Goal: Information Seeking & Learning: Learn about a topic

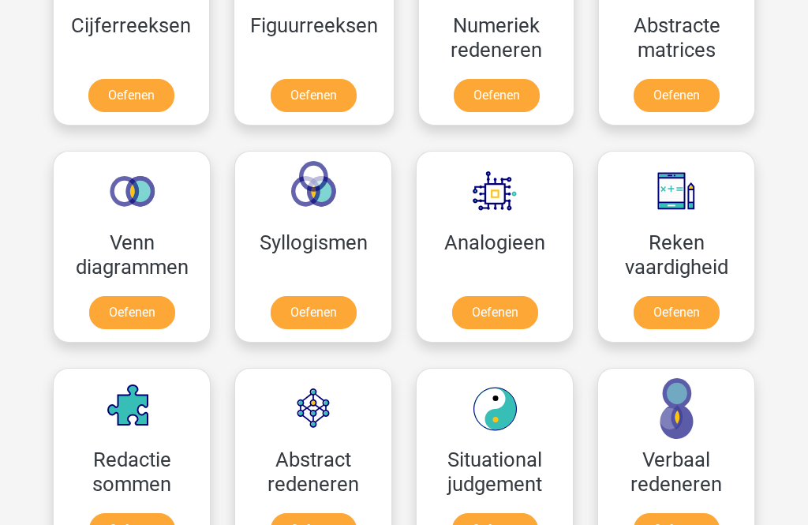
scroll to position [831, 0]
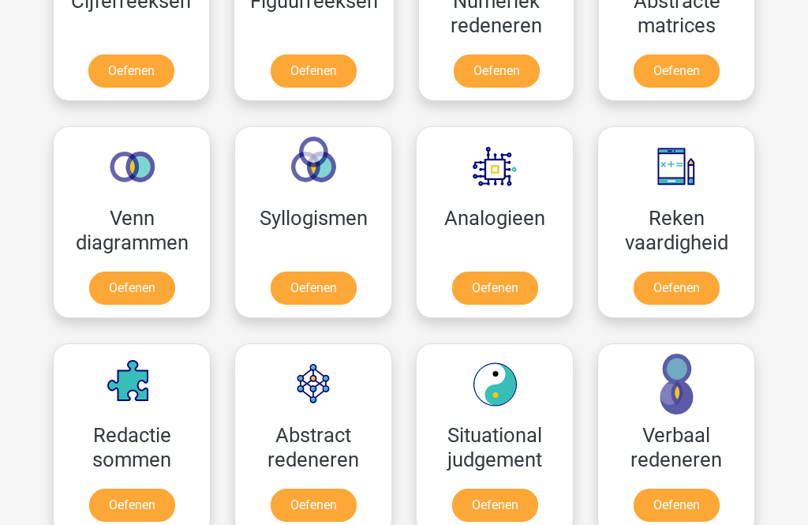
click at [526, 288] on link "Oefenen" at bounding box center [495, 287] width 86 height 33
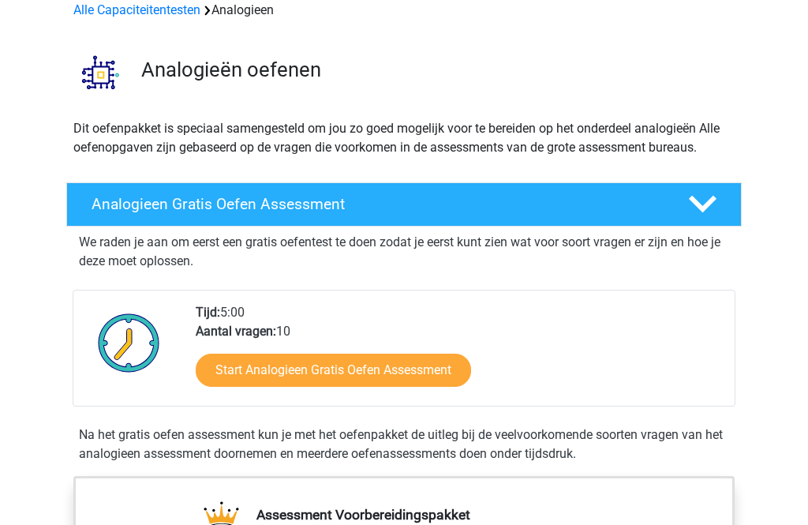
scroll to position [133, 0]
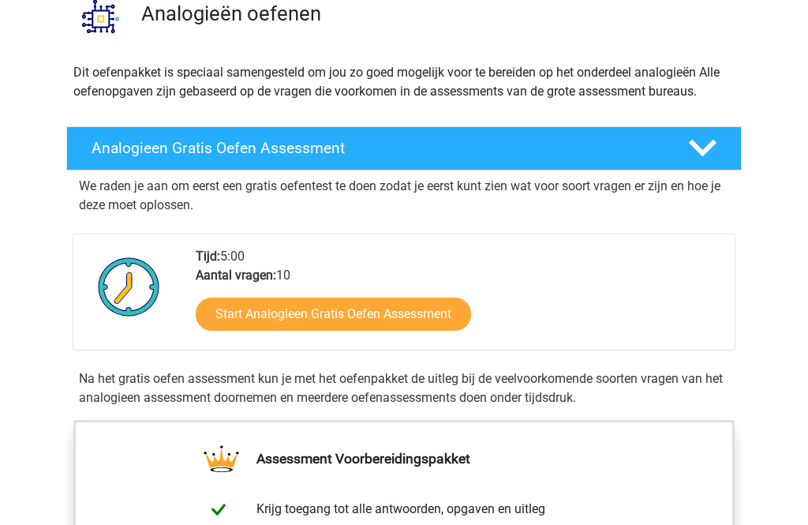
click at [452, 313] on link "Start Analogieen Gratis Oefen Assessment" at bounding box center [333, 314] width 275 height 33
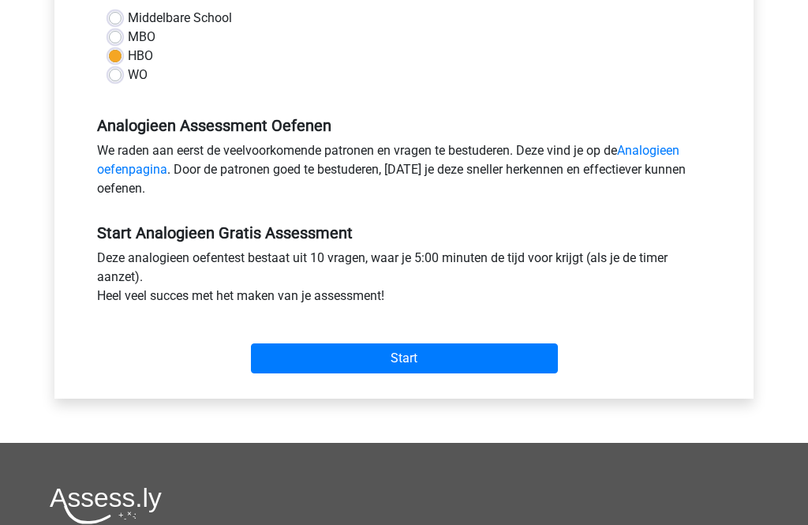
scroll to position [387, 0]
click at [491, 369] on input "Start" at bounding box center [404, 358] width 307 height 30
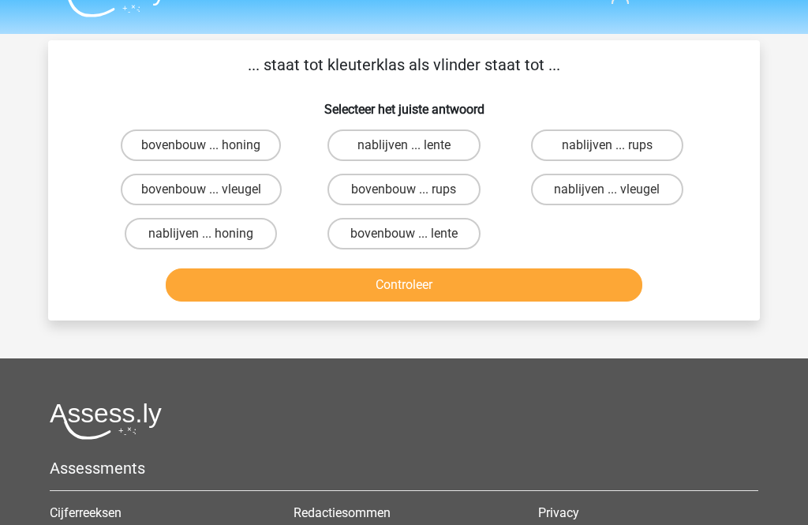
scroll to position [35, 0]
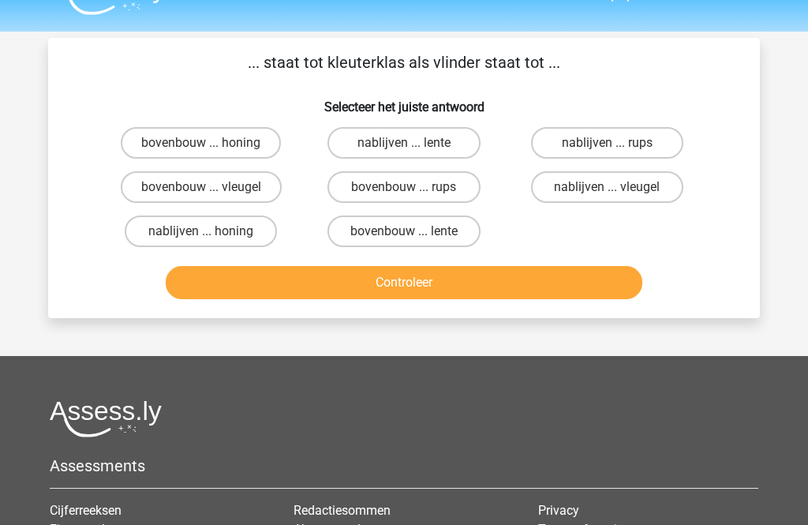
click at [659, 142] on label "nablijven ... rups" at bounding box center [607, 143] width 152 height 32
click at [617, 143] on input "nablijven ... rups" at bounding box center [612, 148] width 10 height 10
radio input "true"
click at [544, 274] on button "Controleer" at bounding box center [404, 282] width 477 height 33
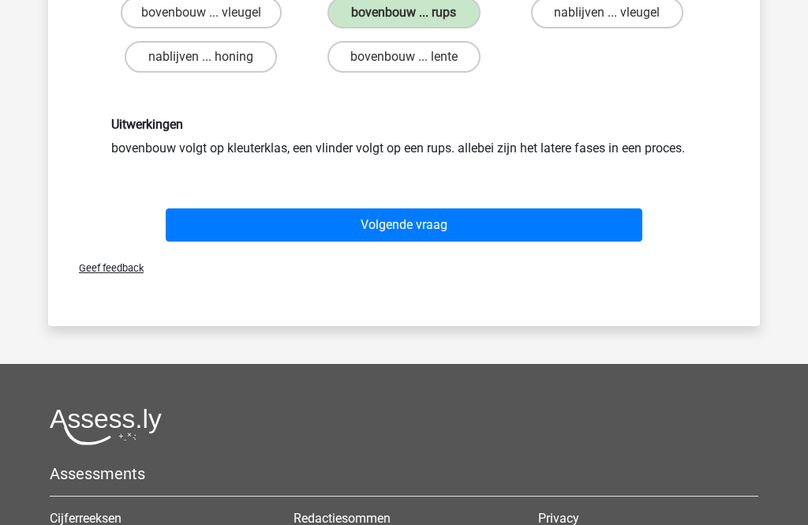
click at [516, 215] on button "Volgende vraag" at bounding box center [404, 225] width 477 height 33
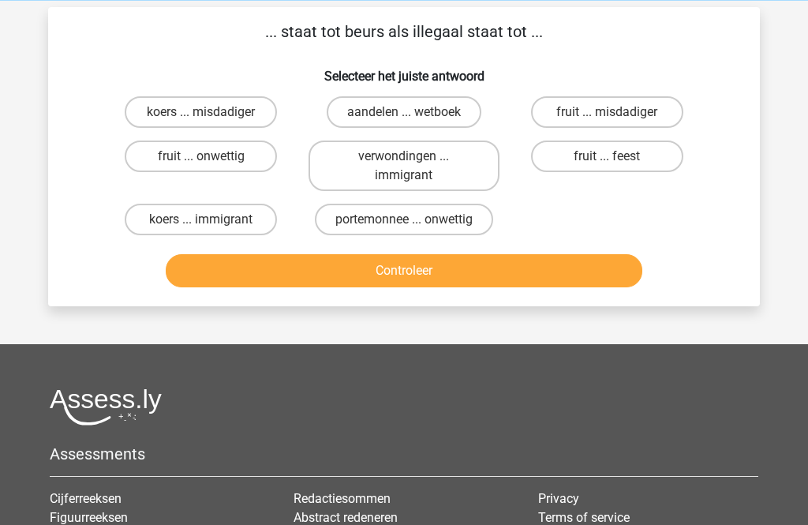
scroll to position [66, 0]
click at [461, 228] on label "portemonnee ... onwettig" at bounding box center [404, 220] width 178 height 32
click at [414, 228] on input "portemonnee ... onwettig" at bounding box center [409, 224] width 10 height 10
radio input "true"
click at [481, 285] on button "Controleer" at bounding box center [404, 270] width 477 height 33
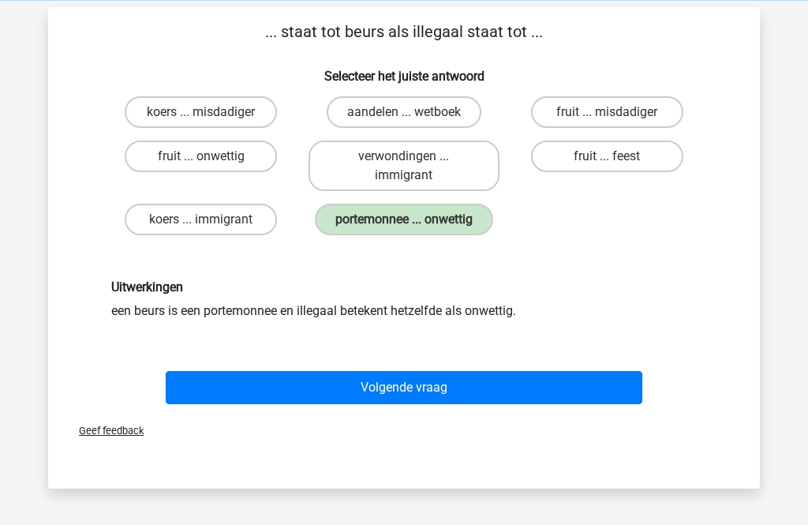
click at [502, 404] on button "Volgende vraag" at bounding box center [404, 387] width 477 height 33
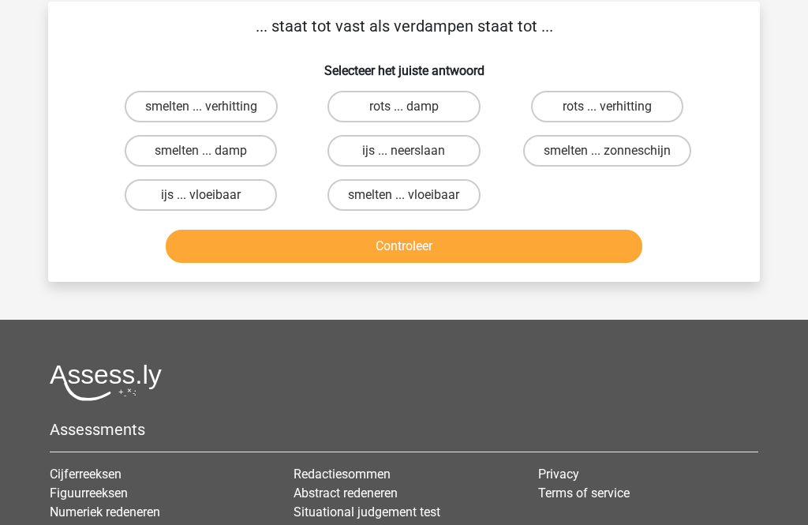
scroll to position [73, 0]
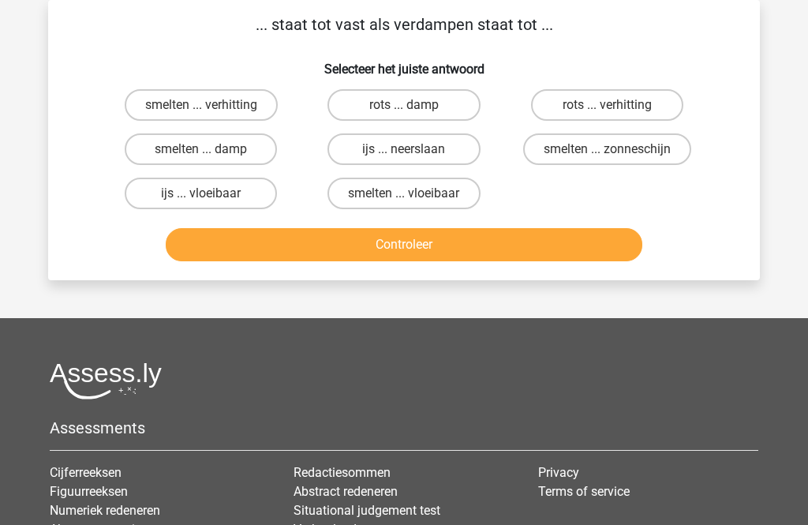
click at [270, 97] on label "smelten ... verhitting" at bounding box center [201, 105] width 153 height 32
click at [211, 105] on input "smelten ... verhitting" at bounding box center [206, 110] width 10 height 10
radio input "true"
click at [418, 238] on button "Controleer" at bounding box center [404, 244] width 477 height 33
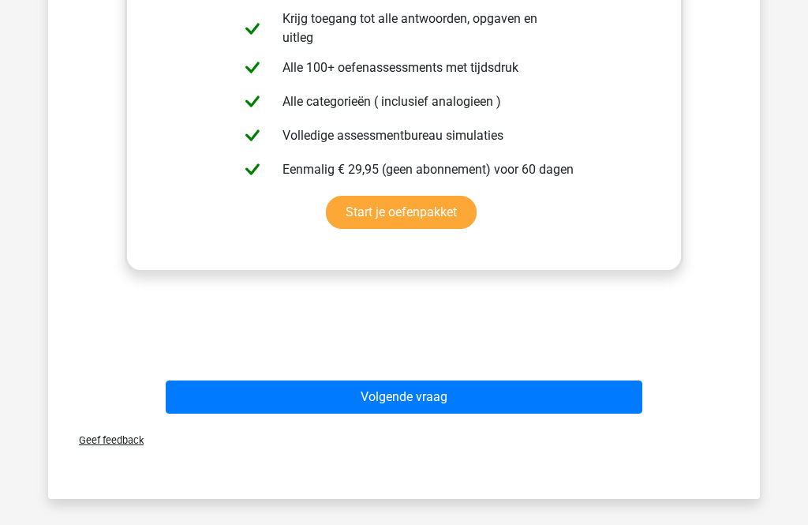
click at [513, 400] on button "Volgende vraag" at bounding box center [404, 397] width 477 height 33
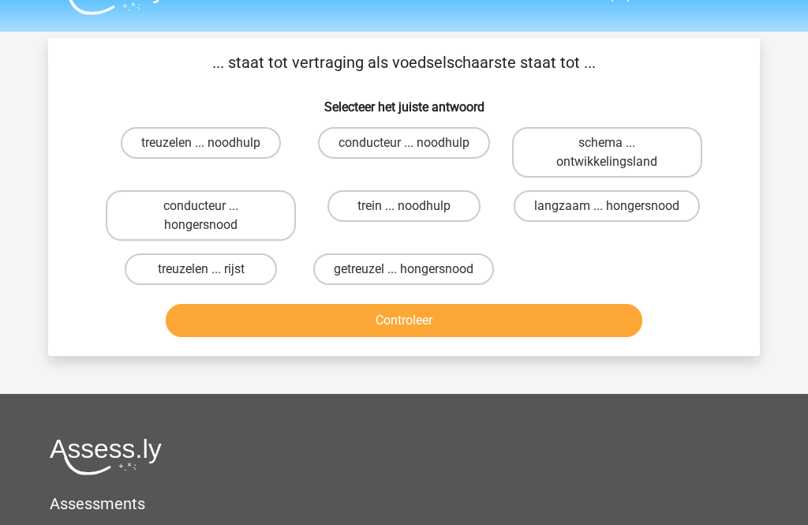
scroll to position [29, 0]
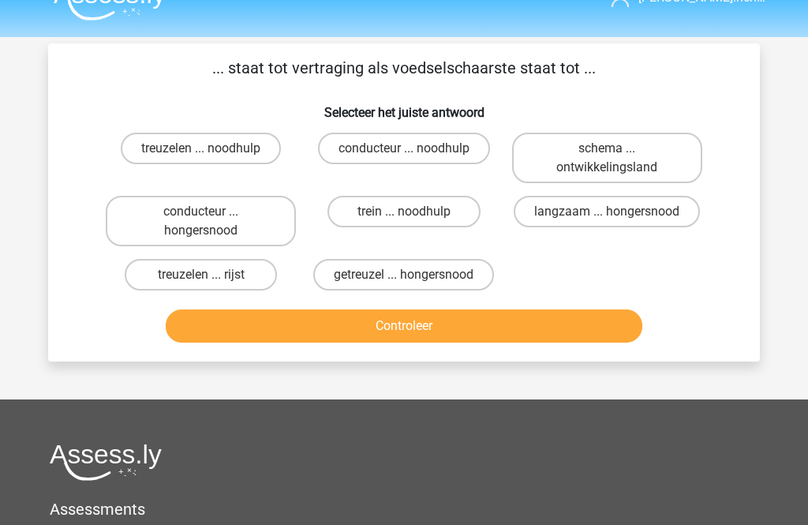
click at [463, 274] on label "getreuzel ... hongersnood" at bounding box center [403, 275] width 181 height 32
click at [414, 275] on input "getreuzel ... hongersnood" at bounding box center [409, 280] width 10 height 10
radio input "true"
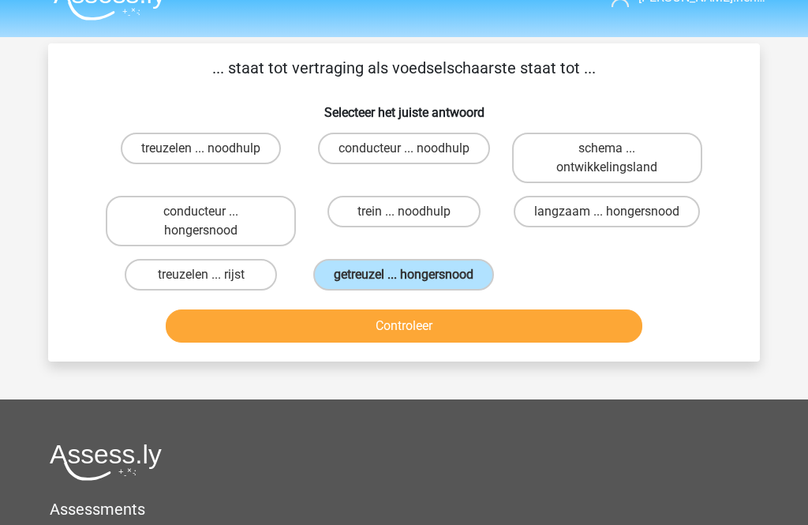
click at [485, 342] on button "Controleer" at bounding box center [404, 325] width 477 height 33
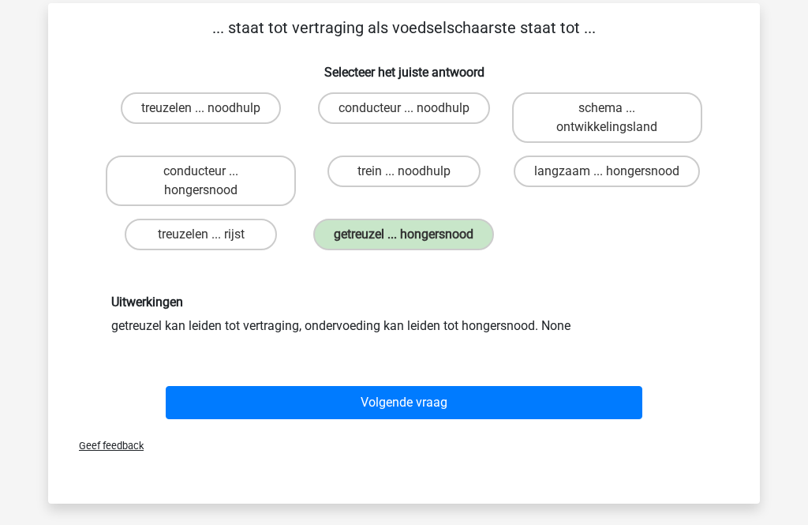
scroll to position [70, 0]
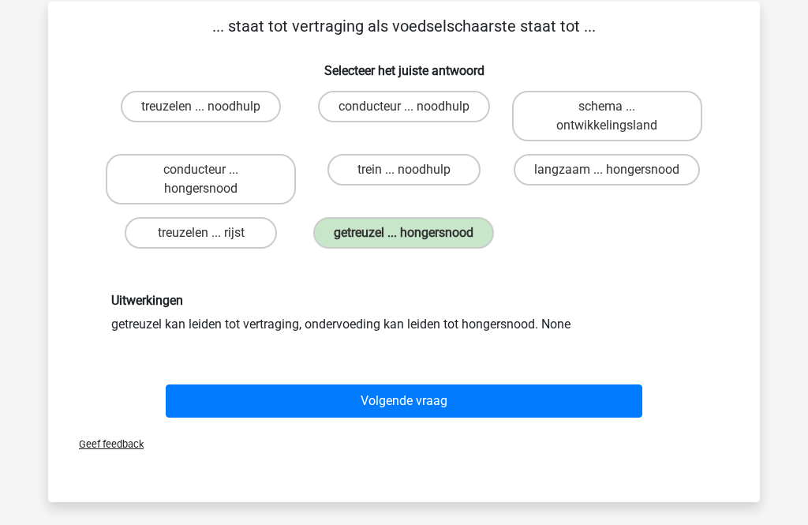
click at [483, 418] on button "Volgende vraag" at bounding box center [404, 401] width 477 height 33
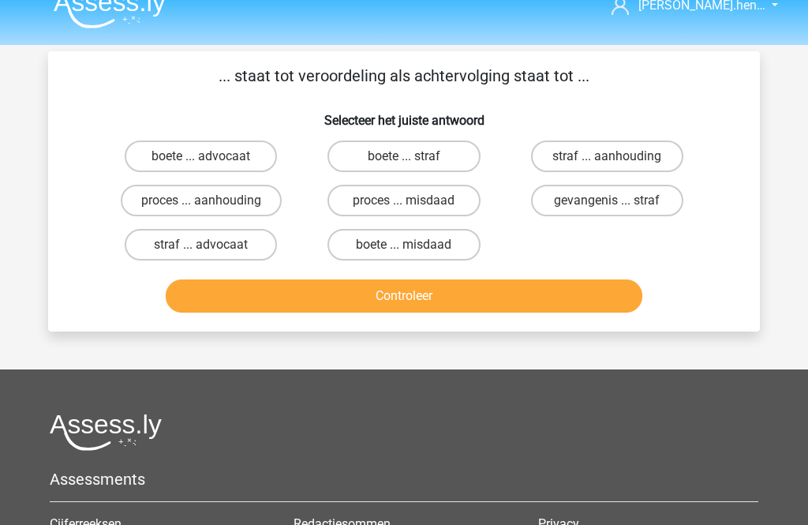
scroll to position [18, 0]
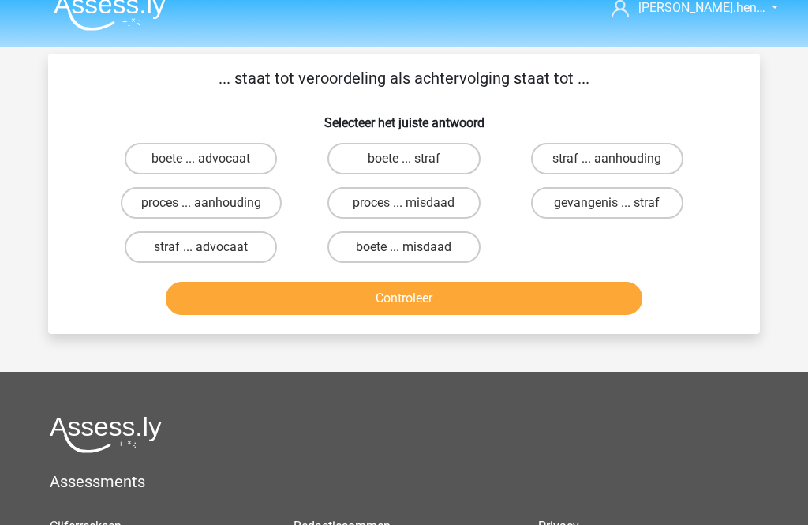
click at [653, 156] on label "straf ... aanhouding" at bounding box center [607, 160] width 152 height 32
click at [617, 159] on input "straf ... aanhouding" at bounding box center [612, 164] width 10 height 10
radio input "true"
click at [573, 314] on button "Controleer" at bounding box center [404, 298] width 477 height 33
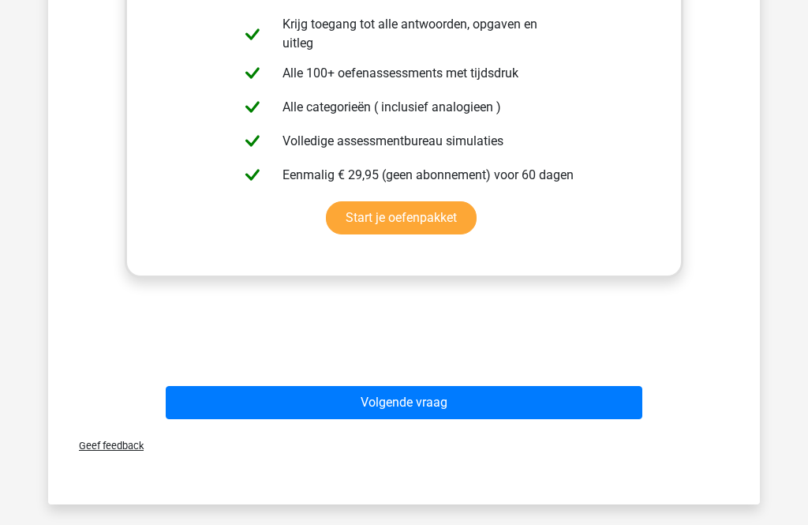
click at [526, 406] on button "Volgende vraag" at bounding box center [404, 402] width 477 height 33
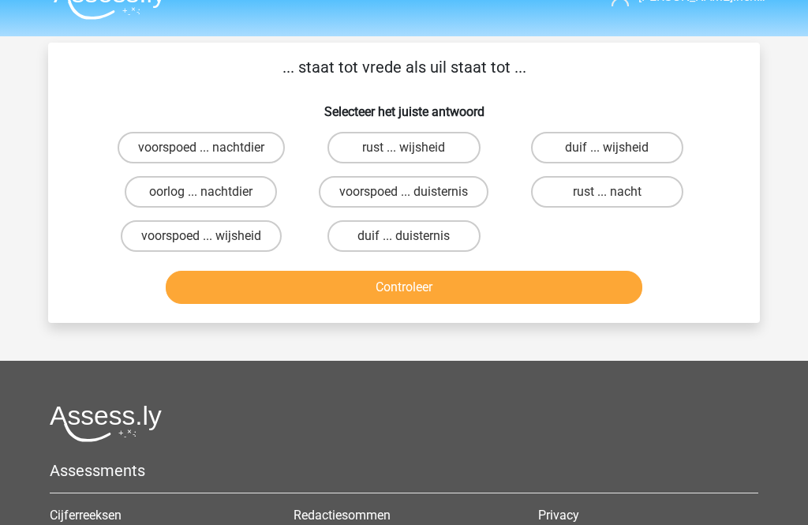
scroll to position [14, 0]
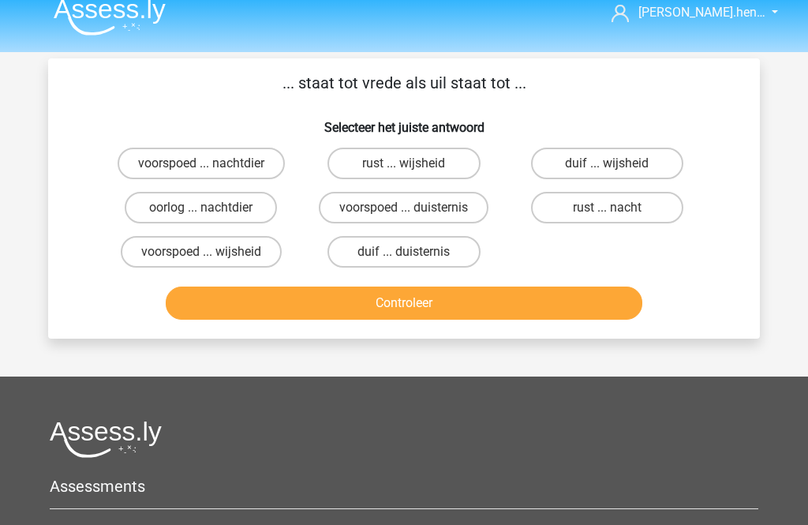
click at [616, 200] on label "rust ... nacht" at bounding box center [607, 208] width 152 height 32
click at [616, 208] on input "rust ... nacht" at bounding box center [612, 213] width 10 height 10
radio input "true"
click at [558, 318] on button "Controleer" at bounding box center [404, 302] width 477 height 33
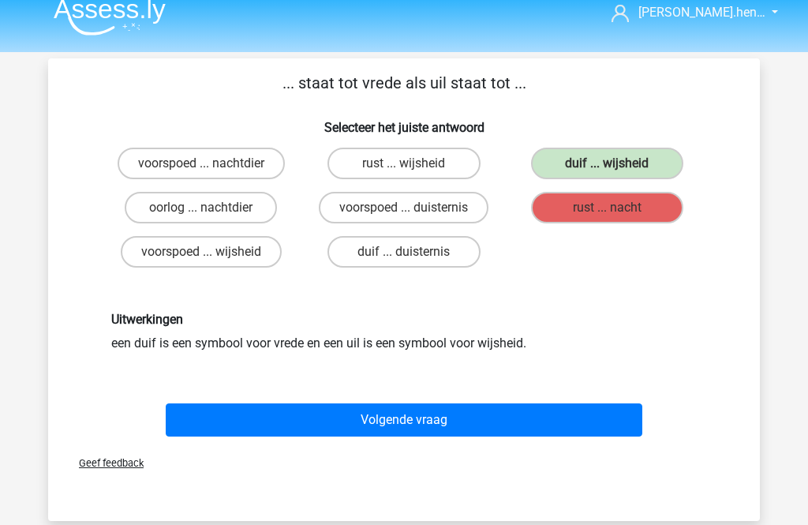
scroll to position [13, 0]
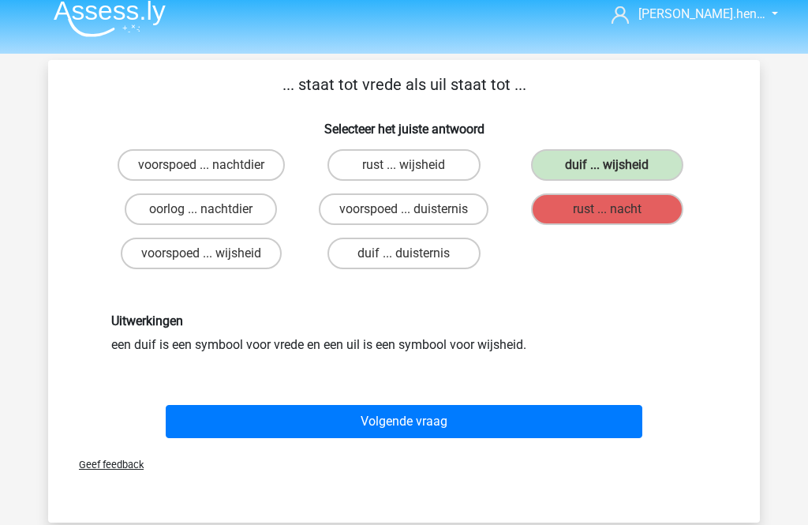
click at [485, 417] on button "Volgende vraag" at bounding box center [404, 421] width 477 height 33
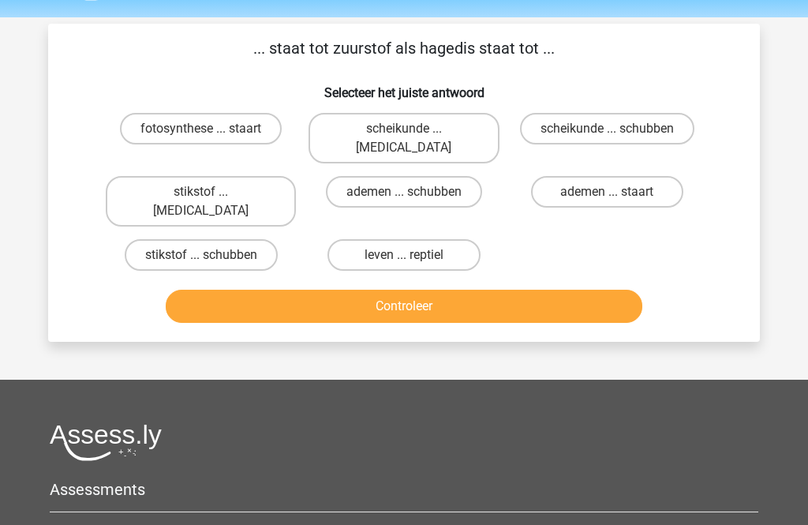
scroll to position [73, 0]
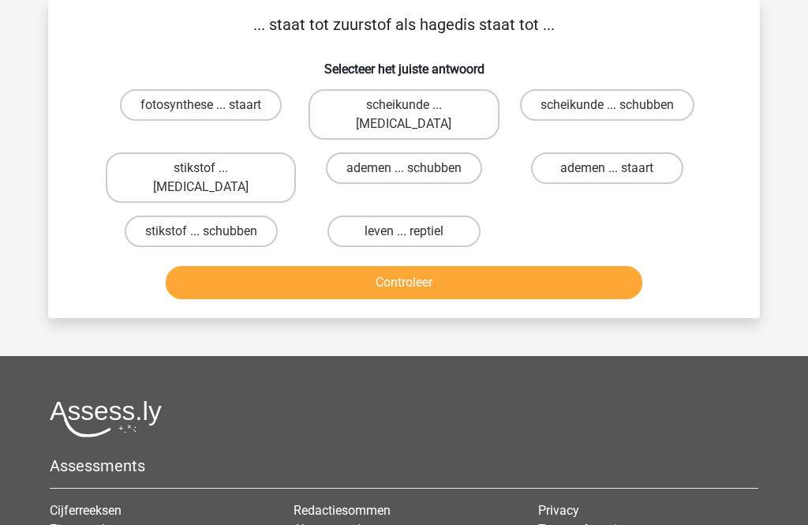
click at [441, 152] on label "ademen ... schubben" at bounding box center [404, 168] width 156 height 32
click at [414, 168] on input "ademen ... schubben" at bounding box center [409, 173] width 10 height 10
radio input "true"
click at [456, 215] on label "leven ... reptiel" at bounding box center [404, 231] width 152 height 32
click at [414, 231] on input "leven ... reptiel" at bounding box center [409, 236] width 10 height 10
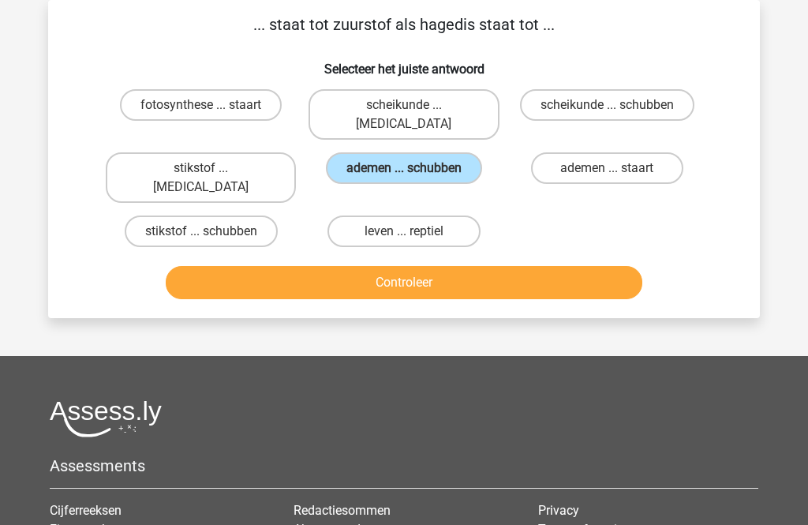
radio input "true"
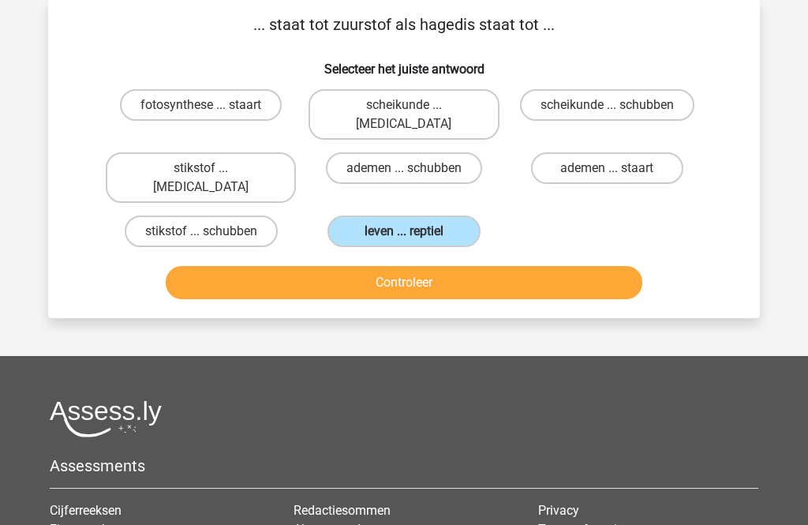
click at [508, 266] on button "Controleer" at bounding box center [404, 282] width 477 height 33
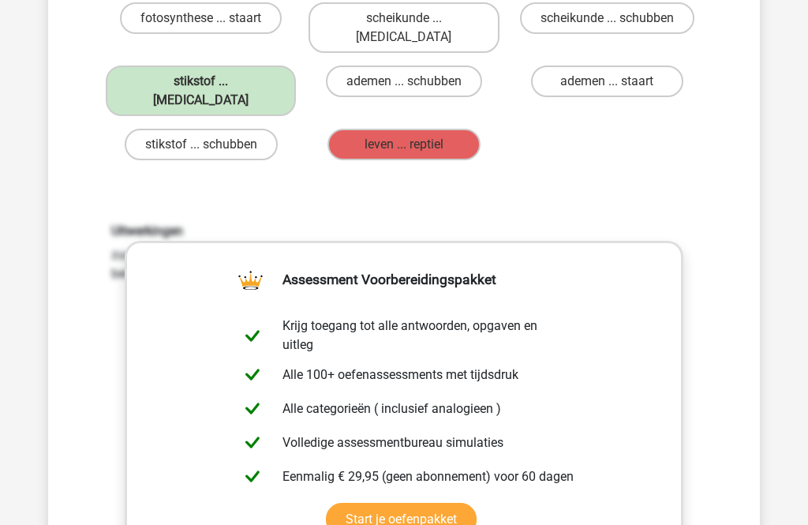
scroll to position [158, 0]
click at [615, 129] on div "fotosynthese ... staart scheikunde ... krokodil scheikunde ... schubben stiksto…" at bounding box center [403, 83] width 609 height 170
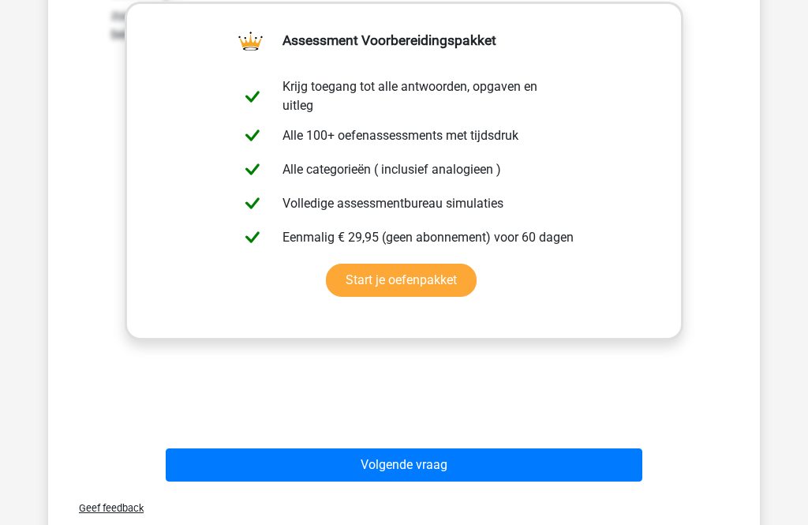
click at [498, 449] on button "Volgende vraag" at bounding box center [404, 465] width 477 height 33
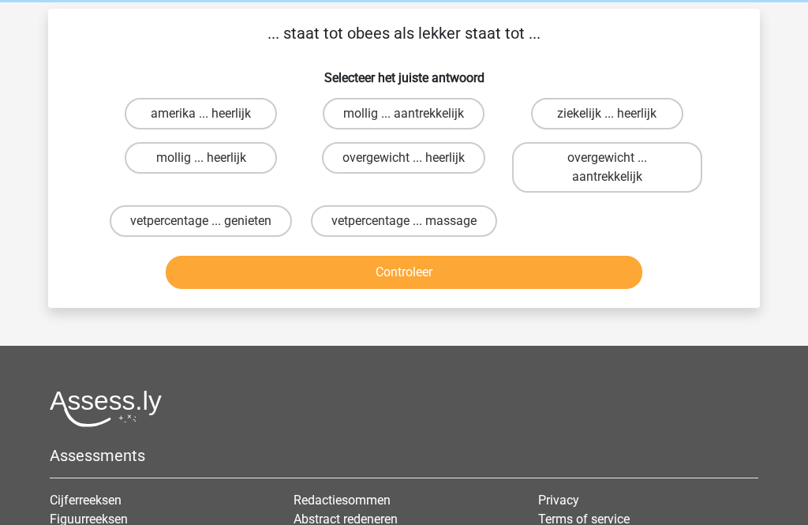
scroll to position [53, 0]
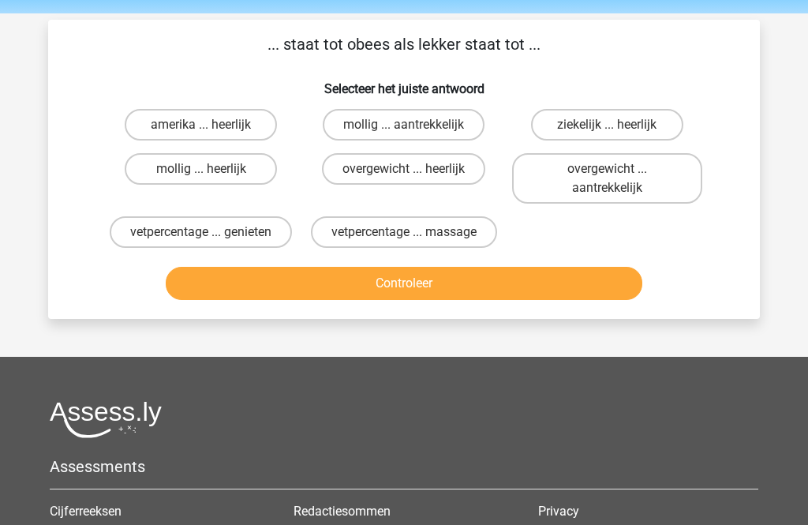
click at [462, 163] on label "overgewicht ... heerlijk" at bounding box center [403, 169] width 163 height 32
click at [414, 169] on input "overgewicht ... heerlijk" at bounding box center [409, 174] width 10 height 10
radio input "true"
click at [492, 279] on button "Controleer" at bounding box center [404, 283] width 477 height 33
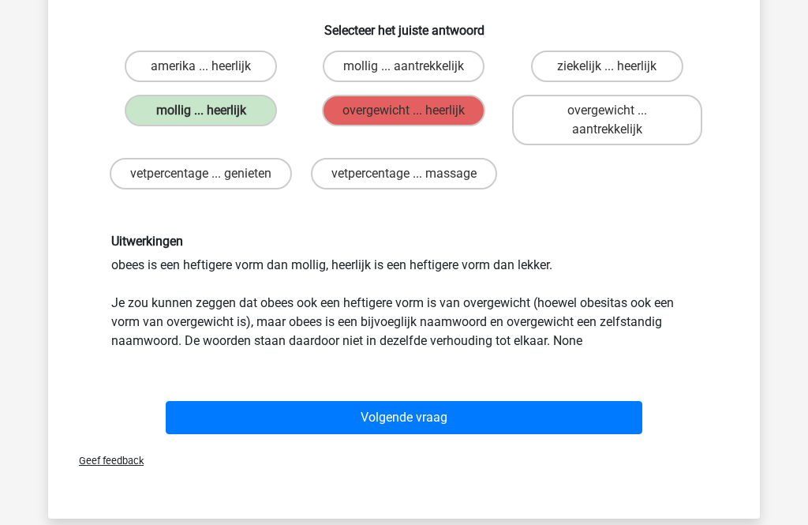
scroll to position [111, 0]
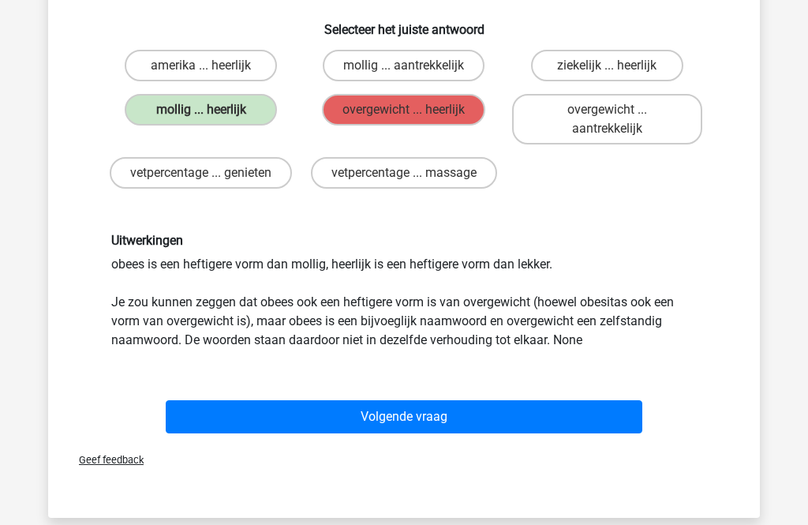
click at [530, 412] on button "Volgende vraag" at bounding box center [404, 417] width 477 height 33
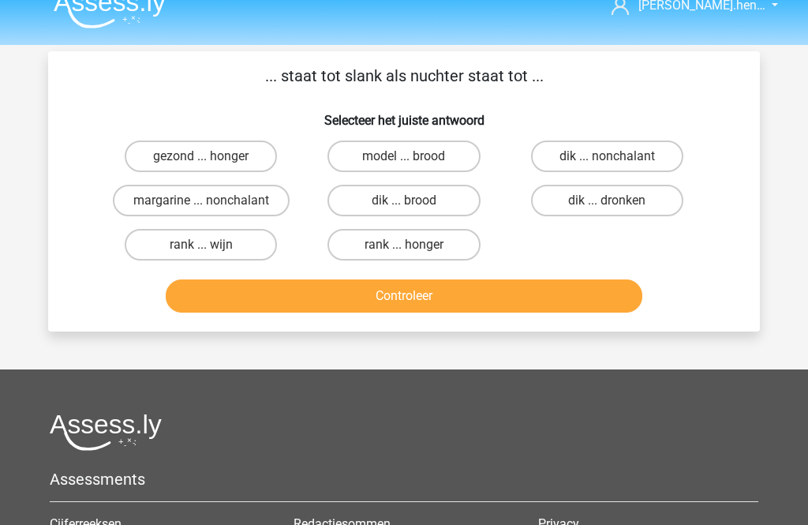
scroll to position [5, 0]
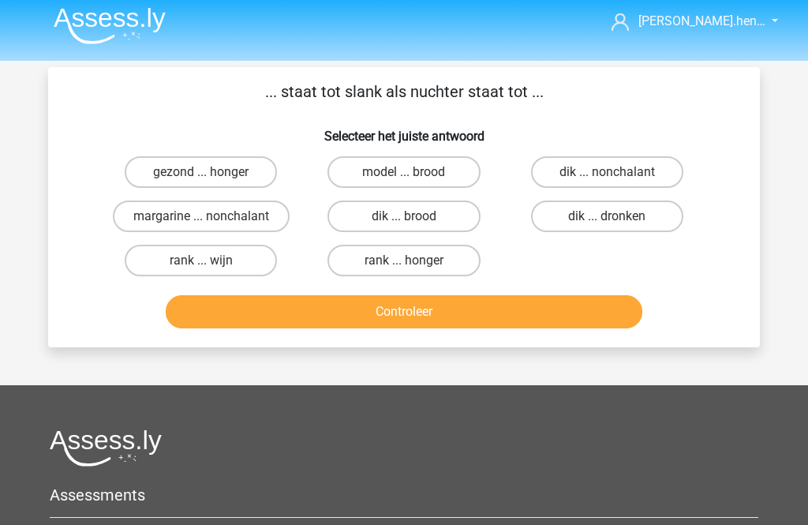
click at [641, 212] on label "dik ... dronken" at bounding box center [607, 217] width 152 height 32
click at [617, 217] on input "dik ... dronken" at bounding box center [612, 222] width 10 height 10
radio input "true"
click at [563, 328] on button "Controleer" at bounding box center [404, 311] width 477 height 33
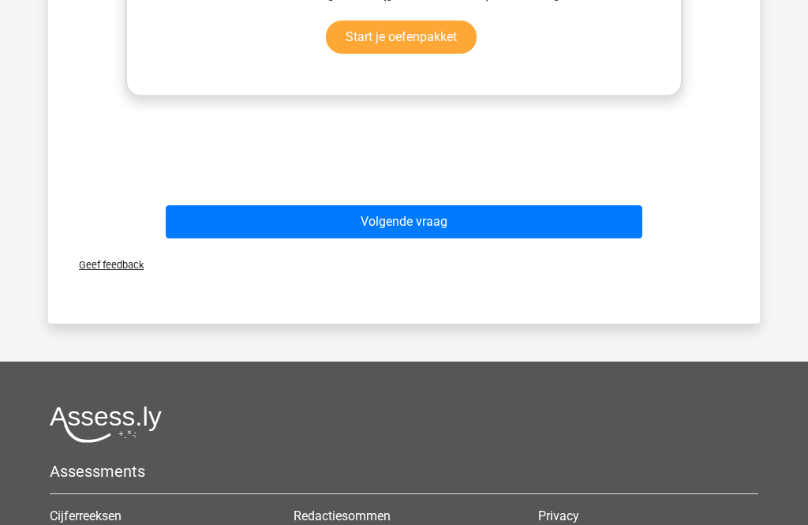
click at [184, 226] on button "Volgende vraag" at bounding box center [404, 221] width 477 height 33
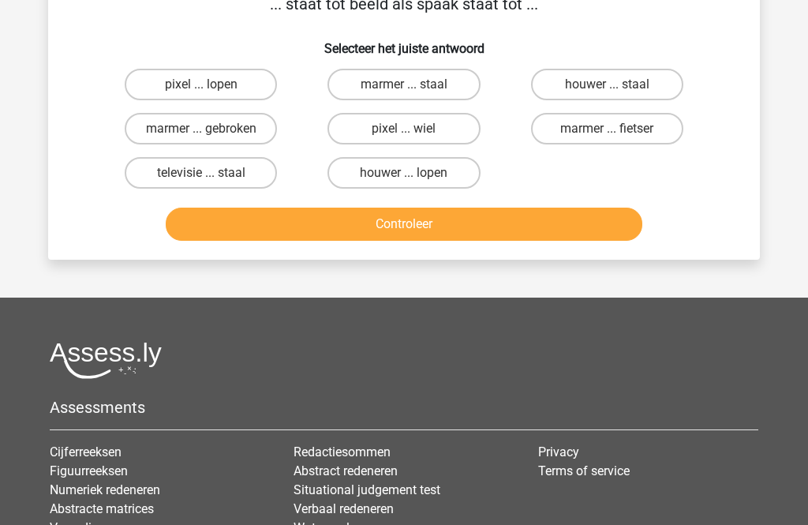
scroll to position [73, 0]
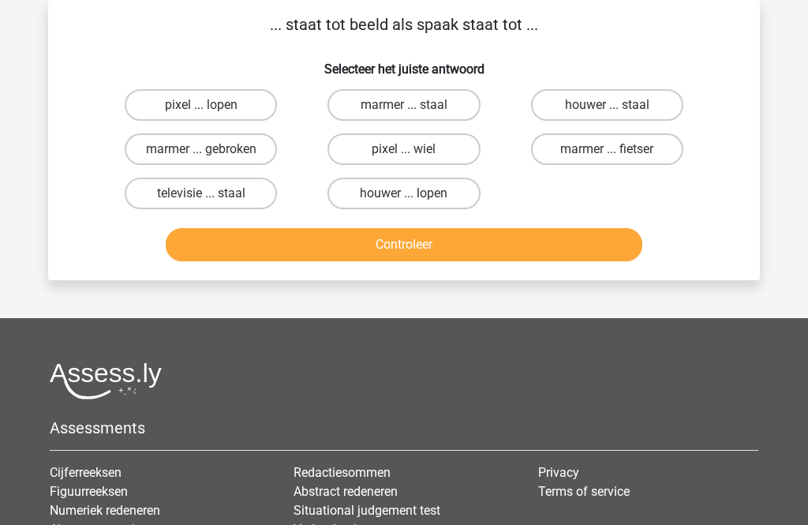
click at [448, 145] on label "pixel ... wiel" at bounding box center [404, 149] width 152 height 32
click at [414, 149] on input "pixel ... wiel" at bounding box center [409, 154] width 10 height 10
radio input "true"
click at [492, 260] on button "Controleer" at bounding box center [404, 244] width 477 height 33
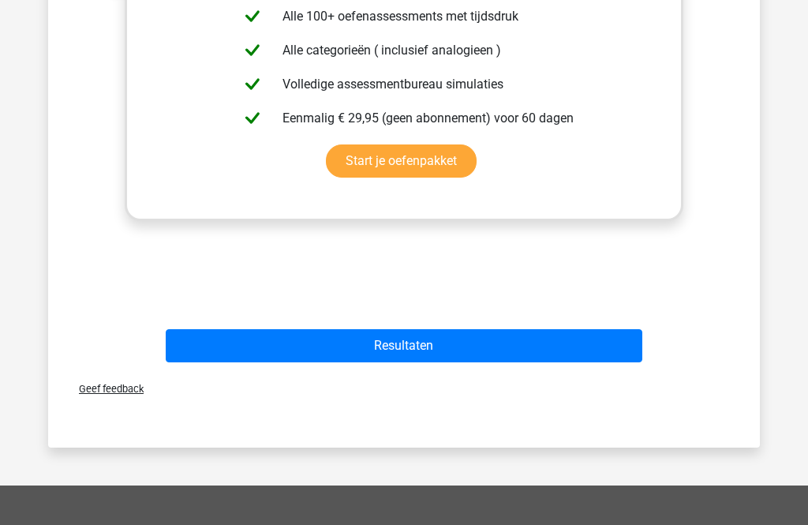
scroll to position [516, 0]
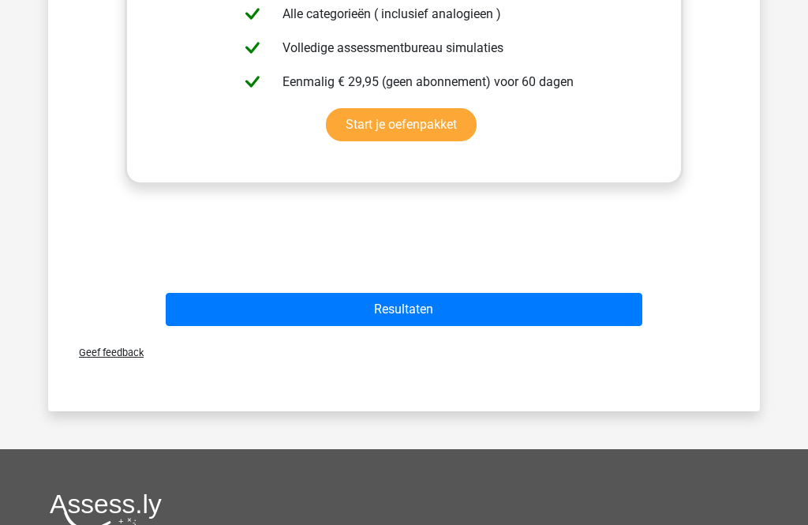
click at [485, 307] on button "Resultaten" at bounding box center [404, 309] width 477 height 33
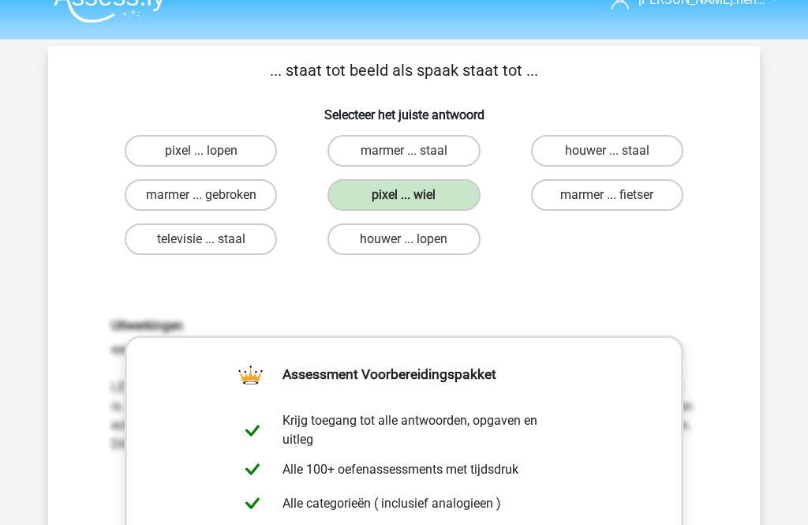
scroll to position [0, 0]
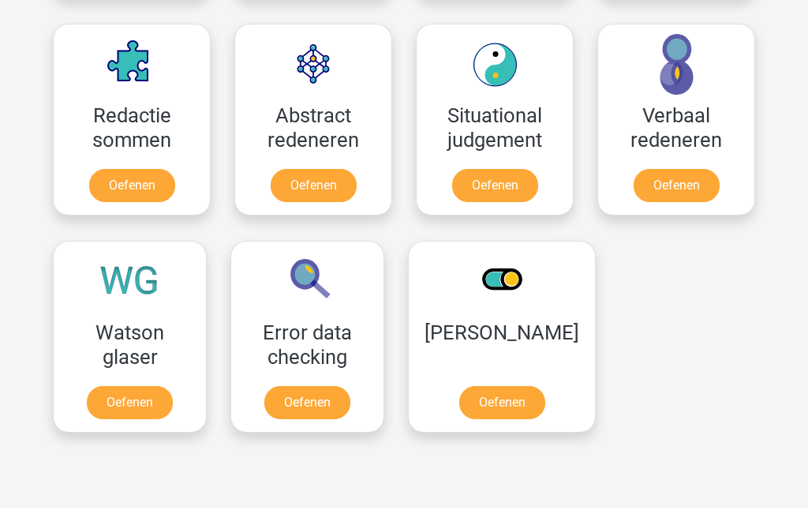
scroll to position [1154, 0]
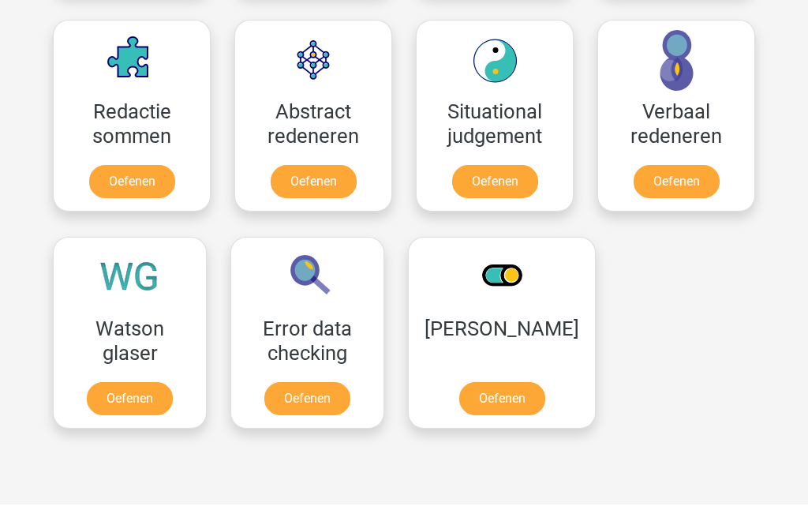
click at [514, 406] on link "Oefenen" at bounding box center [502, 399] width 86 height 33
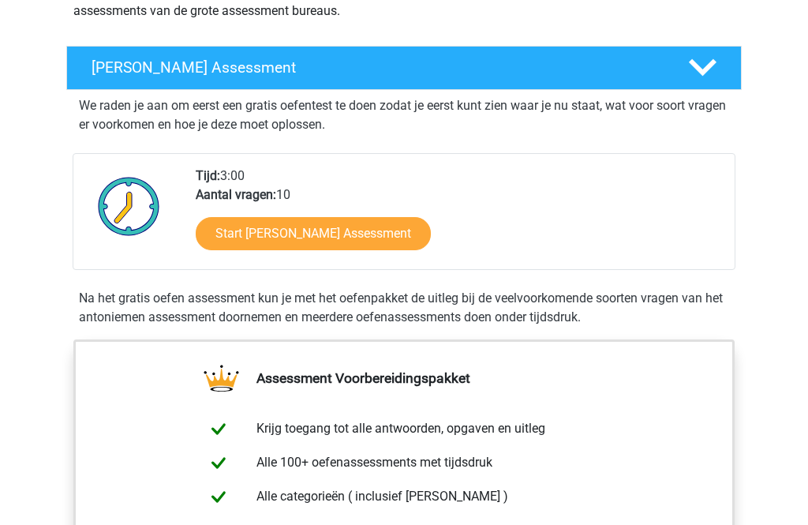
click at [431, 239] on link "Start Antoniemen Gratis Oefen Assessment" at bounding box center [313, 234] width 235 height 33
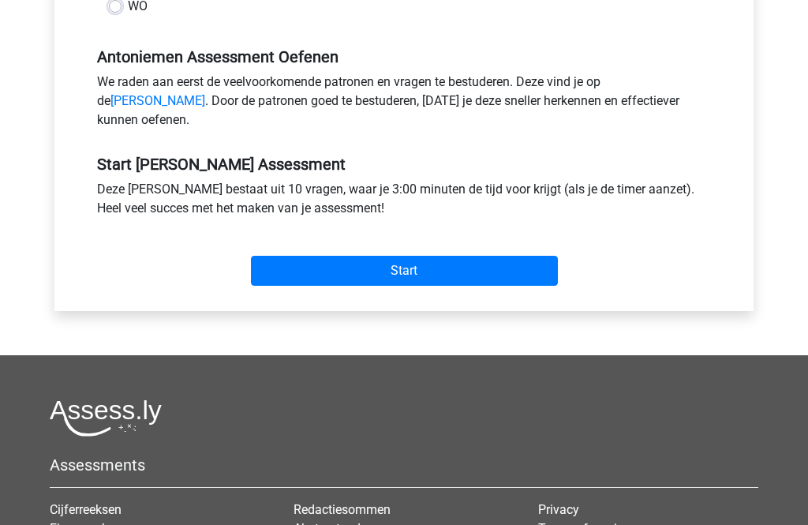
scroll to position [482, 0]
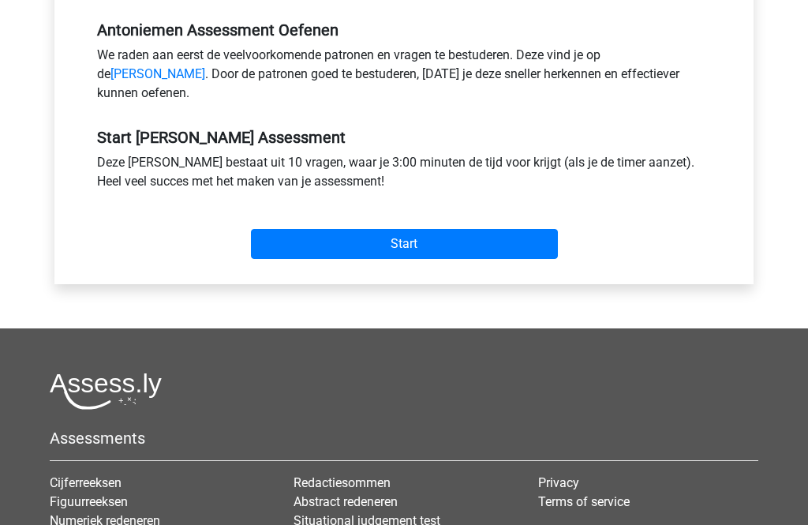
click at [490, 260] on input "Start" at bounding box center [404, 245] width 307 height 30
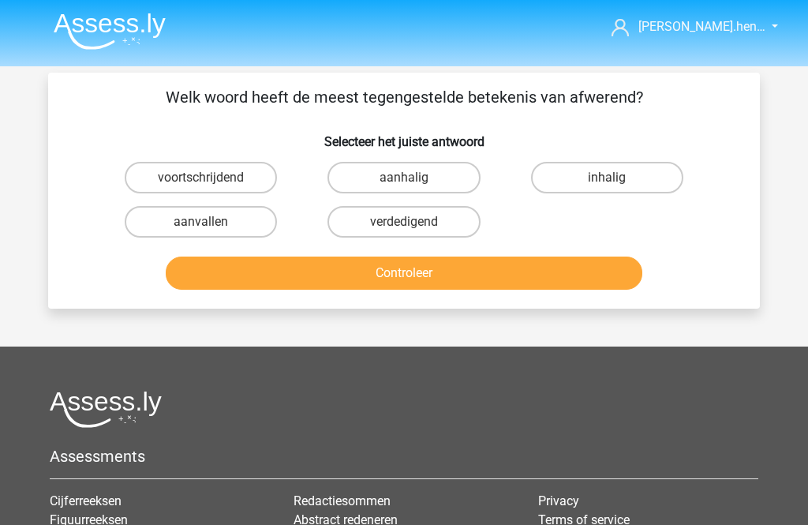
click at [445, 170] on label "aanhalig" at bounding box center [404, 178] width 152 height 32
click at [414, 178] on input "aanhalig" at bounding box center [409, 183] width 10 height 10
radio input "true"
click at [512, 275] on button "Controleer" at bounding box center [404, 272] width 477 height 33
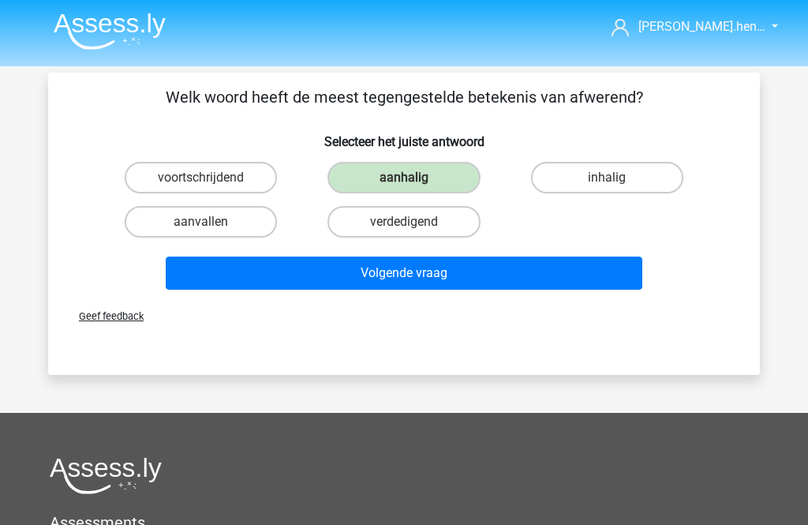
click at [507, 268] on button "Volgende vraag" at bounding box center [404, 272] width 477 height 33
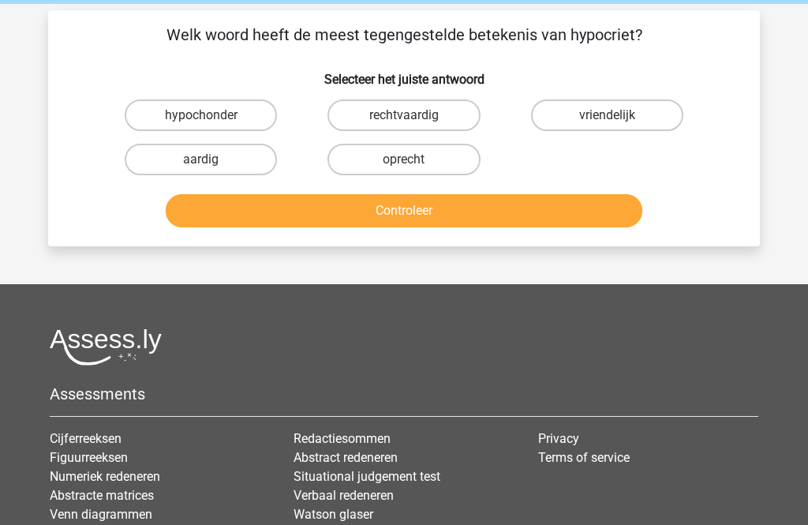
scroll to position [73, 0]
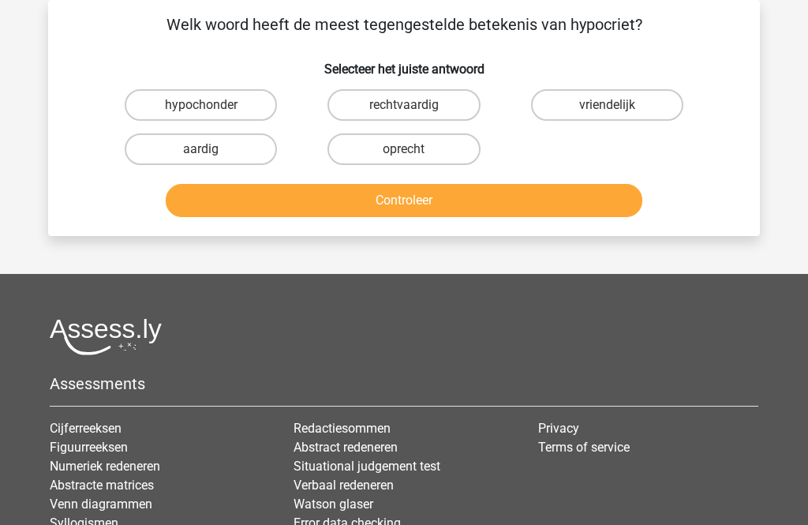
click at [449, 142] on label "oprecht" at bounding box center [404, 149] width 152 height 32
click at [414, 149] on input "oprecht" at bounding box center [409, 154] width 10 height 10
radio input "true"
click at [499, 204] on button "Controleer" at bounding box center [404, 200] width 477 height 33
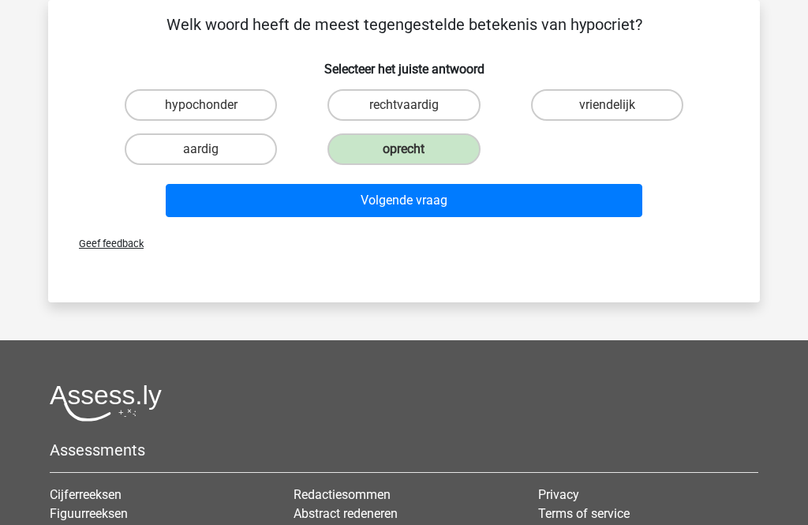
click at [511, 207] on button "Volgende vraag" at bounding box center [404, 200] width 477 height 33
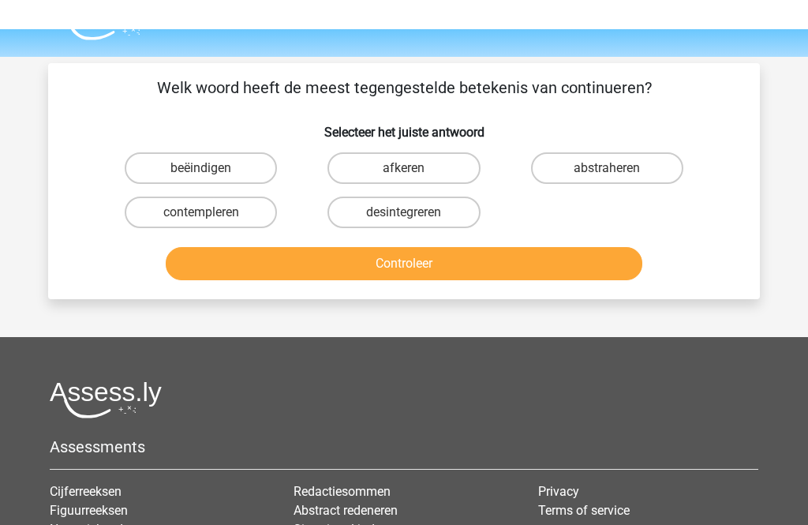
scroll to position [9, 0]
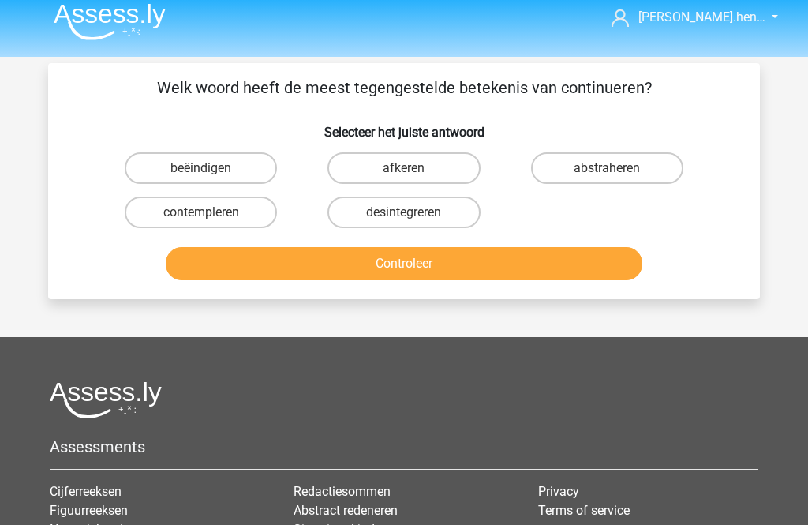
click at [251, 176] on label "beëindigen" at bounding box center [201, 169] width 152 height 32
click at [211, 176] on input "beëindigen" at bounding box center [206, 174] width 10 height 10
radio input "true"
click at [418, 253] on button "Controleer" at bounding box center [404, 263] width 477 height 33
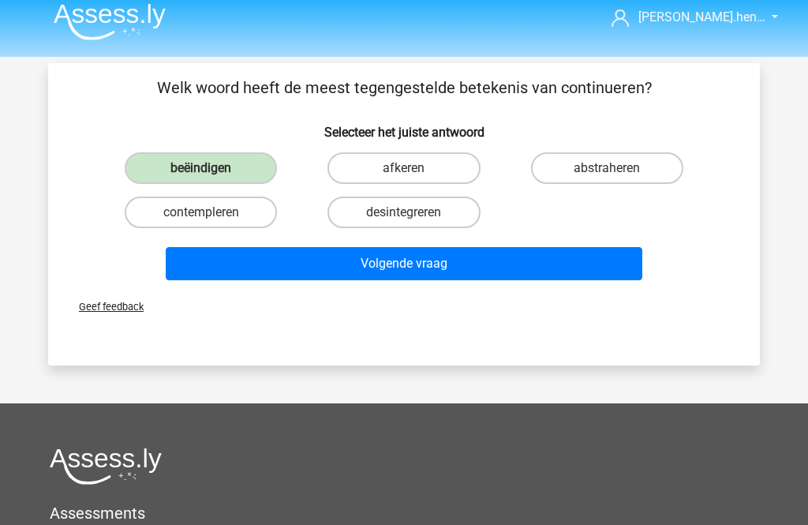
click at [533, 260] on button "Volgende vraag" at bounding box center [404, 263] width 477 height 33
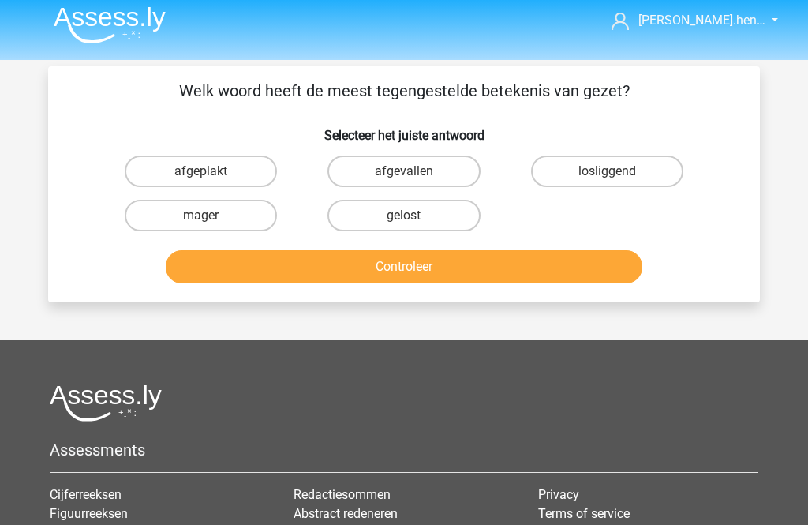
scroll to position [6, 0]
click at [258, 219] on label "mager" at bounding box center [201, 216] width 152 height 32
click at [211, 219] on input "mager" at bounding box center [206, 221] width 10 height 10
radio input "true"
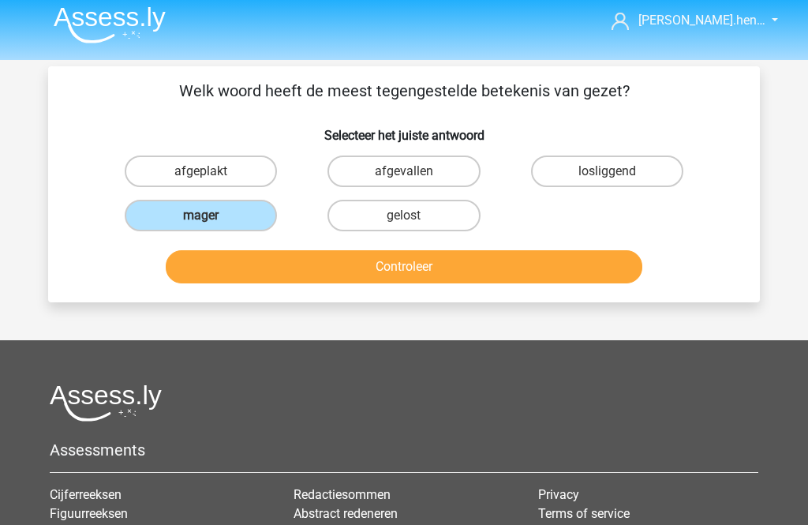
click at [422, 262] on button "Controleer" at bounding box center [404, 266] width 477 height 33
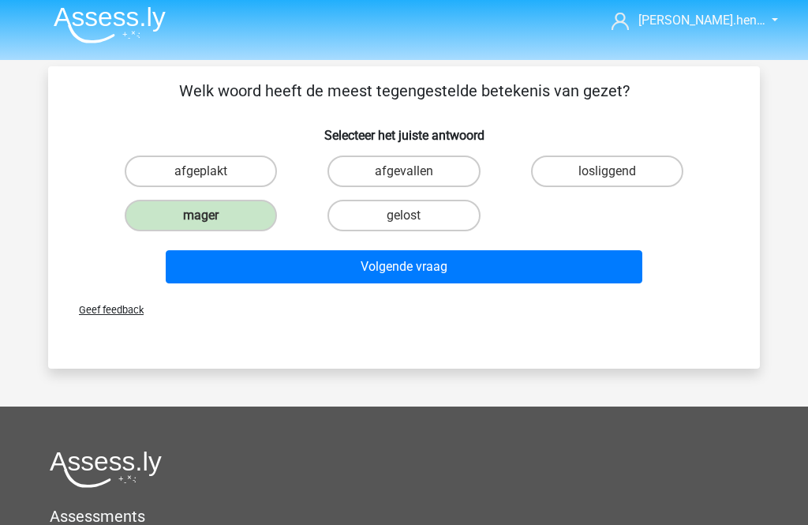
click at [512, 276] on button "Volgende vraag" at bounding box center [404, 266] width 477 height 33
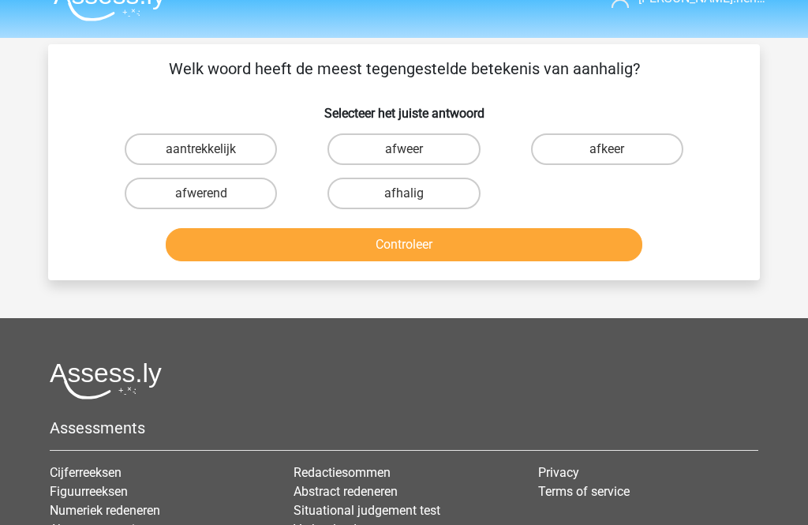
scroll to position [28, 0]
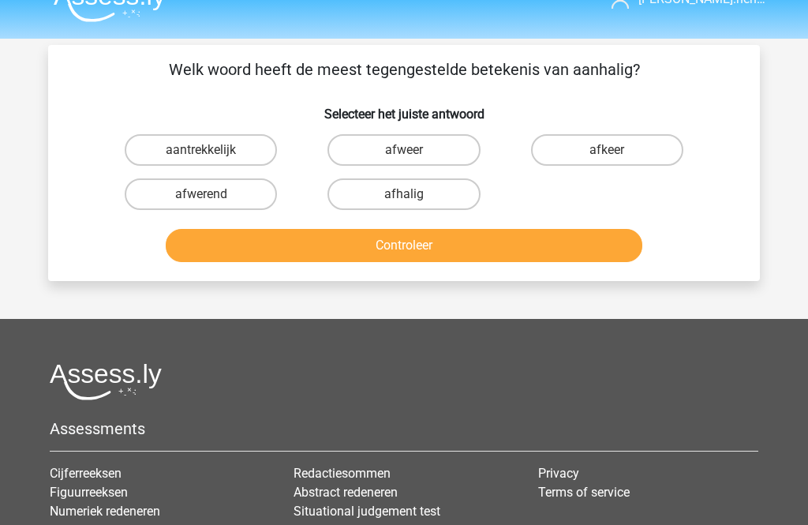
click at [255, 189] on label "afwerend" at bounding box center [201, 194] width 152 height 32
click at [211, 194] on input "afwerend" at bounding box center [206, 199] width 10 height 10
radio input "true"
click at [384, 241] on button "Controleer" at bounding box center [404, 245] width 477 height 33
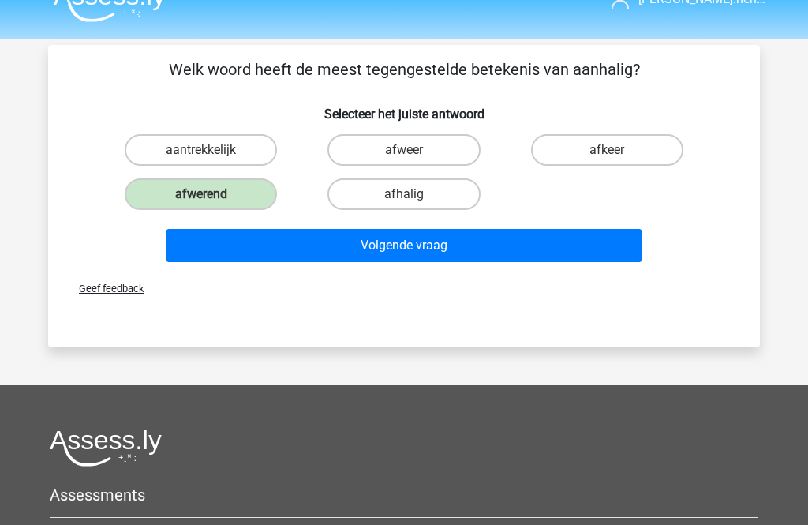
click at [515, 241] on button "Volgende vraag" at bounding box center [404, 245] width 477 height 33
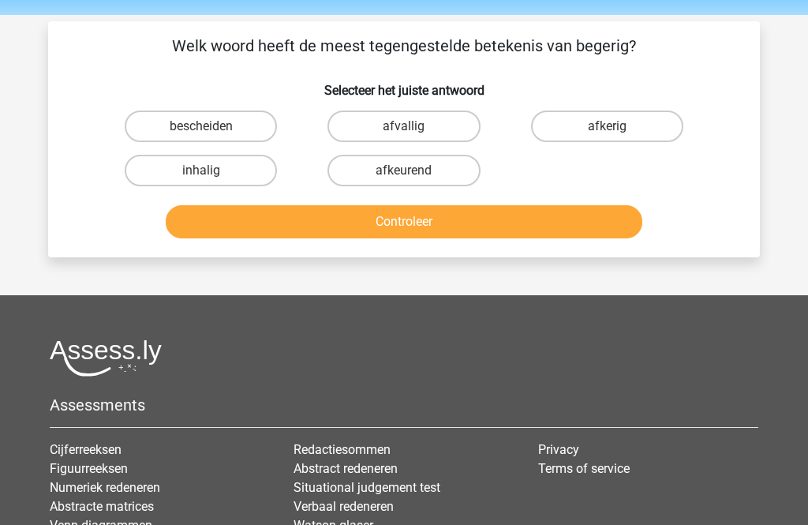
scroll to position [50, 0]
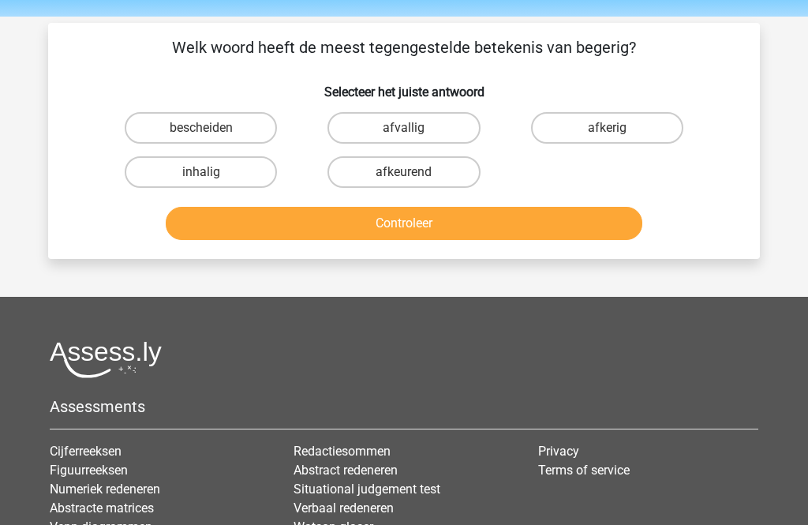
click at [643, 129] on label "afkerig" at bounding box center [607, 128] width 152 height 32
click at [617, 129] on input "afkerig" at bounding box center [612, 133] width 10 height 10
radio input "true"
click at [567, 224] on button "Controleer" at bounding box center [404, 223] width 477 height 33
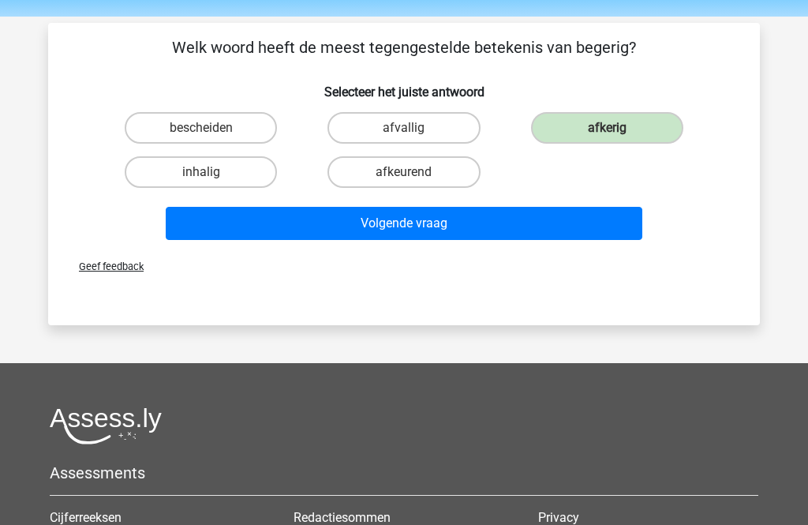
click at [560, 223] on button "Volgende vraag" at bounding box center [404, 223] width 477 height 33
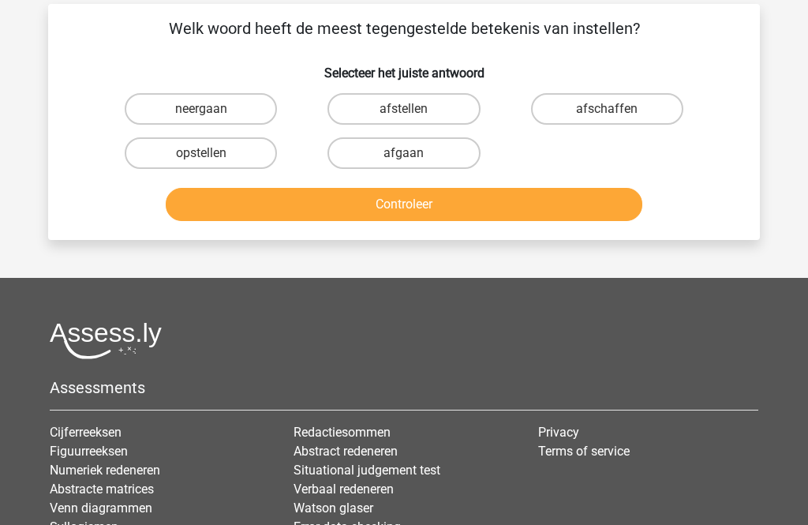
scroll to position [73, 0]
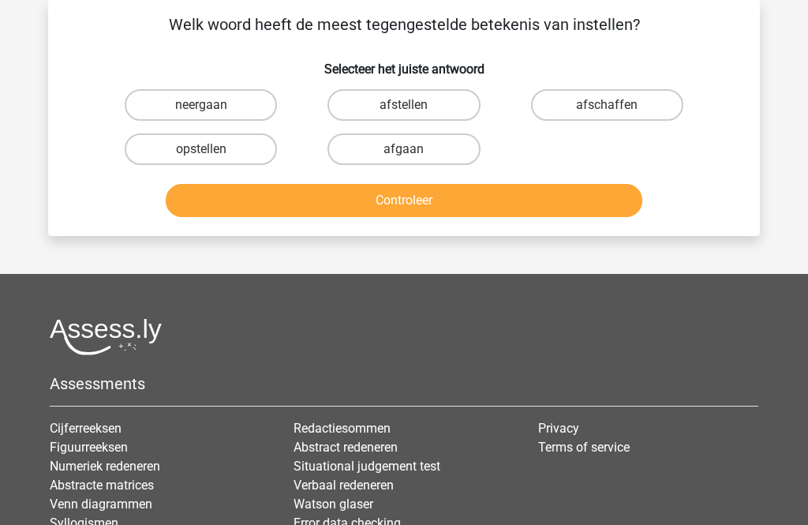
click at [443, 103] on label "afstellen" at bounding box center [404, 105] width 152 height 32
click at [414, 105] on input "afstellen" at bounding box center [409, 110] width 10 height 10
radio input "true"
click at [481, 215] on button "Controleer" at bounding box center [404, 200] width 477 height 33
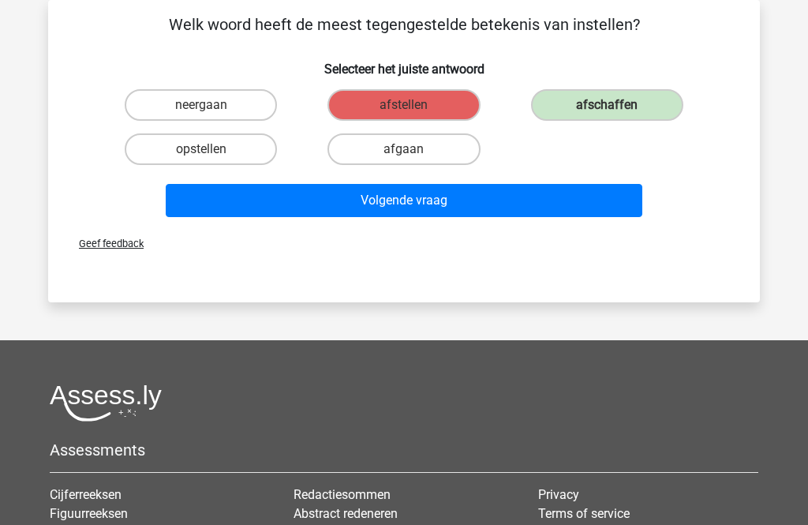
click at [526, 197] on button "Volgende vraag" at bounding box center [404, 200] width 477 height 33
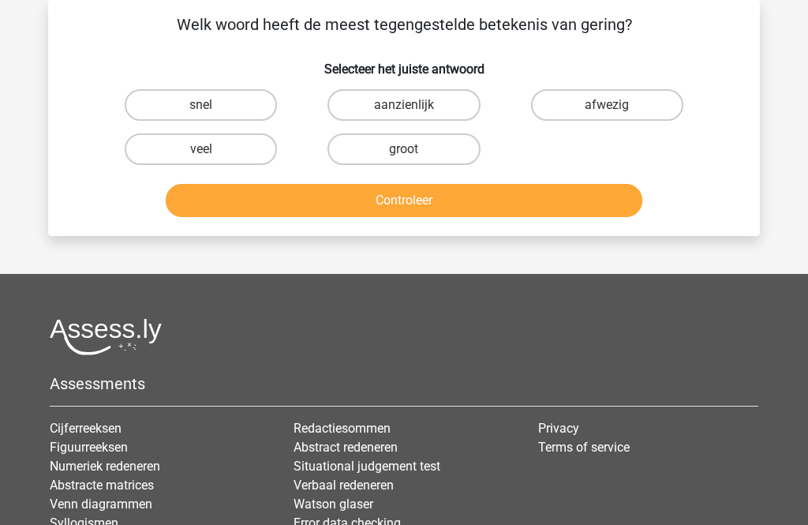
click at [251, 148] on label "veel" at bounding box center [201, 149] width 152 height 32
click at [211, 149] on input "veel" at bounding box center [206, 154] width 10 height 10
radio input "true"
click at [376, 210] on button "Controleer" at bounding box center [404, 200] width 477 height 33
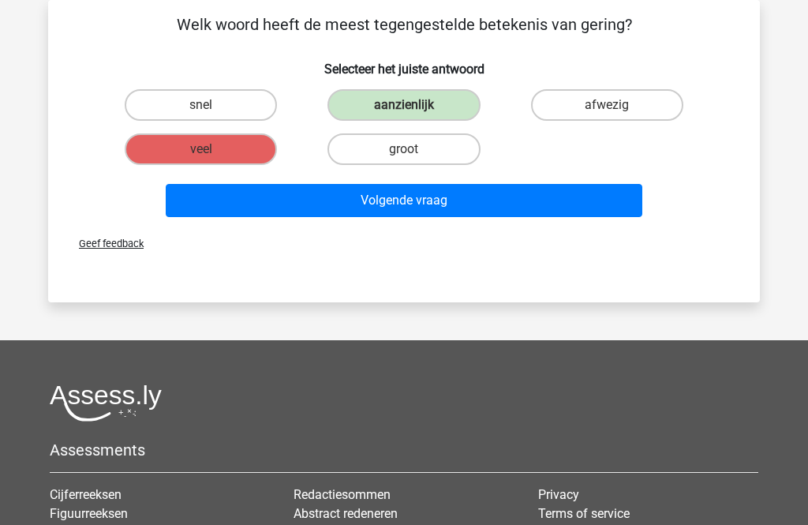
click at [485, 199] on button "Volgende vraag" at bounding box center [404, 200] width 477 height 33
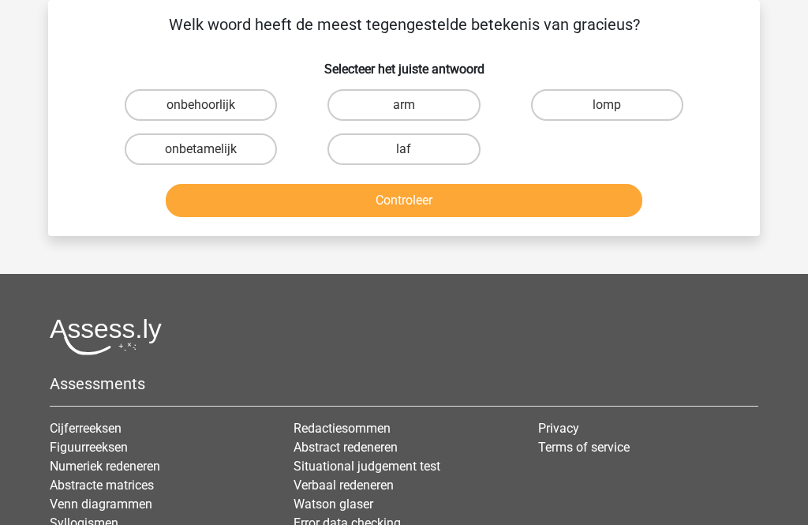
click at [638, 99] on label "lomp" at bounding box center [607, 105] width 152 height 32
click at [617, 105] on input "lomp" at bounding box center [612, 110] width 10 height 10
radio input "true"
click at [573, 196] on button "Controleer" at bounding box center [404, 200] width 477 height 33
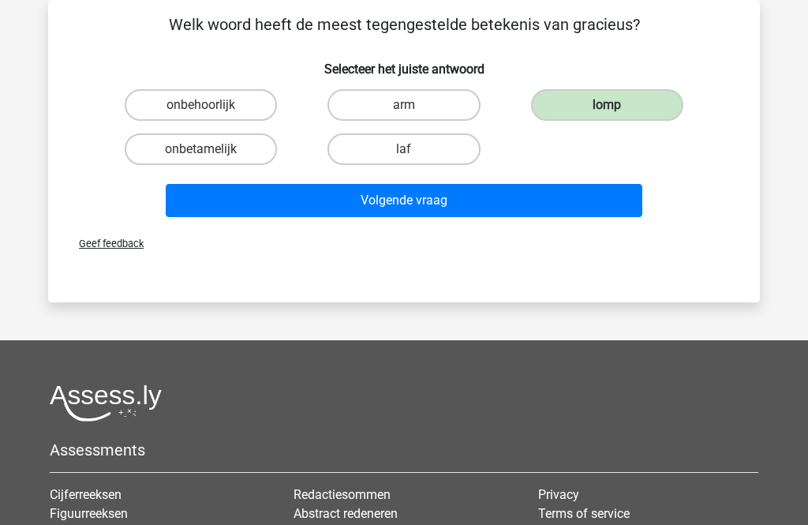
click at [560, 196] on button "Volgende vraag" at bounding box center [404, 200] width 477 height 33
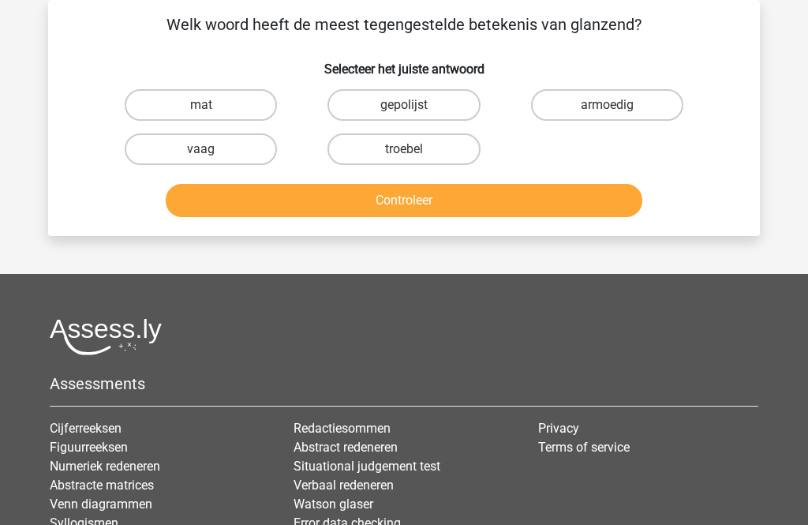
click at [251, 104] on label "mat" at bounding box center [201, 105] width 152 height 32
click at [211, 105] on input "mat" at bounding box center [206, 110] width 10 height 10
radio input "true"
click at [394, 214] on button "Controleer" at bounding box center [404, 200] width 477 height 33
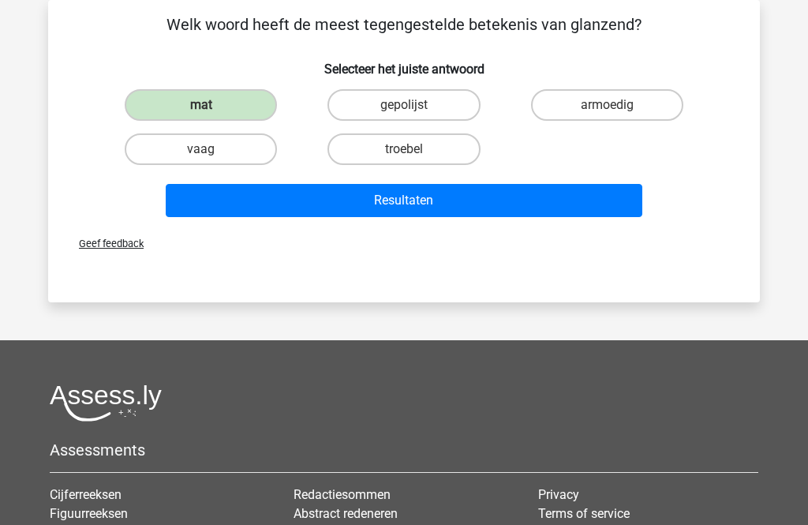
click at [479, 197] on button "Resultaten" at bounding box center [404, 200] width 477 height 33
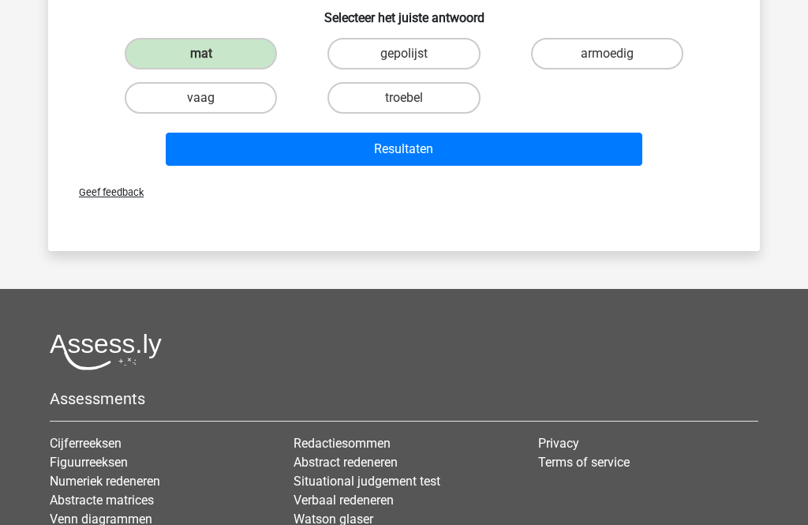
scroll to position [124, 0]
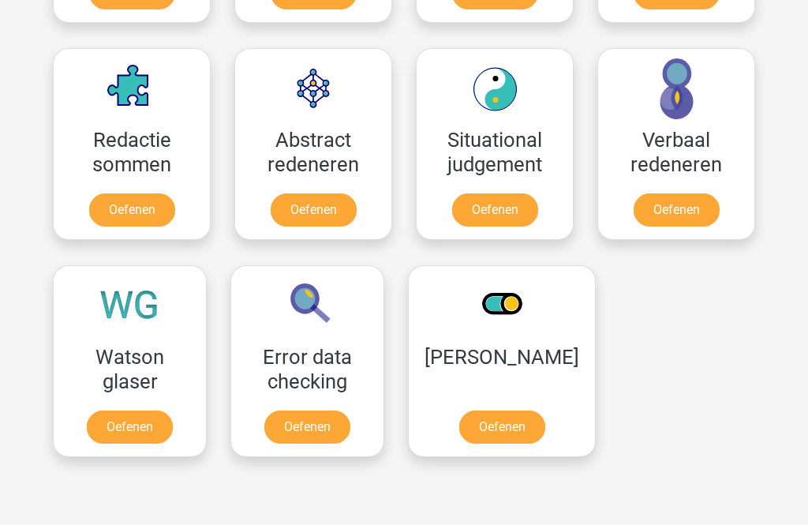
scroll to position [1129, 0]
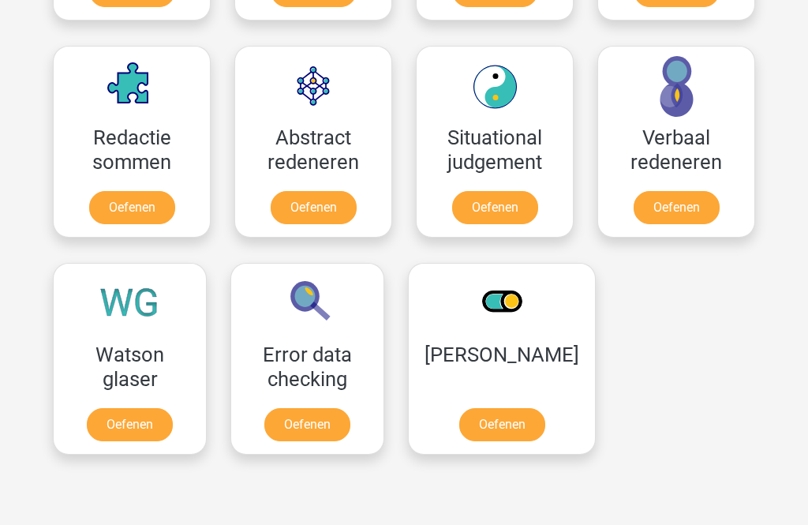
click at [331, 430] on link "Oefenen" at bounding box center [307, 424] width 86 height 33
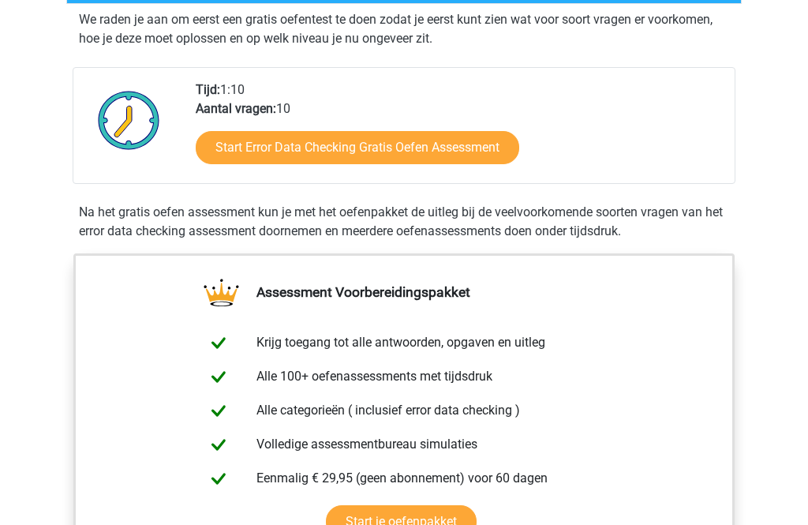
scroll to position [325, 0]
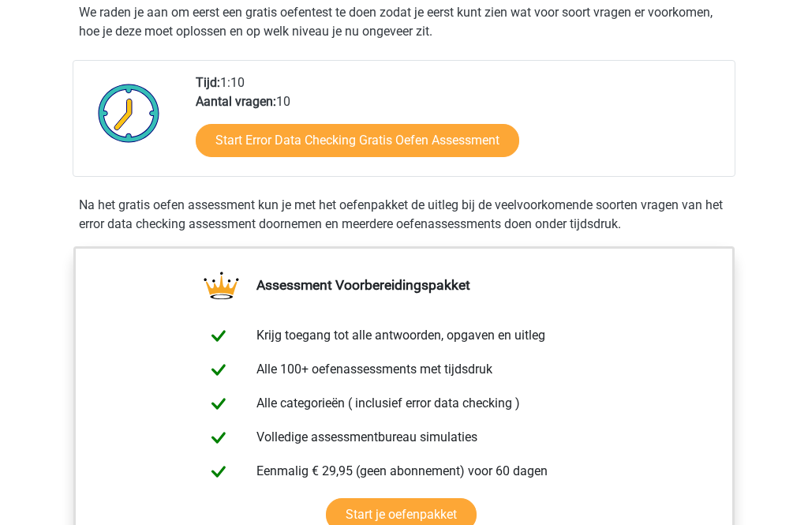
click at [475, 140] on link "Start Error Data Checking Gratis Oefen Assessment" at bounding box center [358, 141] width 324 height 33
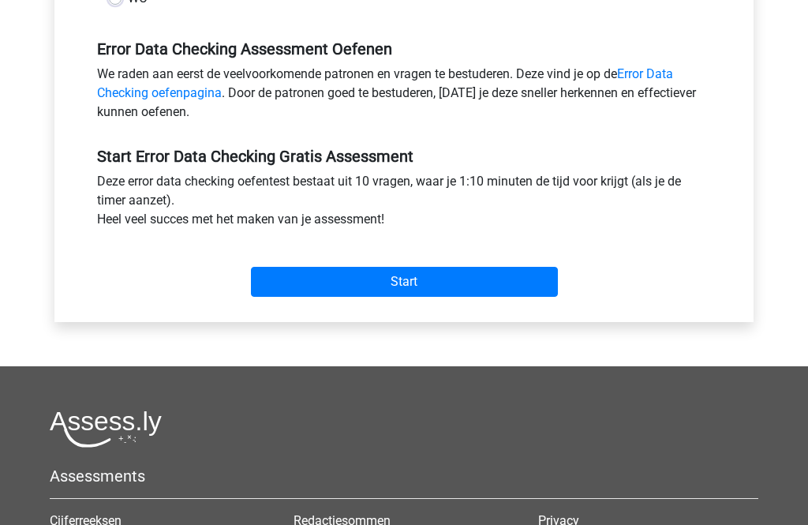
scroll to position [467, 0]
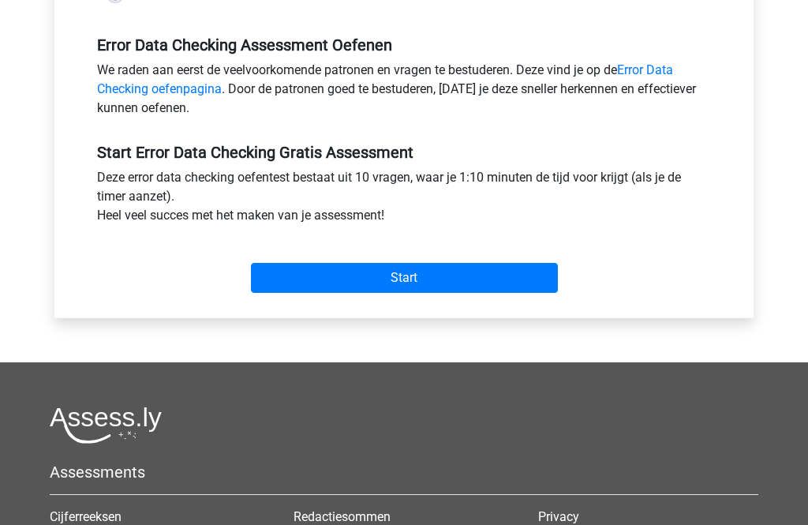
click at [481, 281] on input "Start" at bounding box center [404, 279] width 307 height 30
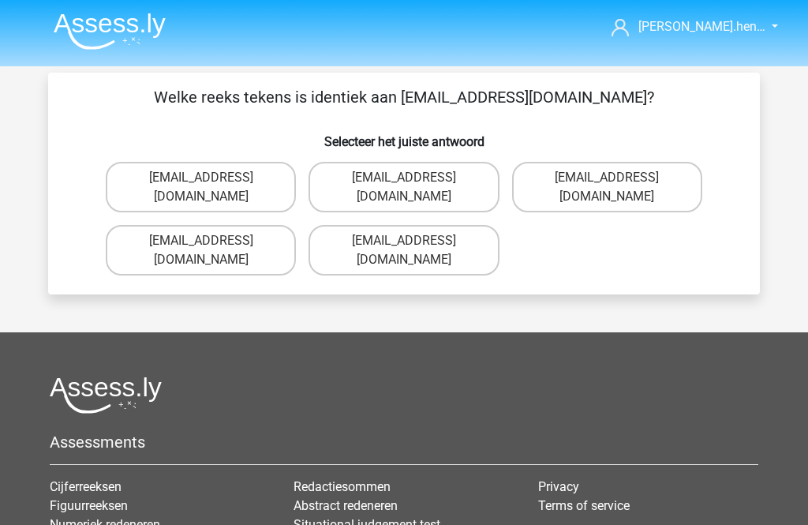
click at [275, 226] on label "[EMAIL_ADDRESS][DOMAIN_NAME]" at bounding box center [201, 250] width 190 height 51
click at [211, 241] on input "[EMAIL_ADDRESS][DOMAIN_NAME]" at bounding box center [206, 246] width 10 height 10
radio input "true"
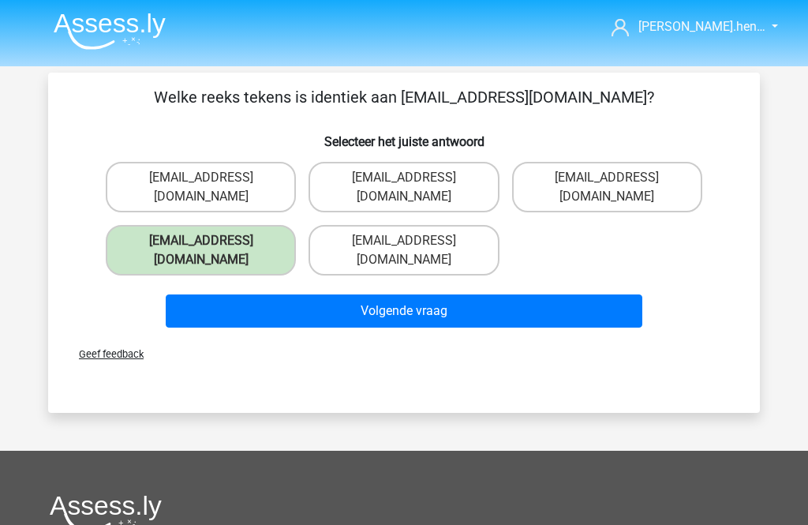
click at [544, 294] on button "Volgende vraag" at bounding box center [404, 310] width 477 height 33
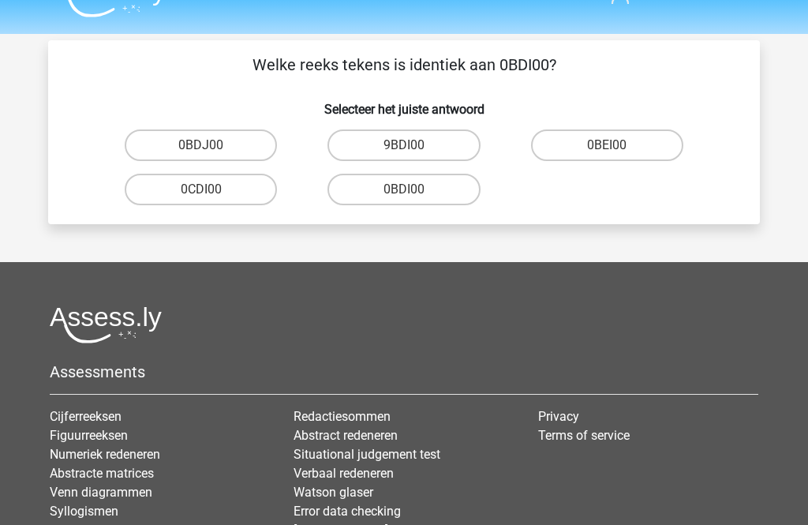
scroll to position [73, 0]
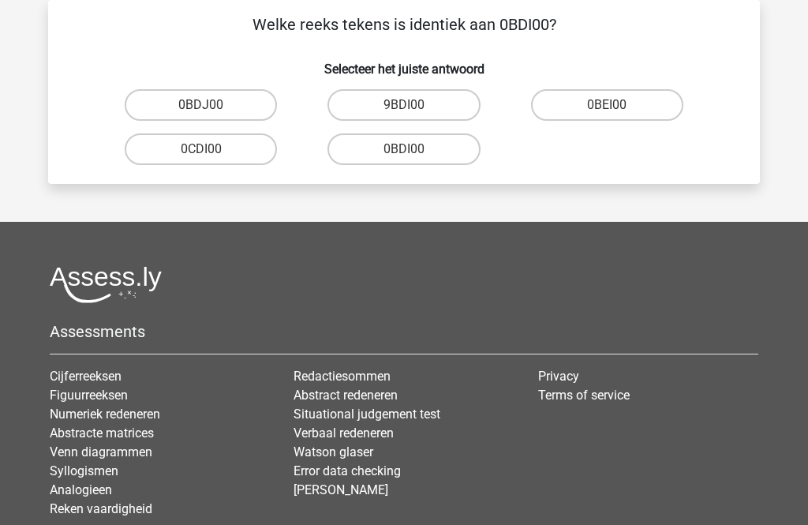
click at [442, 157] on label "0BDI00" at bounding box center [404, 149] width 152 height 32
click at [414, 157] on input "0BDI00" at bounding box center [409, 154] width 10 height 10
radio input "true"
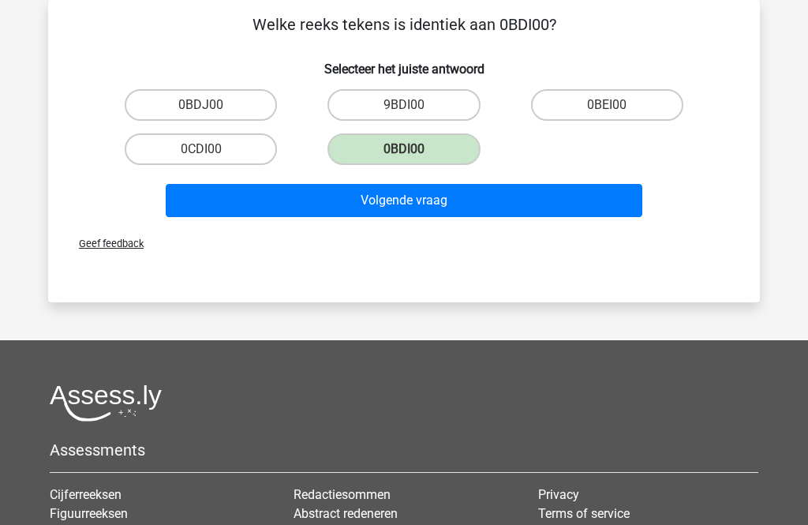
click at [521, 193] on button "Volgende vraag" at bounding box center [404, 200] width 477 height 33
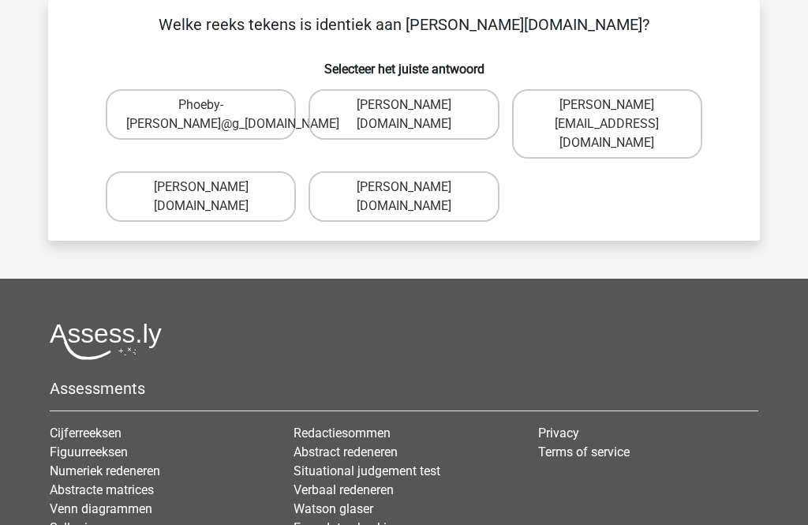
click at [460, 118] on label "Phoebe-Patterson@g_mail.gr" at bounding box center [404, 114] width 190 height 51
click at [414, 115] on input "Phoebe-Patterson@g_mail.gr" at bounding box center [409, 110] width 10 height 10
radio input "true"
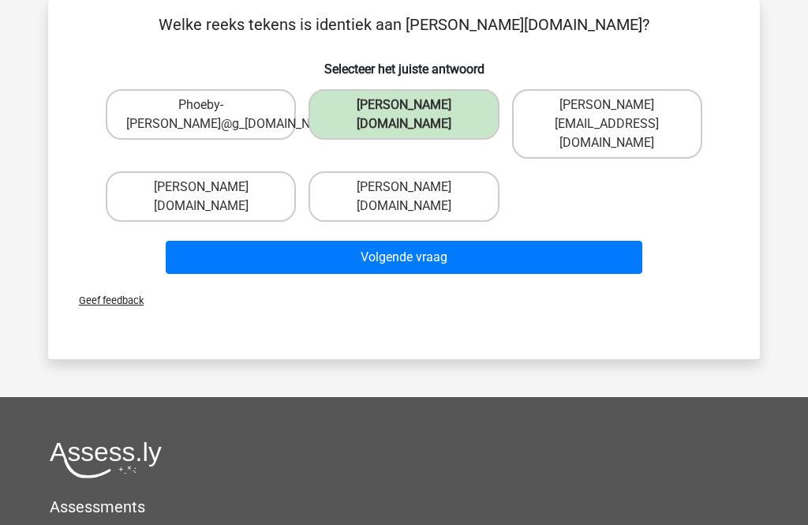
click at [530, 241] on button "Volgende vraag" at bounding box center [404, 257] width 477 height 33
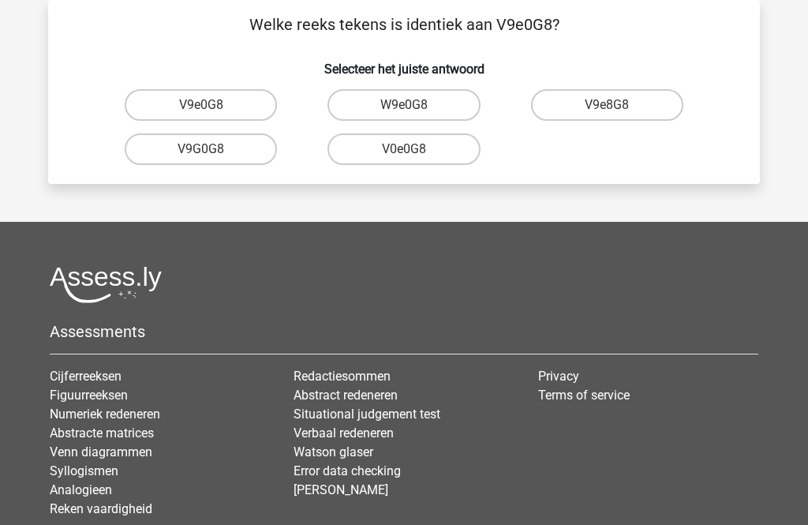
click at [241, 96] on label "V9e0G8" at bounding box center [201, 105] width 152 height 32
click at [211, 105] on input "V9e0G8" at bounding box center [206, 110] width 10 height 10
radio input "true"
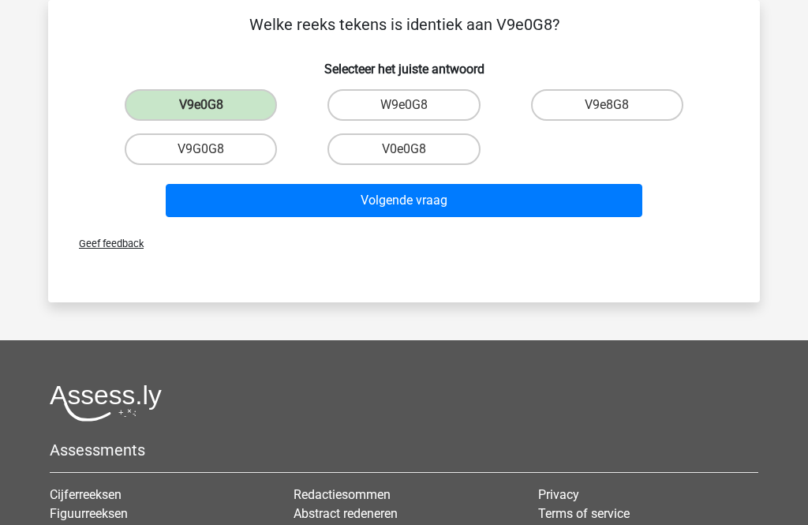
click at [495, 204] on button "Volgende vraag" at bounding box center [404, 200] width 477 height 33
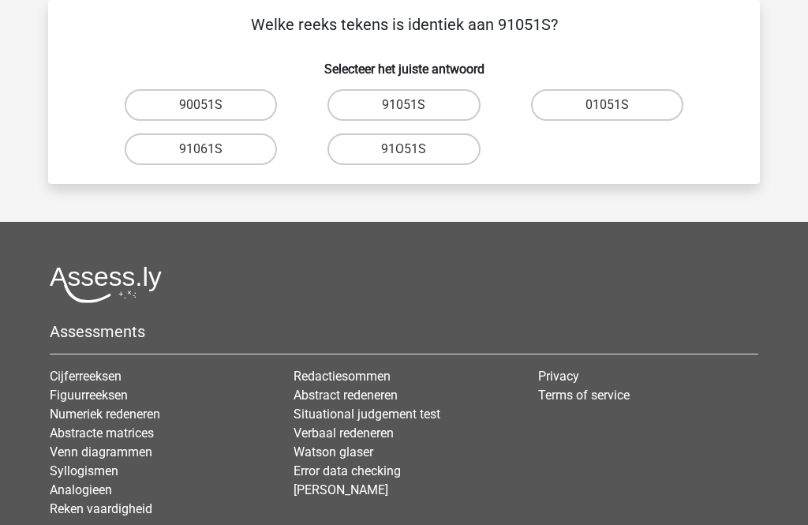
click at [453, 102] on label "91051S" at bounding box center [404, 105] width 152 height 32
click at [414, 105] on input "91051S" at bounding box center [409, 110] width 10 height 10
radio input "true"
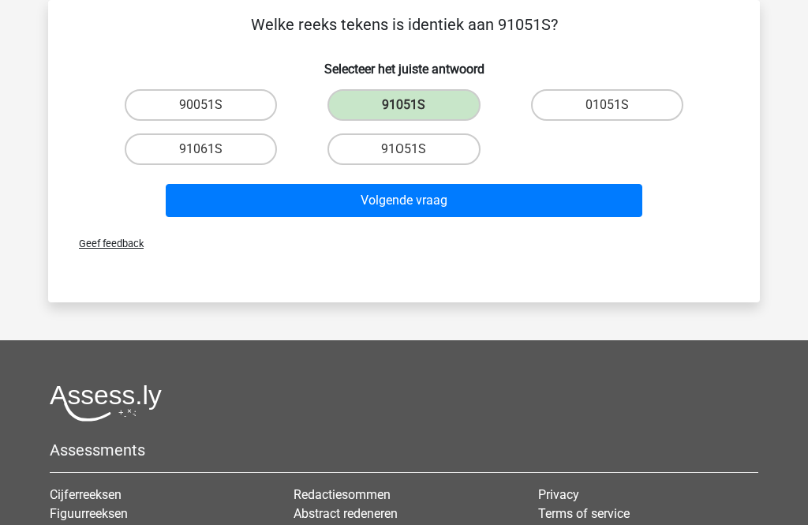
click at [580, 206] on button "Volgende vraag" at bounding box center [404, 200] width 477 height 33
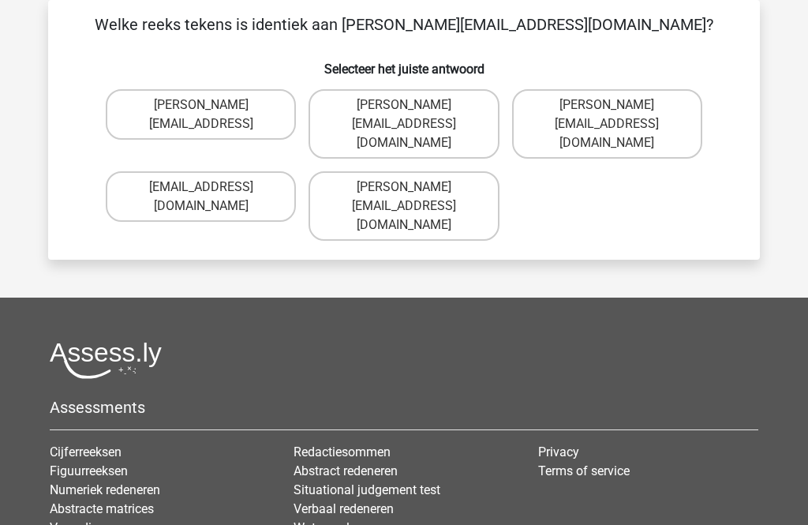
click at [472, 171] on label "Connor.Paterson@mailme.com" at bounding box center [404, 205] width 190 height 69
click at [414, 187] on input "Connor.Paterson@mailme.com" at bounding box center [409, 192] width 10 height 10
radio input "true"
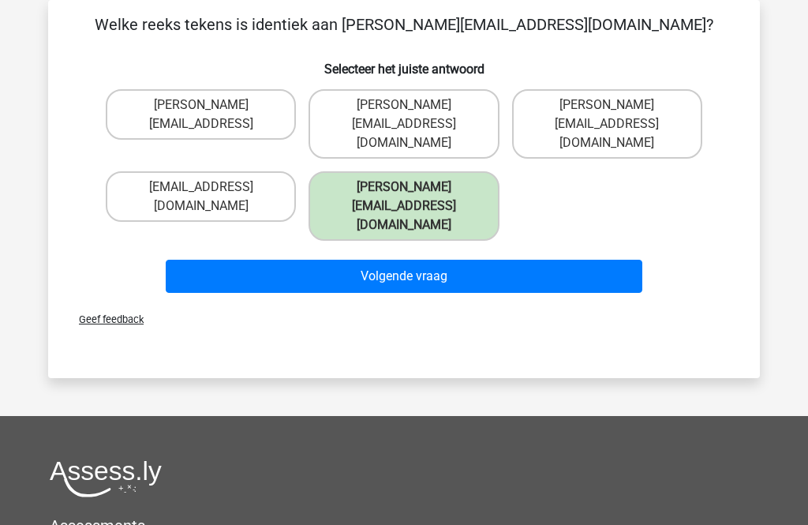
click at [522, 260] on button "Volgende vraag" at bounding box center [404, 276] width 477 height 33
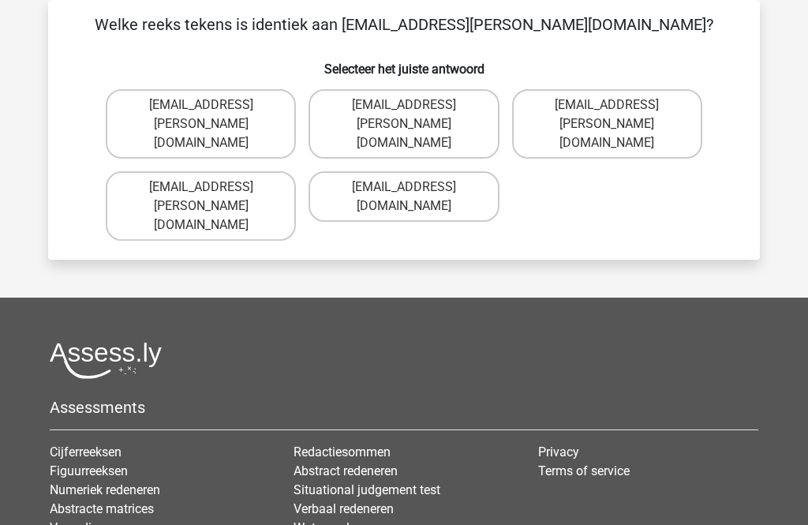
click at [259, 178] on label "Ava-Carroll@mailme.uk.com" at bounding box center [201, 205] width 190 height 69
click at [211, 187] on input "Ava-Carroll@mailme.uk.com" at bounding box center [206, 192] width 10 height 10
radio input "true"
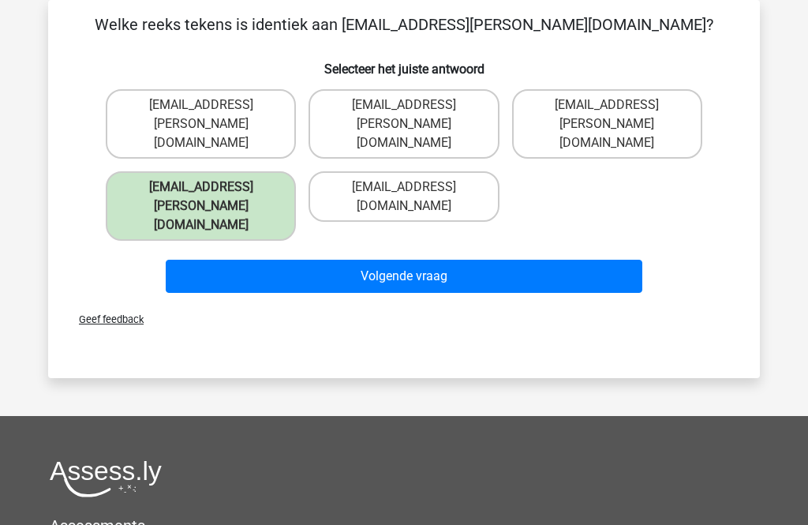
click at [378, 260] on button "Volgende vraag" at bounding box center [404, 276] width 477 height 33
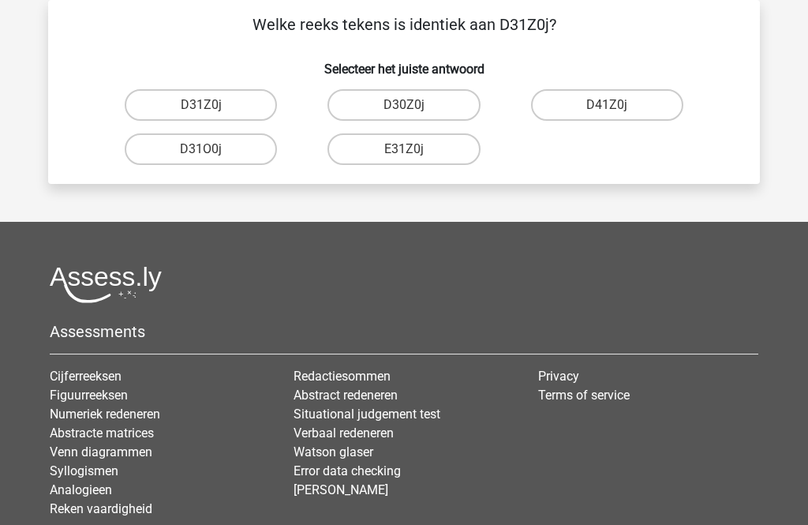
click at [259, 110] on label "D31Z0j" at bounding box center [201, 105] width 152 height 32
click at [211, 110] on input "D31Z0j" at bounding box center [206, 110] width 10 height 10
radio input "true"
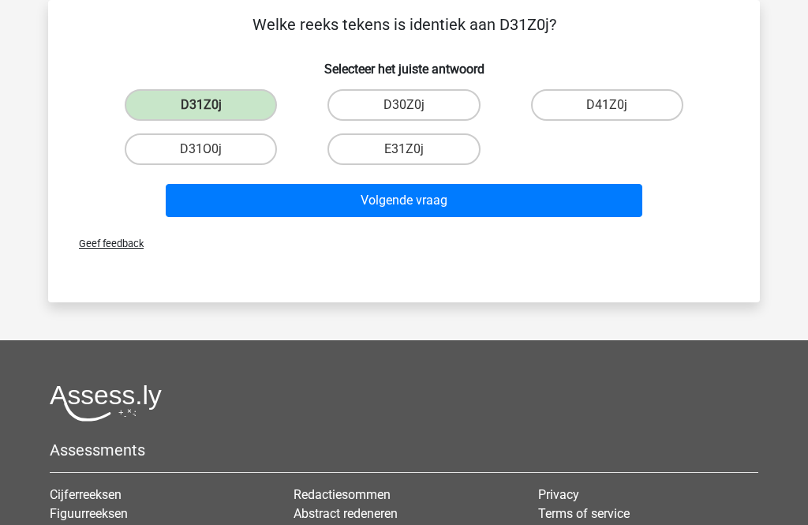
click at [470, 208] on button "Volgende vraag" at bounding box center [404, 200] width 477 height 33
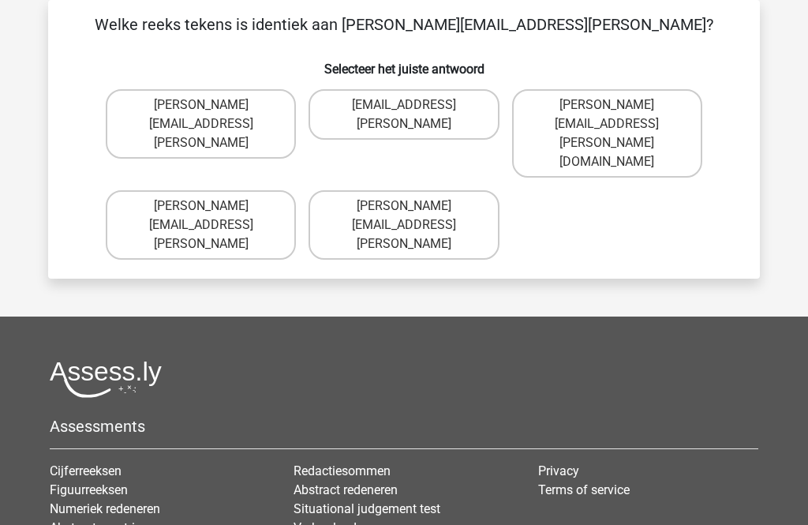
click at [276, 110] on label "Arthur.Bradley@mailme.coo" at bounding box center [201, 123] width 190 height 69
click at [211, 110] on input "Arthur.Bradley@mailme.coo" at bounding box center [206, 110] width 10 height 10
radio input "true"
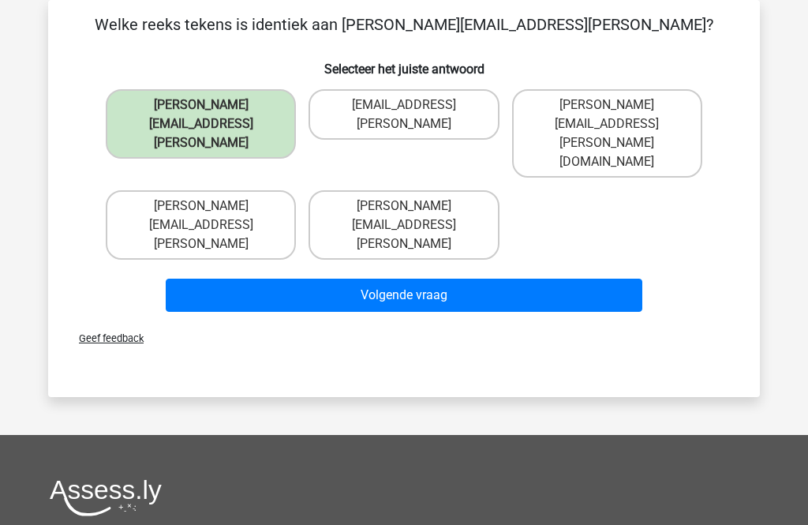
click at [485, 279] on button "Volgende vraag" at bounding box center [404, 295] width 477 height 33
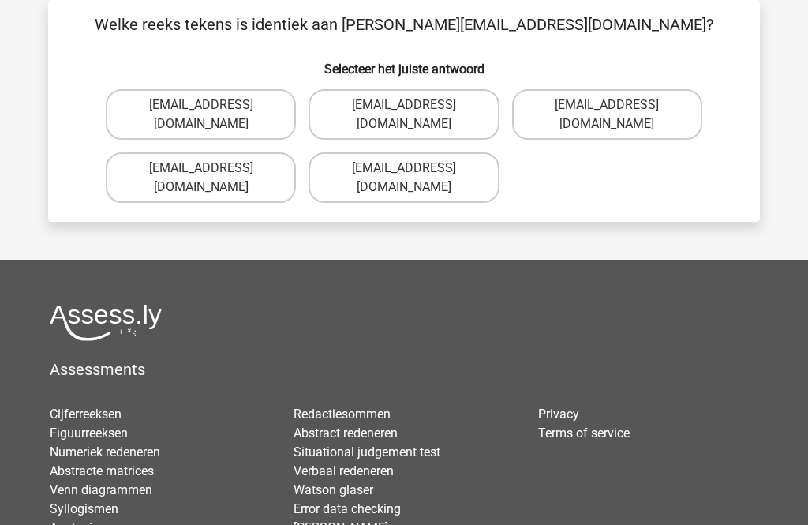
click at [469, 99] on label "Theo+Sadler@Gmail.uk.com" at bounding box center [404, 114] width 190 height 51
click at [414, 105] on input "Theo+Sadler@Gmail.uk.com" at bounding box center [409, 110] width 10 height 10
radio input "true"
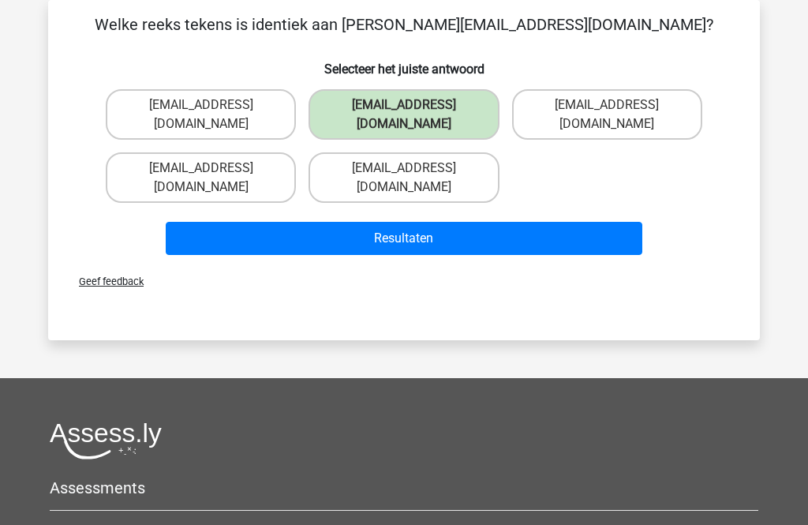
click at [501, 222] on button "Resultaten" at bounding box center [404, 238] width 477 height 33
click at [509, 222] on button "Resultaten" at bounding box center [404, 238] width 477 height 33
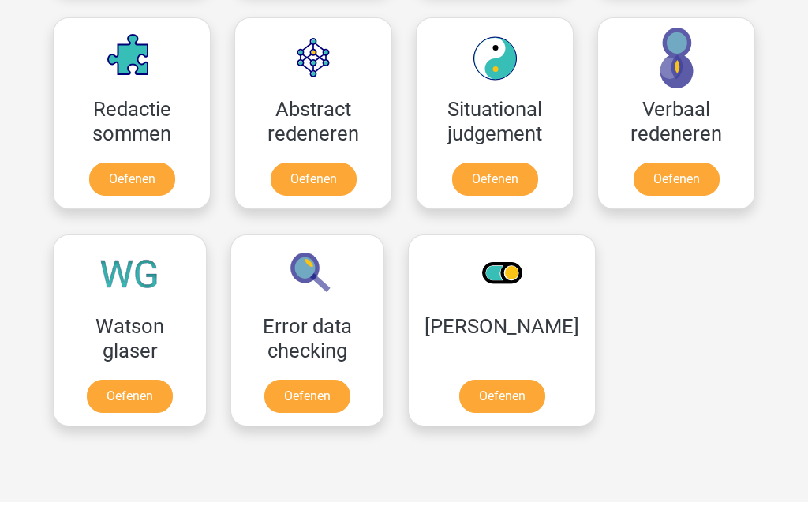
scroll to position [1159, 0]
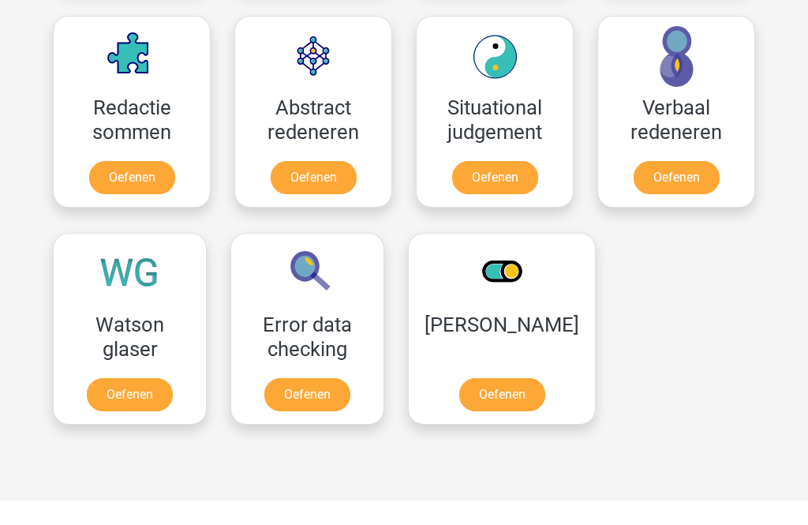
click at [160, 403] on link "Oefenen" at bounding box center [130, 394] width 86 height 33
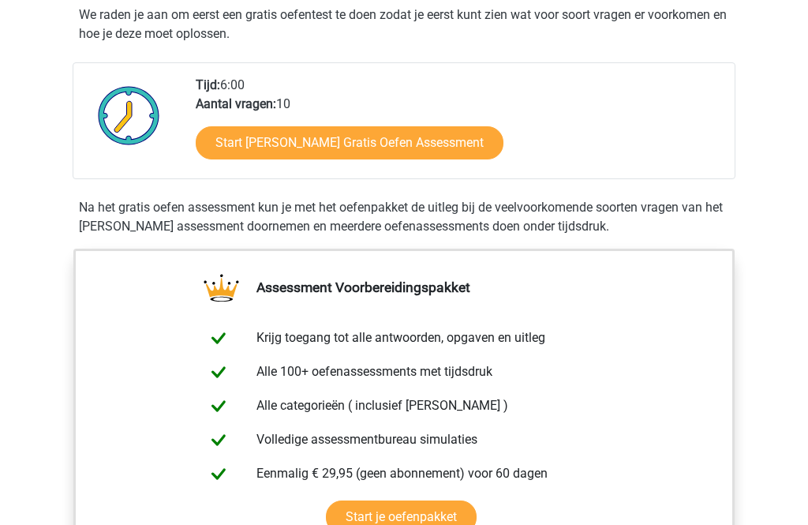
click at [453, 144] on link "Start Watson Glaser Gratis Oefen Assessment" at bounding box center [350, 143] width 308 height 33
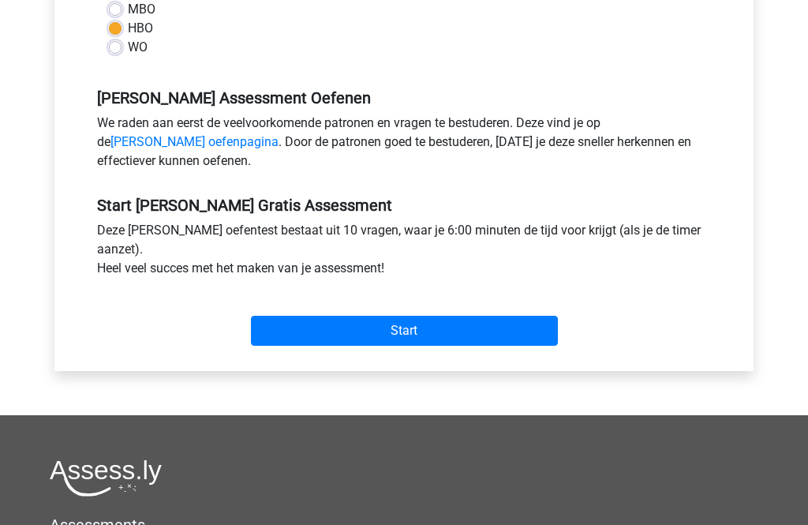
scroll to position [422, 0]
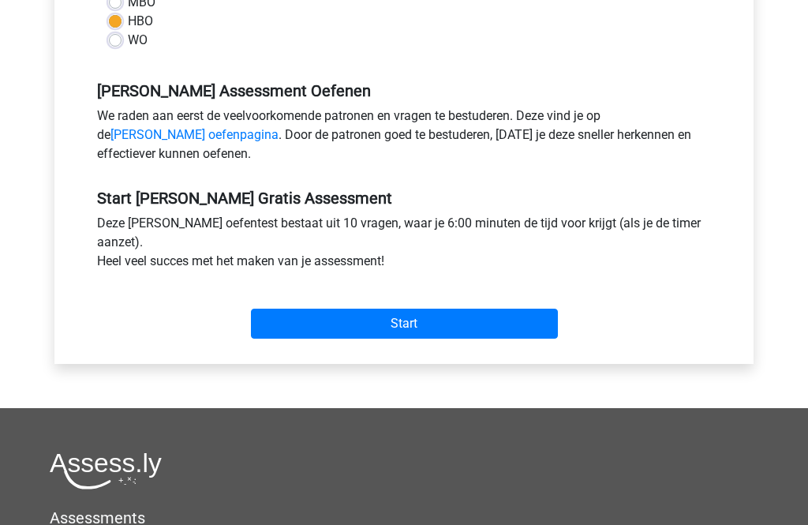
click at [519, 311] on input "Start" at bounding box center [404, 324] width 307 height 30
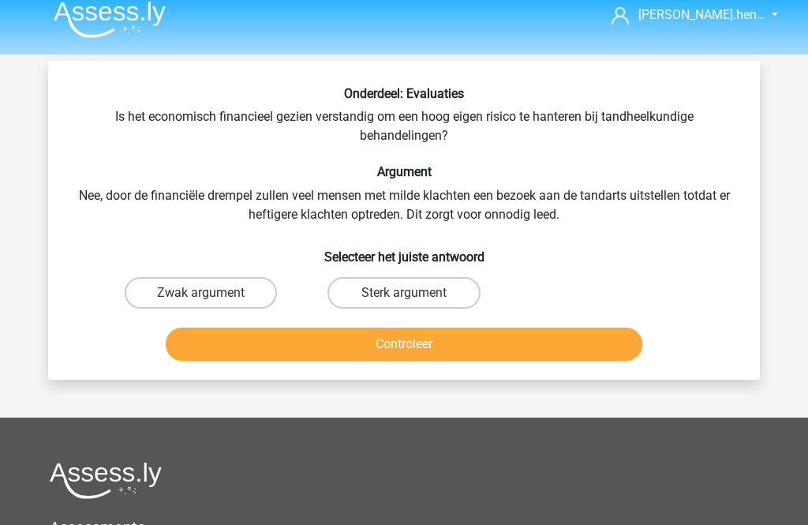
scroll to position [18, 0]
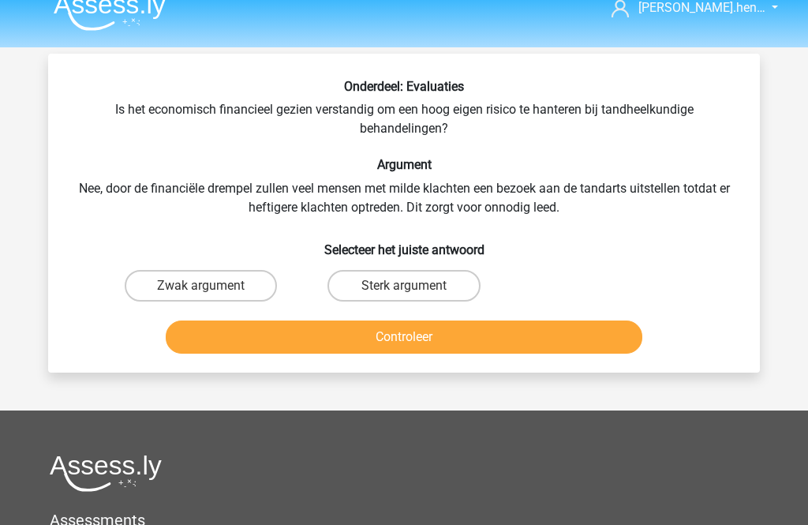
click at [249, 291] on label "Zwak argument" at bounding box center [201, 287] width 152 height 32
click at [211, 291] on input "Zwak argument" at bounding box center [206, 291] width 10 height 10
radio input "true"
click at [335, 349] on button "Controleer" at bounding box center [404, 336] width 477 height 33
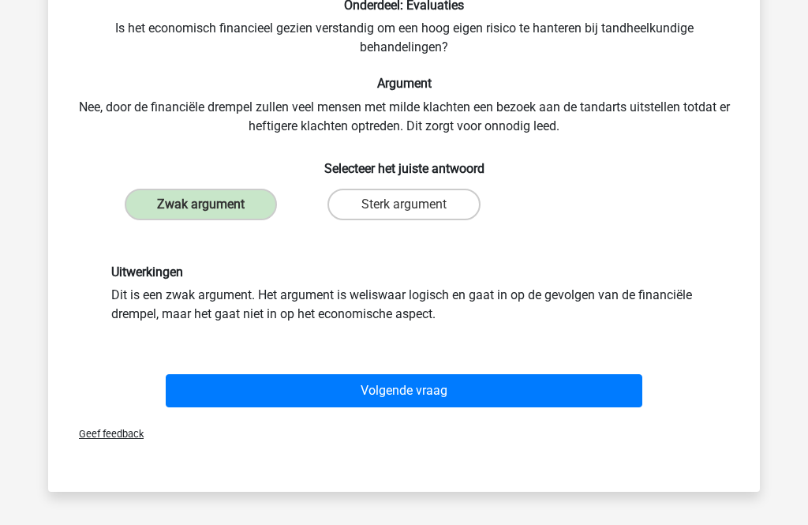
scroll to position [114, 0]
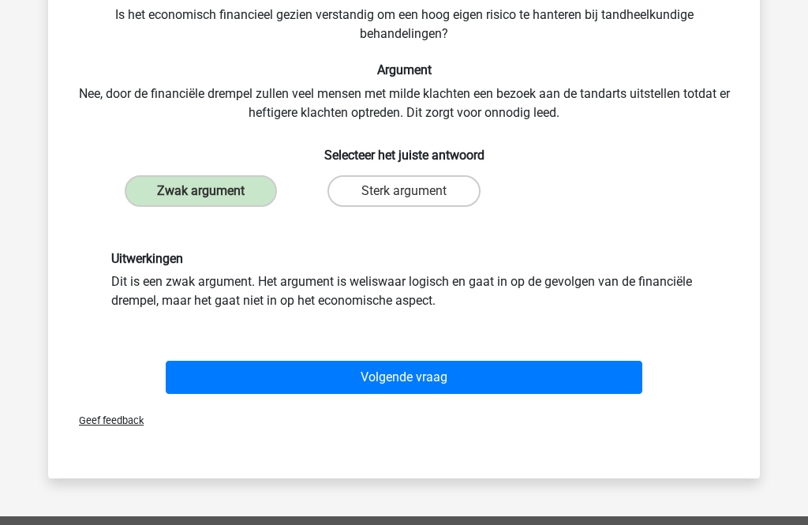
click at [495, 370] on button "Volgende vraag" at bounding box center [404, 377] width 477 height 33
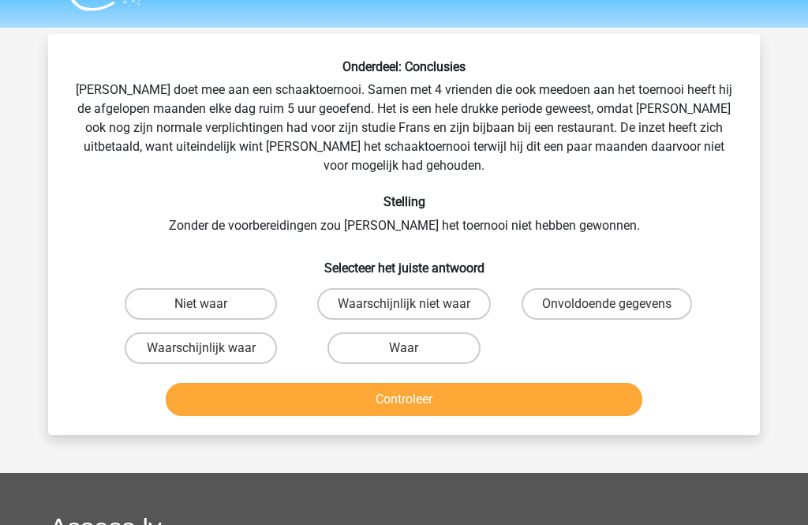
scroll to position [36, 0]
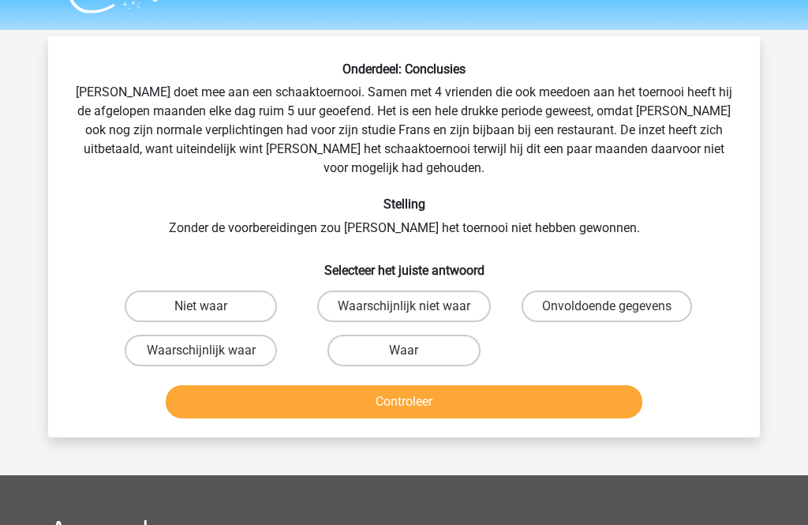
click at [623, 290] on label "Onvoldoende gegevens" at bounding box center [607, 306] width 170 height 32
click at [617, 306] on input "Onvoldoende gegevens" at bounding box center [612, 311] width 10 height 10
radio input "true"
click at [556, 394] on button "Controleer" at bounding box center [404, 401] width 477 height 33
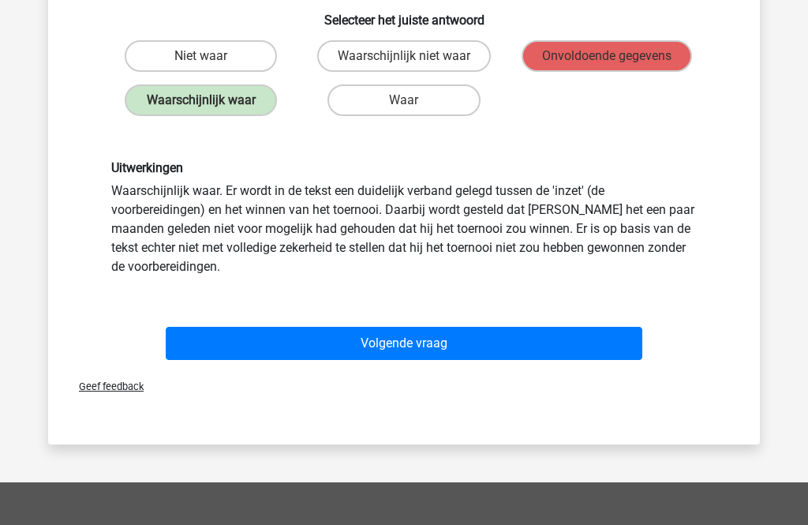
click at [575, 328] on button "Volgende vraag" at bounding box center [404, 344] width 477 height 33
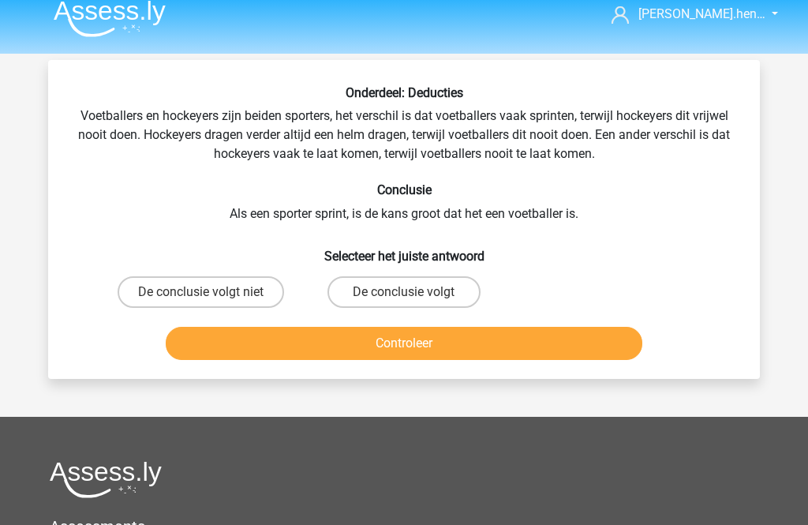
scroll to position [8, 0]
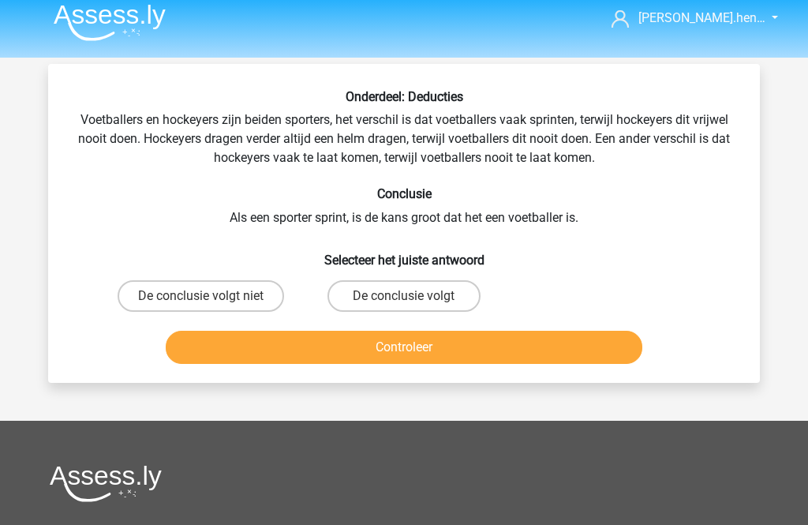
click at [249, 295] on label "De conclusie volgt niet" at bounding box center [201, 297] width 167 height 32
click at [211, 297] on input "De conclusie volgt niet" at bounding box center [206, 302] width 10 height 10
radio input "true"
click at [376, 357] on button "Controleer" at bounding box center [404, 347] width 477 height 33
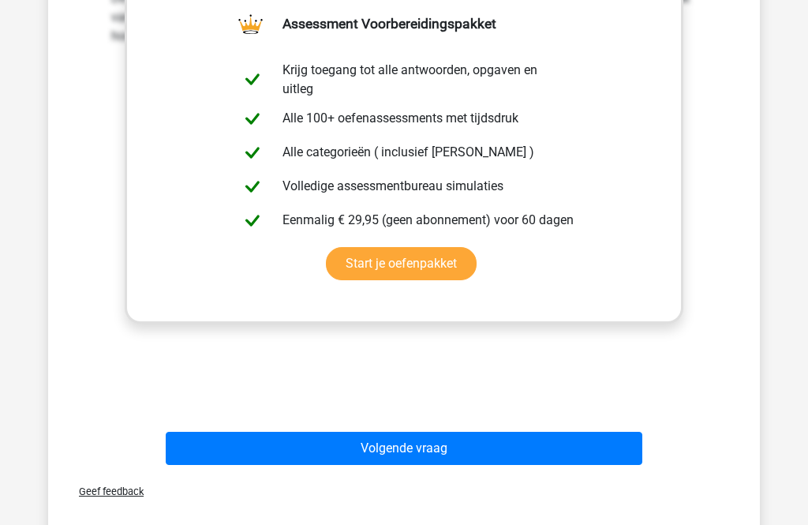
click at [528, 452] on button "Volgende vraag" at bounding box center [404, 448] width 477 height 33
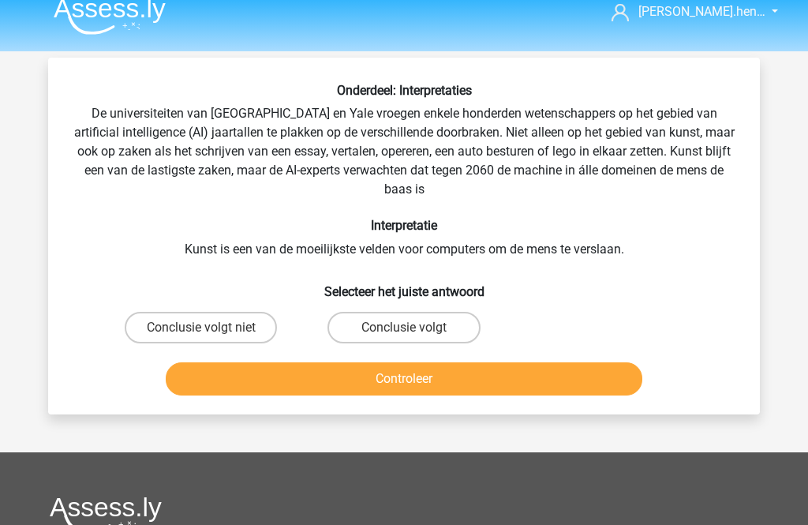
scroll to position [10, 0]
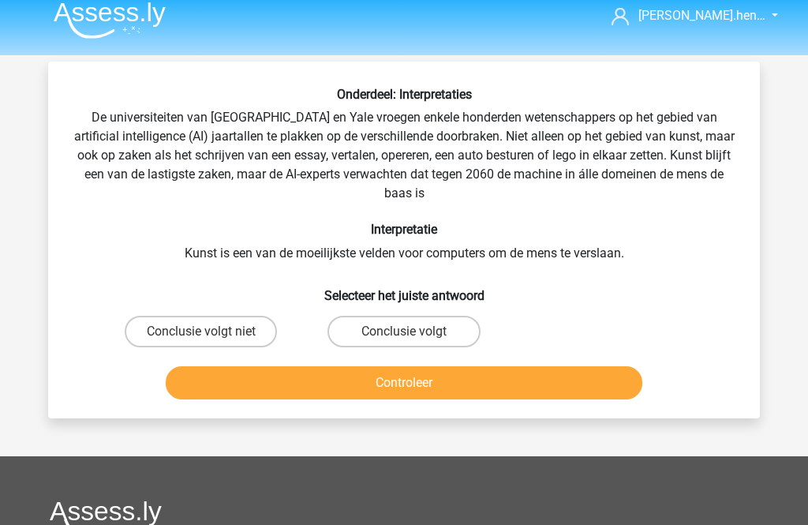
click at [253, 340] on label "Conclusie volgt niet" at bounding box center [201, 332] width 152 height 32
click at [211, 340] on input "Conclusie volgt niet" at bounding box center [206, 337] width 10 height 10
radio input "true"
click at [376, 395] on button "Controleer" at bounding box center [404, 382] width 477 height 33
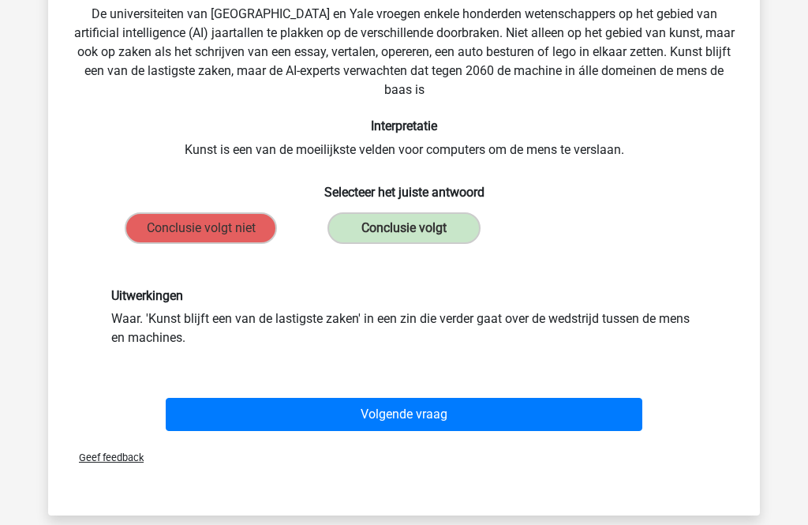
click at [541, 421] on button "Volgende vraag" at bounding box center [404, 415] width 477 height 33
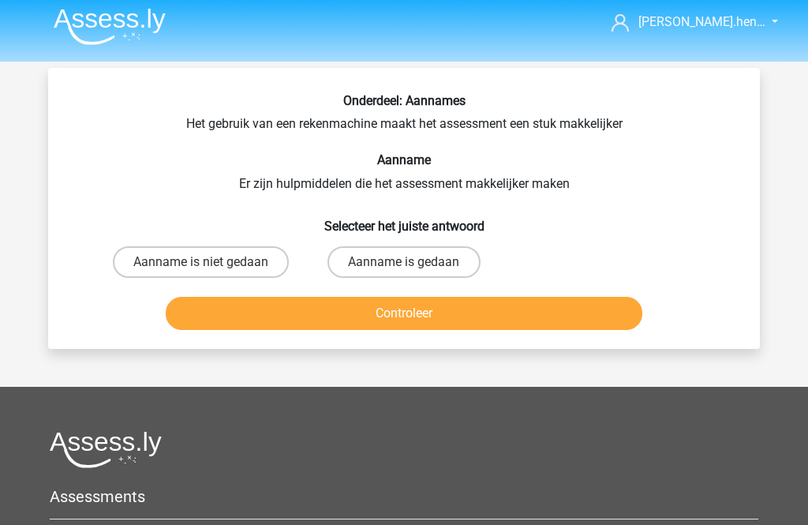
scroll to position [10, 0]
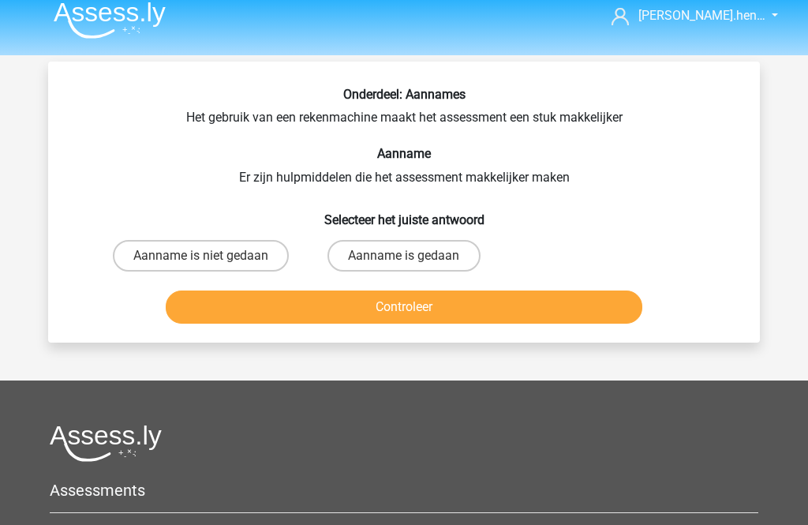
click at [460, 262] on label "Aanname is gedaan" at bounding box center [404, 257] width 152 height 32
click at [414, 262] on input "Aanname is gedaan" at bounding box center [409, 261] width 10 height 10
radio input "true"
click at [497, 323] on button "Controleer" at bounding box center [404, 306] width 477 height 33
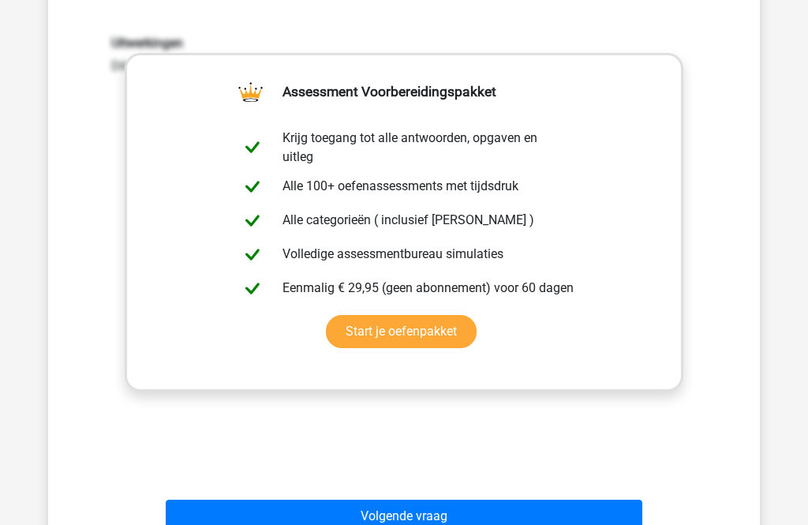
click at [530, 518] on button "Volgende vraag" at bounding box center [404, 516] width 477 height 33
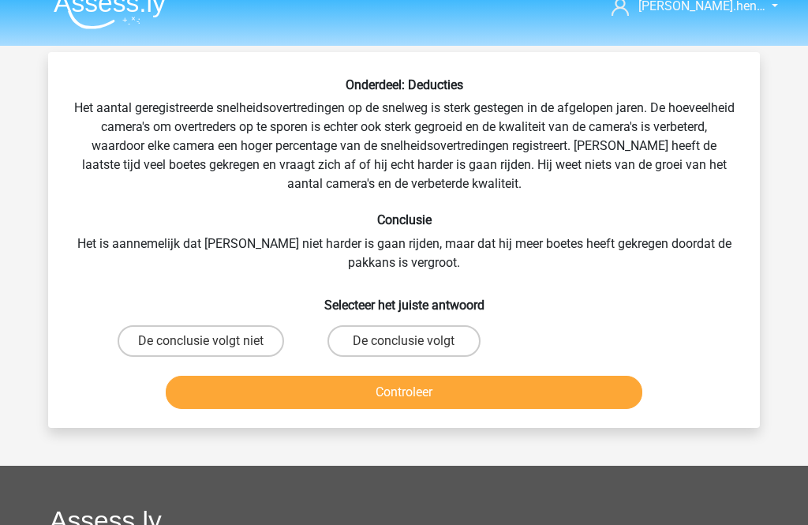
scroll to position [17, 0]
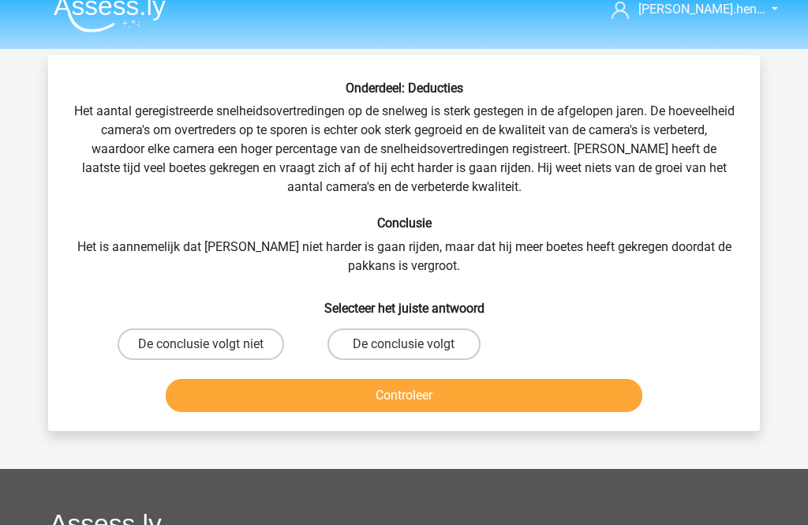
click at [253, 351] on label "De conclusie volgt niet" at bounding box center [201, 344] width 167 height 32
click at [211, 351] on input "De conclusie volgt niet" at bounding box center [206, 349] width 10 height 10
radio input "true"
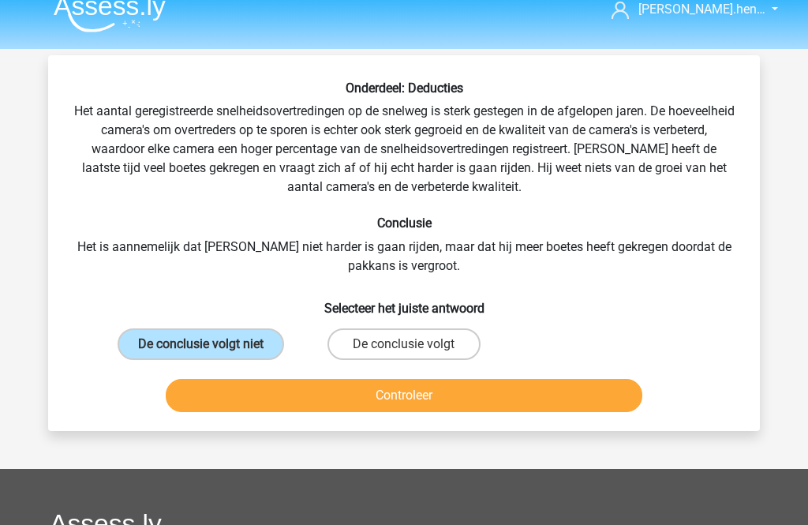
click at [351, 408] on button "Controleer" at bounding box center [404, 395] width 477 height 33
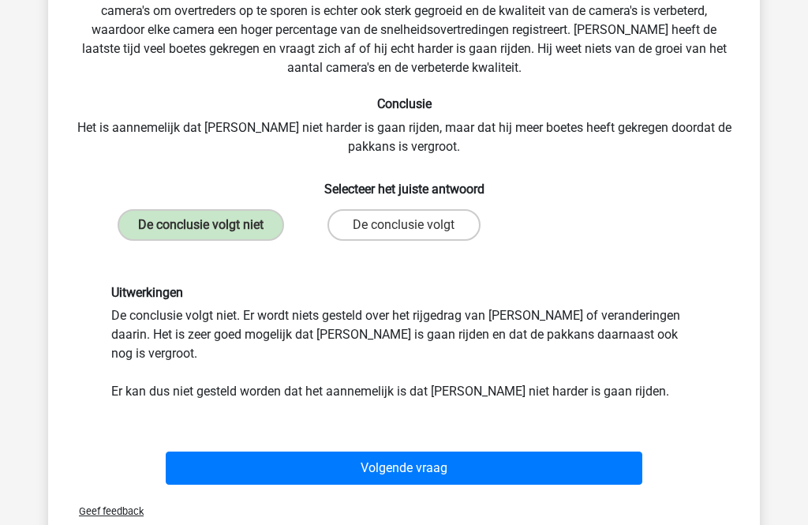
scroll to position [152, 0]
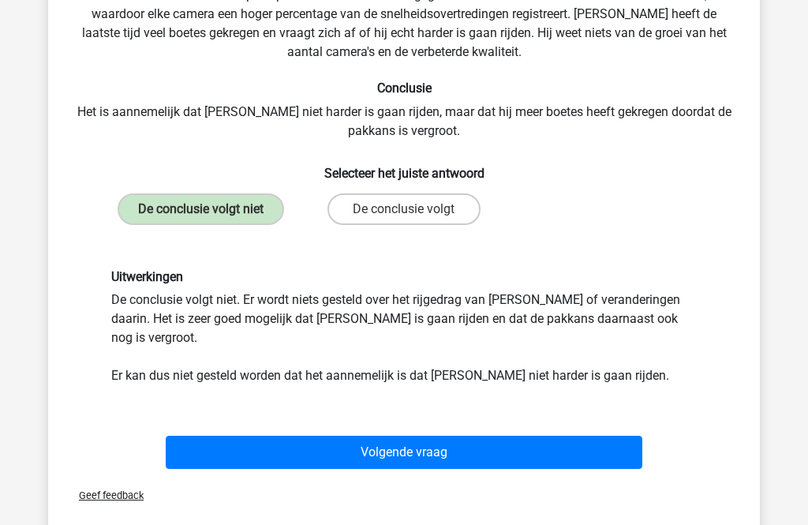
click at [497, 444] on button "Volgende vraag" at bounding box center [404, 452] width 477 height 33
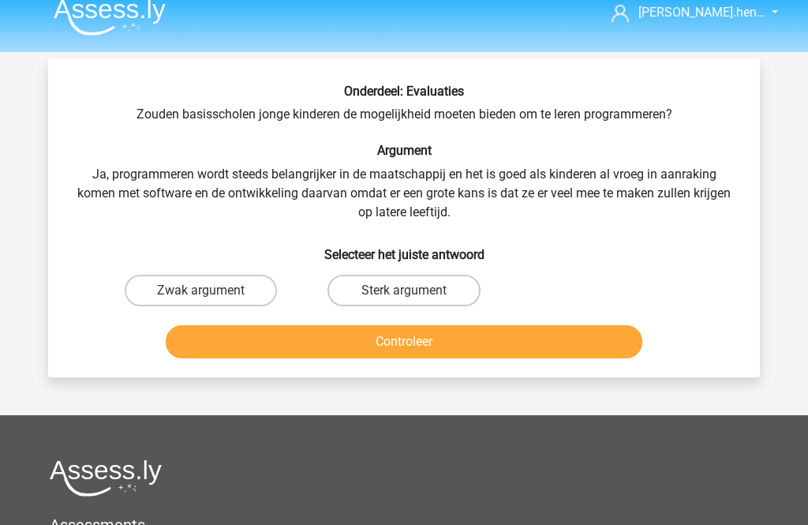
scroll to position [13, 0]
click at [428, 286] on label "Sterk argument" at bounding box center [404, 291] width 152 height 32
click at [414, 291] on input "Sterk argument" at bounding box center [409, 296] width 10 height 10
radio input "true"
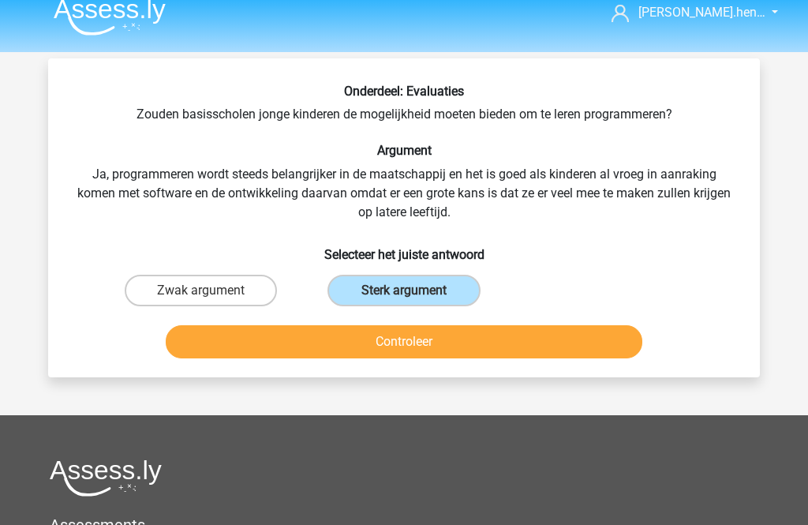
click at [460, 346] on button "Controleer" at bounding box center [404, 341] width 477 height 33
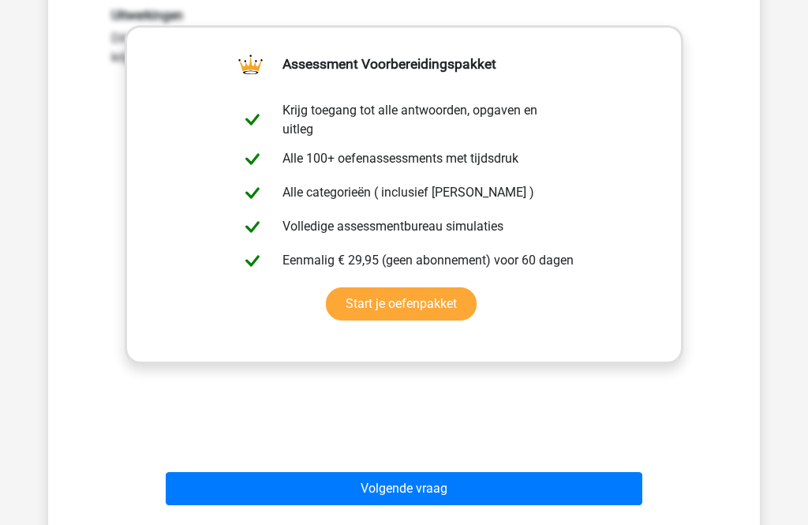
click at [505, 492] on button "Volgende vraag" at bounding box center [404, 489] width 477 height 33
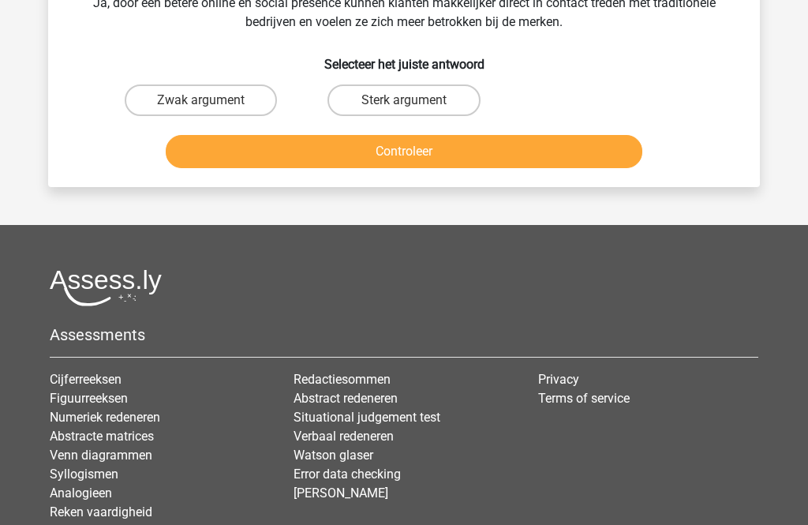
scroll to position [73, 0]
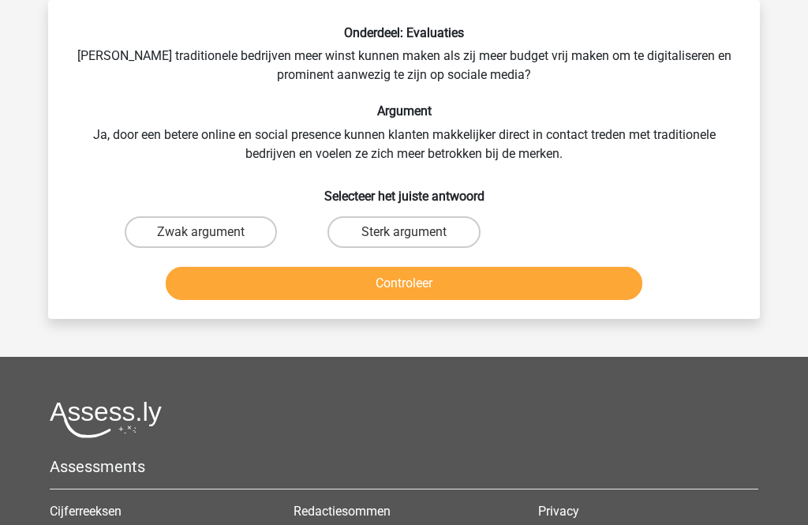
click at [461, 240] on label "Sterk argument" at bounding box center [404, 232] width 152 height 32
click at [414, 240] on input "Sterk argument" at bounding box center [409, 237] width 10 height 10
radio input "true"
click at [466, 239] on label "Sterk argument" at bounding box center [404, 232] width 152 height 32
click at [414, 239] on input "Sterk argument" at bounding box center [409, 237] width 10 height 10
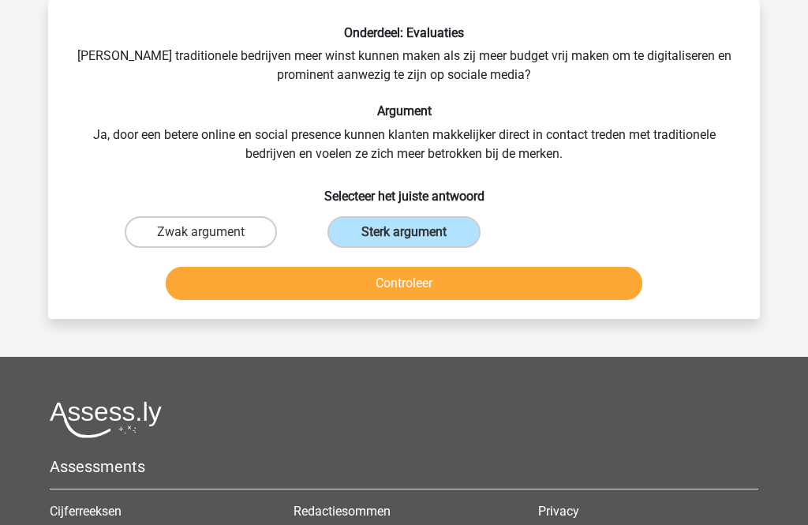
click at [499, 291] on button "Controleer" at bounding box center [404, 283] width 477 height 33
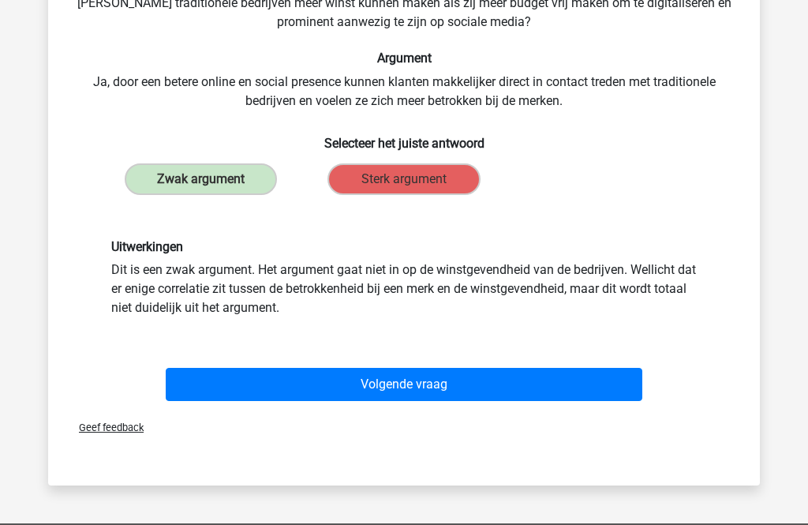
scroll to position [139, 0]
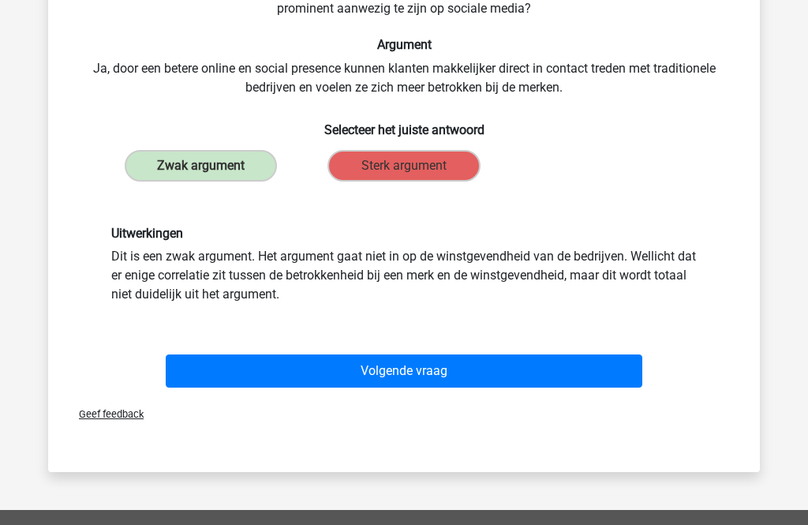
click at [516, 372] on button "Volgende vraag" at bounding box center [404, 370] width 477 height 33
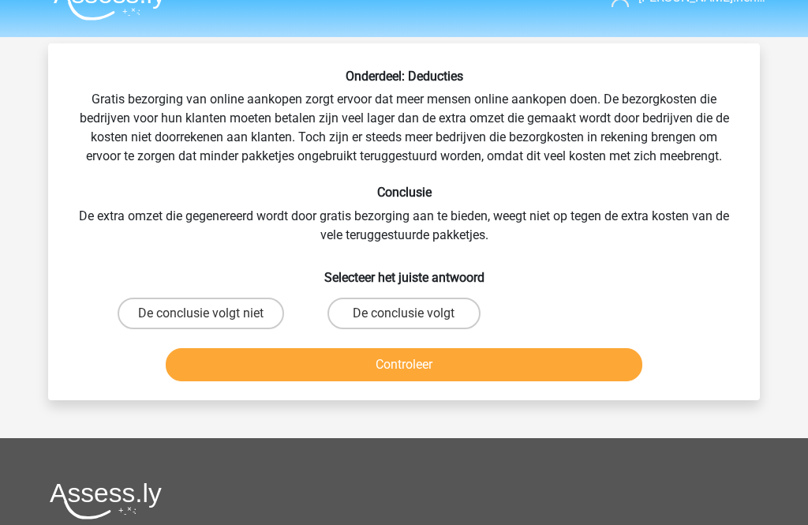
scroll to position [28, 0]
click at [250, 328] on label "De conclusie volgt niet" at bounding box center [201, 314] width 167 height 32
click at [211, 324] on input "De conclusie volgt niet" at bounding box center [206, 319] width 10 height 10
radio input "true"
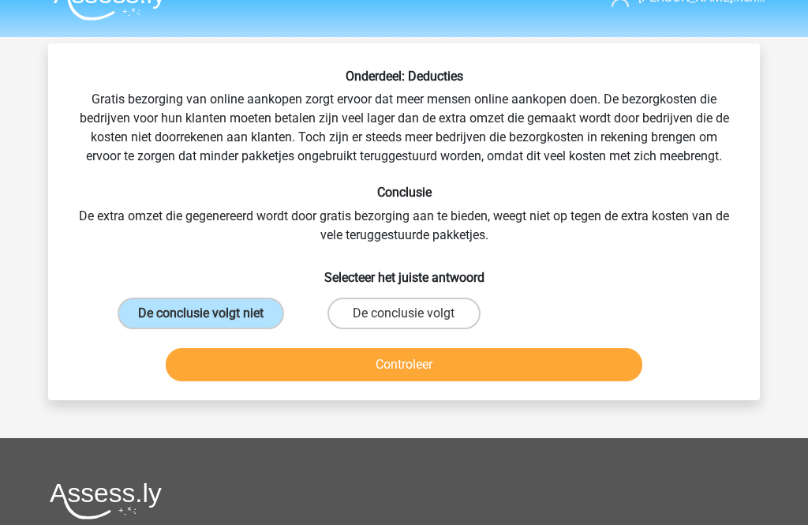
click at [387, 370] on button "Controleer" at bounding box center [404, 364] width 477 height 33
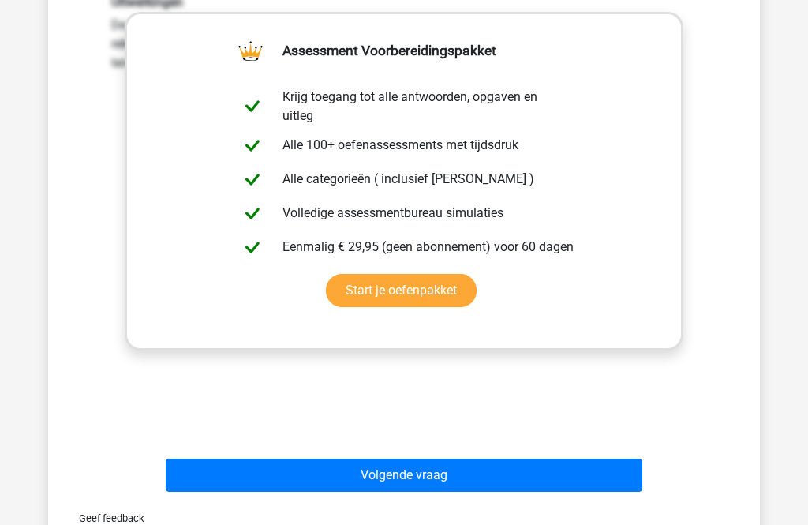
click at [490, 477] on button "Volgende vraag" at bounding box center [404, 475] width 477 height 33
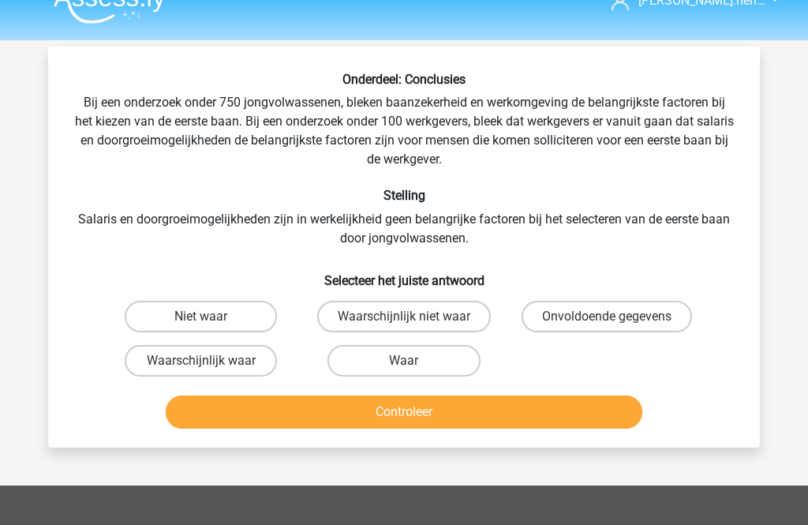
scroll to position [24, 0]
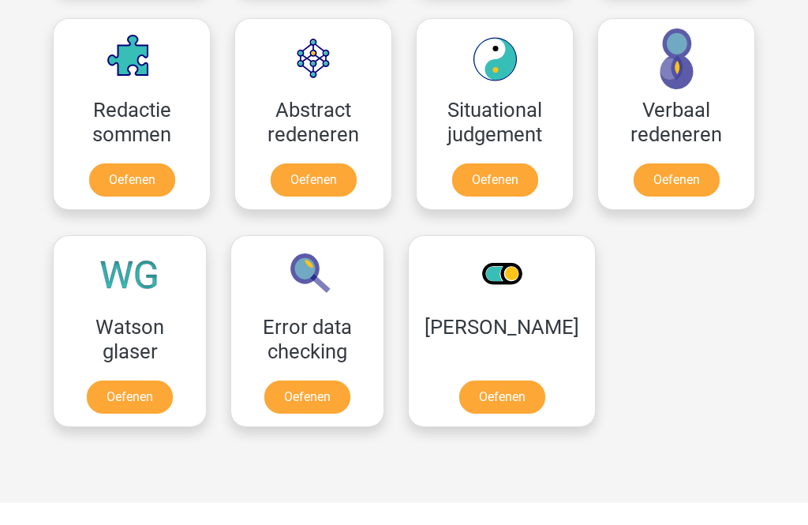
scroll to position [1110, 0]
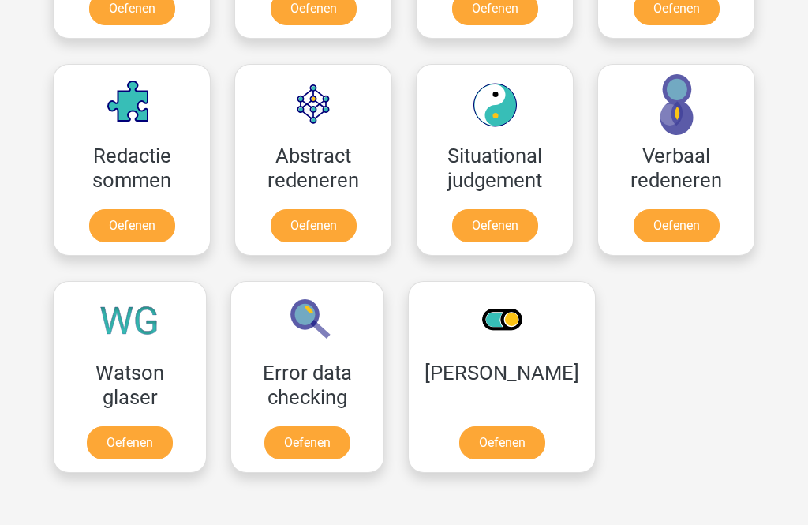
click at [702, 230] on link "Oefenen" at bounding box center [677, 225] width 86 height 33
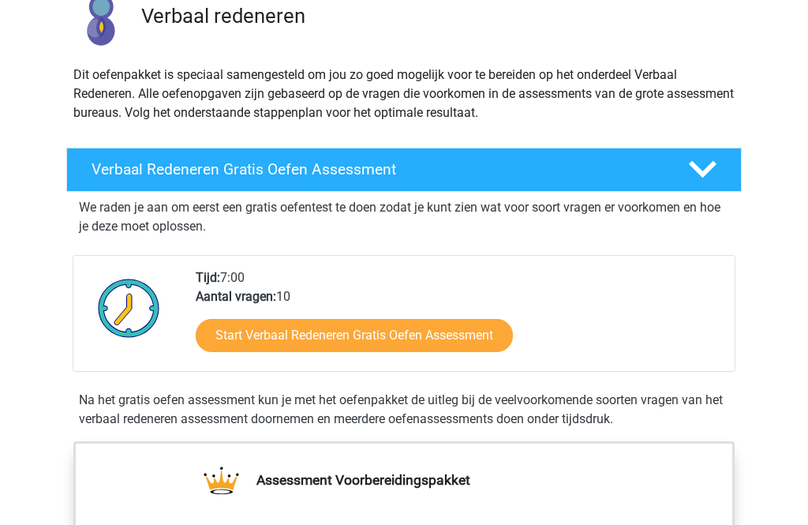
scroll to position [133, 0]
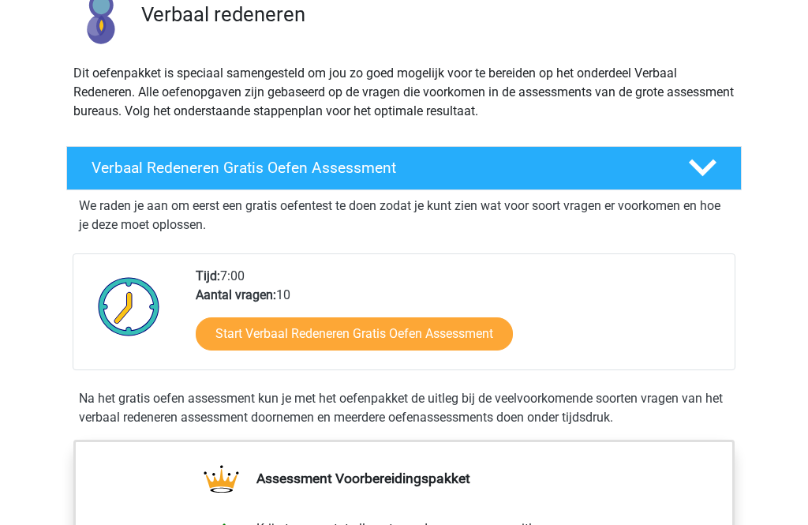
click at [481, 330] on link "Start Verbaal Redeneren Gratis Oefen Assessment" at bounding box center [354, 333] width 317 height 33
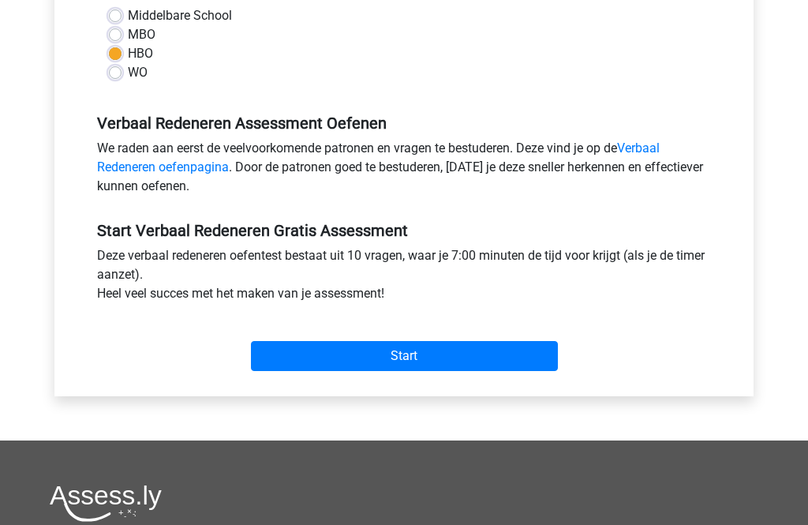
scroll to position [436, 0]
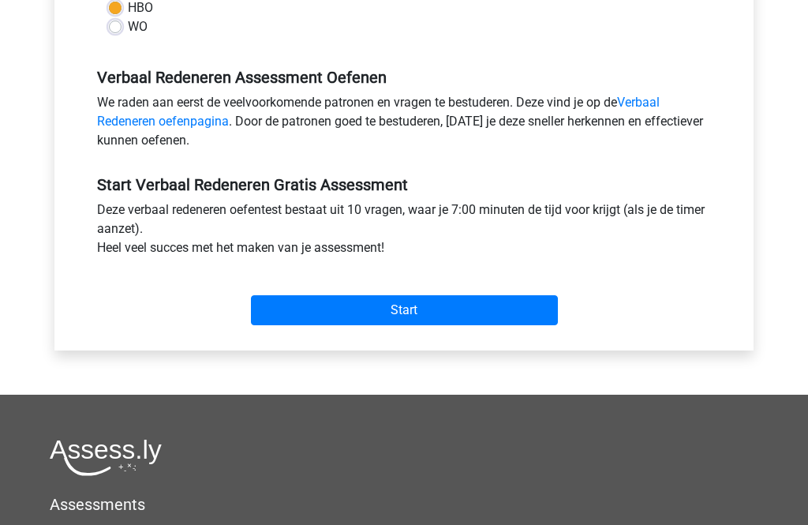
click at [531, 307] on input "Start" at bounding box center [404, 310] width 307 height 30
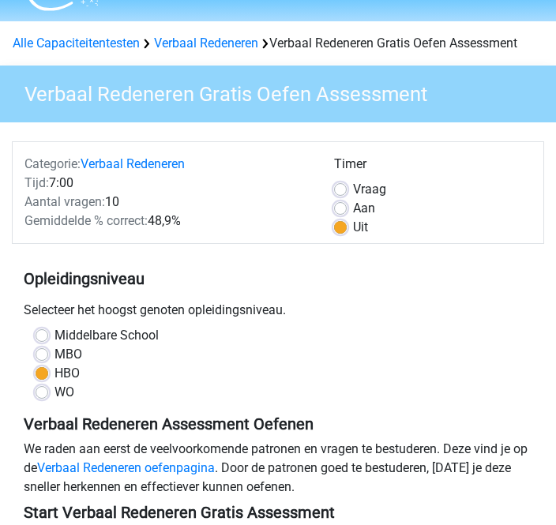
scroll to position [39, 0]
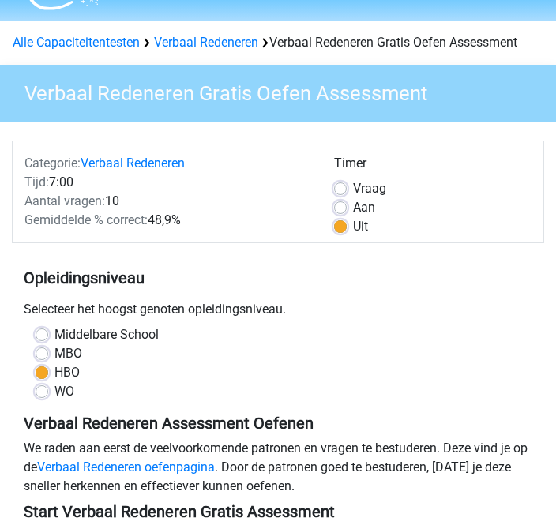
click at [316, 314] on div "Selecteer het hoogst genoten opleidingsniveau." at bounding box center [278, 312] width 532 height 25
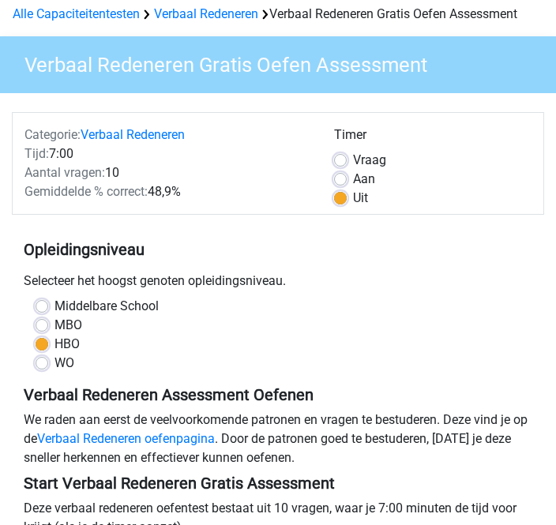
scroll to position [68, 0]
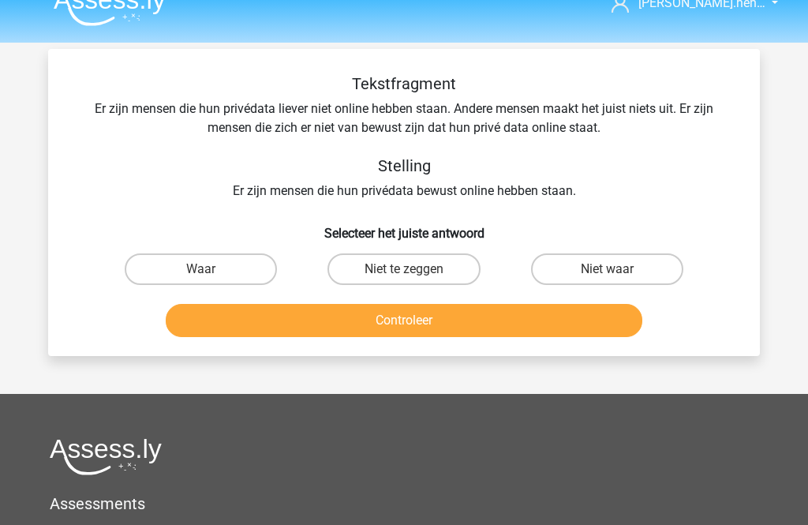
scroll to position [26, 0]
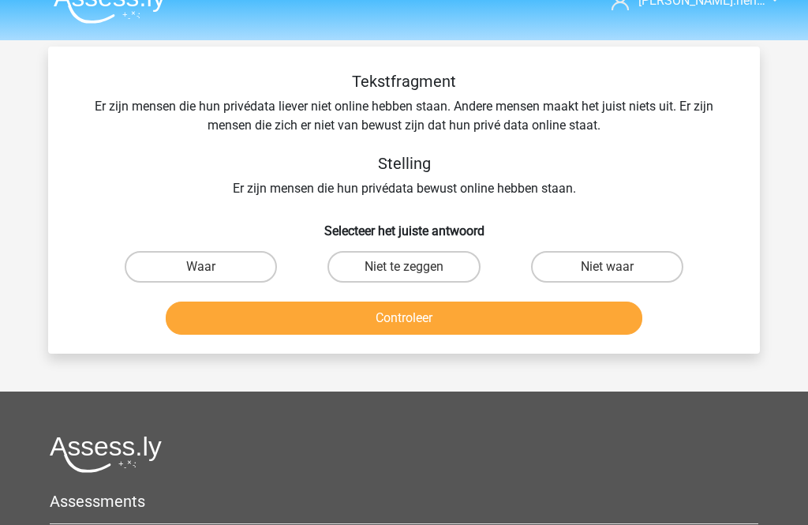
click at [253, 268] on label "Waar" at bounding box center [201, 267] width 152 height 32
click at [211, 268] on input "Waar" at bounding box center [206, 272] width 10 height 10
radio input "true"
click at [462, 320] on button "Controleer" at bounding box center [404, 317] width 477 height 33
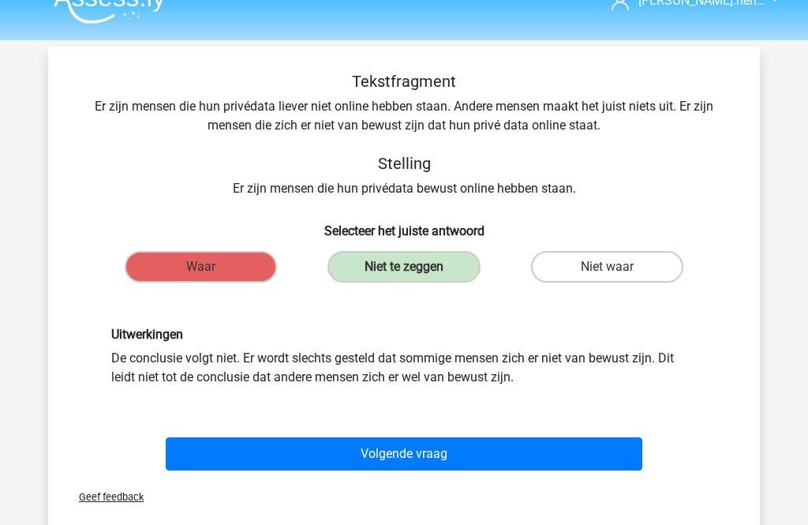
click at [481, 451] on button "Volgende vraag" at bounding box center [404, 453] width 477 height 33
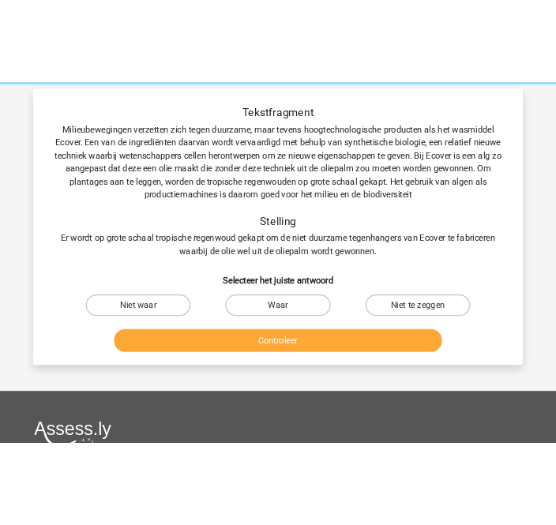
scroll to position [0, 0]
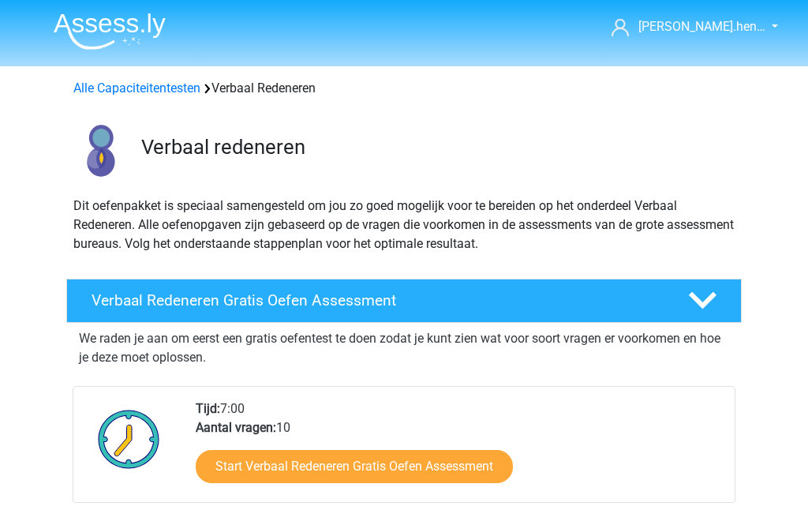
click at [176, 87] on link "Alle Capaciteitentesten" at bounding box center [136, 87] width 127 height 15
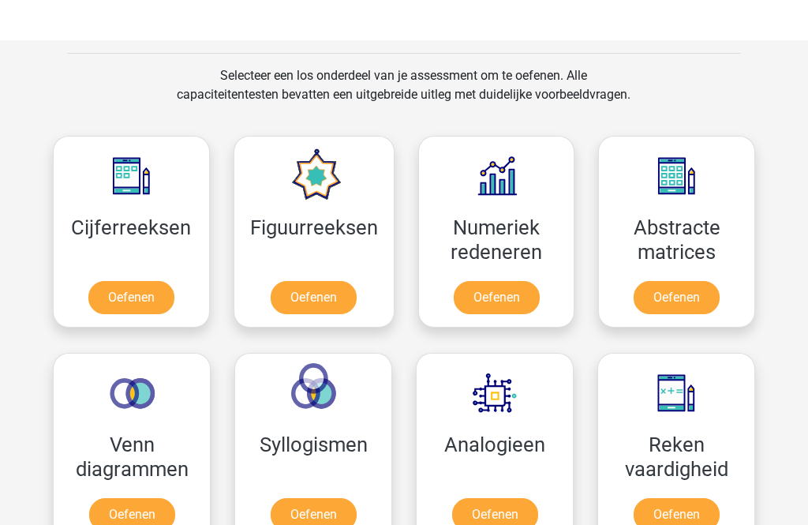
scroll to position [604, 0]
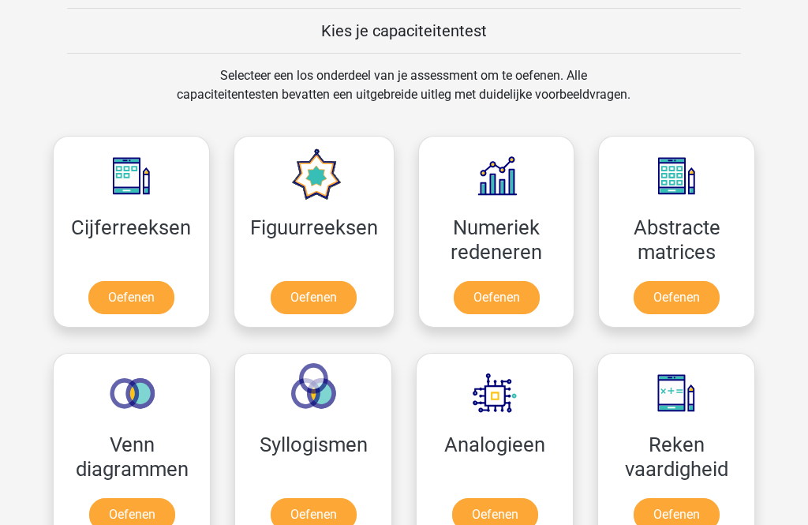
click at [129, 299] on link "Oefenen" at bounding box center [131, 298] width 86 height 33
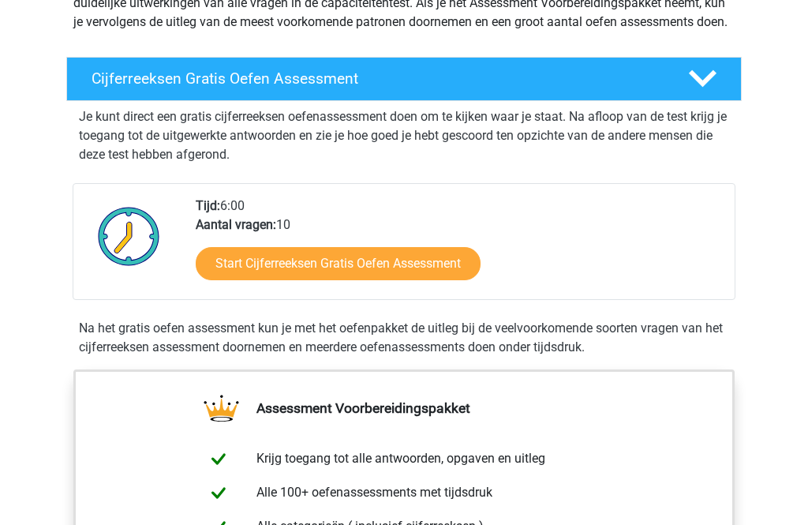
scroll to position [241, 0]
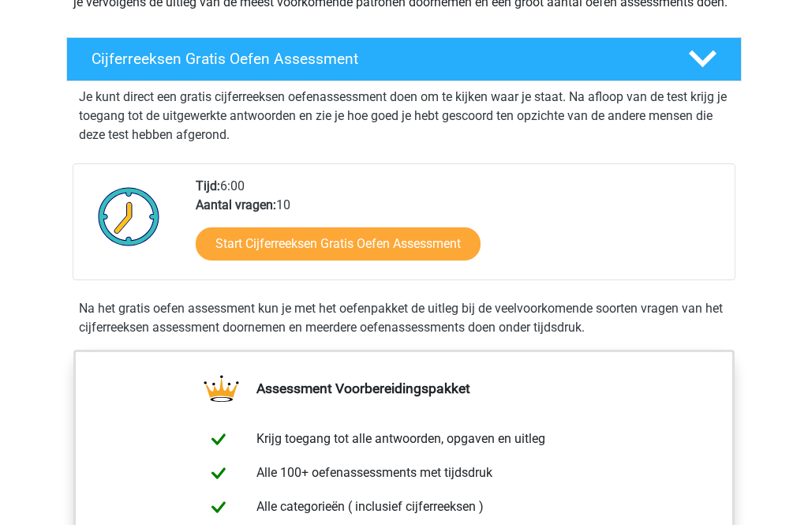
click at [460, 261] on link "Start Cijferreeksen Gratis Oefen Assessment" at bounding box center [338, 244] width 285 height 33
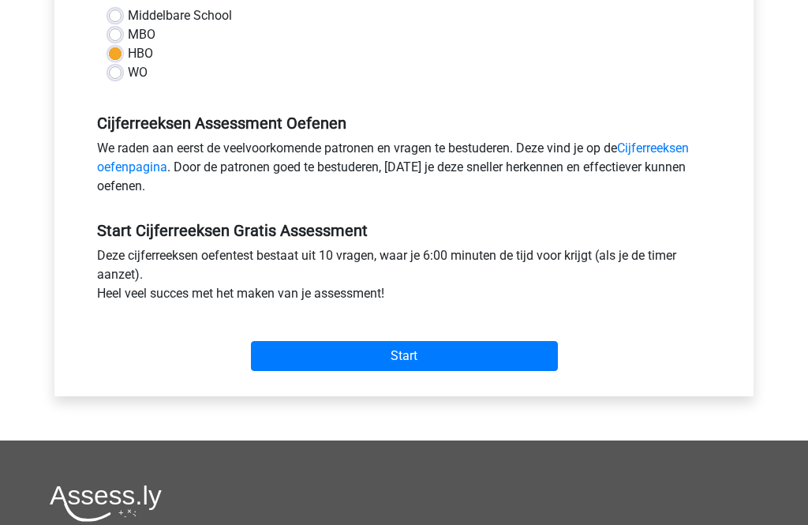
scroll to position [401, 0]
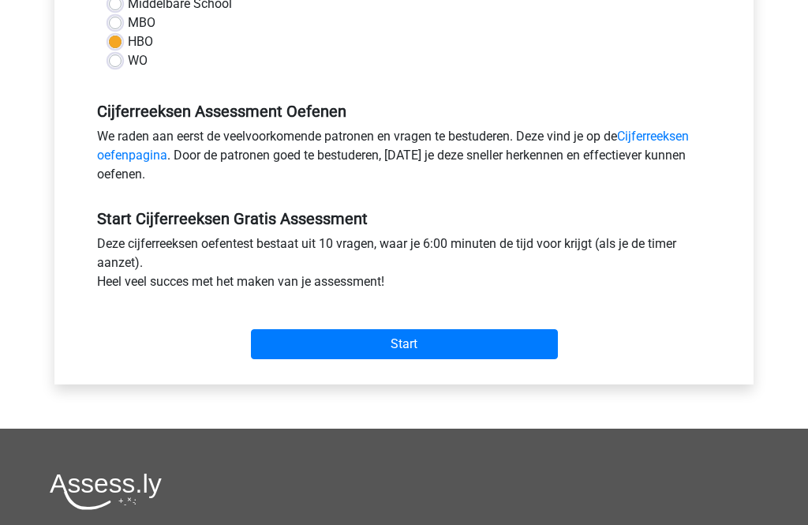
click at [514, 351] on input "Start" at bounding box center [404, 345] width 307 height 30
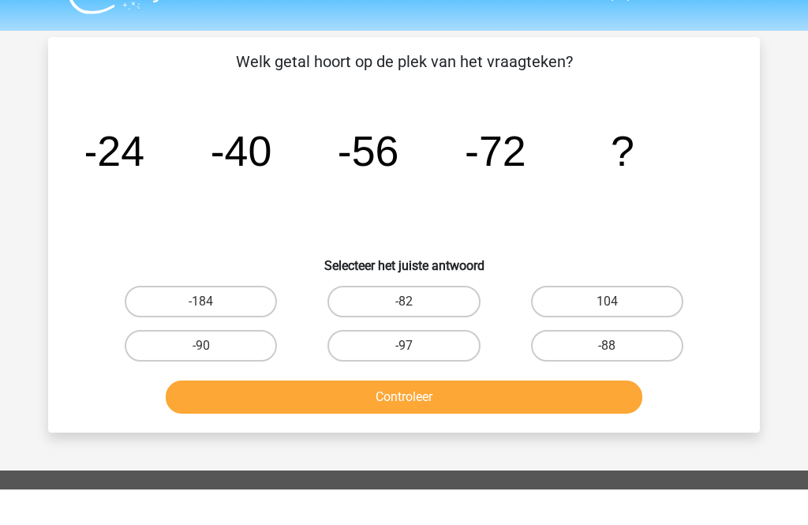
scroll to position [36, 0]
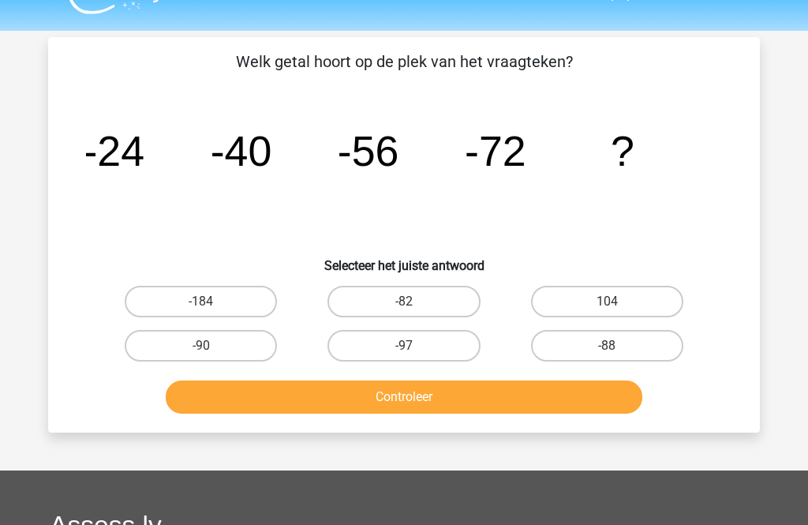
click at [612, 351] on input "-88" at bounding box center [612, 351] width 10 height 10
radio input "true"
click at [562, 402] on button "Controleer" at bounding box center [404, 396] width 477 height 33
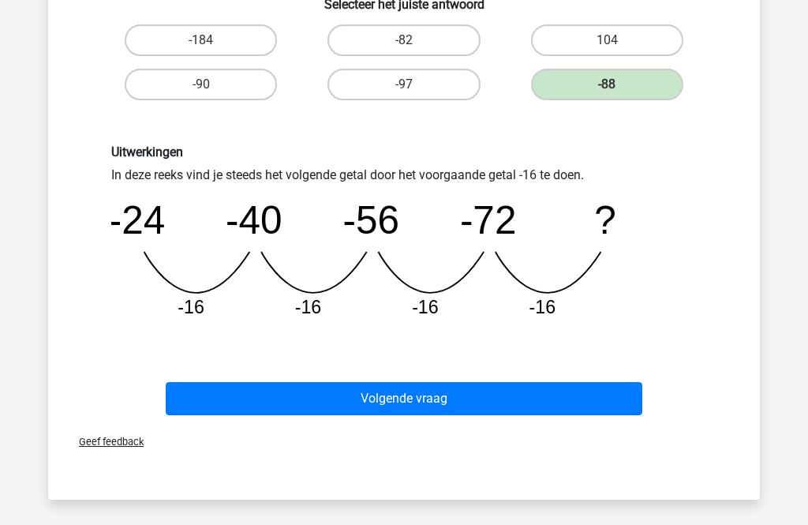
click at [565, 395] on button "Volgende vraag" at bounding box center [404, 399] width 477 height 33
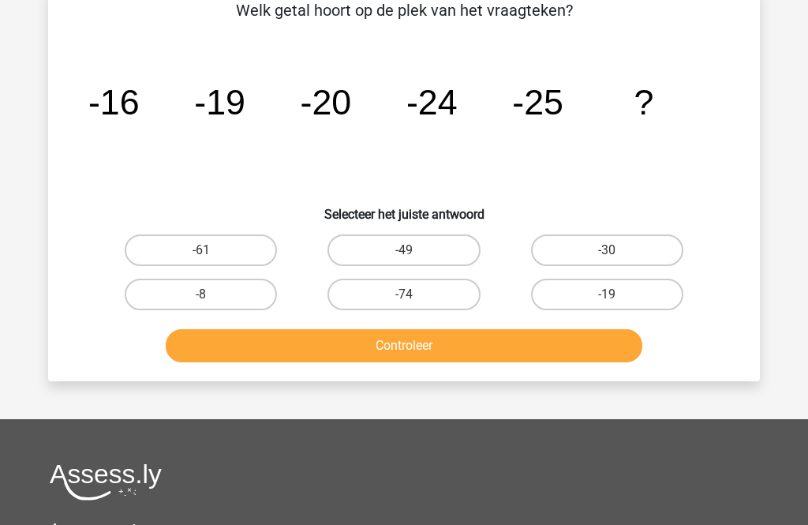
scroll to position [83, 0]
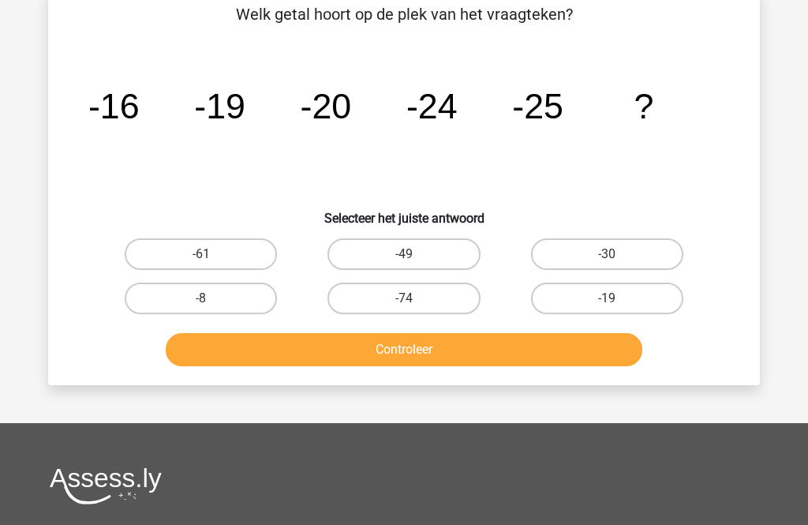
click at [641, 258] on label "-30" at bounding box center [607, 254] width 152 height 32
click at [617, 258] on input "-30" at bounding box center [612, 259] width 10 height 10
radio input "true"
click at [557, 357] on button "Controleer" at bounding box center [404, 349] width 477 height 33
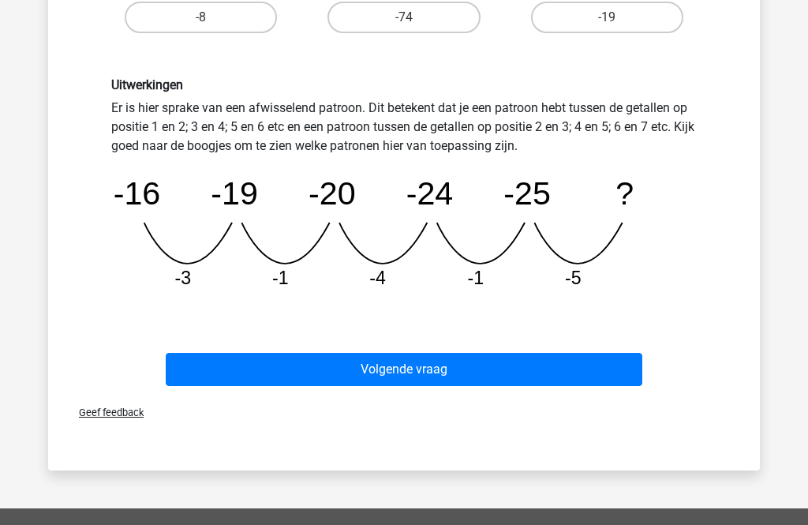
click at [552, 370] on button "Volgende vraag" at bounding box center [404, 370] width 477 height 33
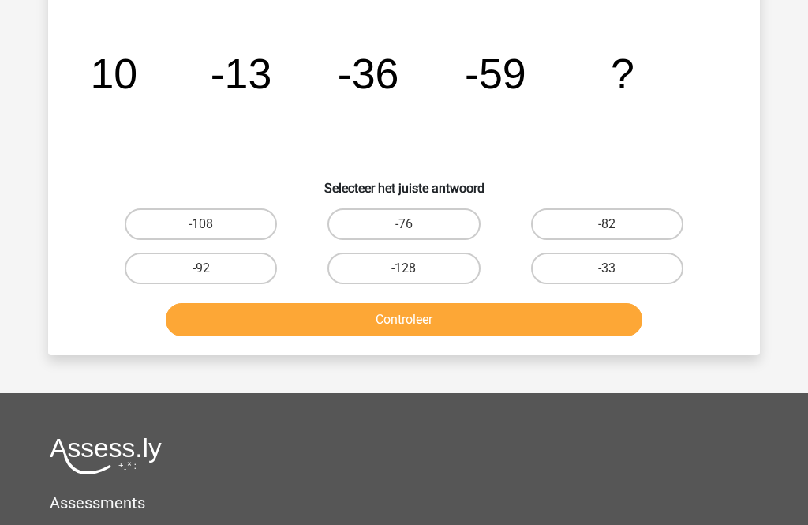
scroll to position [73, 0]
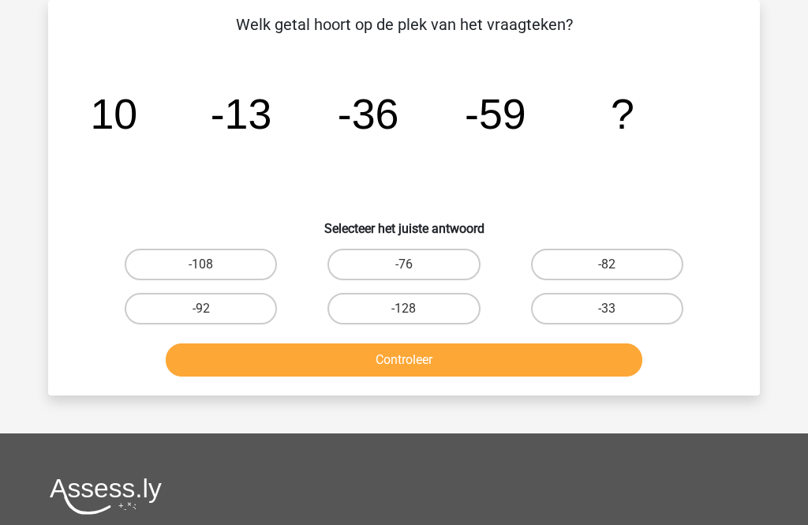
click at [634, 267] on label "-82" at bounding box center [607, 265] width 152 height 32
click at [617, 267] on input "-82" at bounding box center [612, 269] width 10 height 10
radio input "true"
click at [535, 369] on button "Controleer" at bounding box center [404, 359] width 477 height 33
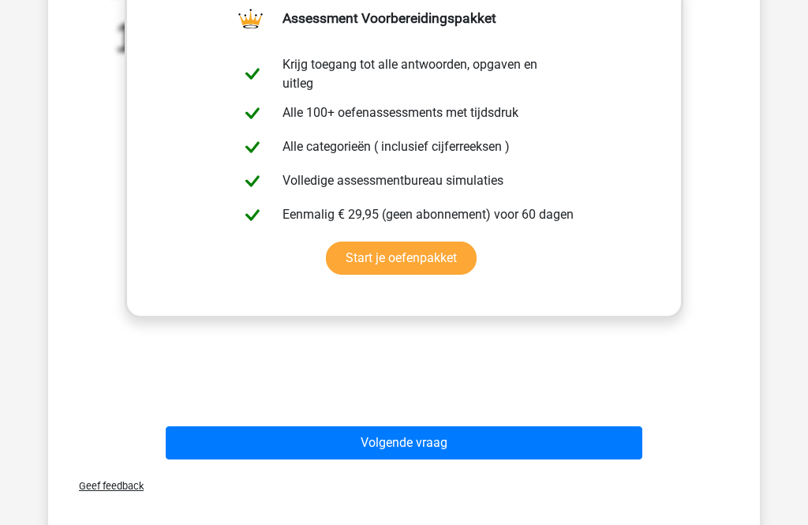
click at [508, 444] on button "Volgende vraag" at bounding box center [404, 443] width 477 height 33
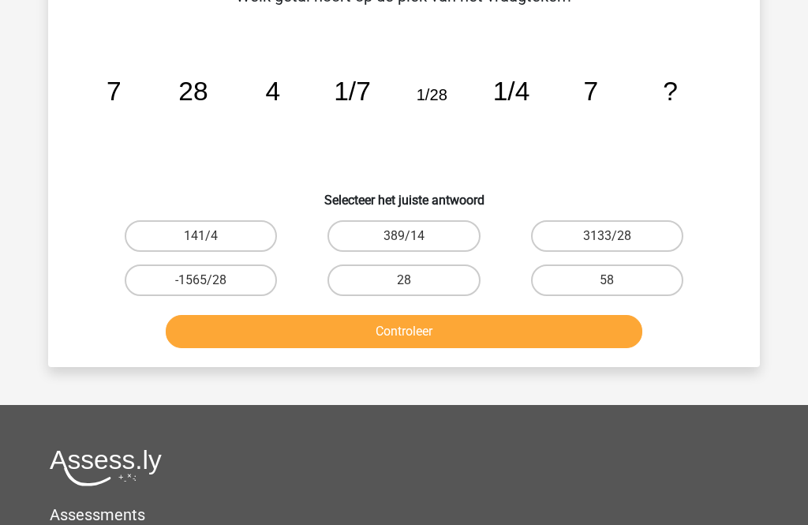
scroll to position [100, 0]
click at [466, 90] on icon "image/svg+xml 7 28 4 1/7 1/28 1/4 7 ?" at bounding box center [404, 100] width 636 height 159
click at [614, 78] on icon "image/svg+xml 7 28 4 1/7 1/28 1/4 7 ?" at bounding box center [404, 100] width 636 height 159
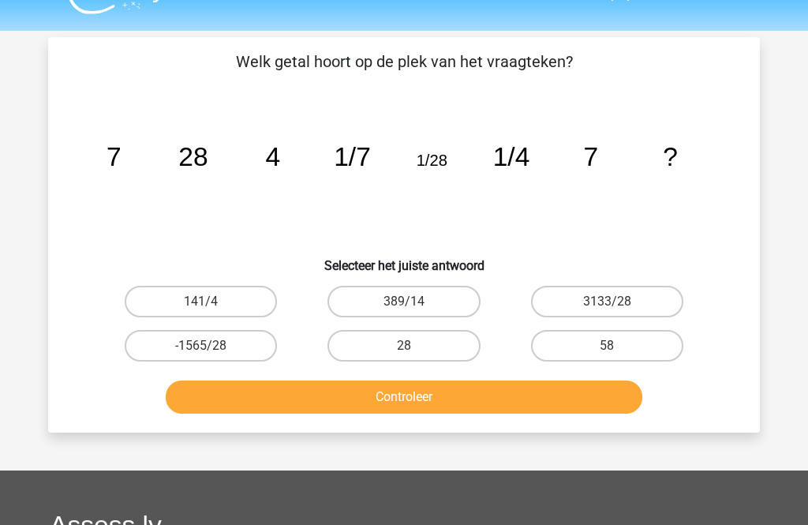
scroll to position [33, 0]
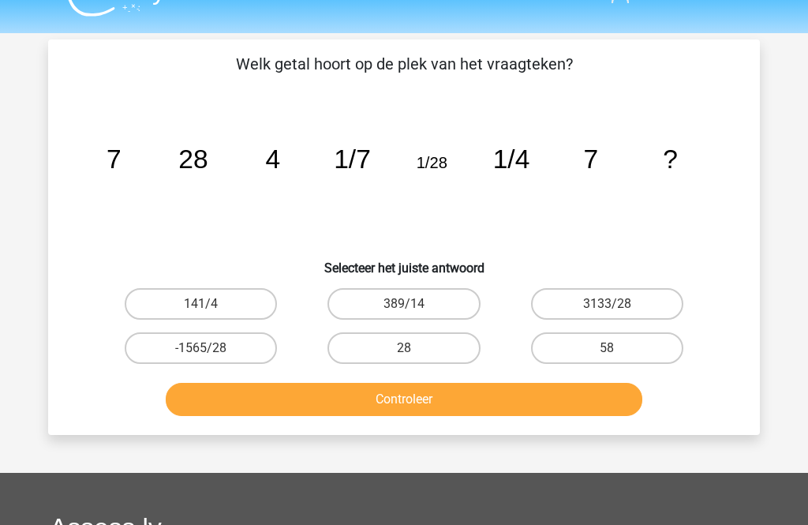
click at [446, 340] on label "28" at bounding box center [404, 348] width 152 height 32
click at [414, 348] on input "28" at bounding box center [409, 353] width 10 height 10
radio input "true"
click at [494, 402] on button "Controleer" at bounding box center [404, 399] width 477 height 33
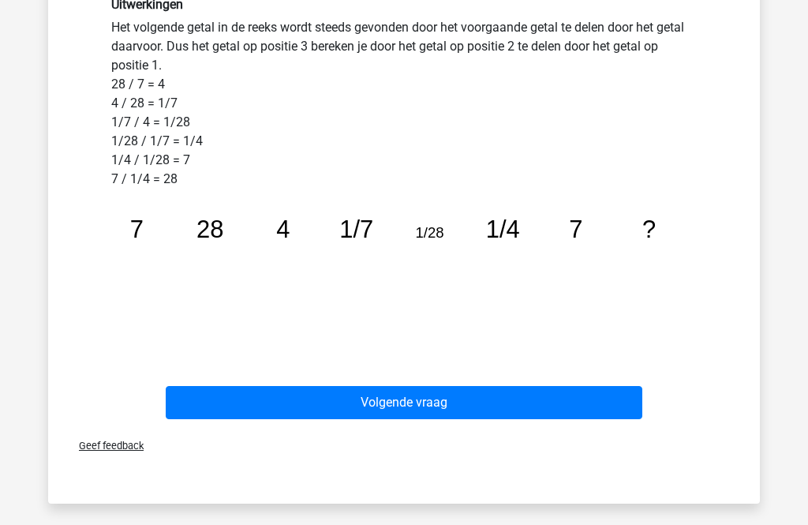
click at [515, 414] on button "Volgende vraag" at bounding box center [404, 403] width 477 height 33
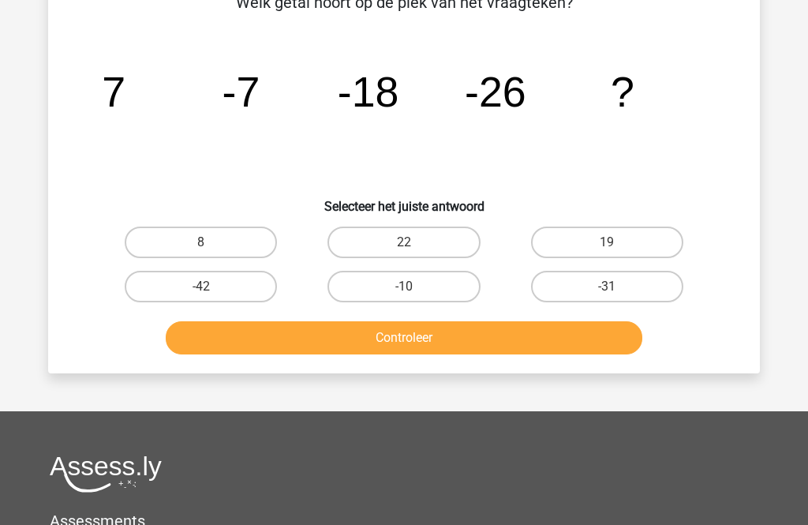
scroll to position [73, 0]
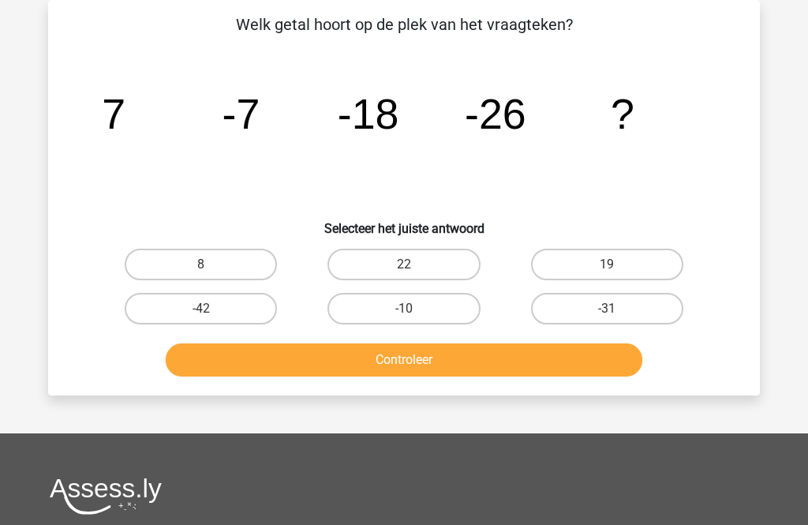
click at [351, 167] on icon "image/svg+xml 7 -7 -18 -26 ?" at bounding box center [404, 128] width 636 height 159
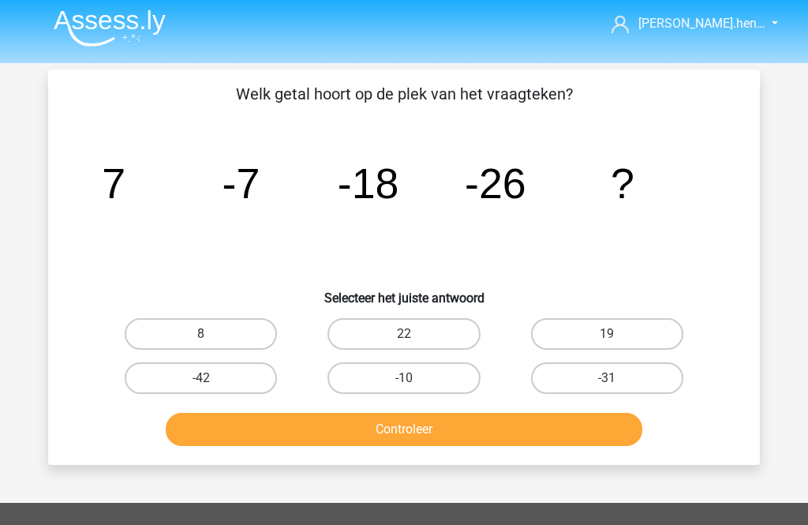
scroll to position [3, 0]
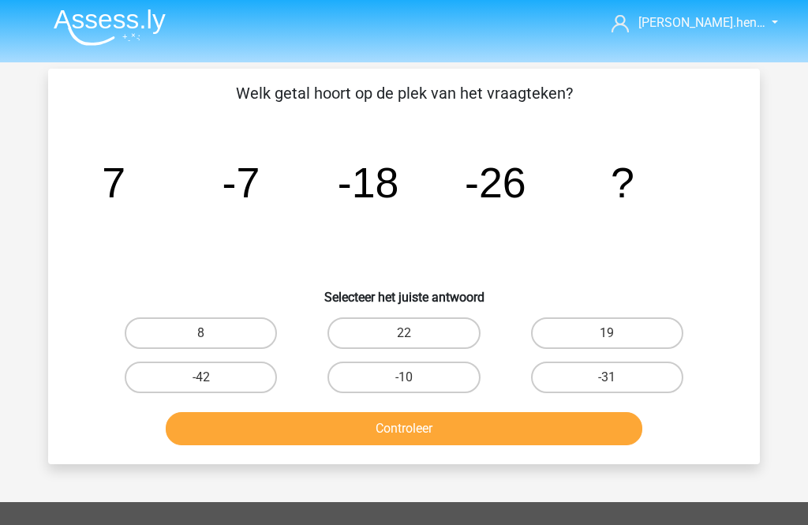
click at [632, 377] on label "-31" at bounding box center [607, 378] width 152 height 32
click at [617, 378] on input "-31" at bounding box center [612, 383] width 10 height 10
radio input "true"
click at [503, 440] on button "Controleer" at bounding box center [404, 428] width 477 height 33
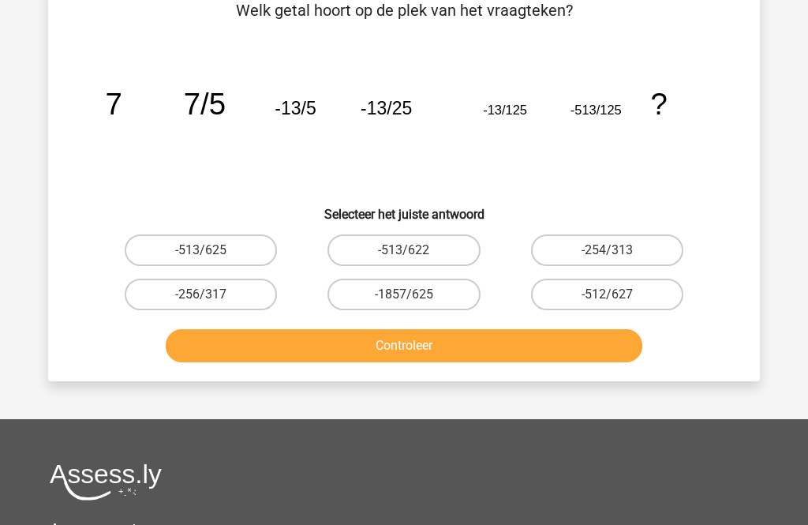
scroll to position [73, 0]
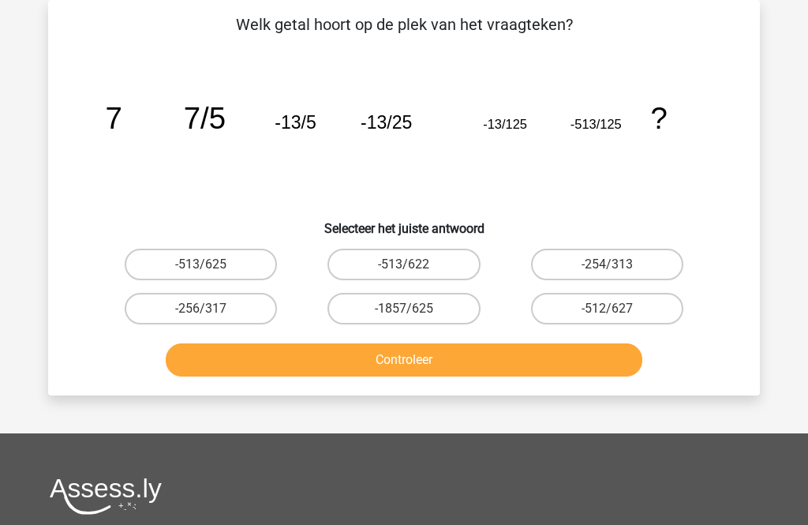
click at [249, 264] on label "-513/625" at bounding box center [201, 265] width 152 height 32
click at [211, 264] on input "-513/625" at bounding box center [206, 269] width 10 height 10
radio input "true"
click at [368, 376] on button "Controleer" at bounding box center [404, 359] width 477 height 33
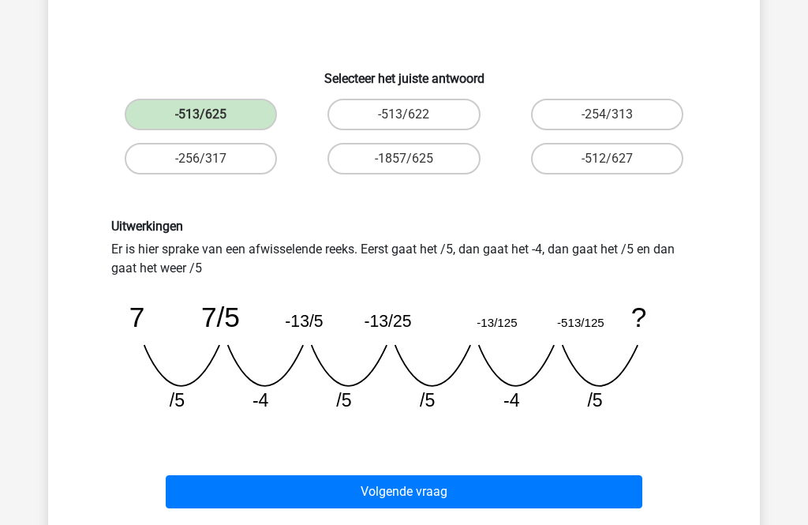
scroll to position [225, 0]
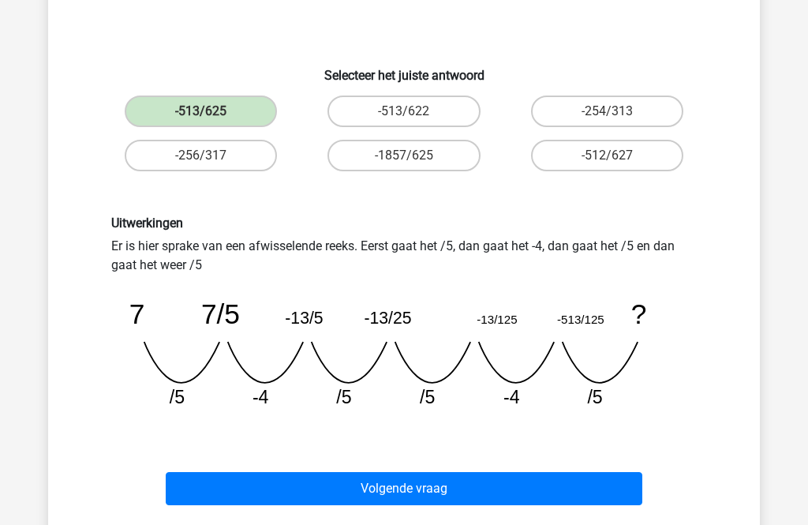
click at [543, 496] on button "Volgende vraag" at bounding box center [404, 489] width 477 height 33
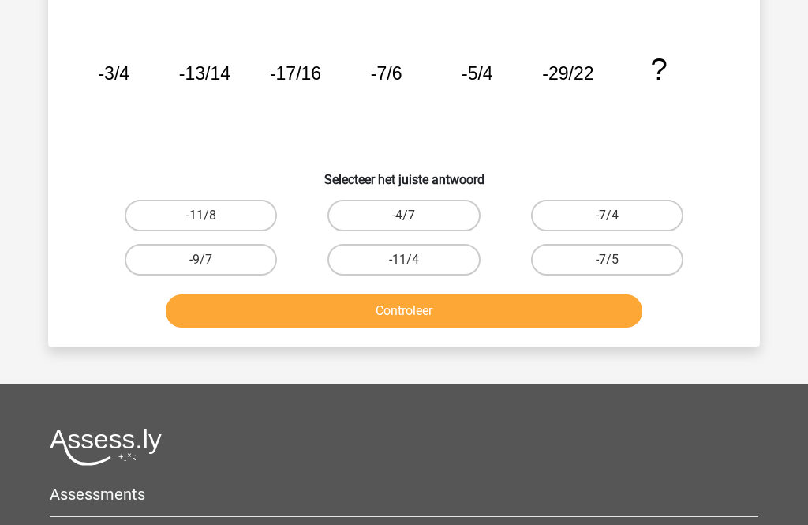
scroll to position [73, 0]
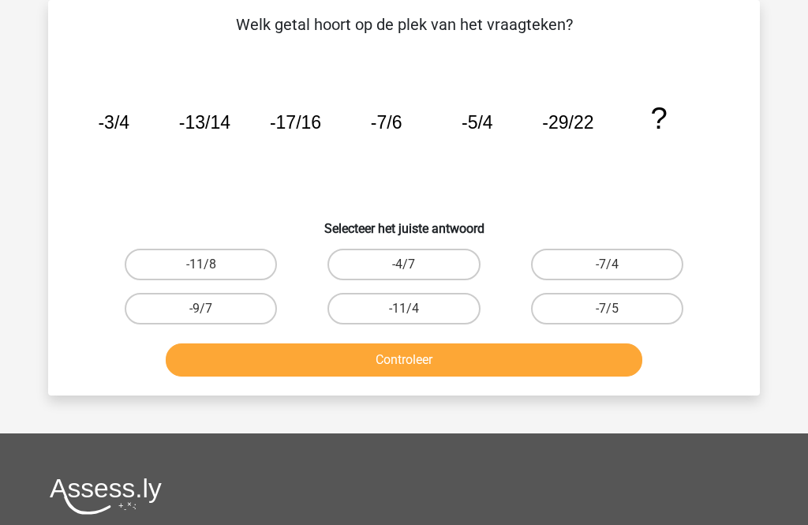
click at [448, 307] on label "-11/4" at bounding box center [404, 309] width 152 height 32
click at [414, 309] on input "-11/4" at bounding box center [409, 314] width 10 height 10
radio input "true"
click at [478, 365] on button "Controleer" at bounding box center [404, 359] width 477 height 33
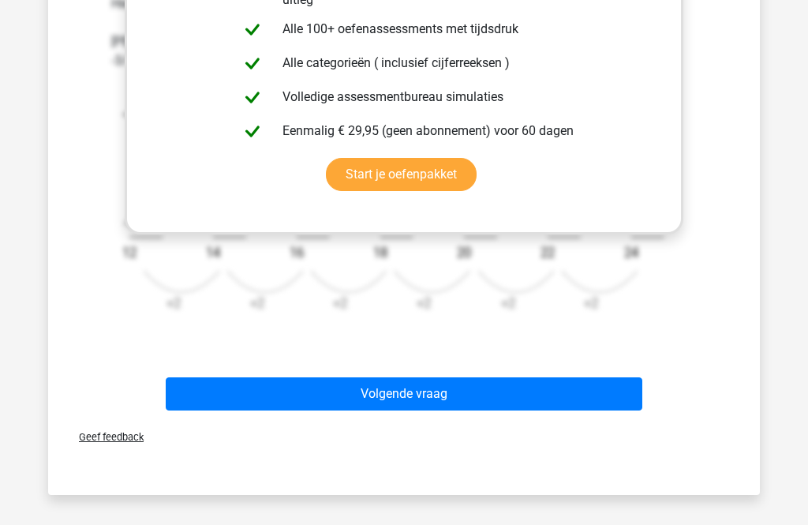
scroll to position [595, 0]
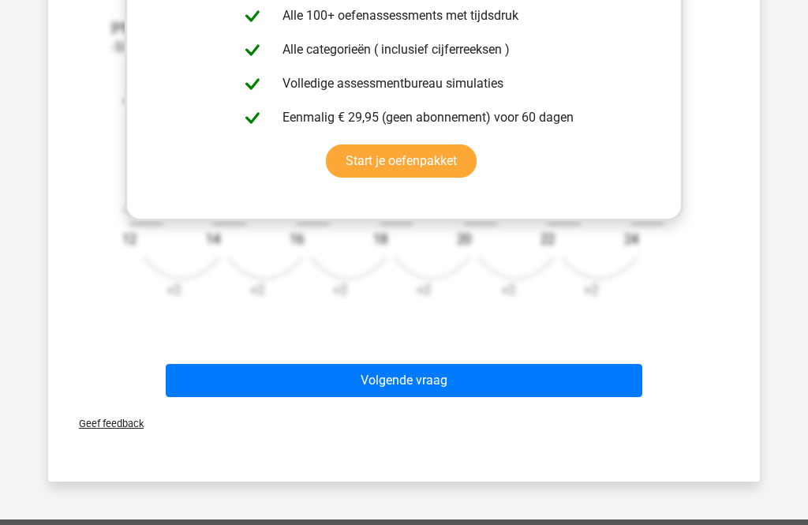
click at [659, 341] on div "Uitwerkingen In deze reeks zijn er eigenlijk twee reeksen. 1 reeks van de telle…" at bounding box center [403, 89] width 661 height 524
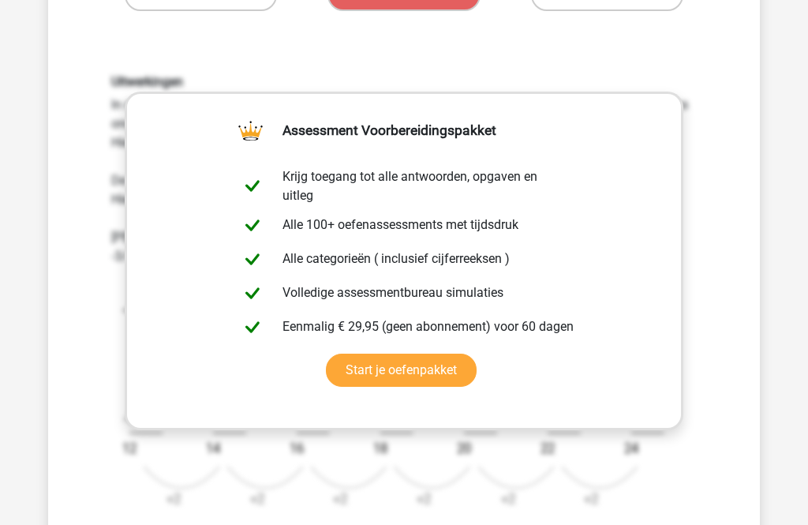
scroll to position [400, 0]
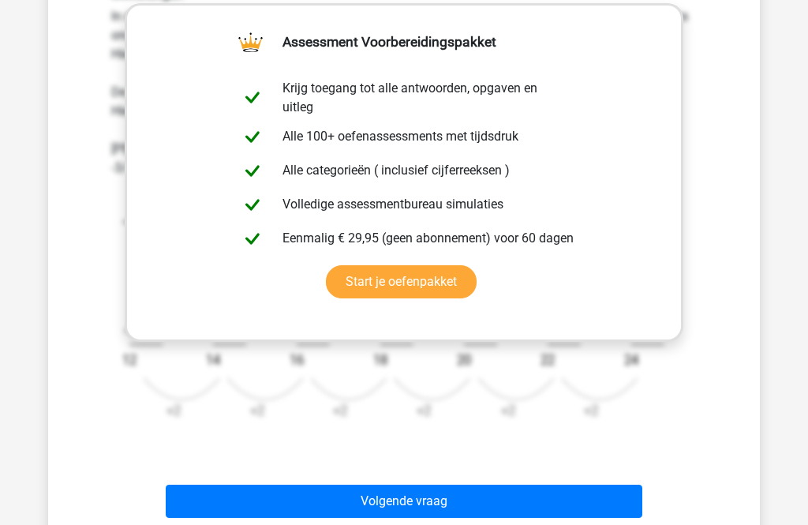
click at [526, 503] on button "Volgende vraag" at bounding box center [404, 501] width 477 height 33
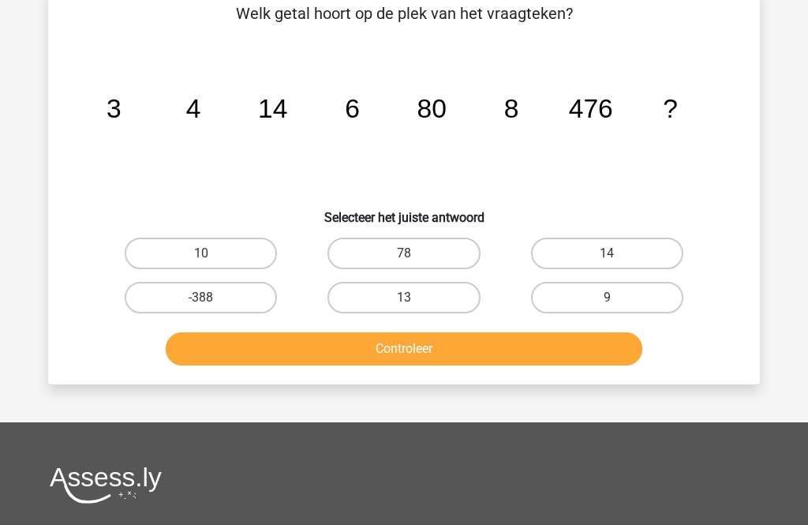
scroll to position [73, 0]
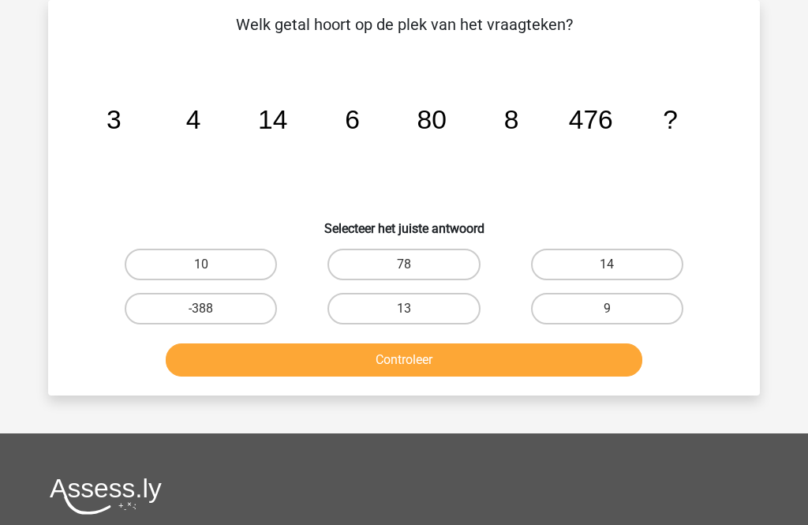
click at [235, 262] on label "10" at bounding box center [201, 265] width 152 height 32
click at [211, 264] on input "10" at bounding box center [206, 269] width 10 height 10
radio input "true"
click at [387, 357] on button "Controleer" at bounding box center [404, 359] width 477 height 33
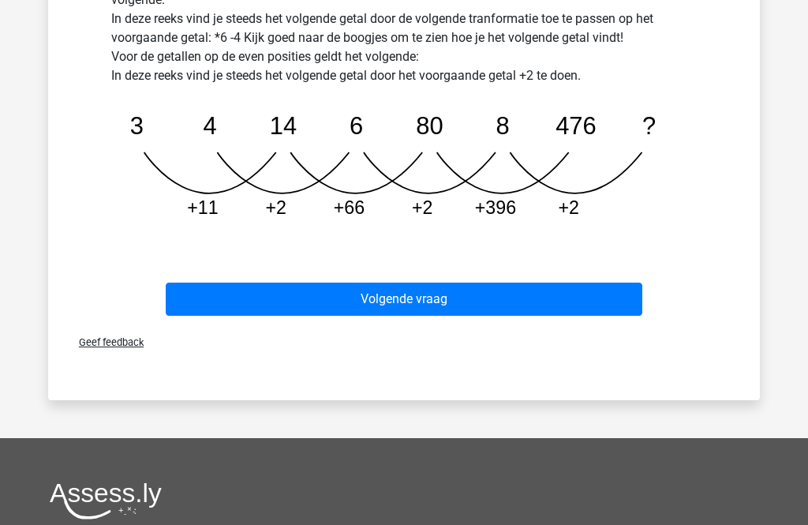
click at [535, 290] on button "Volgende vraag" at bounding box center [404, 299] width 477 height 33
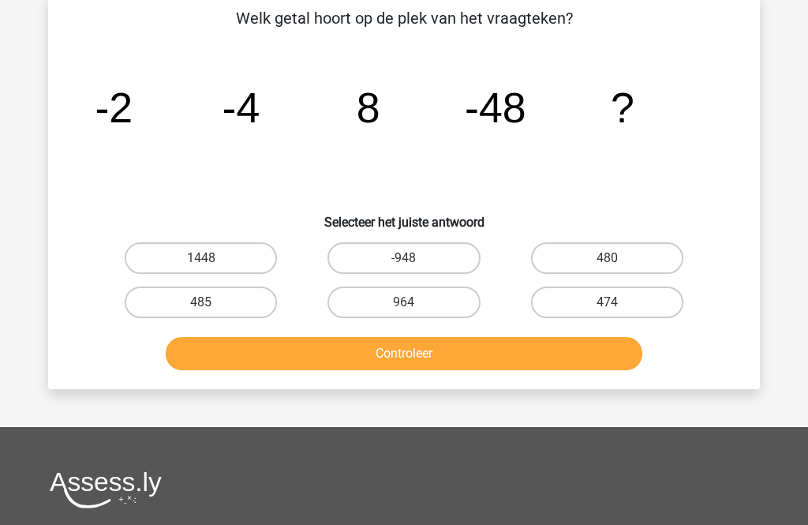
scroll to position [82, 0]
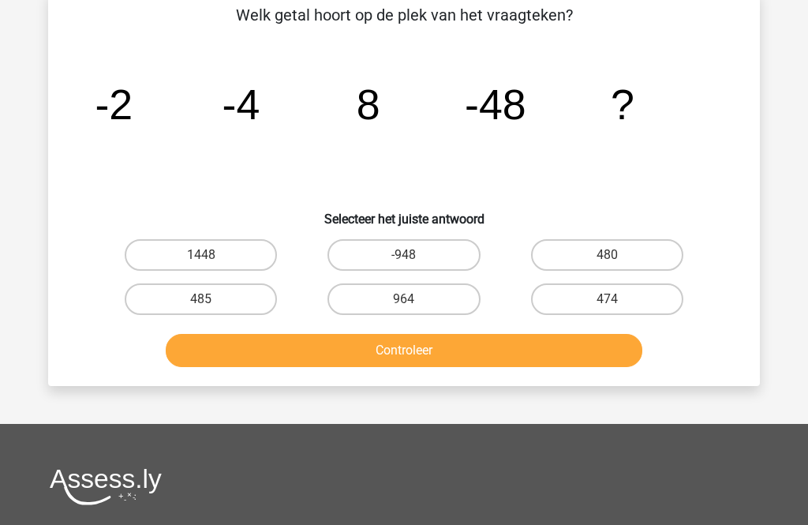
click at [424, 253] on label "-948" at bounding box center [404, 255] width 152 height 32
click at [414, 255] on input "-948" at bounding box center [409, 260] width 10 height 10
radio input "true"
click at [466, 364] on button "Controleer" at bounding box center [404, 350] width 477 height 33
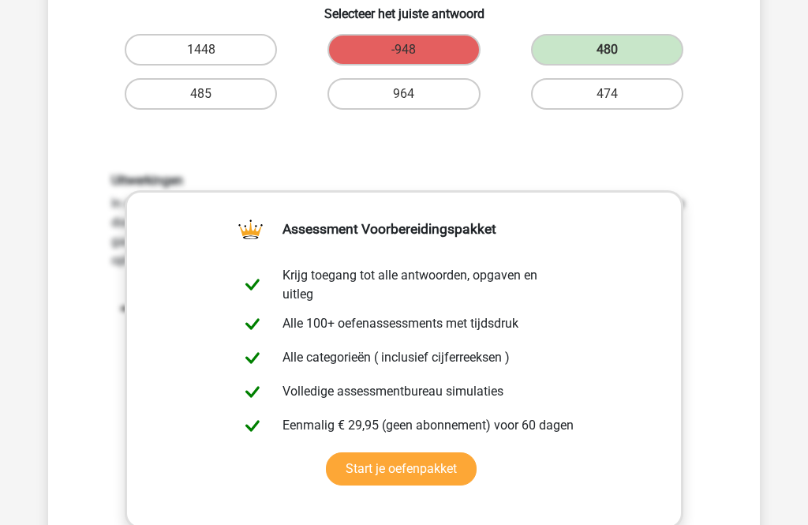
scroll to position [285, 0]
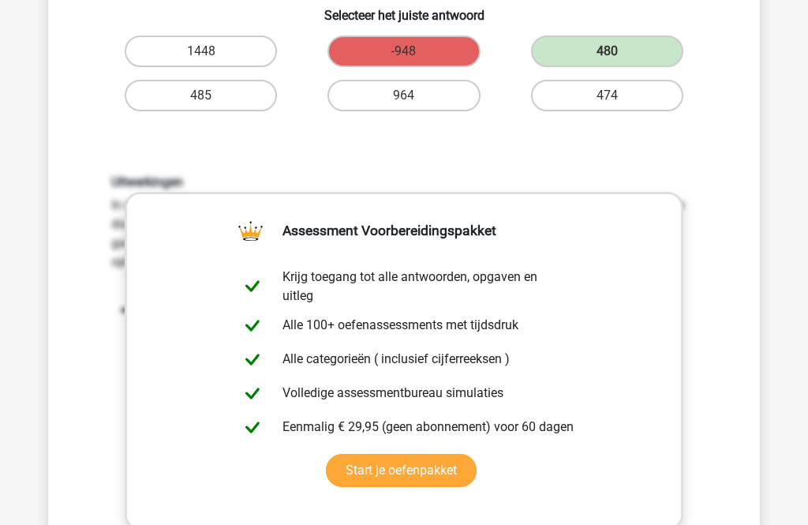
click at [728, 225] on div "Uitwerkingen In deze reeks vind je het tweede getal door het eerste getal *2 te…" at bounding box center [403, 381] width 661 height 489
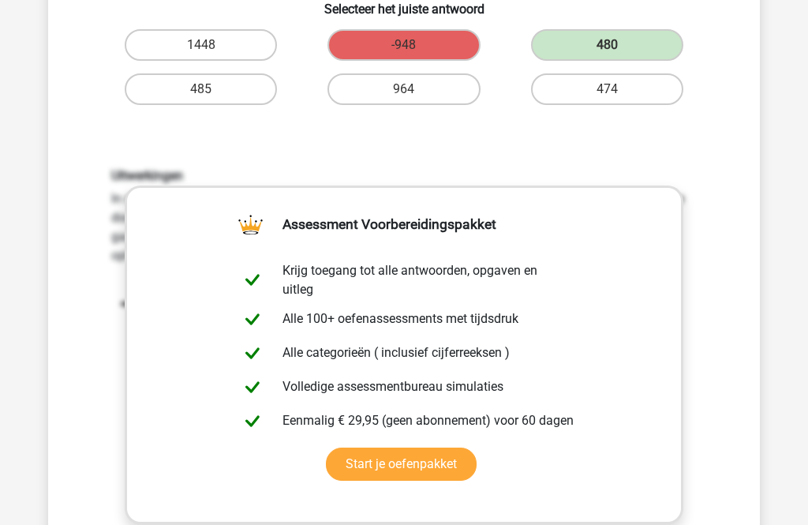
scroll to position [292, 0]
click at [437, 472] on link "Start je oefenpakket" at bounding box center [401, 463] width 151 height 33
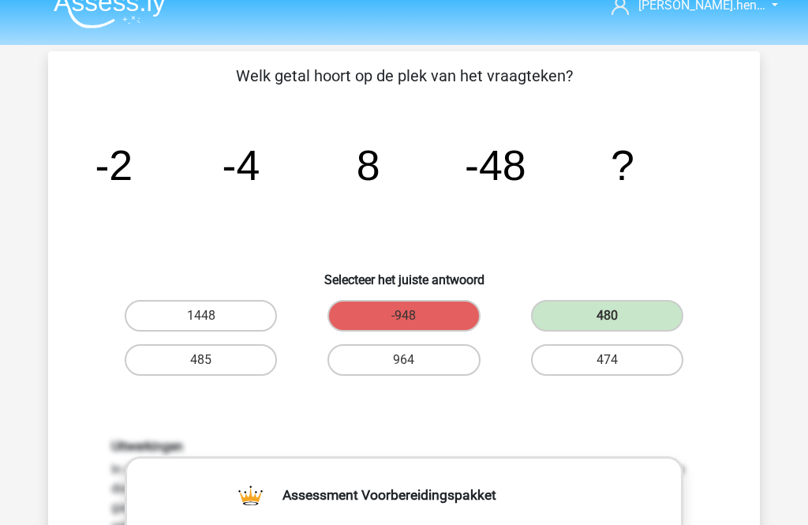
scroll to position [20, 0]
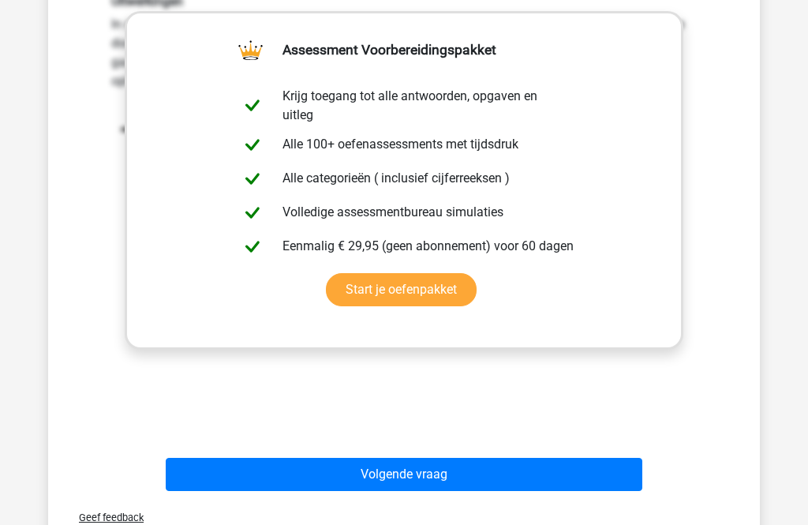
click at [554, 487] on button "Volgende vraag" at bounding box center [404, 475] width 477 height 33
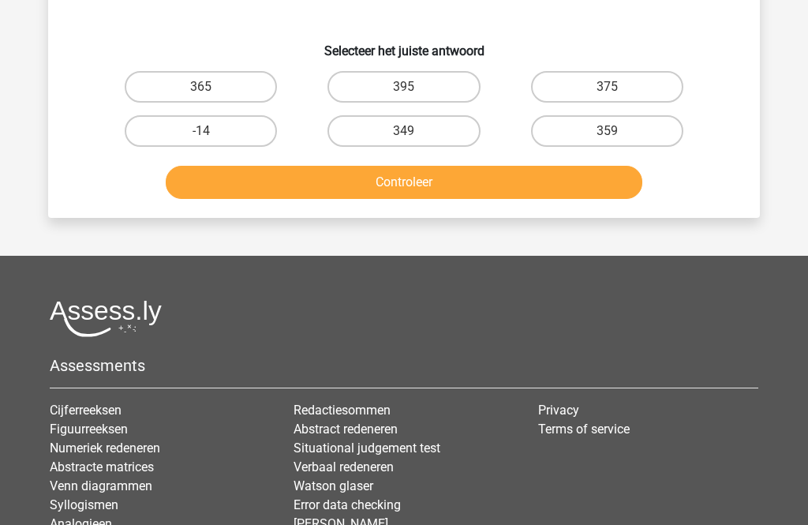
scroll to position [73, 0]
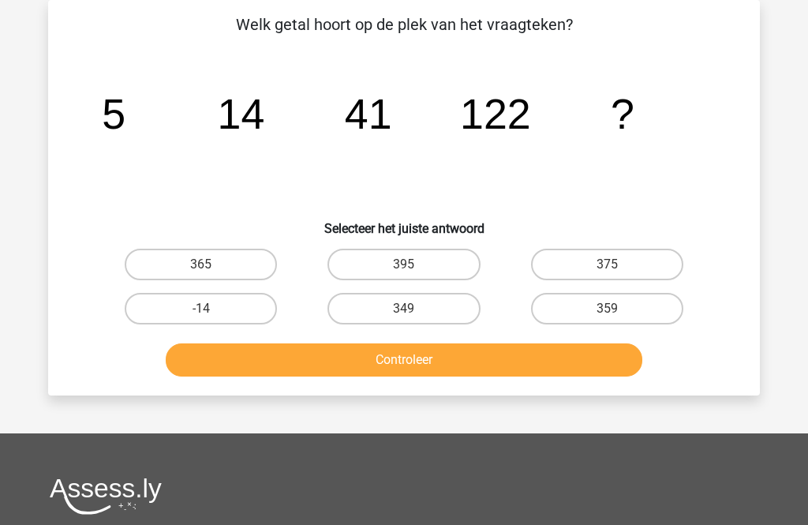
click at [232, 267] on label "365" at bounding box center [201, 265] width 152 height 32
click at [211, 267] on input "365" at bounding box center [206, 269] width 10 height 10
radio input "true"
click at [472, 366] on button "Controleer" at bounding box center [404, 359] width 477 height 33
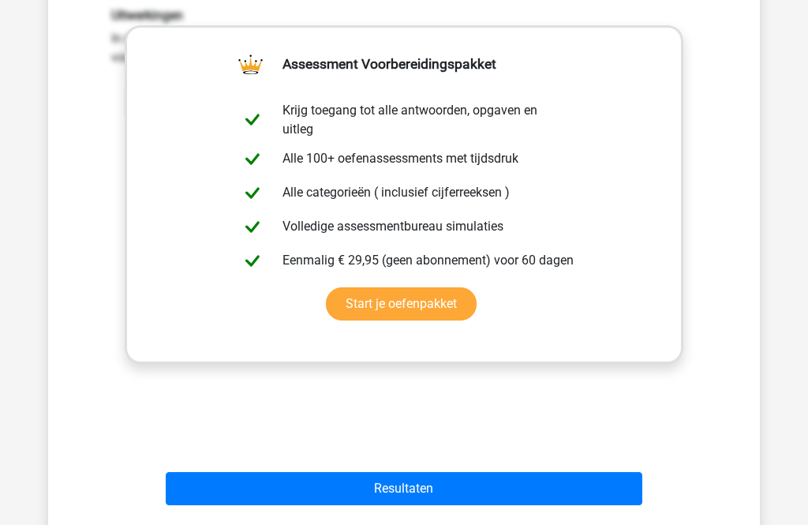
scroll to position [474, 0]
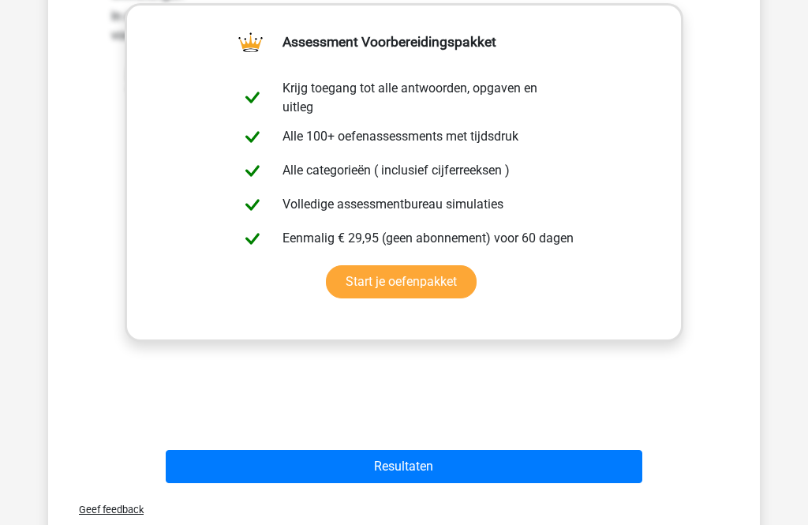
click at [504, 477] on button "Resultaten" at bounding box center [404, 467] width 477 height 33
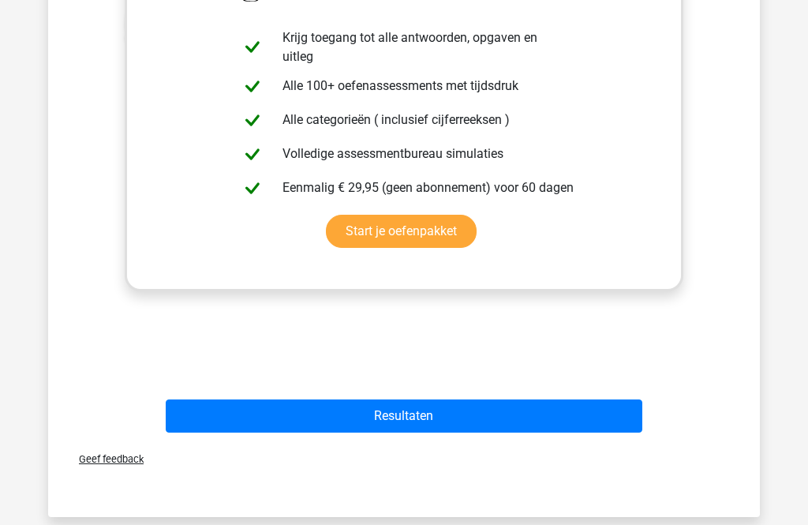
scroll to position [0, 0]
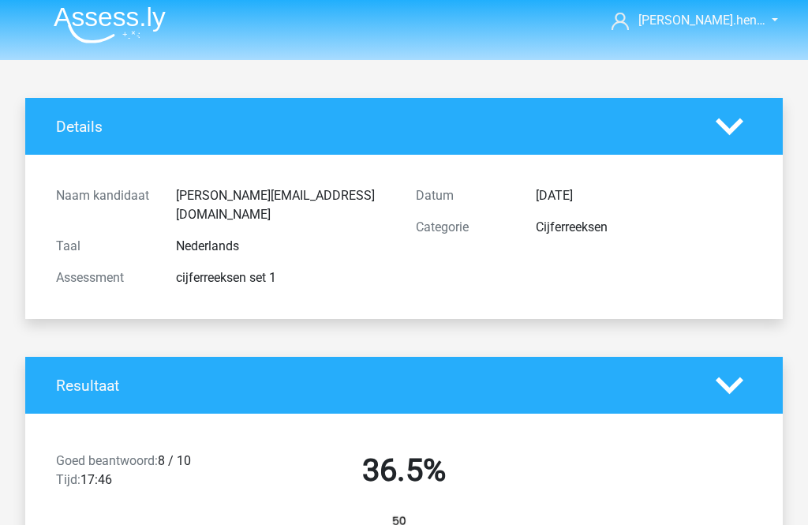
scroll to position [3, 0]
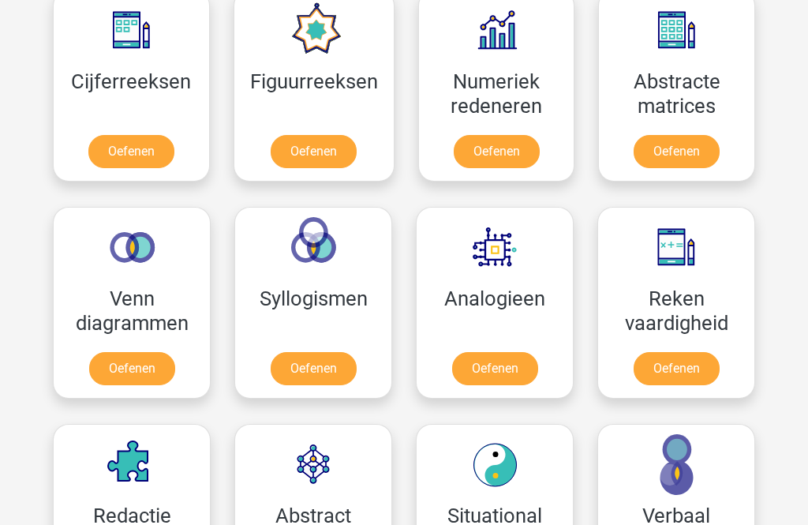
scroll to position [754, 0]
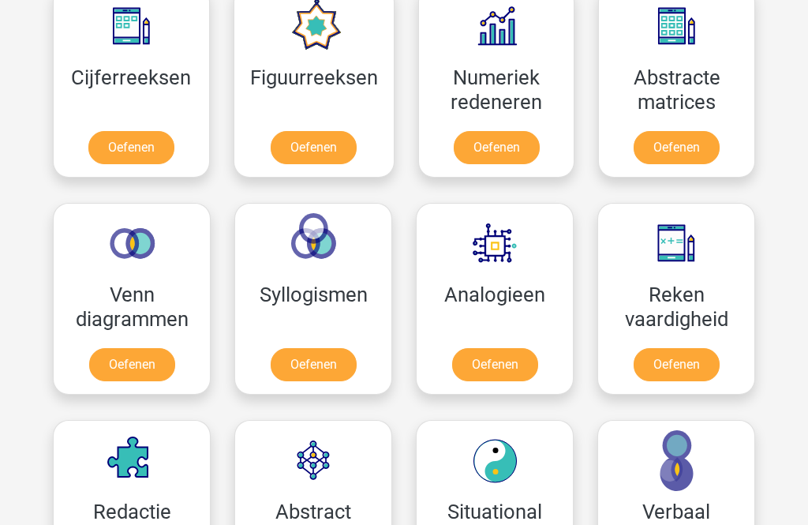
click at [690, 377] on link "Oefenen" at bounding box center [677, 365] width 86 height 33
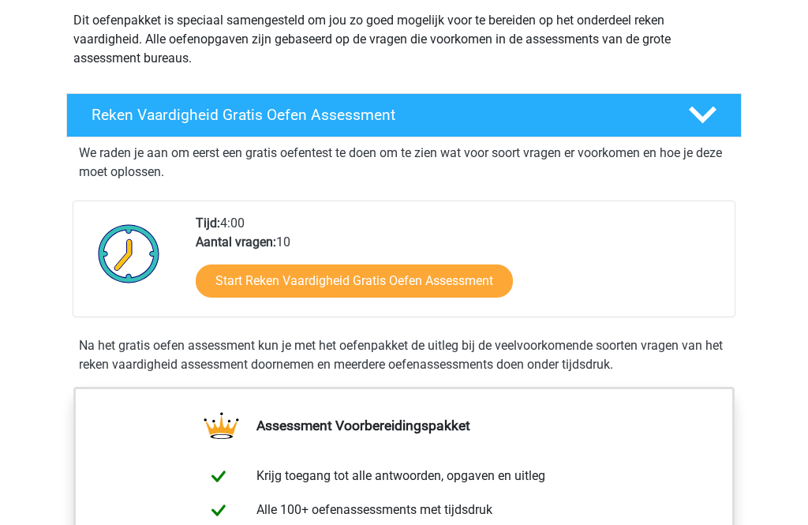
scroll to position [186, 0]
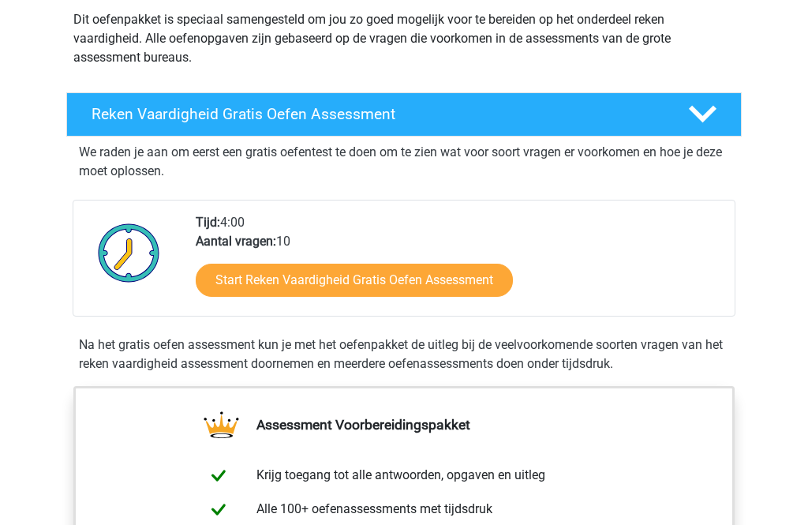
click at [455, 283] on link "Start Reken Vaardigheid Gratis Oefen Assessment" at bounding box center [354, 280] width 317 height 33
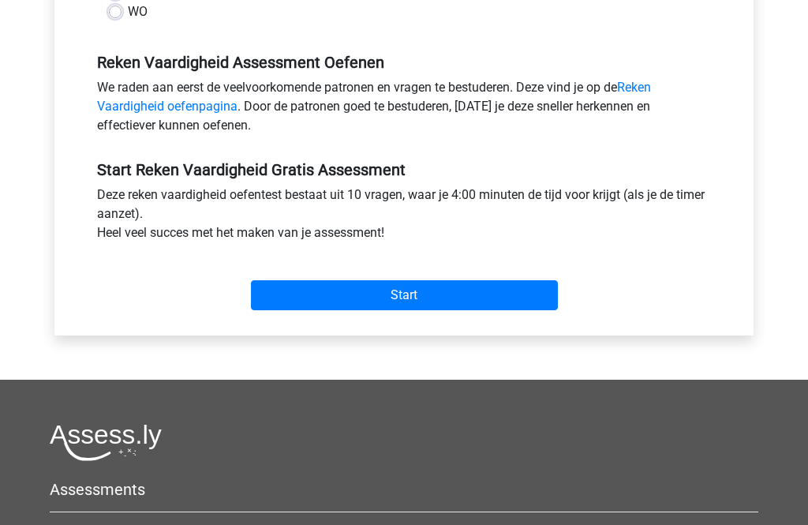
scroll to position [491, 0]
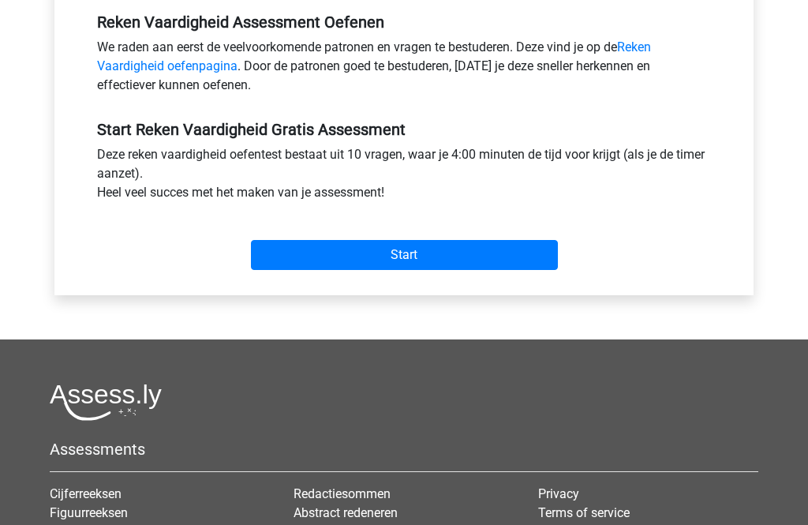
click at [487, 254] on input "Start" at bounding box center [404, 255] width 307 height 30
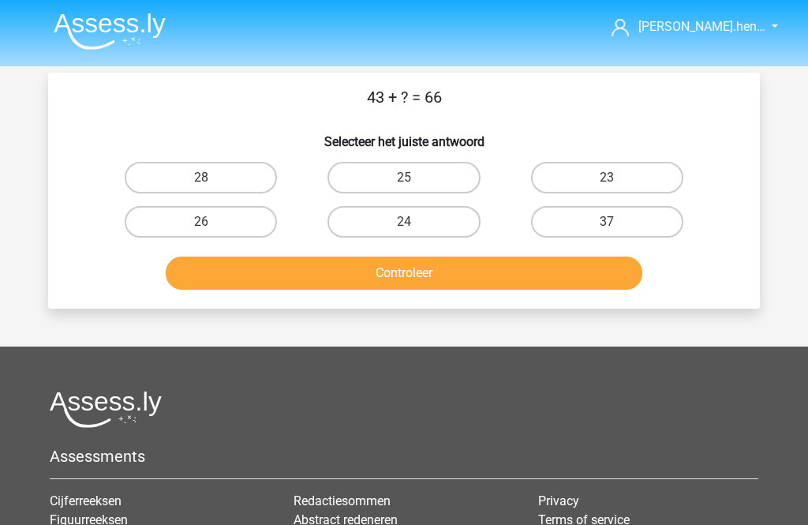
click at [653, 186] on label "23" at bounding box center [607, 178] width 152 height 32
click at [617, 186] on input "23" at bounding box center [612, 183] width 10 height 10
radio input "true"
click at [543, 289] on button "Controleer" at bounding box center [404, 272] width 477 height 33
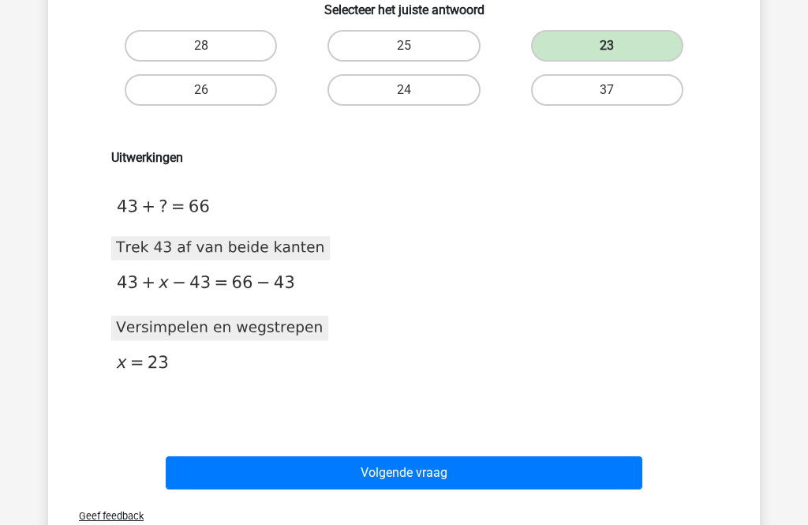
click at [437, 479] on button "Volgende vraag" at bounding box center [404, 473] width 477 height 33
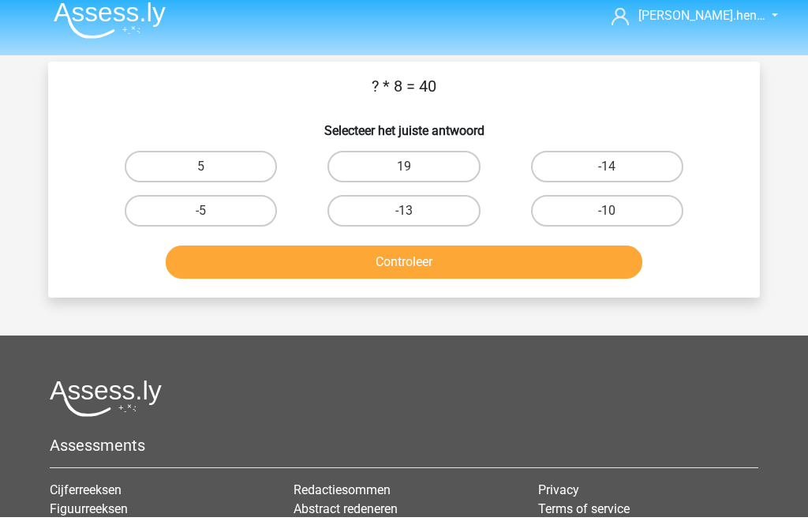
scroll to position [11, 0]
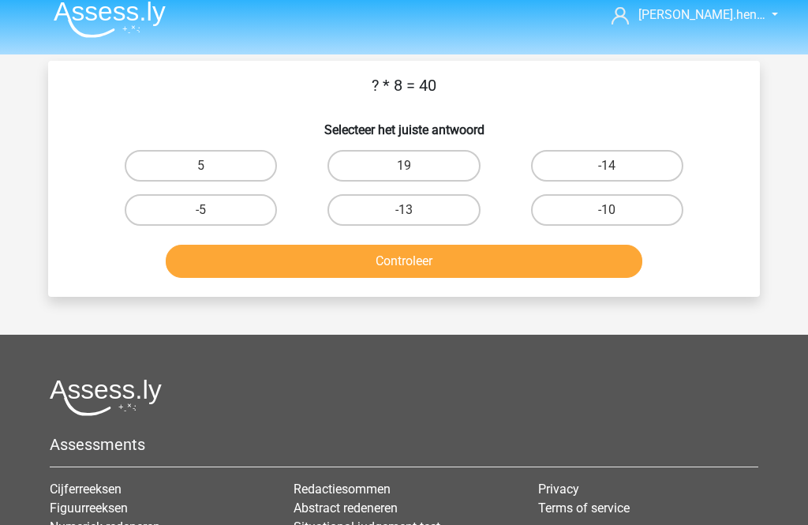
click at [247, 156] on label "5" at bounding box center [201, 167] width 152 height 32
click at [211, 167] on input "5" at bounding box center [206, 172] width 10 height 10
radio input "true"
click at [421, 259] on button "Controleer" at bounding box center [404, 261] width 477 height 33
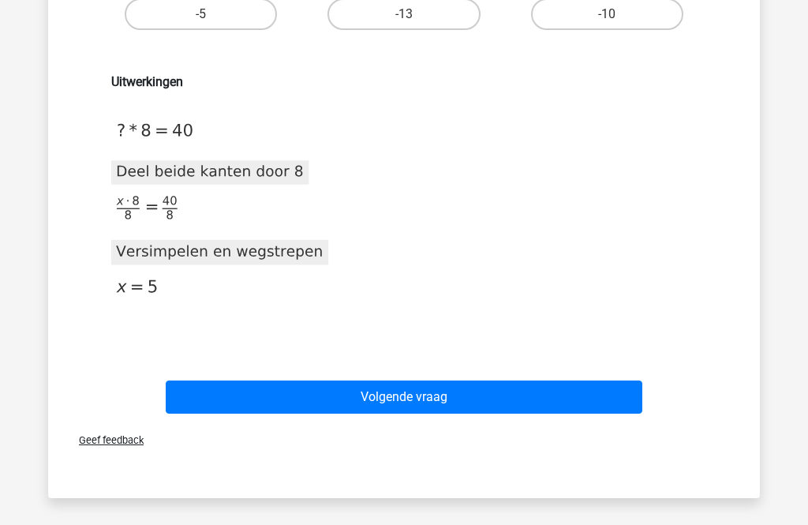
click at [450, 395] on button "Volgende vraag" at bounding box center [404, 396] width 477 height 33
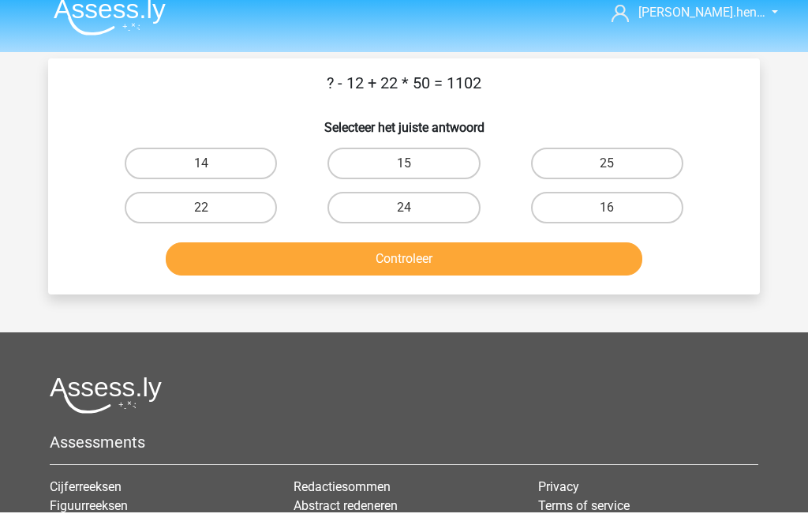
scroll to position [16, 0]
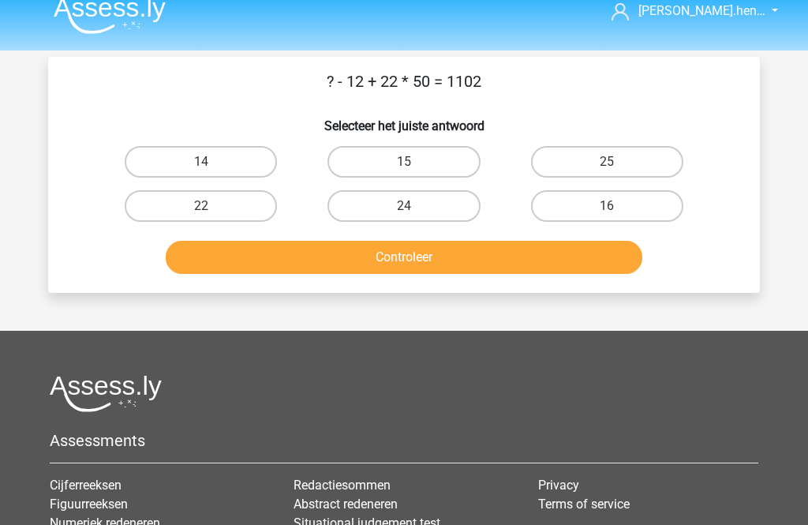
click at [248, 157] on label "14" at bounding box center [201, 162] width 152 height 32
click at [211, 162] on input "14" at bounding box center [206, 167] width 10 height 10
radio input "true"
click at [384, 261] on button "Controleer" at bounding box center [404, 257] width 477 height 33
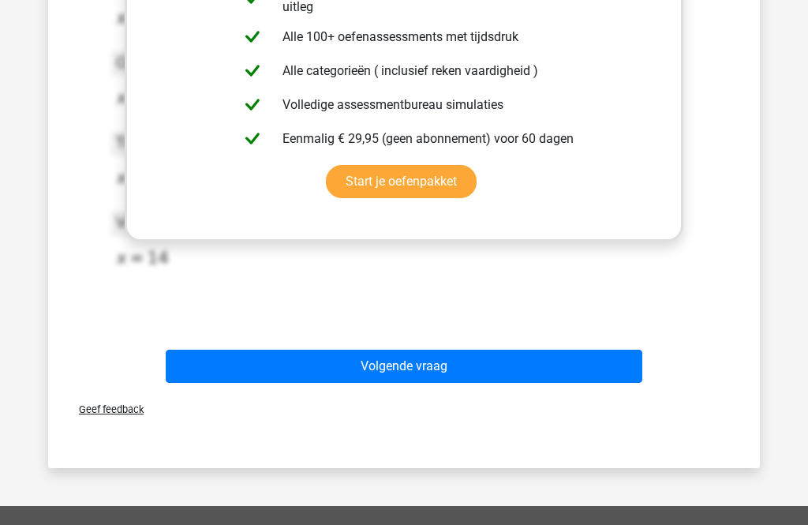
click at [476, 371] on button "Volgende vraag" at bounding box center [404, 366] width 477 height 33
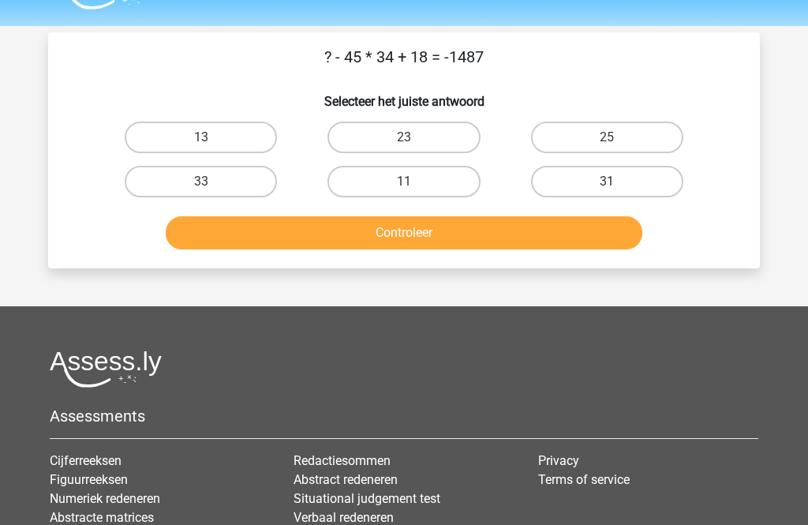
scroll to position [8, 0]
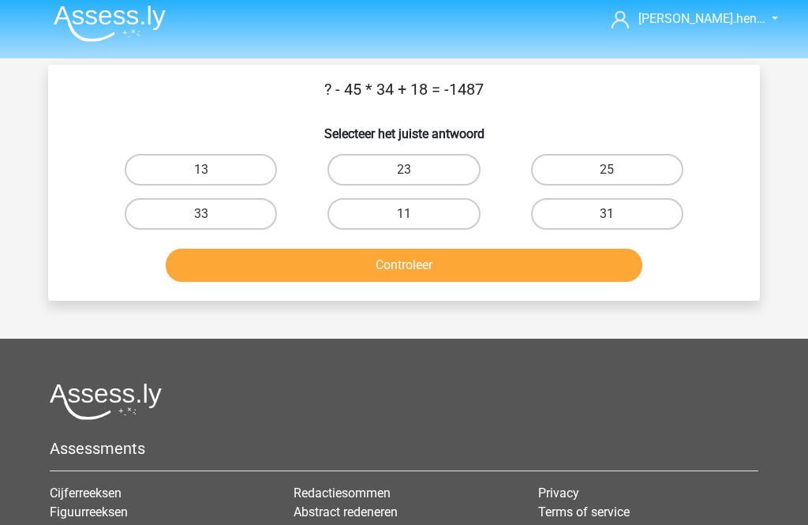
click at [397, 66] on div "? - 45 * 34 + 18 = -1487 Selecteer het juiste antwoord 13 23 25" at bounding box center [404, 183] width 712 height 236
click at [239, 164] on label "13" at bounding box center [201, 170] width 152 height 32
click at [211, 170] on input "13" at bounding box center [206, 175] width 10 height 10
radio input "true"
click at [368, 268] on button "Controleer" at bounding box center [404, 265] width 477 height 33
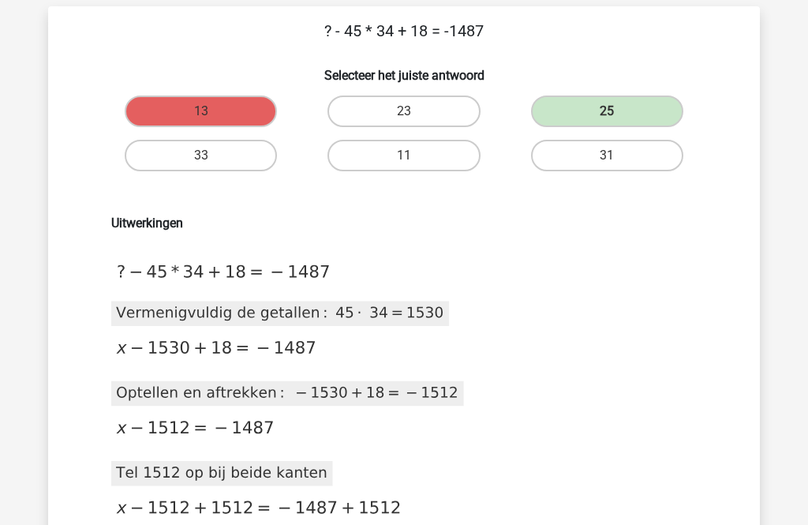
scroll to position [68, 0]
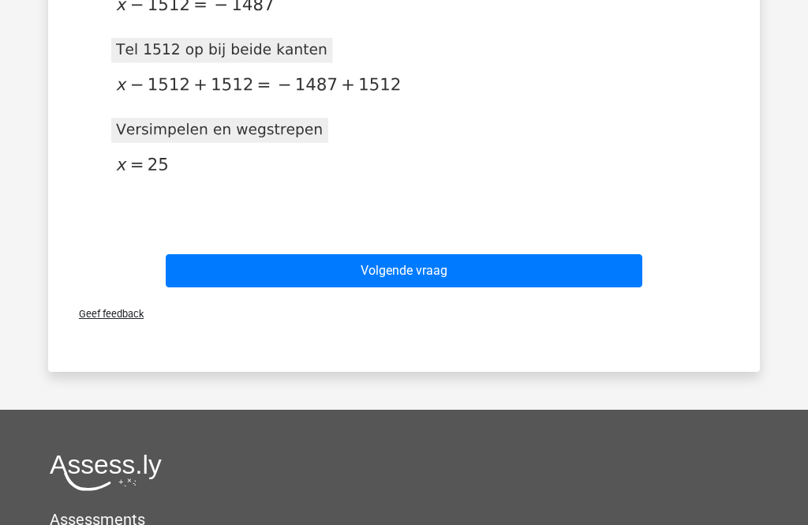
click at [549, 278] on button "Volgende vraag" at bounding box center [404, 271] width 477 height 33
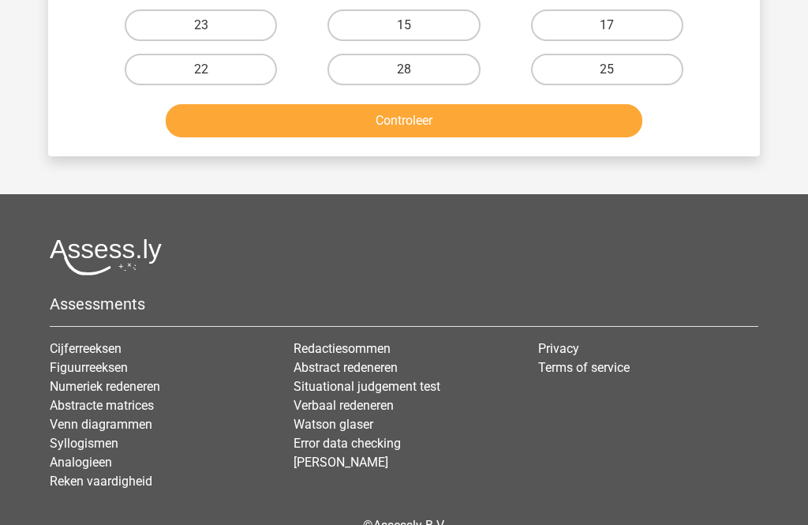
scroll to position [73, 0]
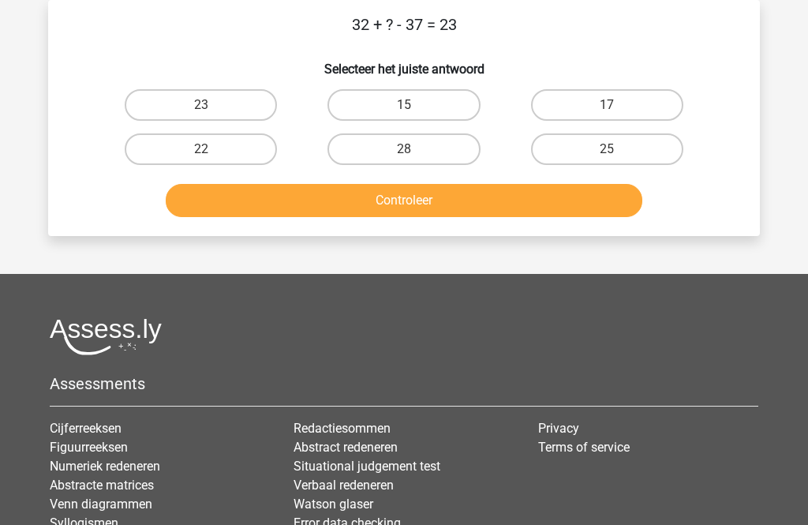
click at [445, 155] on label "28" at bounding box center [404, 149] width 152 height 32
click at [414, 155] on input "28" at bounding box center [409, 154] width 10 height 10
radio input "true"
click at [499, 204] on button "Controleer" at bounding box center [404, 200] width 477 height 33
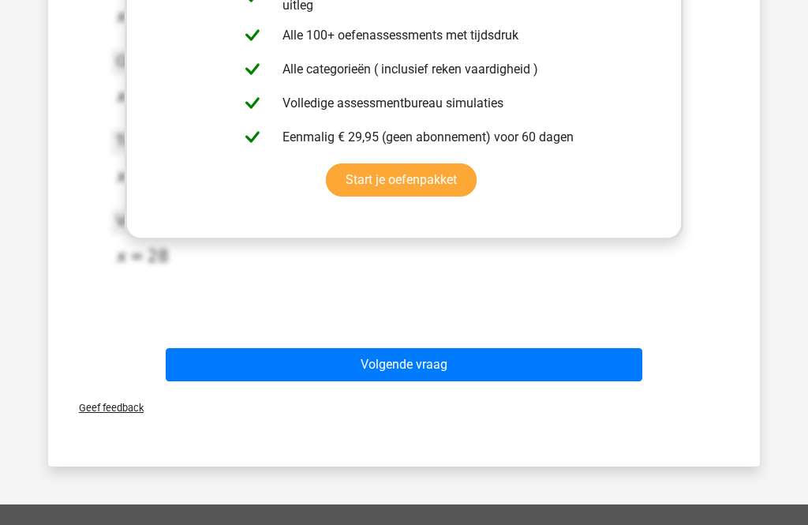
click at [488, 366] on button "Volgende vraag" at bounding box center [404, 364] width 477 height 33
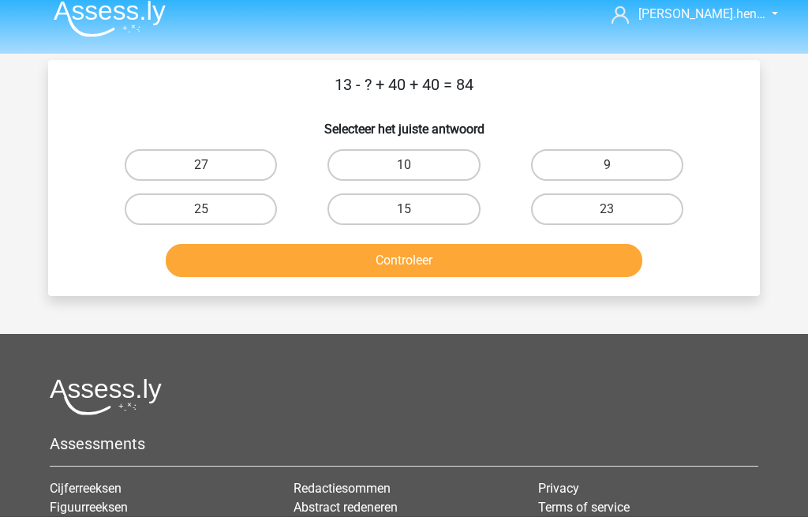
scroll to position [13, 0]
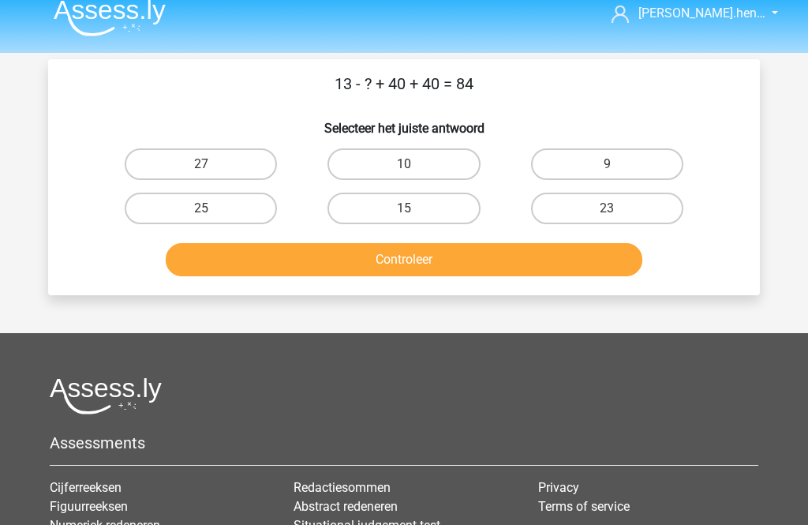
click at [656, 170] on label "9" at bounding box center [607, 165] width 152 height 32
click at [617, 170] on input "9" at bounding box center [612, 170] width 10 height 10
radio input "true"
click at [550, 276] on button "Controleer" at bounding box center [404, 259] width 477 height 33
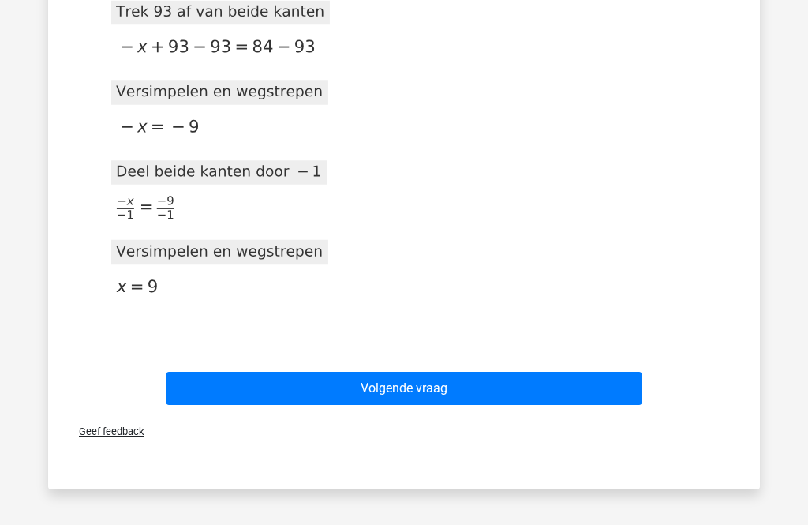
click at [489, 405] on button "Volgende vraag" at bounding box center [404, 388] width 477 height 33
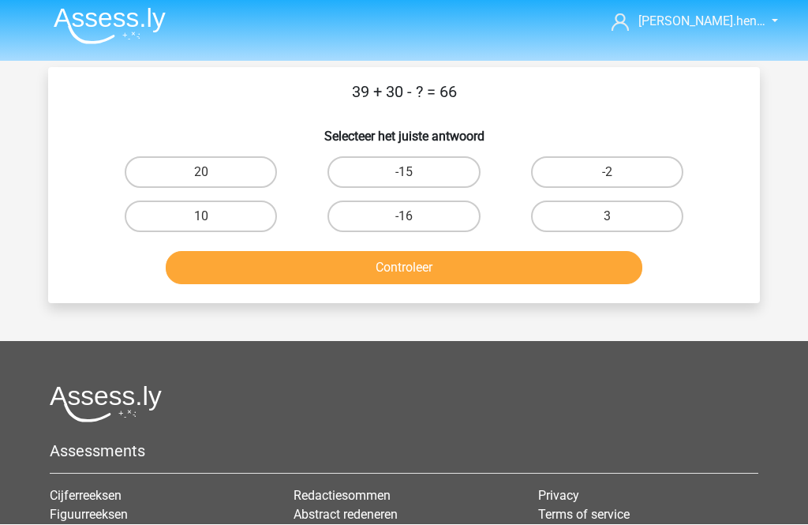
scroll to position [33, 0]
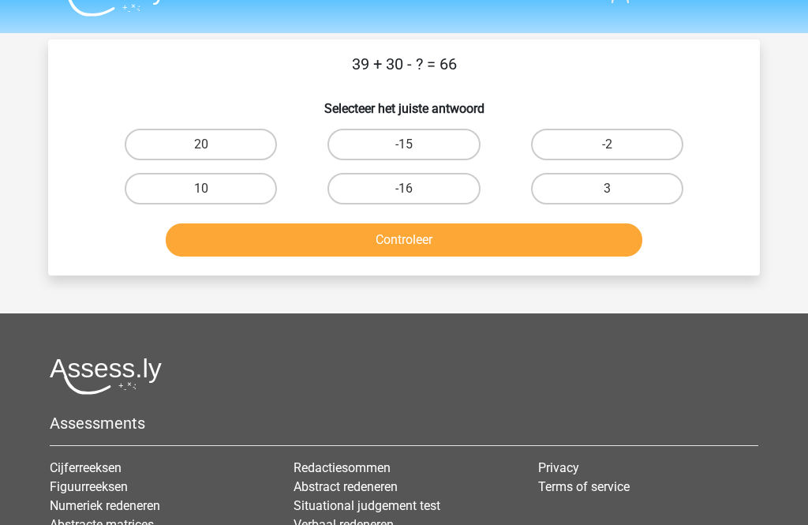
click at [638, 192] on label "3" at bounding box center [607, 189] width 152 height 32
click at [617, 192] on input "3" at bounding box center [612, 194] width 10 height 10
radio input "true"
click at [560, 254] on button "Controleer" at bounding box center [404, 239] width 477 height 33
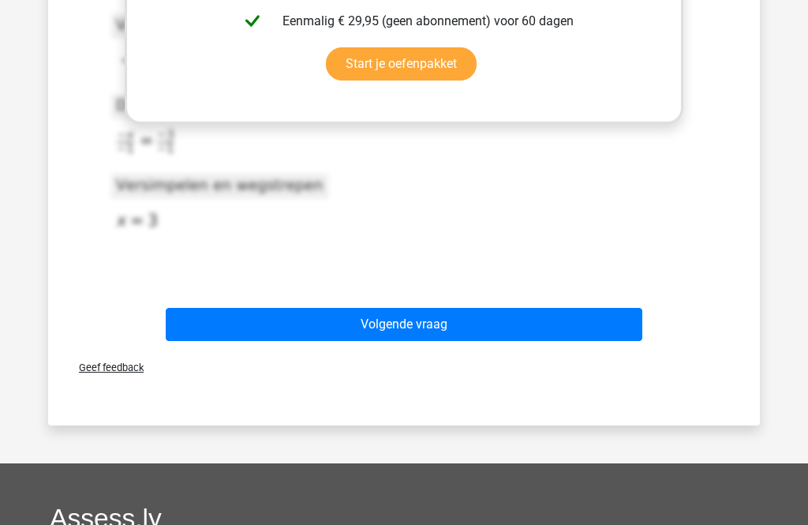
click at [526, 331] on button "Volgende vraag" at bounding box center [404, 325] width 477 height 33
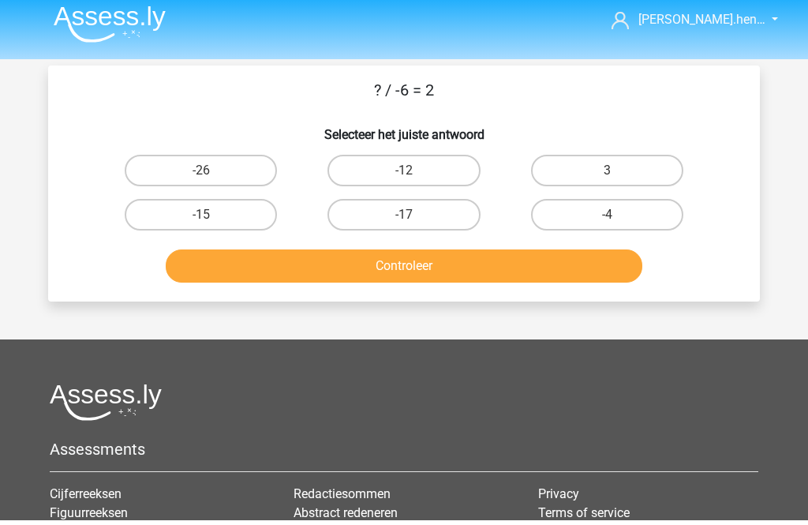
scroll to position [0, 0]
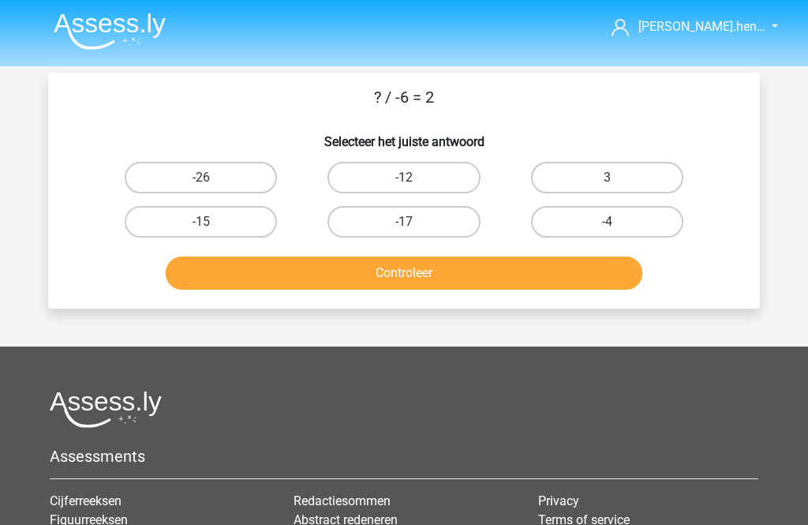
click at [441, 187] on label "-12" at bounding box center [404, 178] width 152 height 32
click at [414, 187] on input "-12" at bounding box center [409, 183] width 10 height 10
radio input "true"
click at [476, 275] on button "Controleer" at bounding box center [404, 272] width 477 height 33
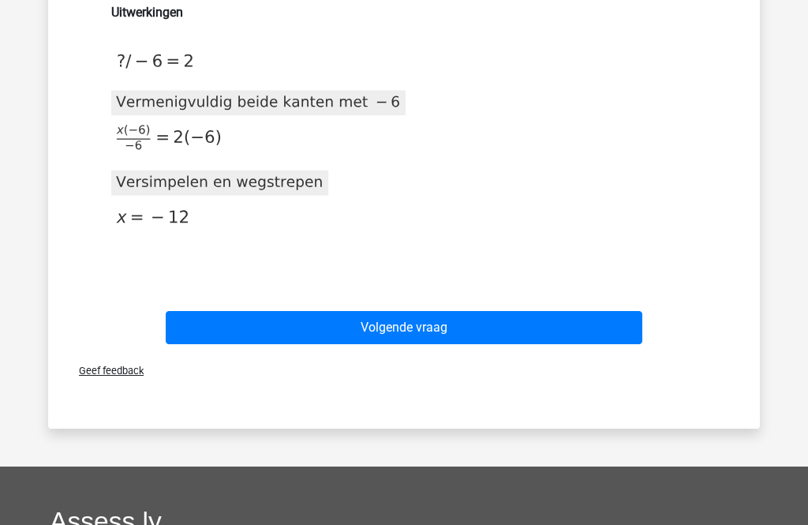
click at [503, 337] on button "Volgende vraag" at bounding box center [404, 327] width 477 height 33
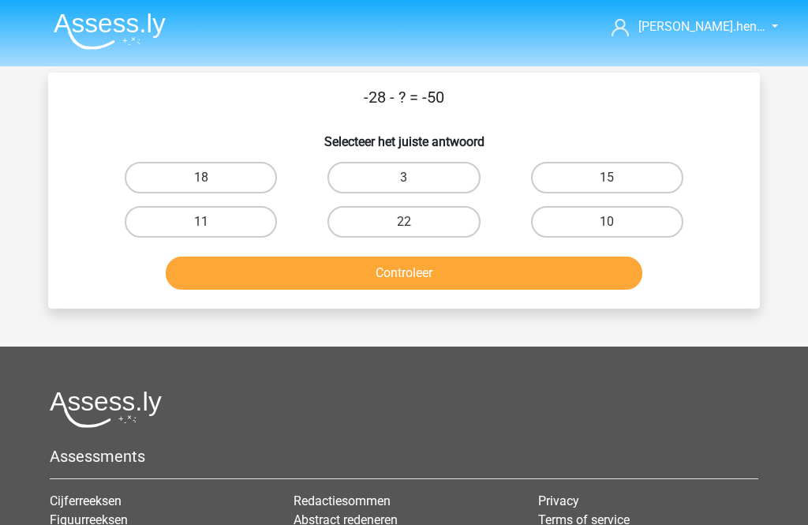
click at [450, 222] on label "22" at bounding box center [404, 222] width 152 height 32
click at [414, 222] on input "22" at bounding box center [409, 227] width 10 height 10
radio input "true"
click at [574, 279] on button "Controleer" at bounding box center [404, 272] width 477 height 33
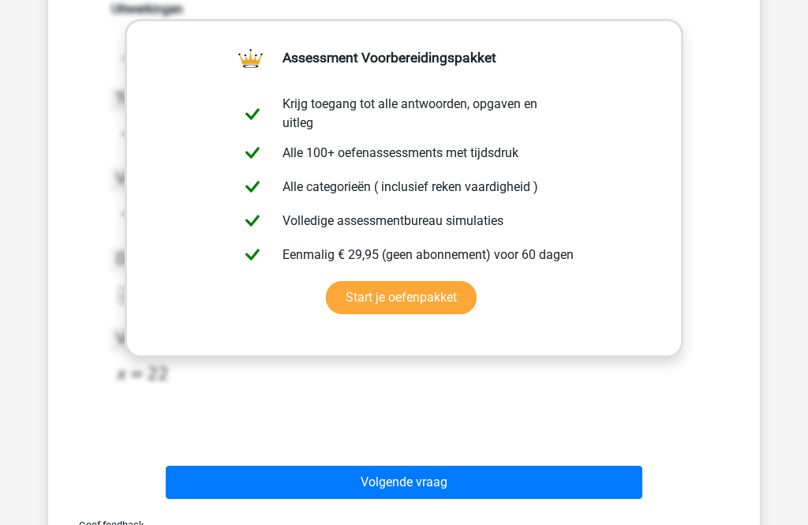
click at [500, 486] on button "Volgende vraag" at bounding box center [404, 482] width 477 height 33
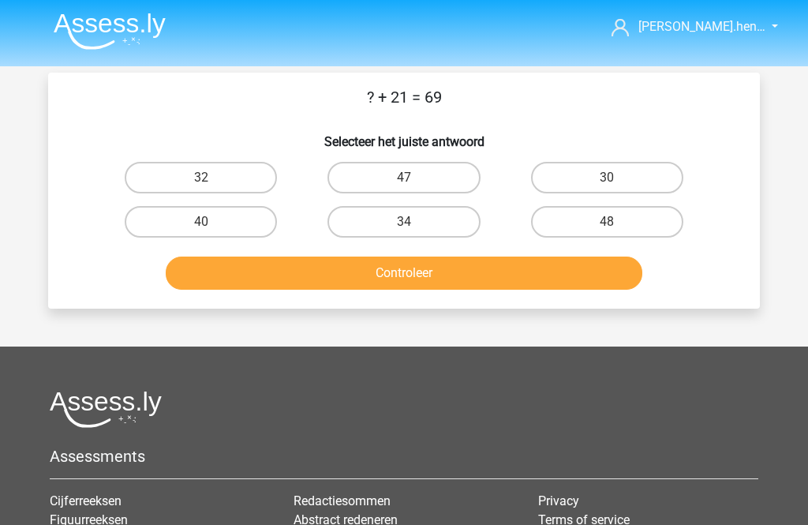
click at [656, 223] on label "48" at bounding box center [607, 222] width 152 height 32
click at [617, 223] on input "48" at bounding box center [612, 227] width 10 height 10
radio input "true"
click at [579, 271] on button "Controleer" at bounding box center [404, 272] width 477 height 33
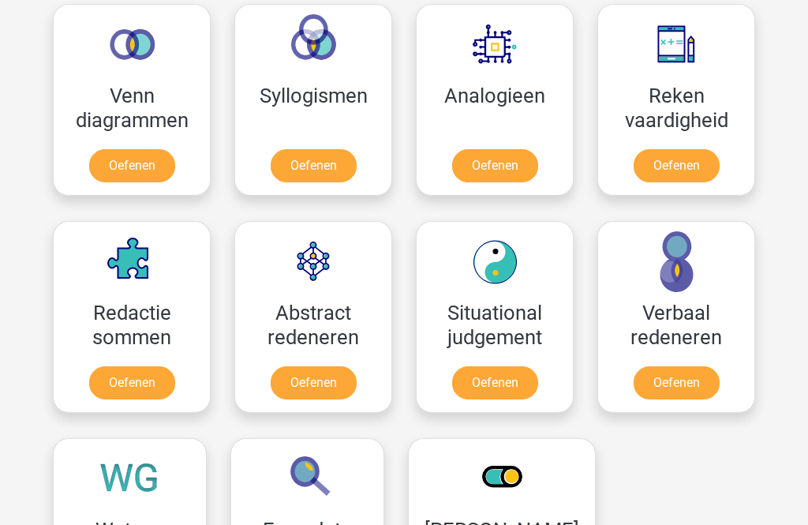
scroll to position [963, 0]
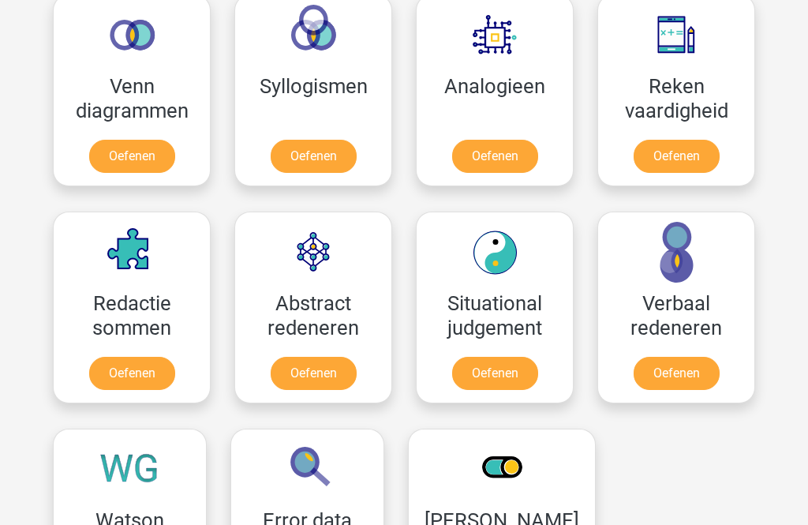
click at [510, 159] on link "Oefenen" at bounding box center [495, 156] width 86 height 33
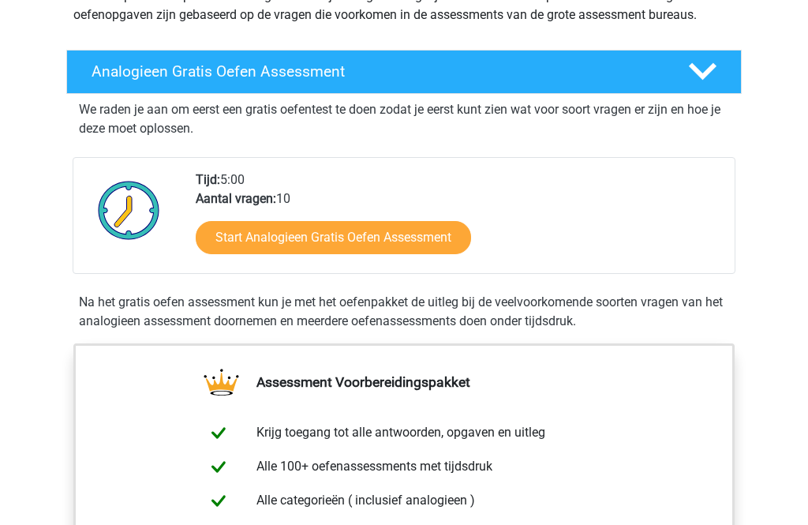
click at [444, 245] on link "Start Analogieen Gratis Oefen Assessment" at bounding box center [333, 238] width 275 height 33
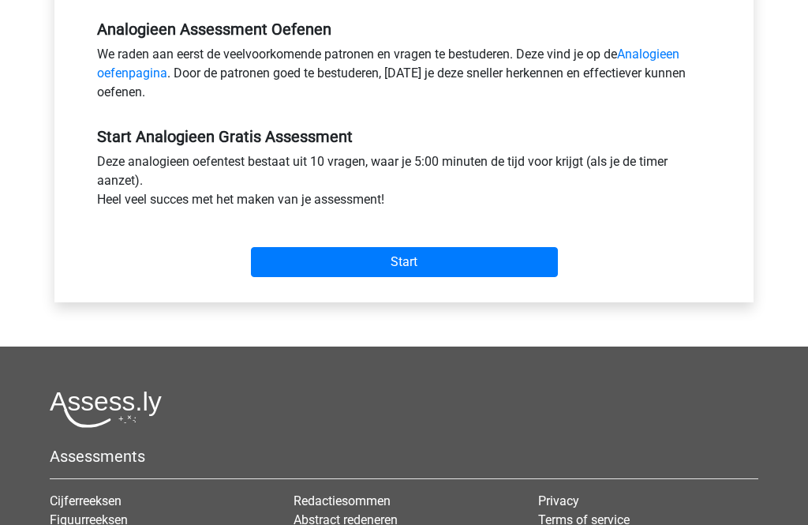
scroll to position [496, 0]
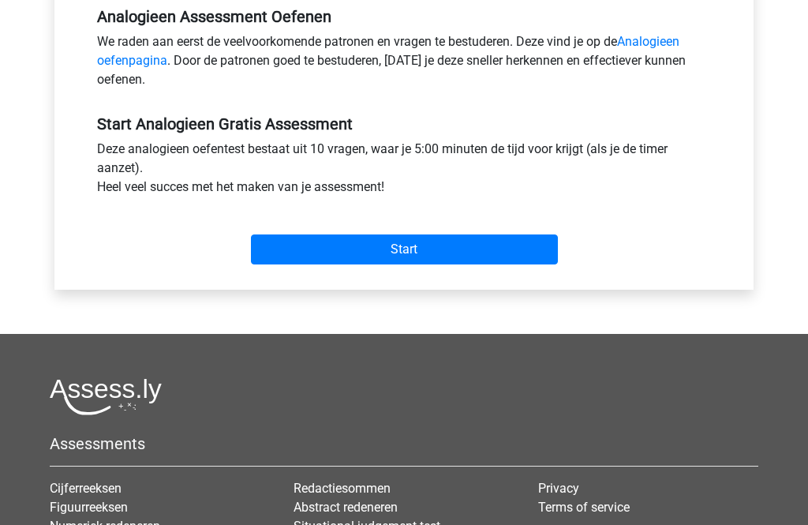
click at [462, 251] on input "Start" at bounding box center [404, 250] width 307 height 30
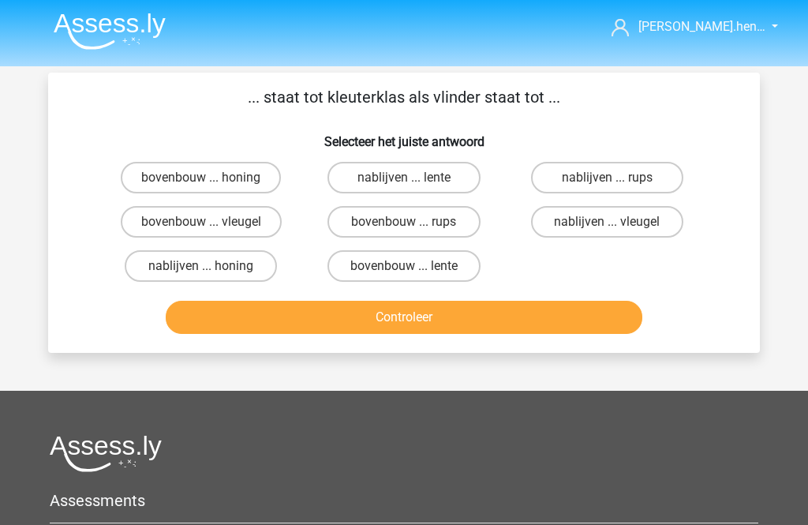
click at [451, 222] on label "bovenbouw ... rups" at bounding box center [404, 222] width 152 height 32
click at [414, 222] on input "bovenbouw ... rups" at bounding box center [409, 227] width 10 height 10
radio input "true"
click at [512, 328] on button "Controleer" at bounding box center [404, 317] width 477 height 33
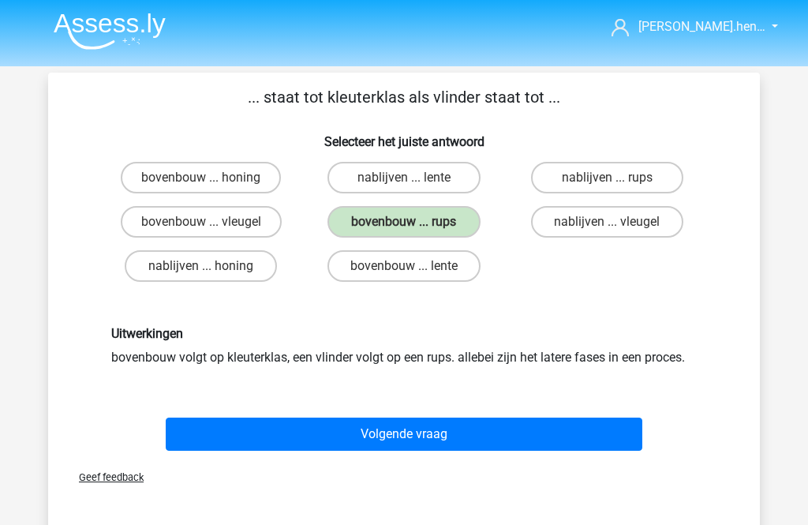
click at [491, 444] on button "Volgende vraag" at bounding box center [404, 433] width 477 height 33
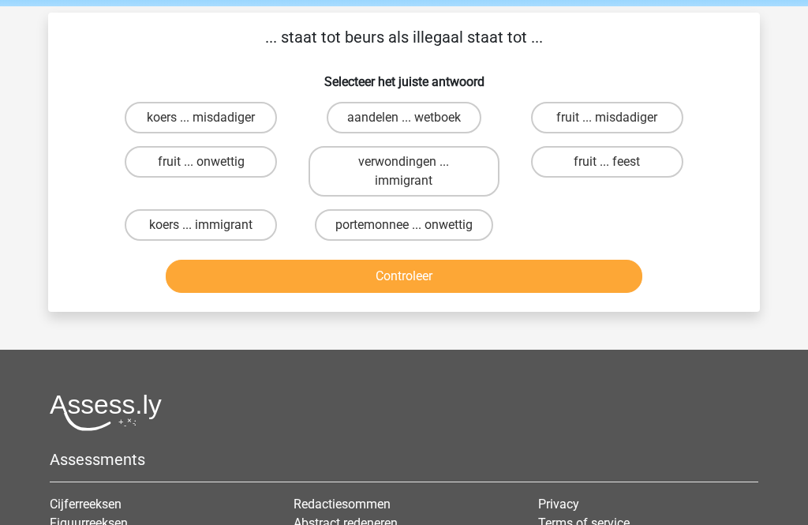
scroll to position [73, 0]
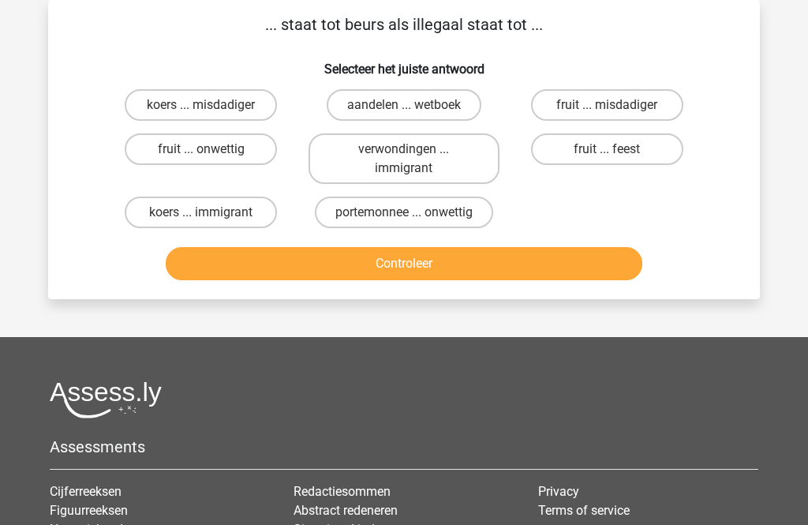
click at [474, 208] on label "portemonnee ... onwettig" at bounding box center [404, 213] width 178 height 32
click at [414, 212] on input "portemonnee ... onwettig" at bounding box center [409, 217] width 10 height 10
radio input "true"
click at [501, 280] on button "Controleer" at bounding box center [404, 263] width 477 height 33
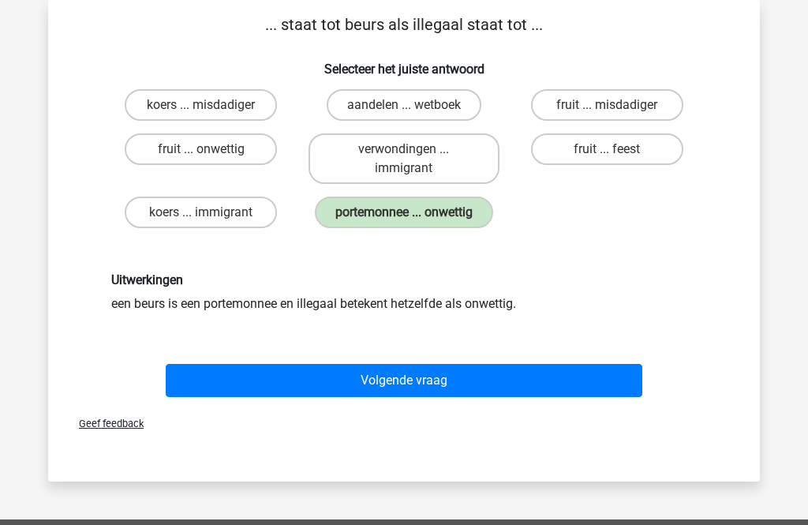
click at [515, 397] on button "Volgende vraag" at bounding box center [404, 380] width 477 height 33
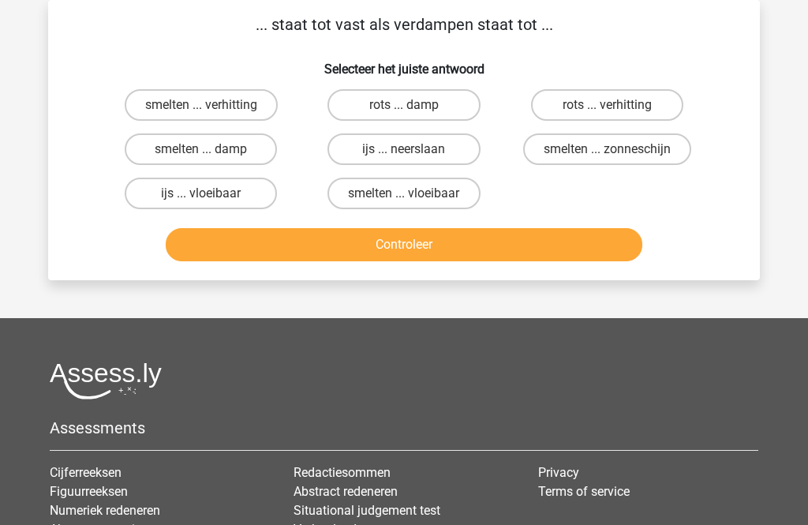
click at [465, 202] on label "smelten ... vloeibaar" at bounding box center [404, 194] width 152 height 32
click at [414, 202] on input "smelten ... vloeibaar" at bounding box center [409, 198] width 10 height 10
radio input "true"
click at [498, 261] on button "Controleer" at bounding box center [404, 244] width 477 height 33
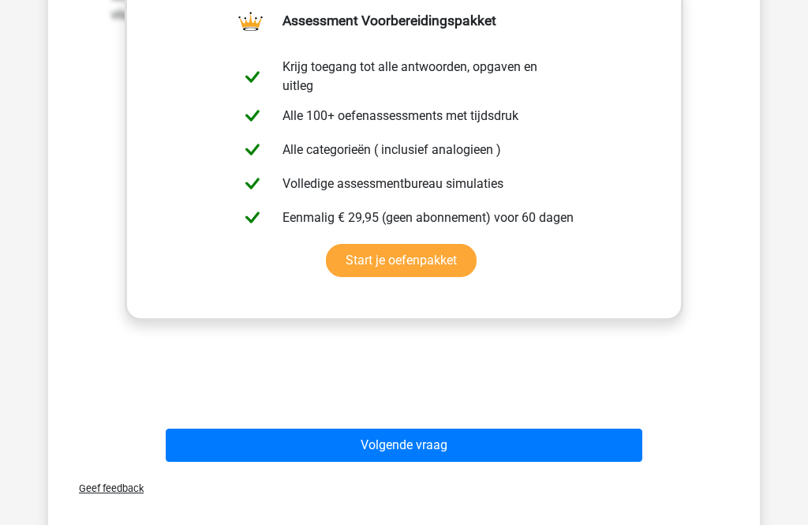
click at [471, 451] on button "Volgende vraag" at bounding box center [404, 445] width 477 height 33
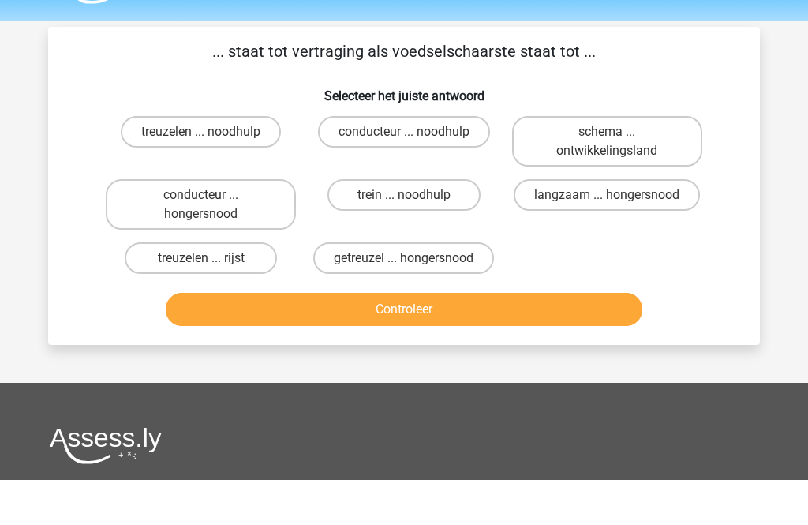
scroll to position [46, 0]
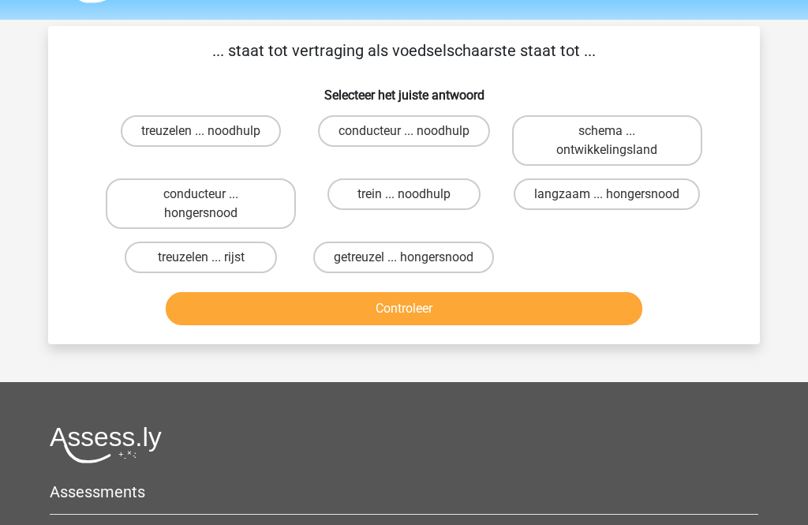
click at [450, 252] on label "getreuzel ... hongersnood" at bounding box center [403, 258] width 181 height 32
click at [414, 258] on input "getreuzel ... hongersnood" at bounding box center [409, 263] width 10 height 10
radio input "true"
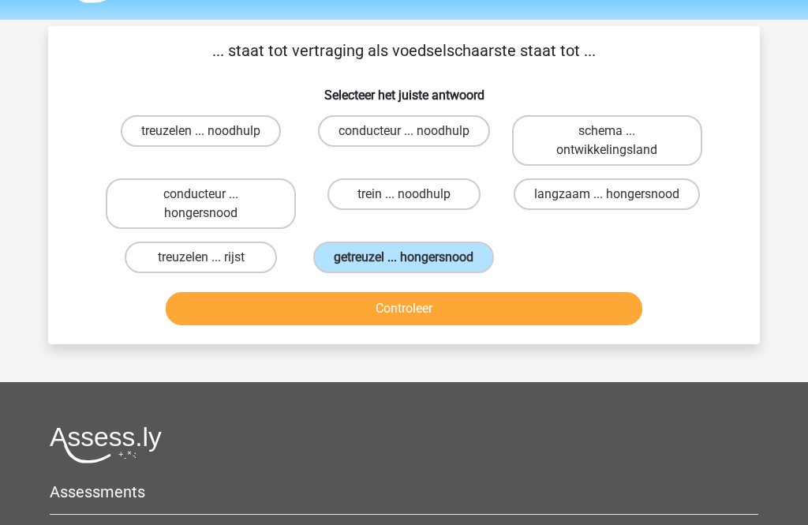
scroll to position [47, 0]
click at [503, 325] on button "Controleer" at bounding box center [404, 308] width 477 height 33
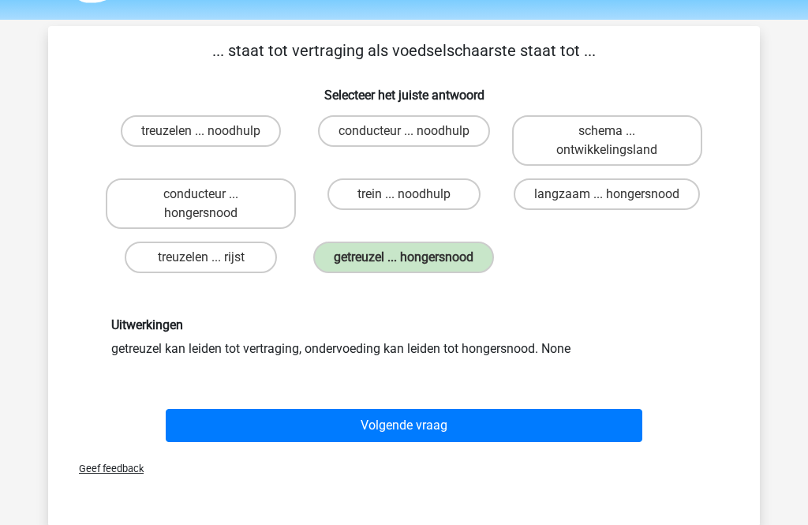
click at [474, 442] on button "Volgende vraag" at bounding box center [404, 425] width 477 height 33
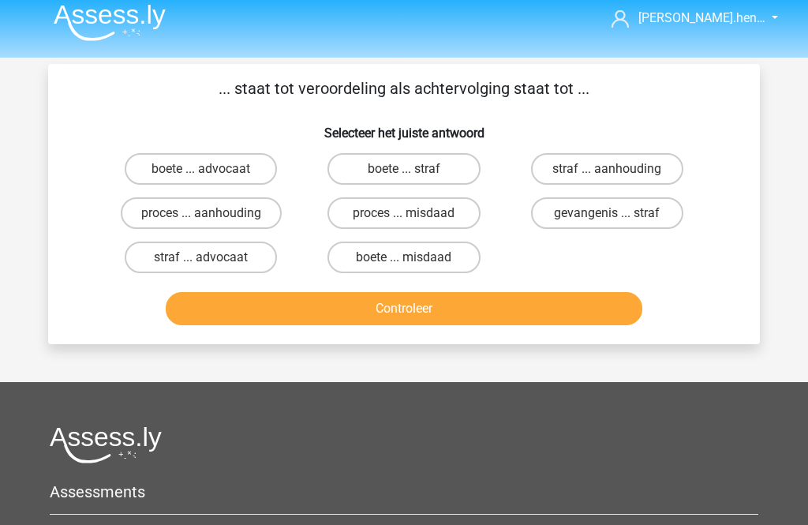
scroll to position [2, 0]
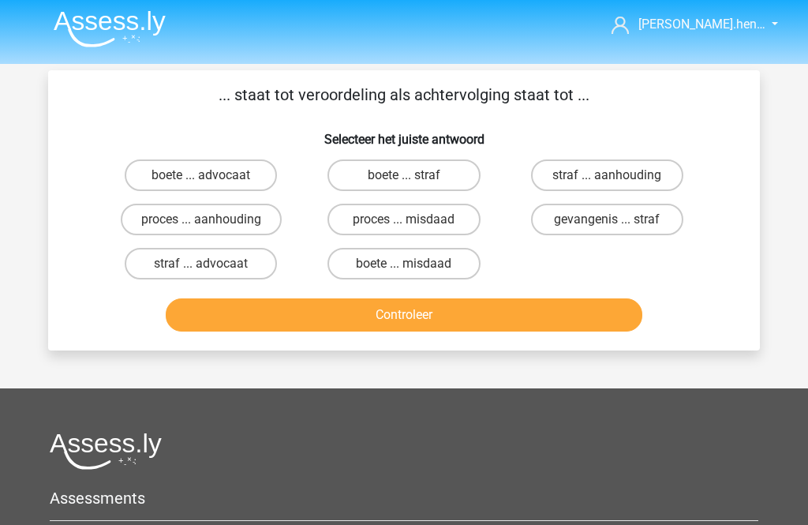
click at [664, 215] on label "gevangenis ... straf" at bounding box center [607, 220] width 152 height 32
click at [617, 220] on input "gevangenis ... straf" at bounding box center [612, 225] width 10 height 10
radio input "true"
click at [570, 331] on button "Controleer" at bounding box center [404, 314] width 477 height 33
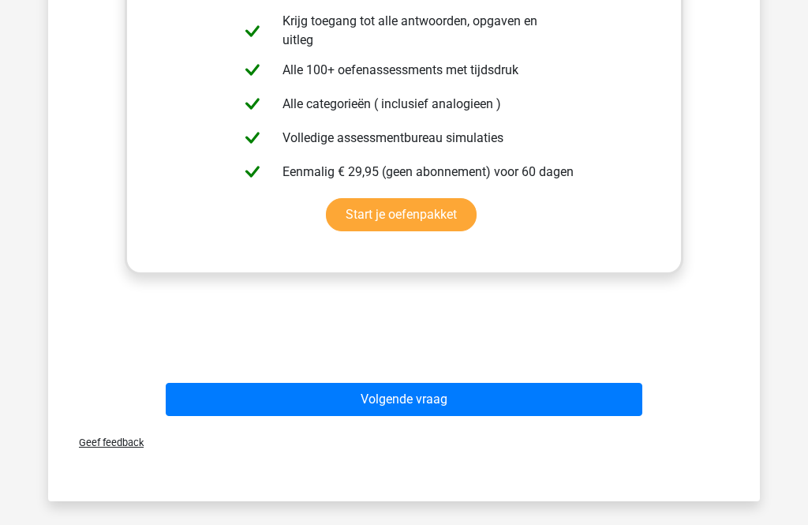
click at [514, 408] on button "Volgende vraag" at bounding box center [404, 399] width 477 height 33
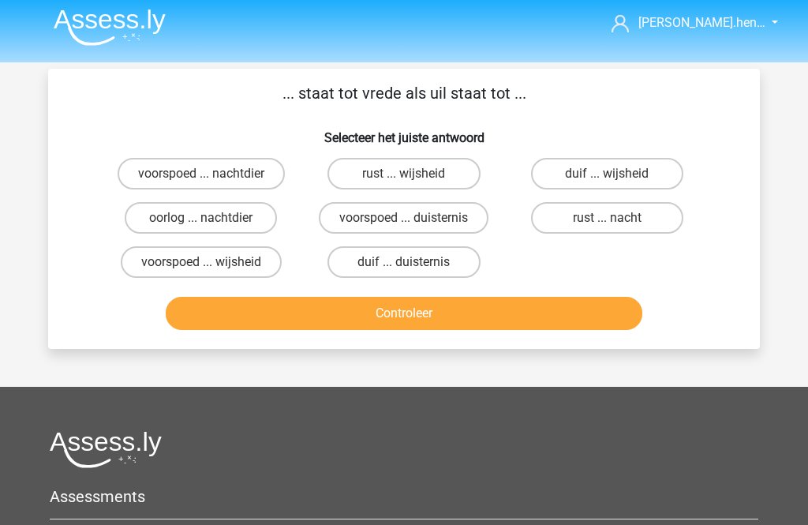
scroll to position [6, 0]
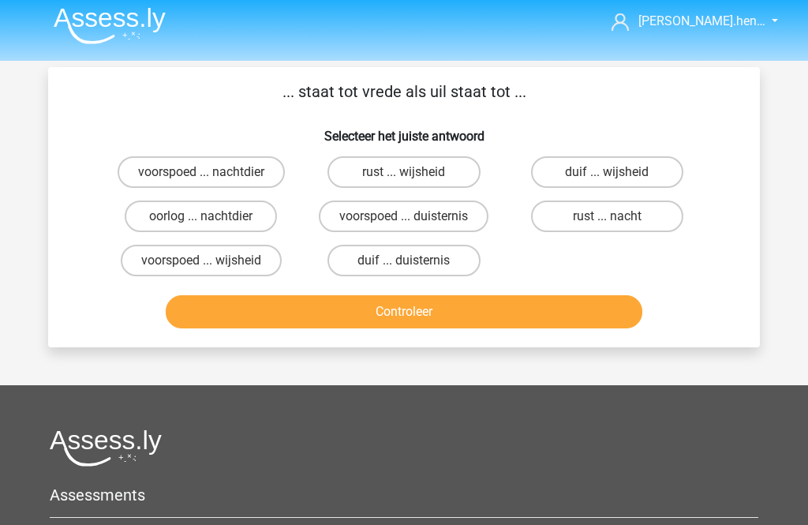
click at [662, 163] on label "duif ... wijsheid" at bounding box center [607, 172] width 152 height 32
click at [617, 172] on input "duif ... wijsheid" at bounding box center [612, 177] width 10 height 10
radio input "true"
click at [571, 328] on button "Controleer" at bounding box center [404, 311] width 477 height 33
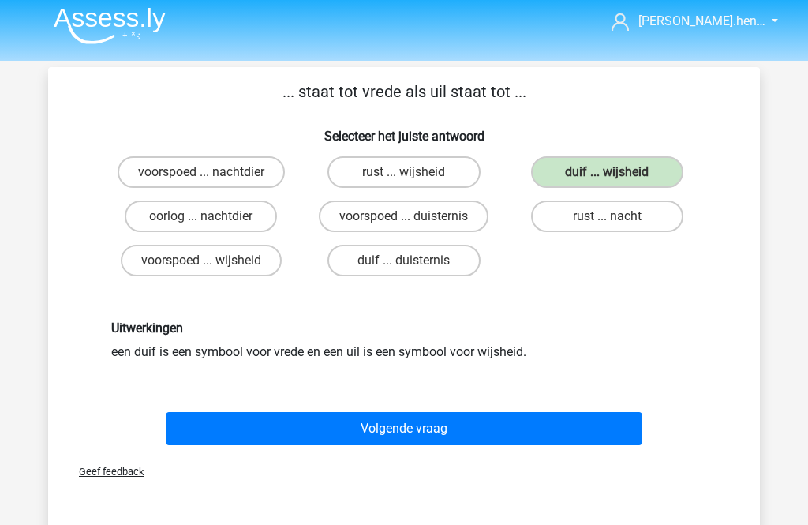
click at [616, 319] on div "Uitwerkingen een duif is een symbool voor vrede en een uil is een symbool voor …" at bounding box center [403, 341] width 661 height 116
click at [500, 425] on button "Volgende vraag" at bounding box center [404, 428] width 477 height 33
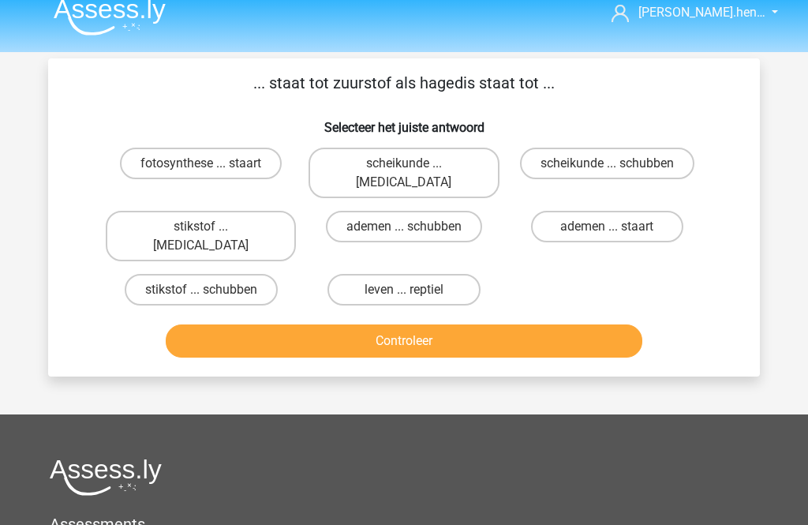
scroll to position [20, 0]
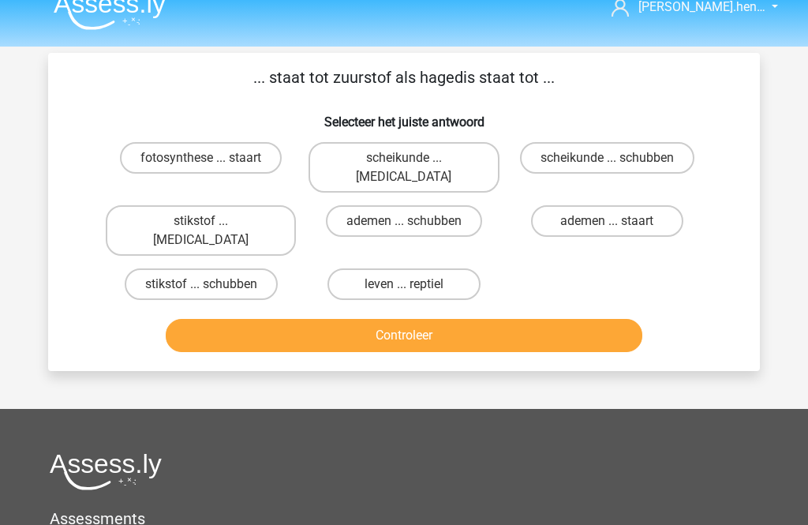
click at [238, 213] on label "stikstof ... krokodil" at bounding box center [201, 230] width 190 height 51
click at [211, 221] on input "stikstof ... krokodil" at bounding box center [206, 226] width 10 height 10
radio input "true"
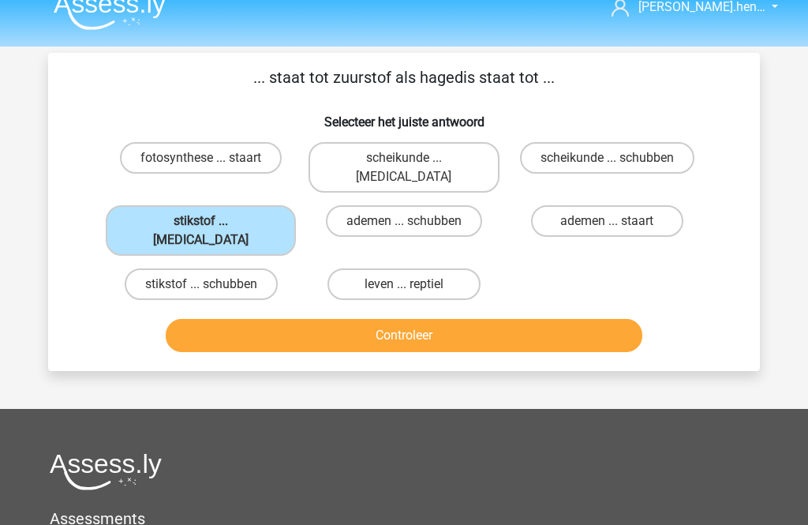
click at [398, 319] on button "Controleer" at bounding box center [404, 335] width 477 height 33
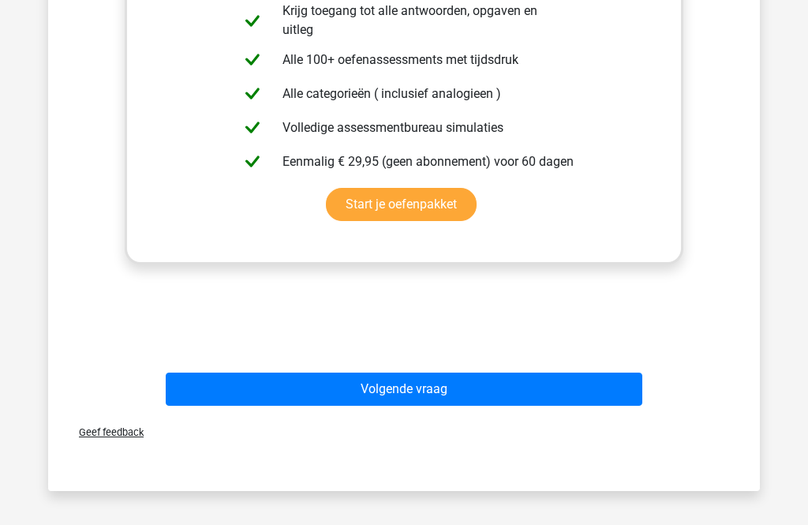
click at [507, 373] on button "Volgende vraag" at bounding box center [404, 389] width 477 height 33
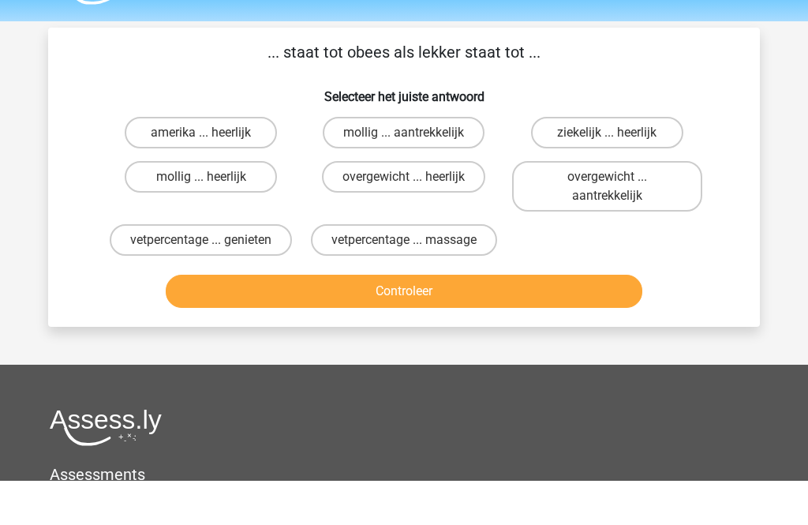
scroll to position [45, 0]
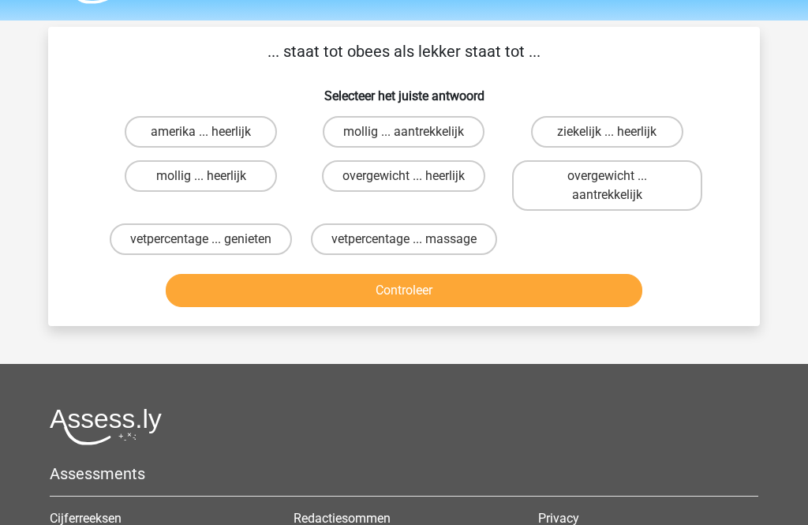
click at [460, 176] on label "overgewicht ... heerlijk" at bounding box center [403, 177] width 163 height 32
click at [414, 177] on input "overgewicht ... heerlijk" at bounding box center [409, 182] width 10 height 10
radio input "true"
click at [471, 305] on button "Controleer" at bounding box center [404, 290] width 477 height 33
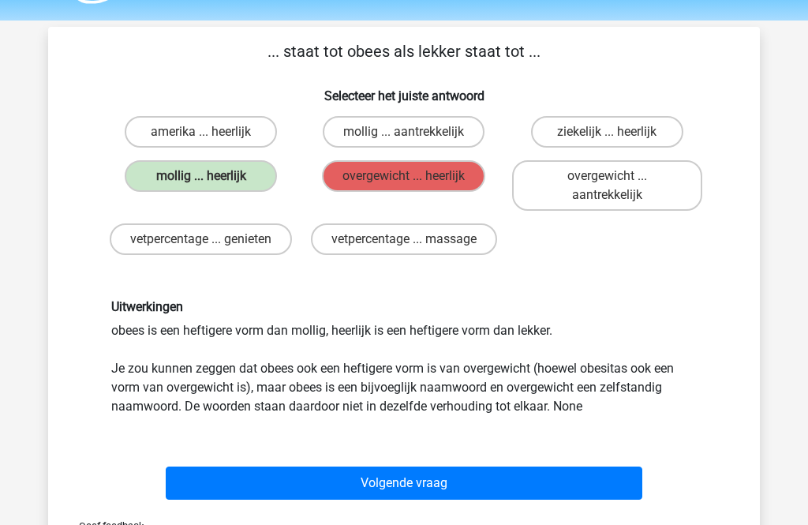
click at [447, 488] on button "Volgende vraag" at bounding box center [404, 482] width 477 height 33
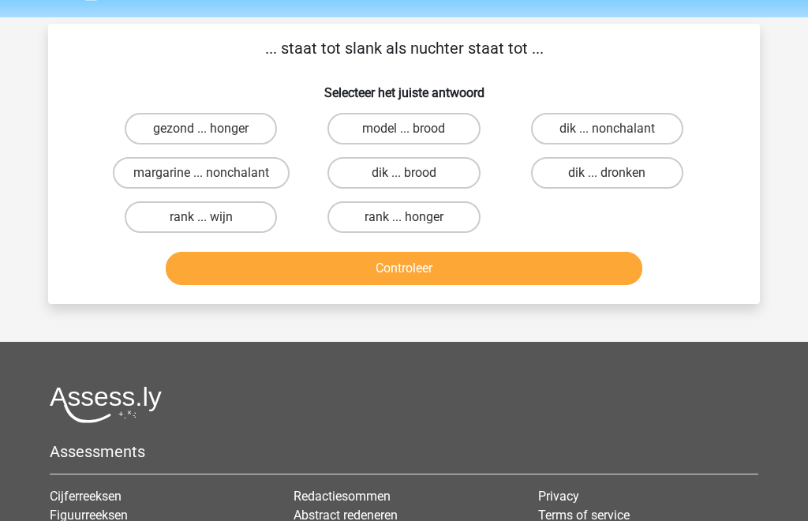
scroll to position [49, 0]
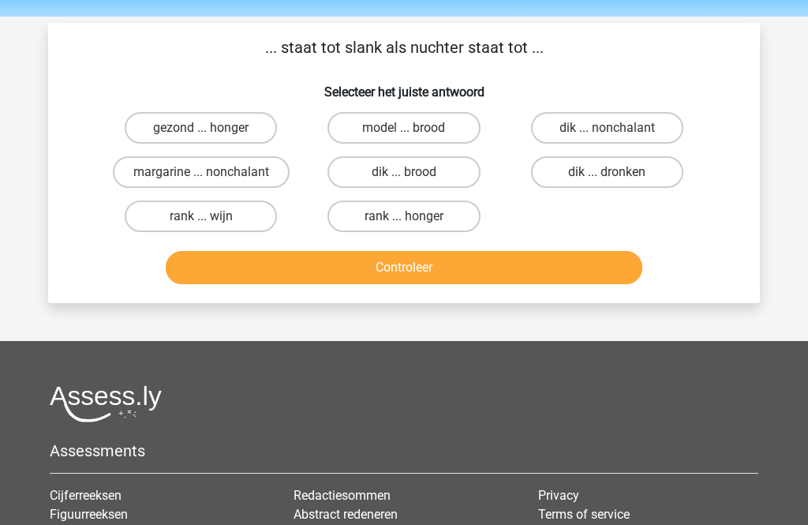
click at [629, 170] on label "dik ... dronken" at bounding box center [607, 173] width 152 height 32
click at [617, 173] on input "dik ... dronken" at bounding box center [612, 178] width 10 height 10
radio input "true"
click at [552, 278] on button "Controleer" at bounding box center [404, 267] width 477 height 33
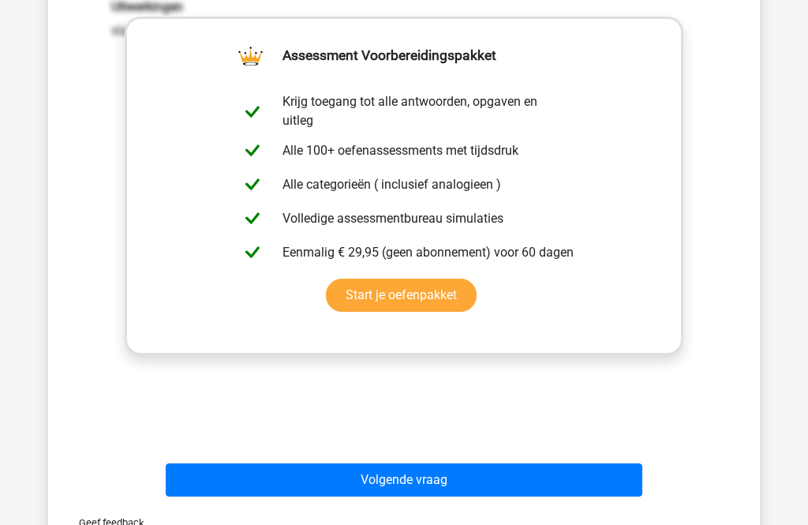
click at [468, 485] on button "Volgende vraag" at bounding box center [404, 480] width 477 height 33
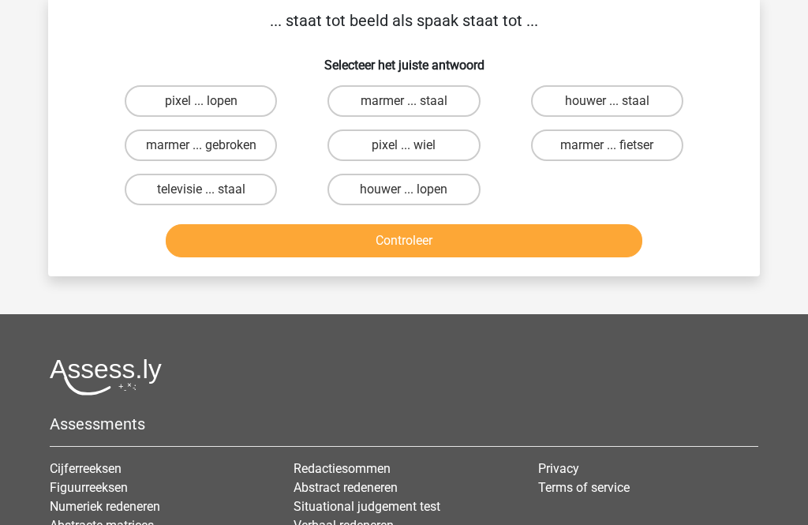
scroll to position [76, 0]
click at [465, 93] on label "marmer ... staal" at bounding box center [404, 102] width 152 height 32
click at [414, 102] on input "marmer ... staal" at bounding box center [409, 107] width 10 height 10
radio input "true"
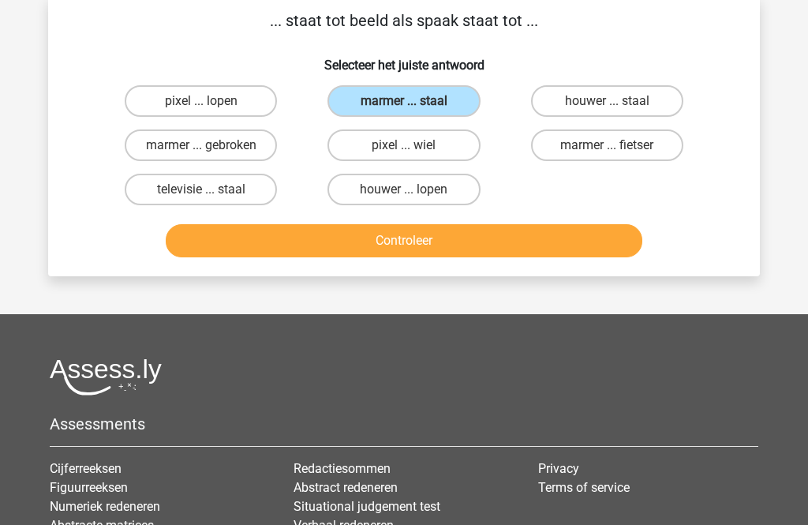
click at [537, 245] on button "Controleer" at bounding box center [404, 240] width 477 height 33
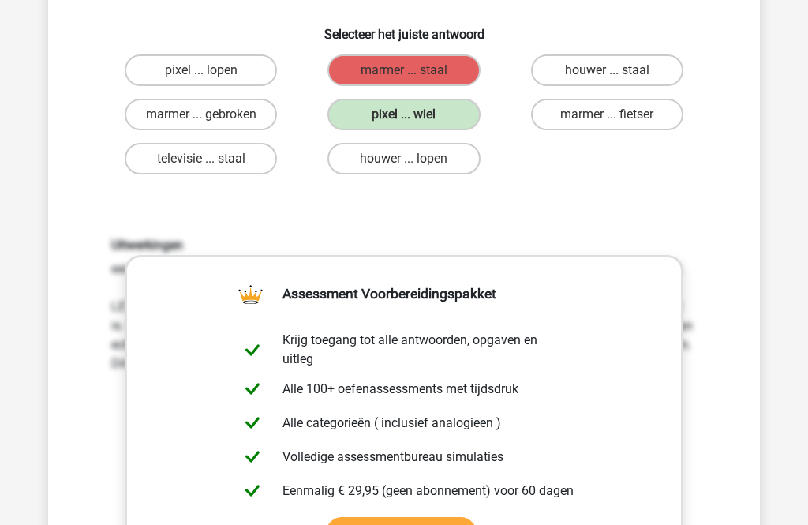
scroll to position [0, 0]
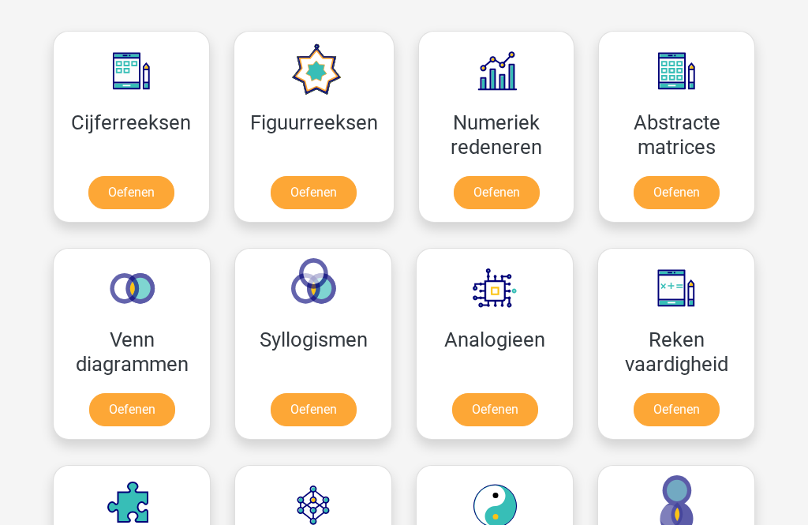
scroll to position [703, 0]
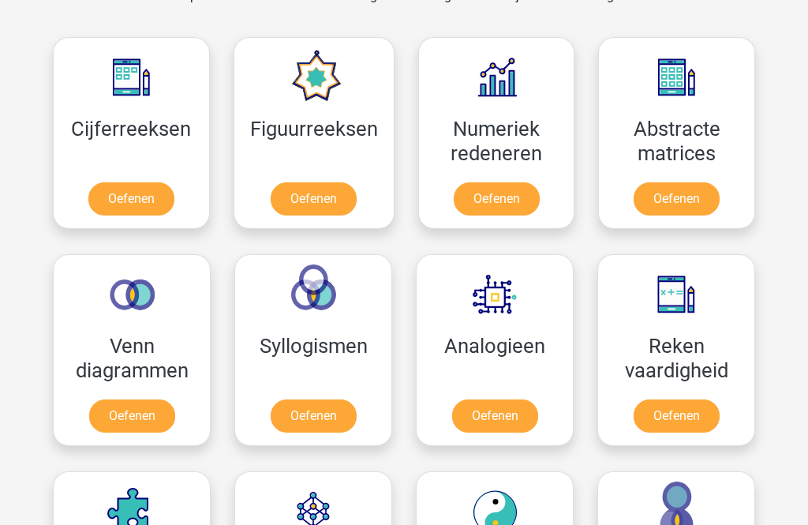
click at [131, 412] on link "Oefenen" at bounding box center [132, 415] width 86 height 33
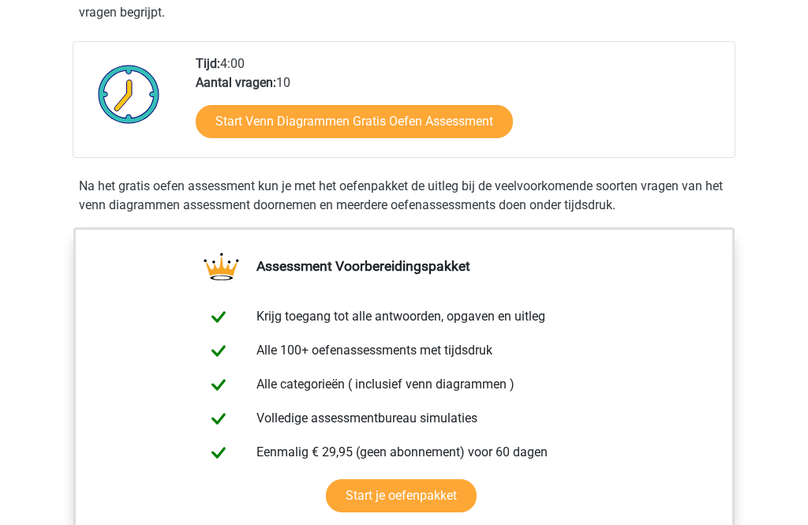
scroll to position [361, 0]
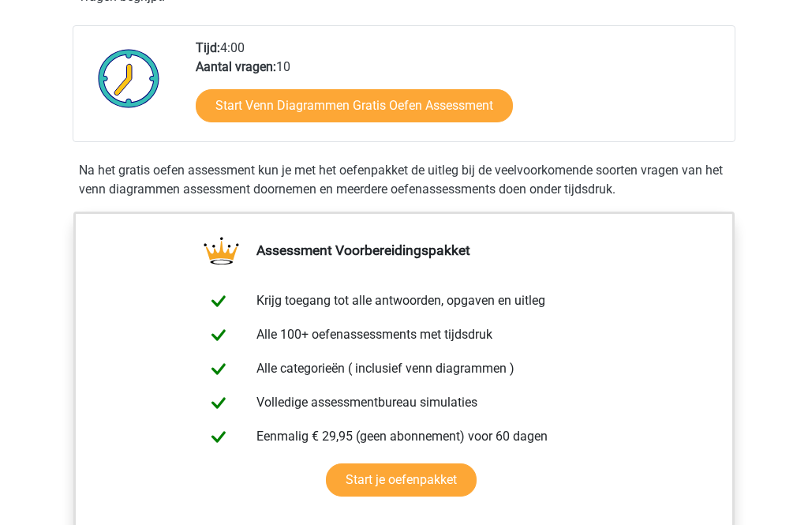
click at [500, 103] on link "Start Venn Diagrammen Gratis Oefen Assessment" at bounding box center [354, 105] width 317 height 33
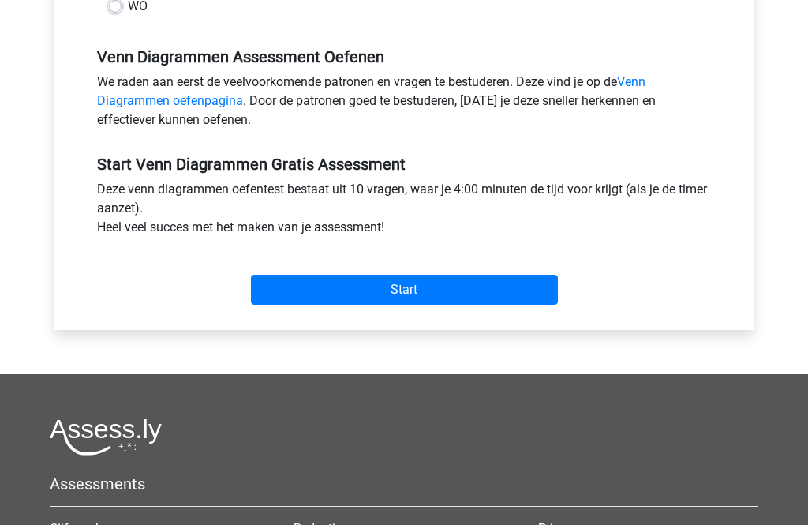
scroll to position [583, 0]
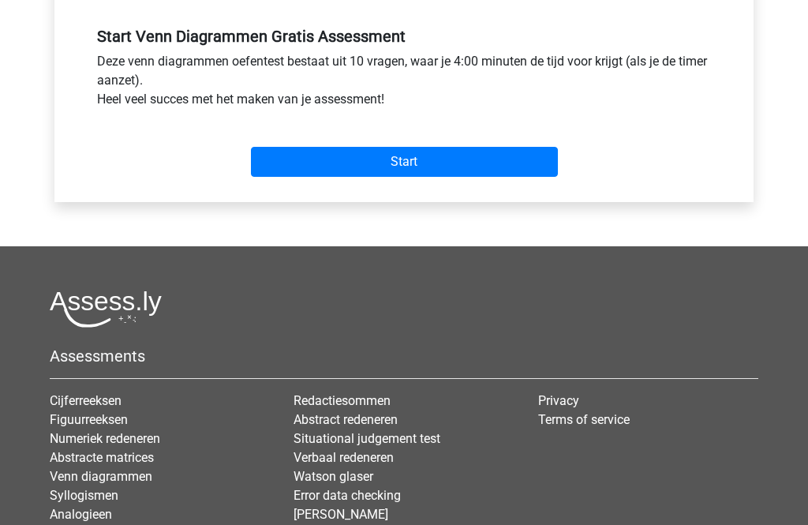
click at [516, 165] on input "Start" at bounding box center [404, 163] width 307 height 30
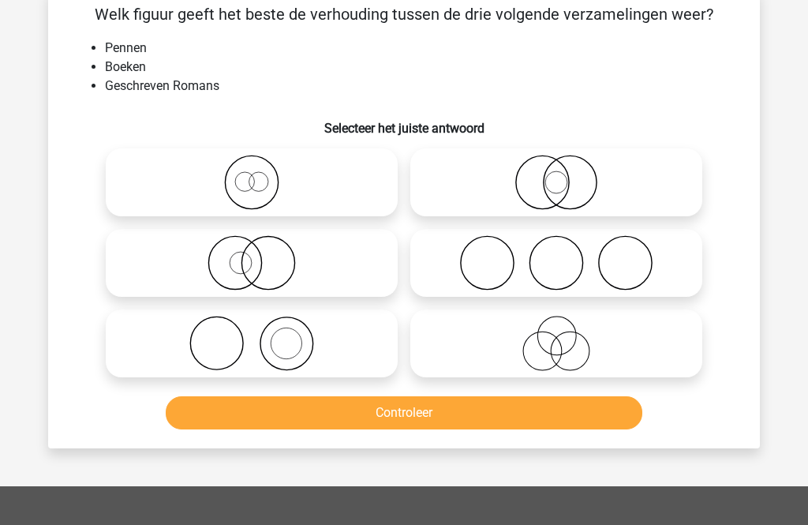
scroll to position [85, 0]
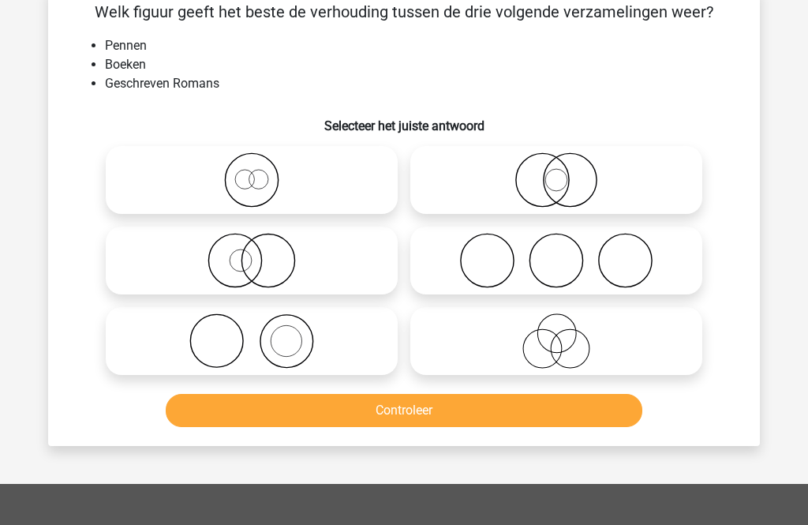
click at [204, 342] on icon at bounding box center [251, 340] width 279 height 55
click at [252, 333] on input "radio" at bounding box center [257, 328] width 10 height 10
radio input "true"
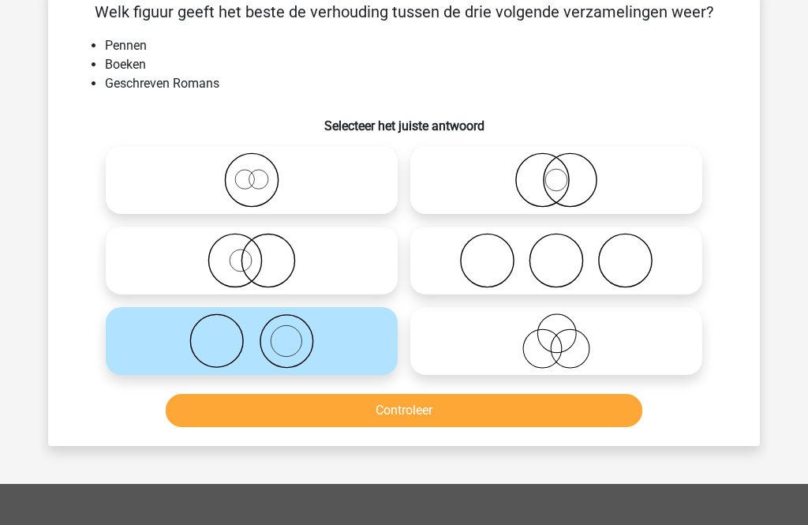
click at [538, 397] on button "Controleer" at bounding box center [404, 410] width 477 height 33
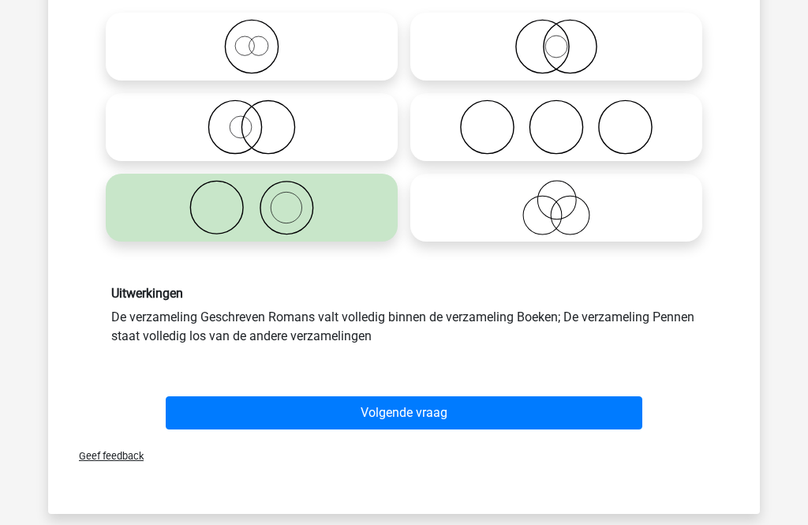
scroll to position [219, 0]
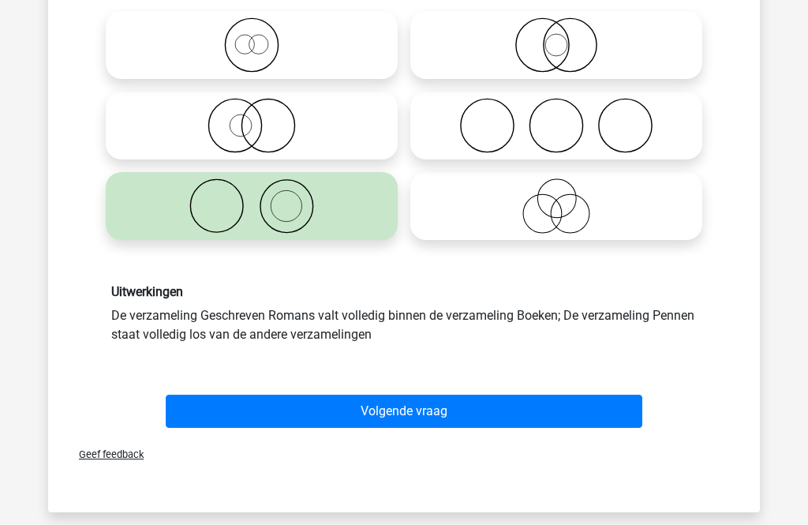
click at [534, 411] on button "Volgende vraag" at bounding box center [404, 411] width 477 height 33
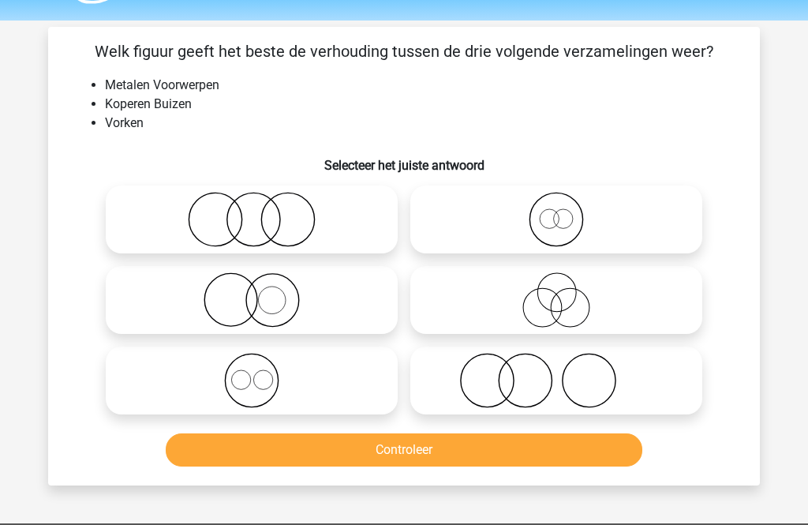
scroll to position [44, 0]
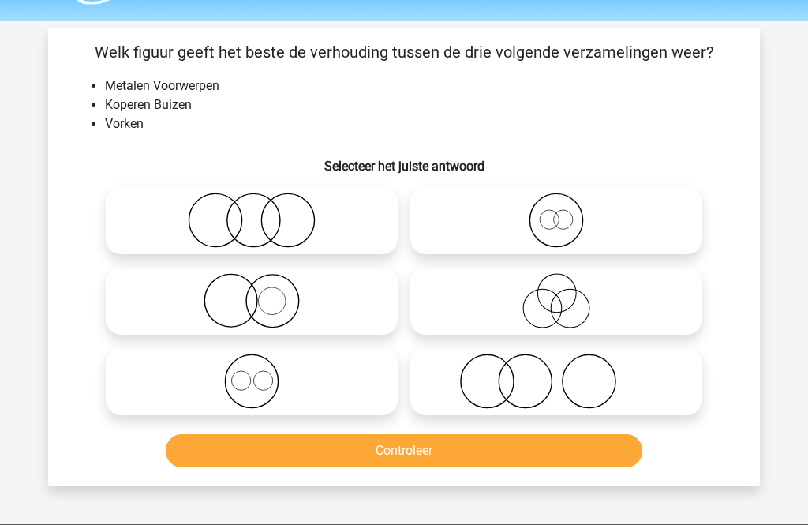
click at [575, 305] on icon at bounding box center [556, 301] width 279 height 55
click at [567, 294] on input "radio" at bounding box center [561, 288] width 10 height 10
radio input "true"
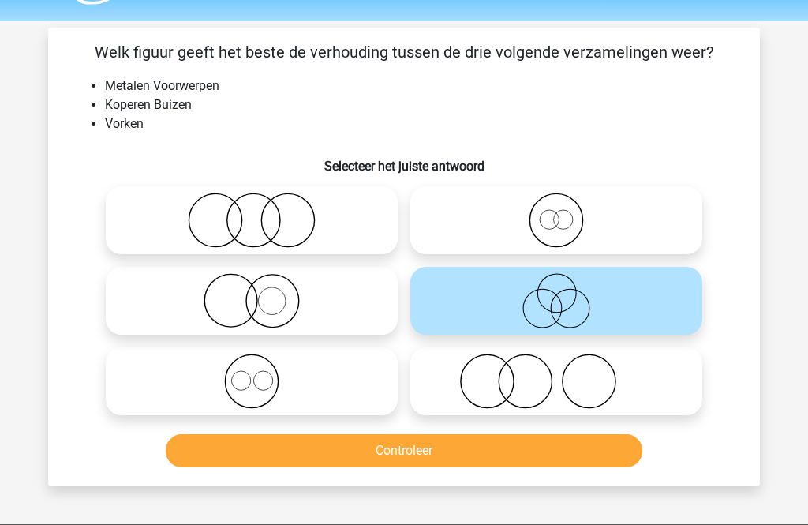
scroll to position [45, 0]
click at [553, 457] on button "Controleer" at bounding box center [404, 450] width 477 height 33
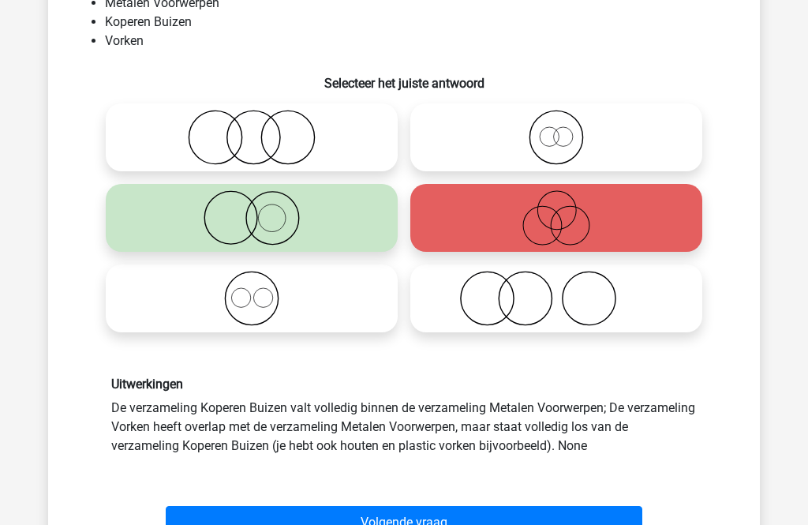
scroll to position [128, 0]
click at [557, 524] on button "Volgende vraag" at bounding box center [404, 522] width 477 height 33
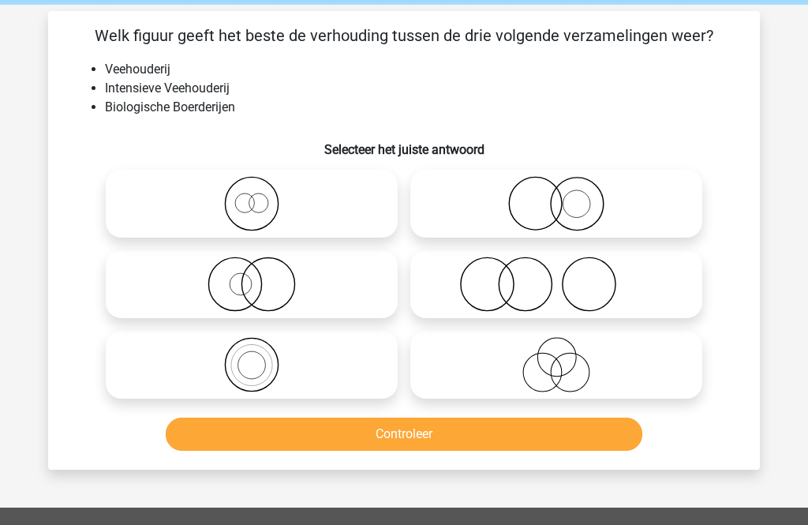
scroll to position [62, 0]
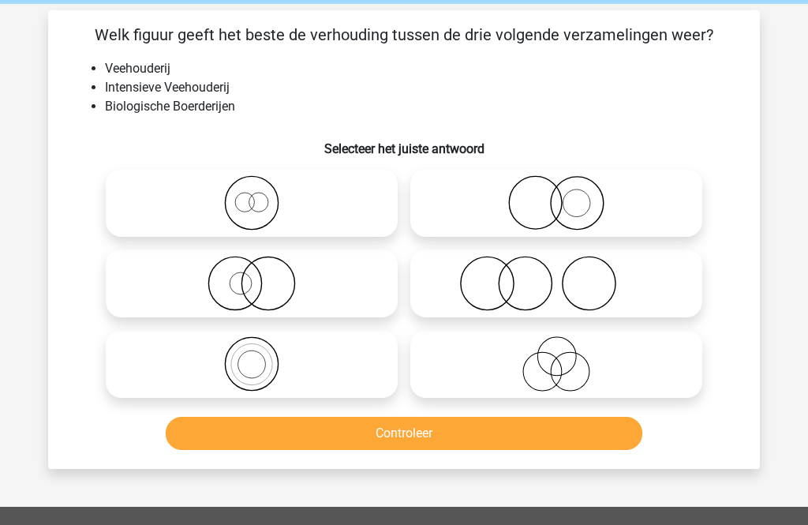
click at [603, 290] on icon at bounding box center [556, 283] width 279 height 55
click at [567, 276] on input "radio" at bounding box center [561, 271] width 10 height 10
radio input "true"
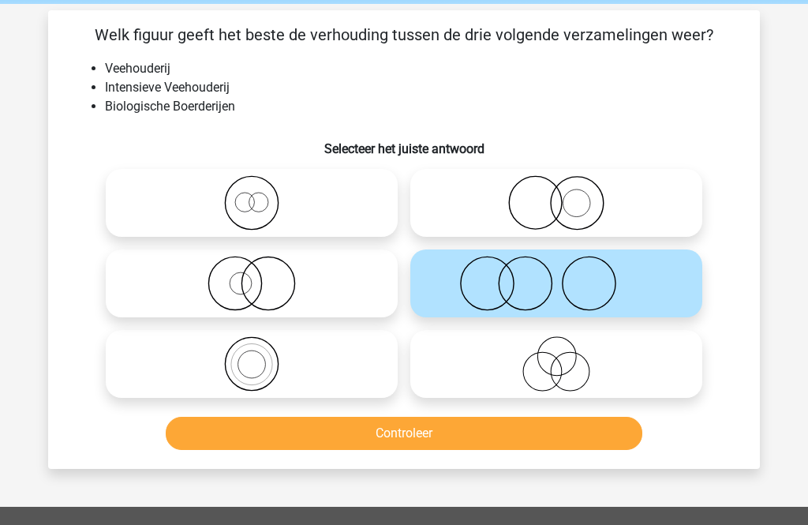
scroll to position [62, 0]
click at [565, 439] on button "Controleer" at bounding box center [404, 433] width 477 height 33
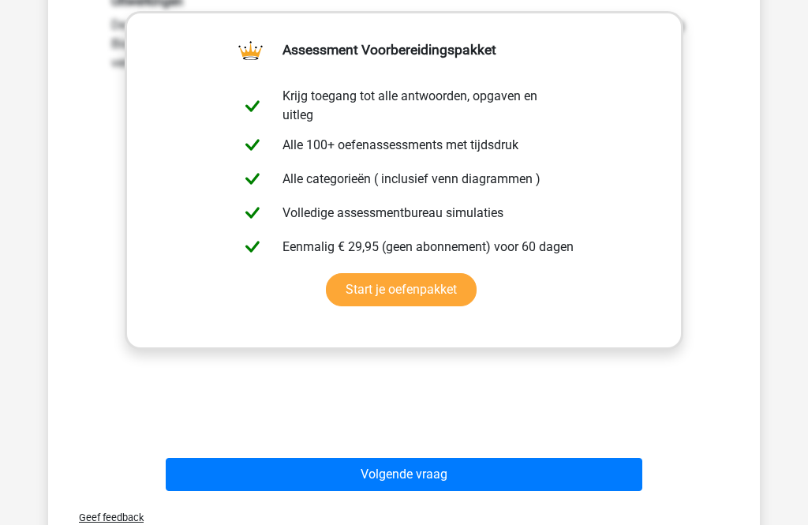
click at [543, 473] on button "Volgende vraag" at bounding box center [404, 474] width 477 height 33
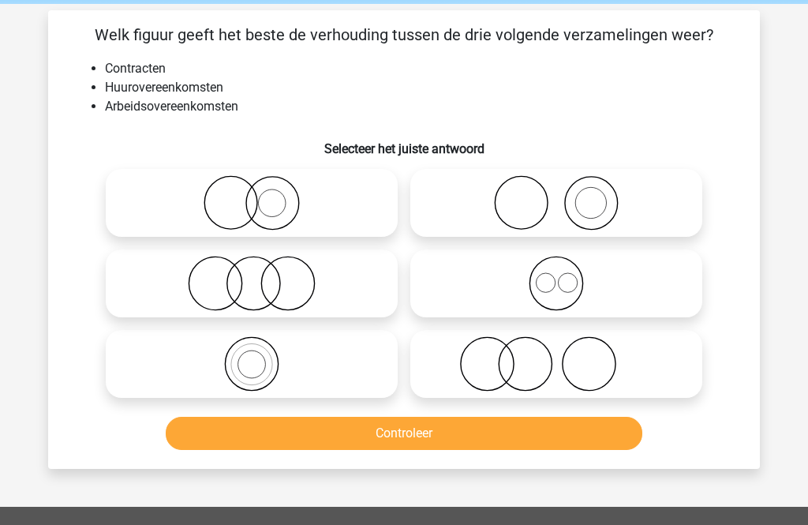
scroll to position [61, 0]
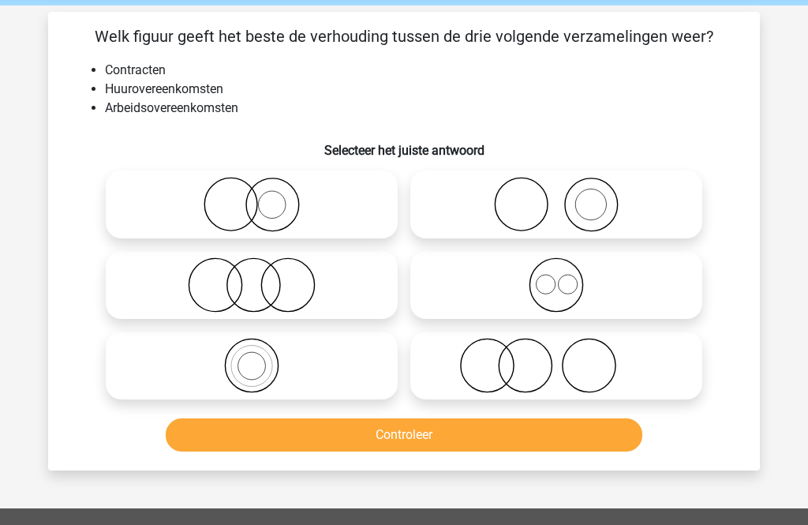
click at [569, 292] on icon at bounding box center [556, 284] width 279 height 55
click at [567, 277] on input "radio" at bounding box center [561, 272] width 10 height 10
radio input "true"
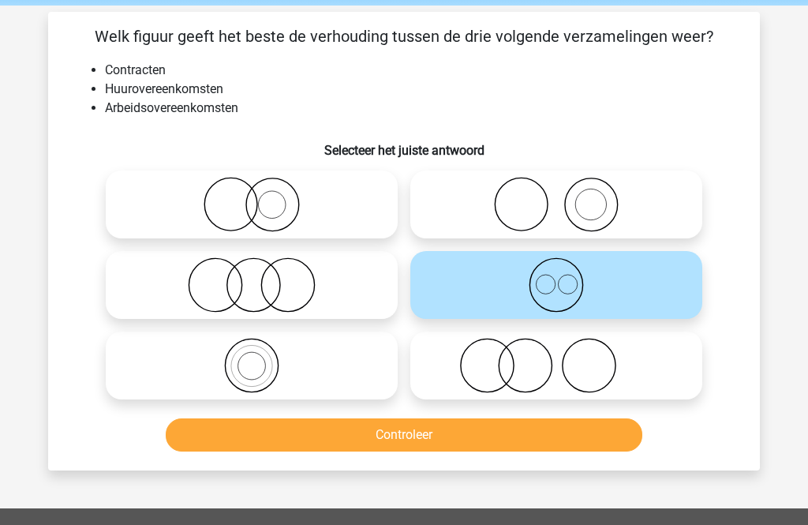
click at [556, 451] on button "Controleer" at bounding box center [404, 434] width 477 height 33
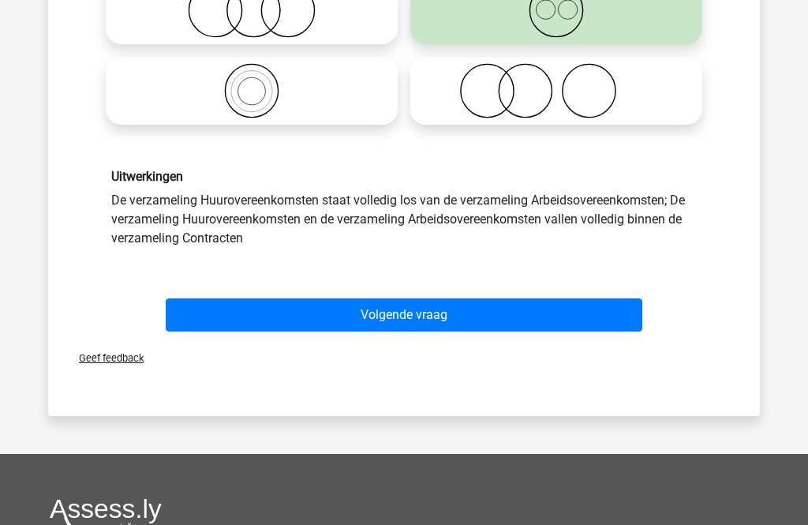
click at [595, 309] on button "Volgende vraag" at bounding box center [404, 314] width 477 height 33
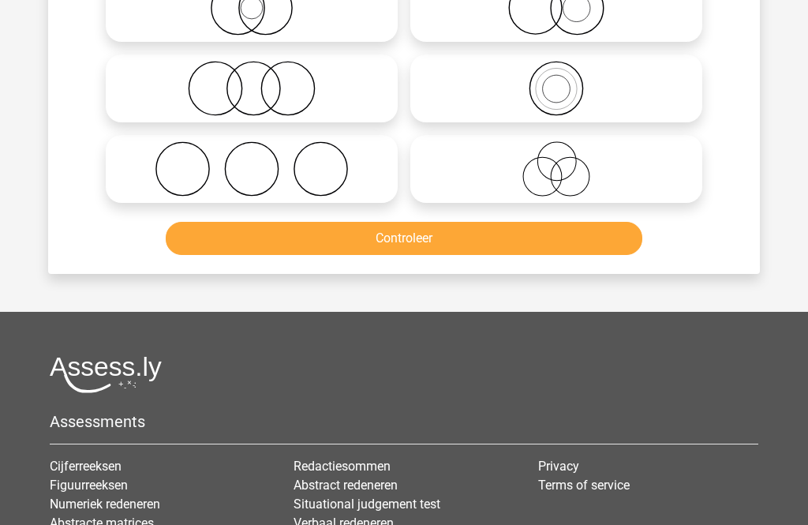
scroll to position [73, 0]
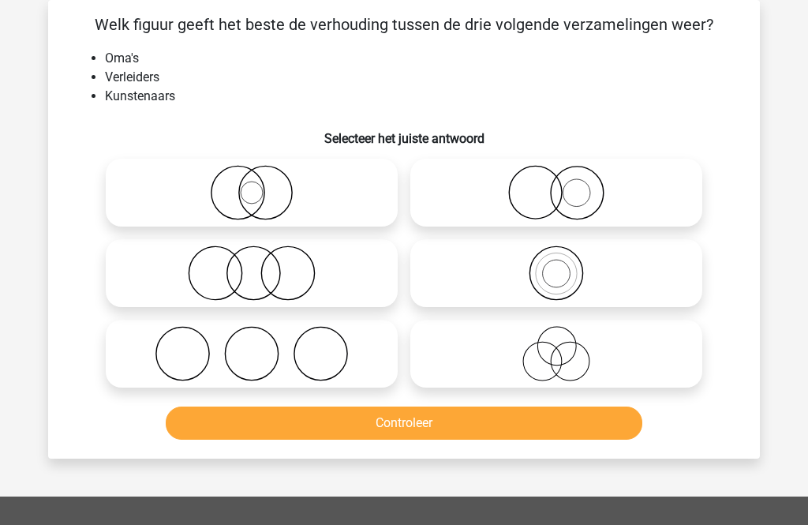
click at [339, 353] on icon at bounding box center [251, 353] width 279 height 55
click at [262, 346] on input "radio" at bounding box center [257, 340] width 10 height 10
radio input "true"
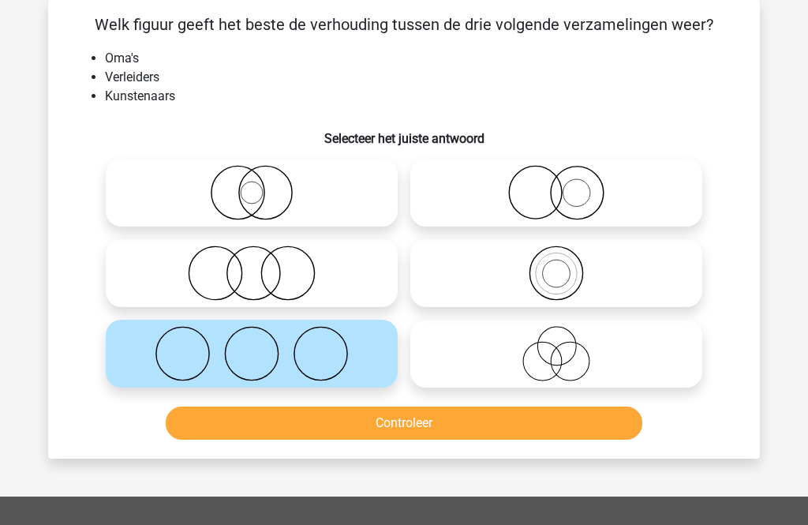
click at [494, 429] on button "Controleer" at bounding box center [404, 422] width 477 height 33
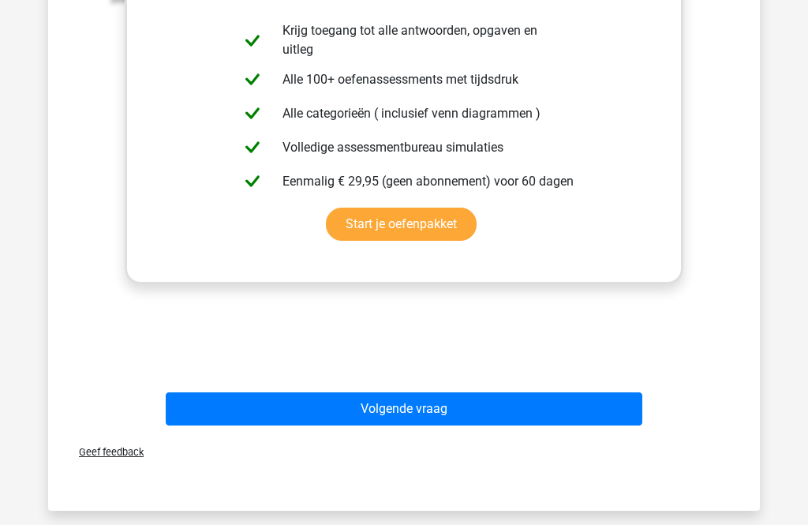
click at [552, 410] on button "Volgende vraag" at bounding box center [404, 408] width 477 height 33
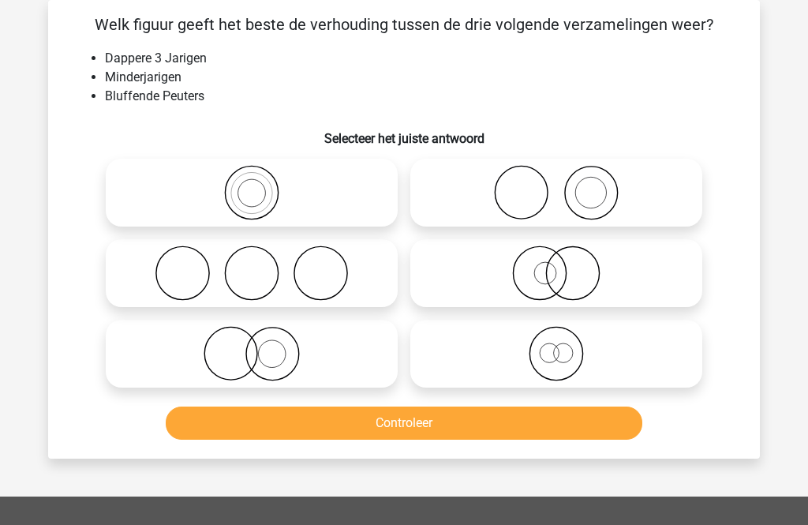
click at [576, 372] on icon at bounding box center [556, 353] width 279 height 55
click at [567, 346] on input "radio" at bounding box center [561, 340] width 10 height 10
radio input "true"
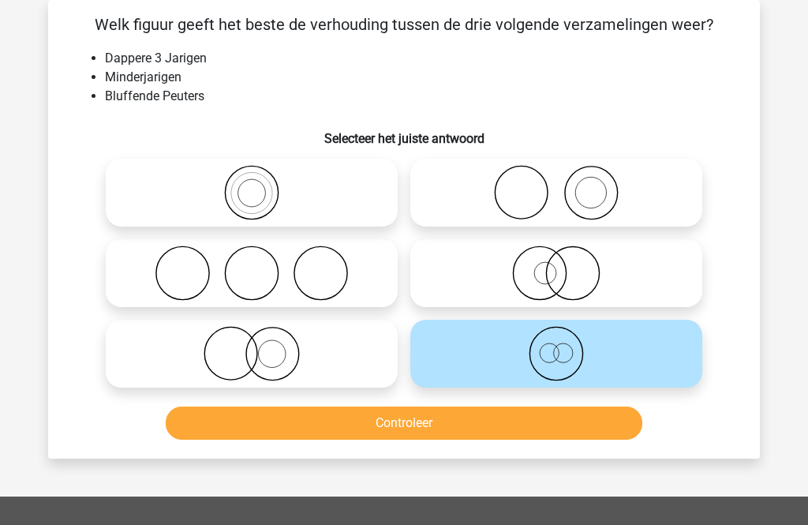
click at [593, 434] on button "Controleer" at bounding box center [404, 422] width 477 height 33
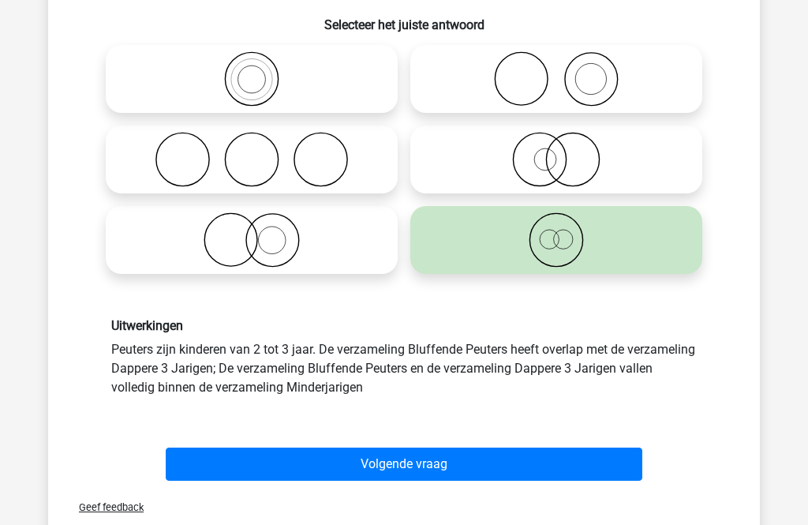
click at [593, 466] on button "Volgende vraag" at bounding box center [404, 464] width 477 height 33
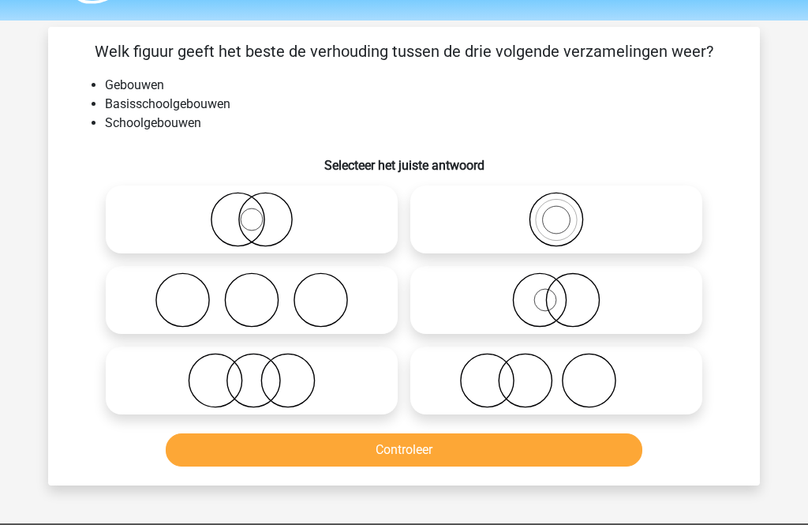
scroll to position [46, 0]
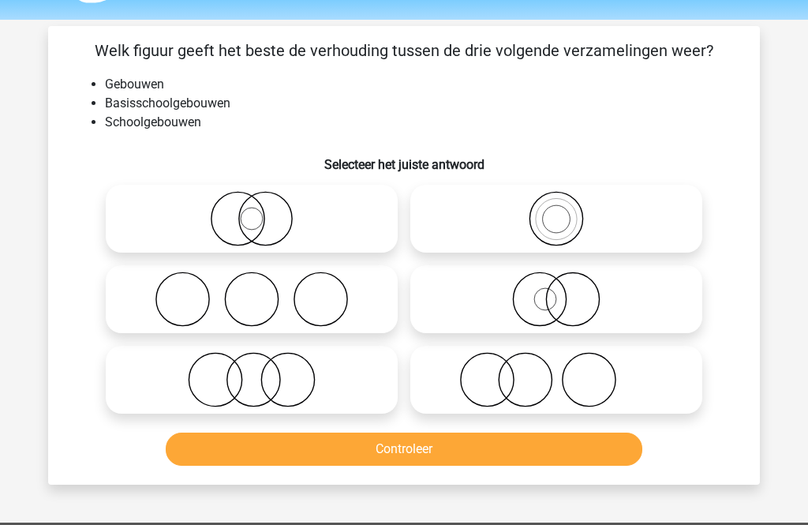
click at [569, 219] on icon at bounding box center [556, 219] width 279 height 55
click at [567, 211] on input "radio" at bounding box center [561, 206] width 10 height 10
radio input "true"
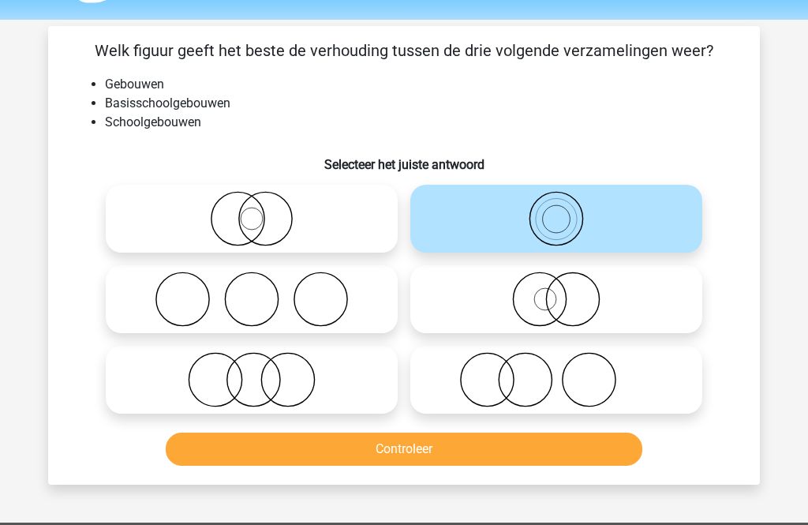
scroll to position [47, 0]
click at [539, 455] on button "Controleer" at bounding box center [404, 448] width 477 height 33
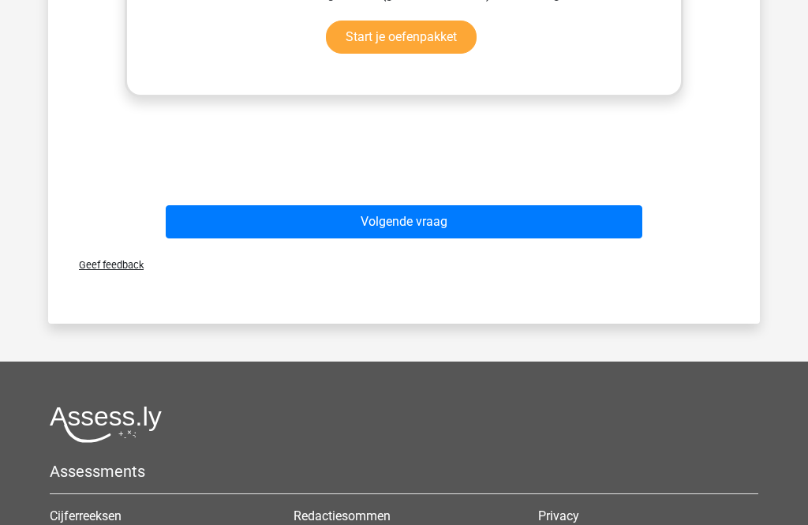
click at [524, 226] on button "Volgende vraag" at bounding box center [404, 222] width 477 height 33
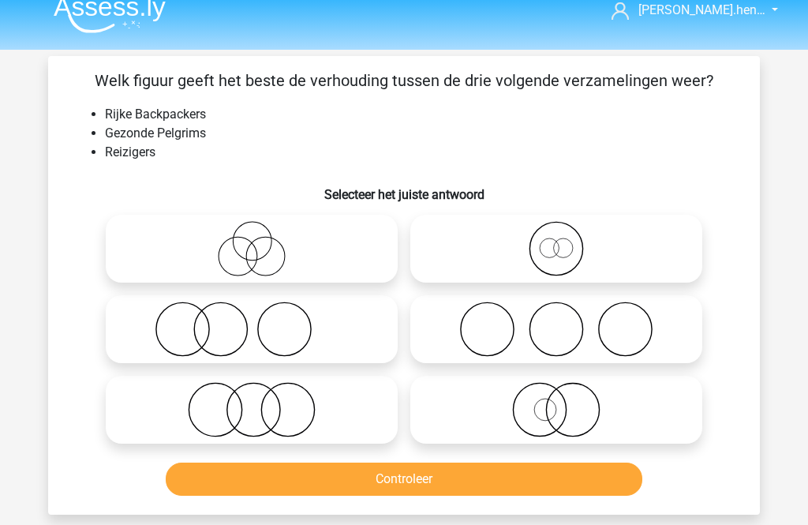
scroll to position [16, 0]
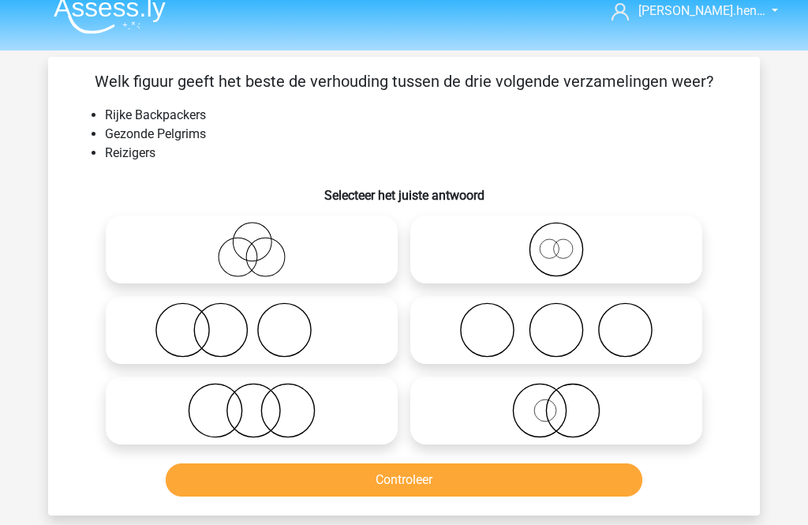
click at [289, 243] on icon at bounding box center [251, 249] width 279 height 55
click at [262, 241] on input "radio" at bounding box center [257, 236] width 10 height 10
radio input "true"
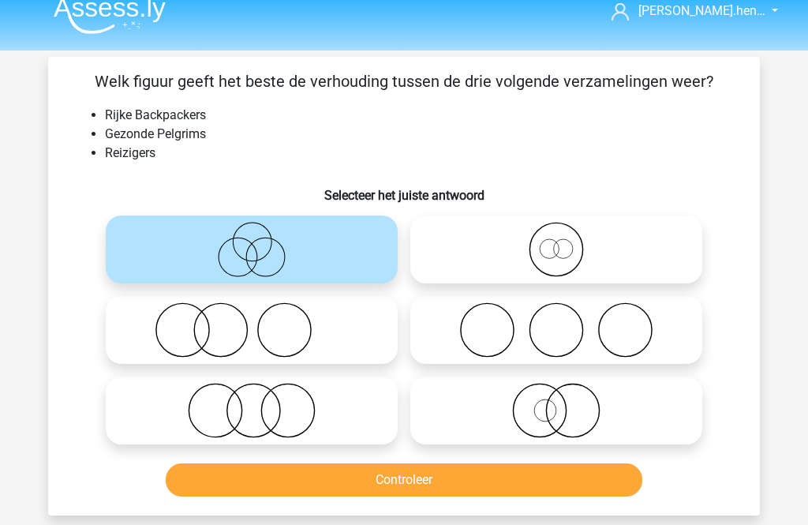
click at [471, 477] on button "Controleer" at bounding box center [404, 479] width 477 height 33
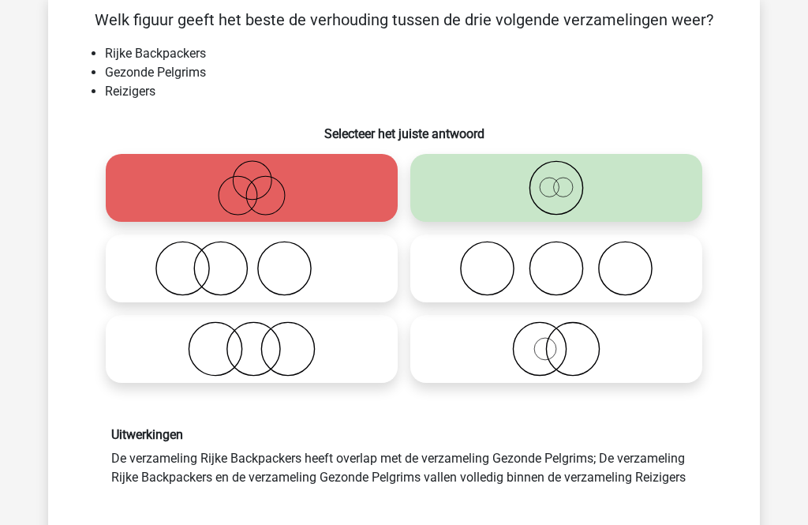
scroll to position [79, 0]
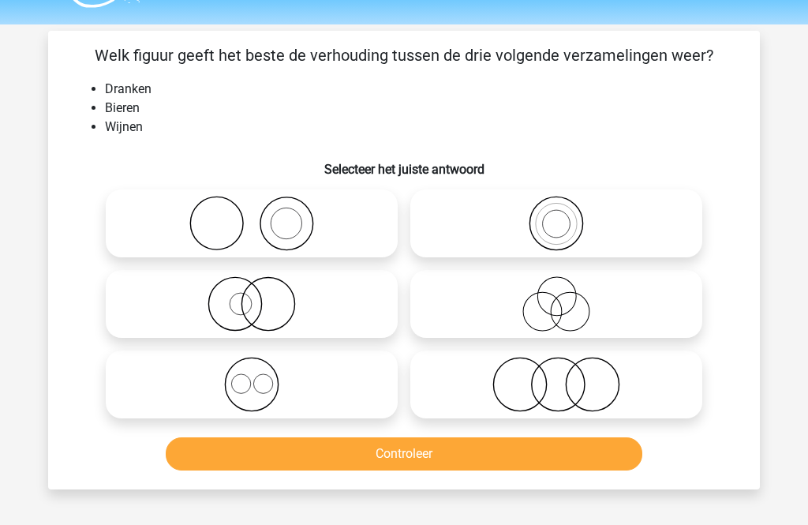
scroll to position [41, 0]
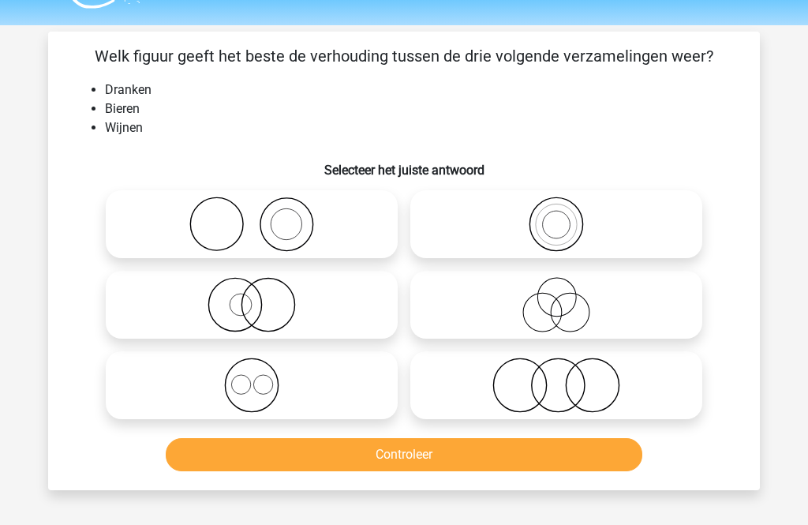
click at [590, 226] on icon at bounding box center [556, 224] width 279 height 55
click at [567, 216] on input "radio" at bounding box center [561, 211] width 10 height 10
radio input "true"
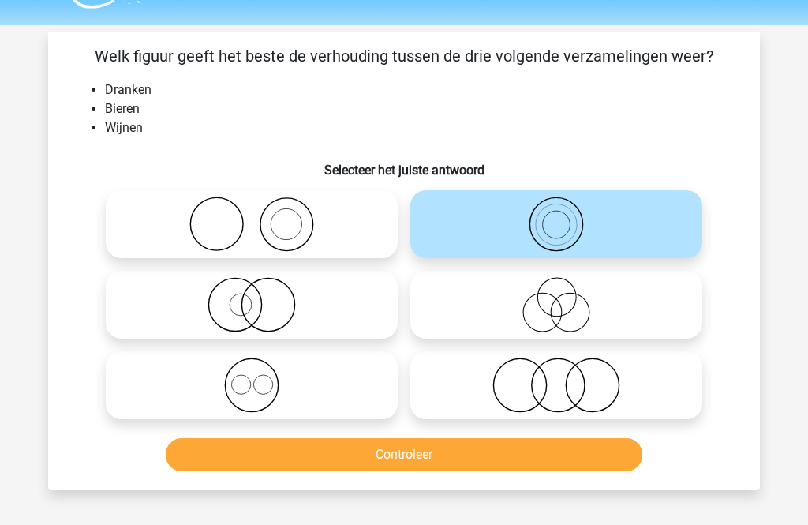
click at [552, 454] on button "Controleer" at bounding box center [404, 454] width 477 height 33
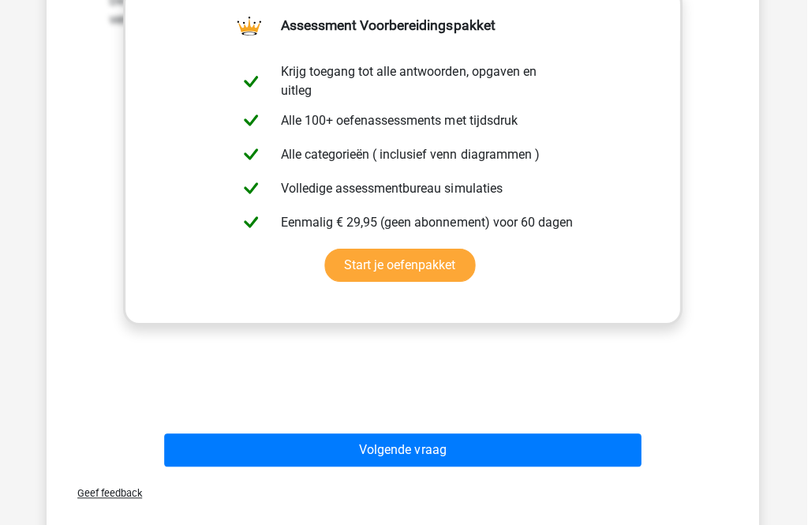
scroll to position [556, 0]
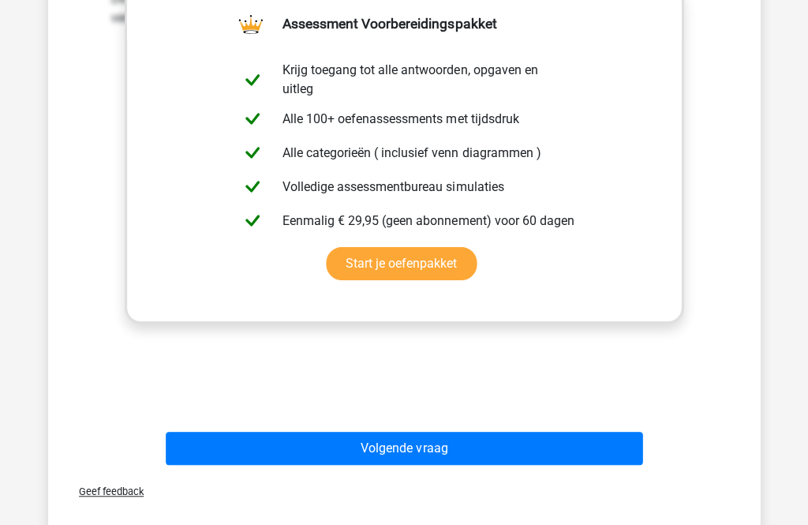
click at [445, 460] on button "Volgende vraag" at bounding box center [404, 448] width 477 height 33
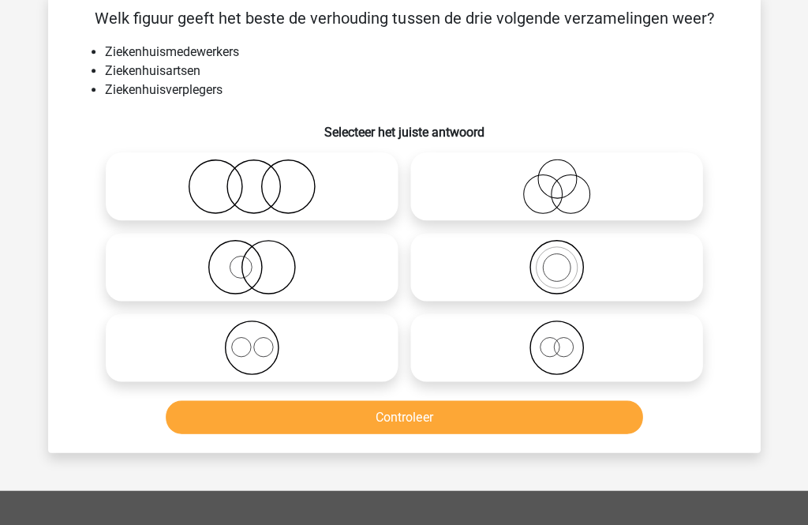
scroll to position [72, 0]
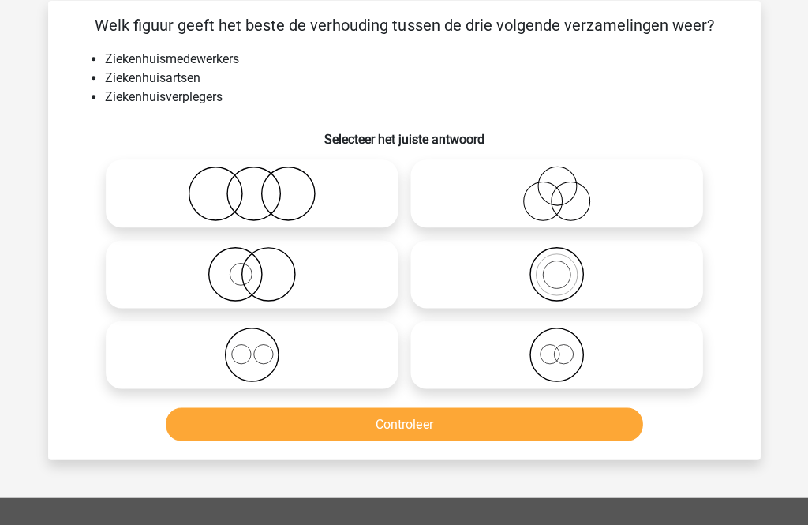
click at [358, 357] on icon at bounding box center [251, 354] width 279 height 55
click at [262, 346] on input "radio" at bounding box center [257, 341] width 10 height 10
radio input "true"
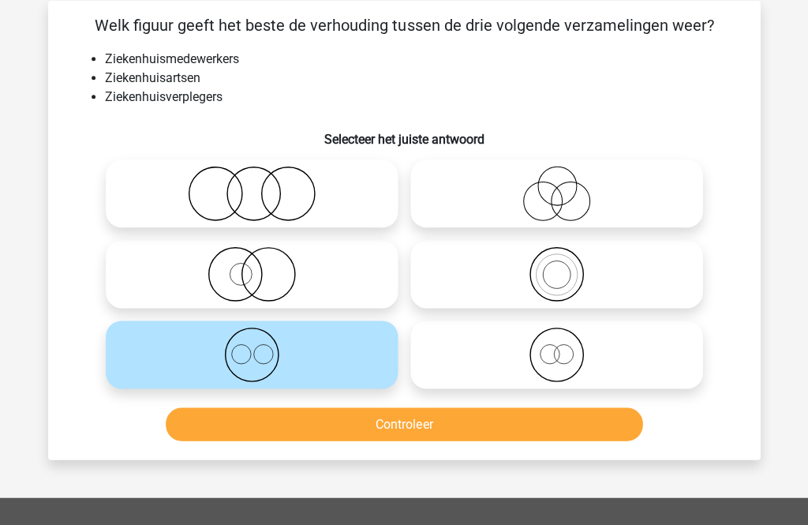
click at [393, 419] on button "Controleer" at bounding box center [404, 423] width 477 height 33
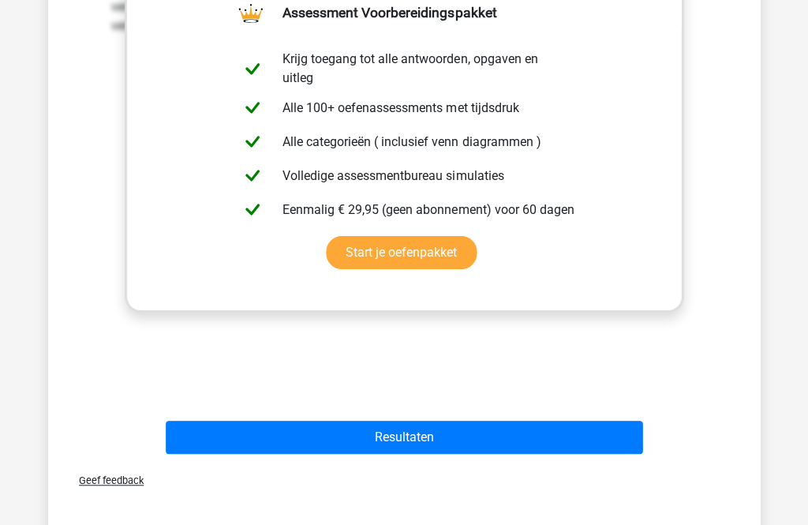
scroll to position [629, 0]
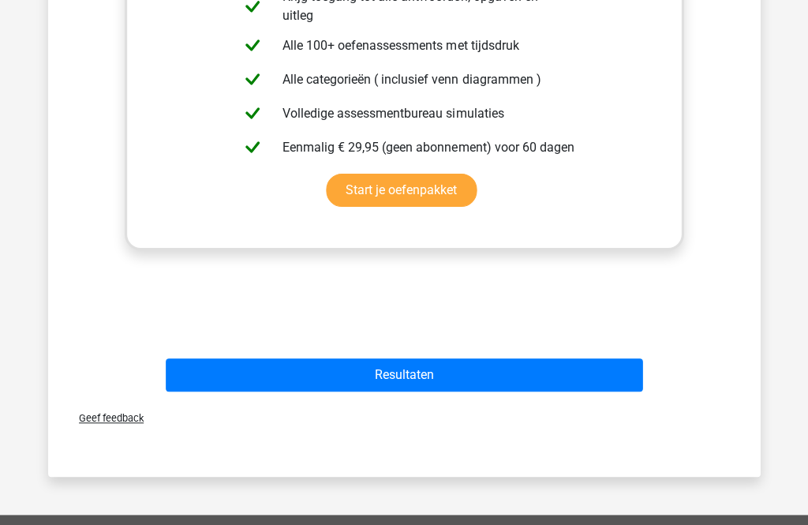
click at [476, 362] on button "Resultaten" at bounding box center [404, 374] width 477 height 33
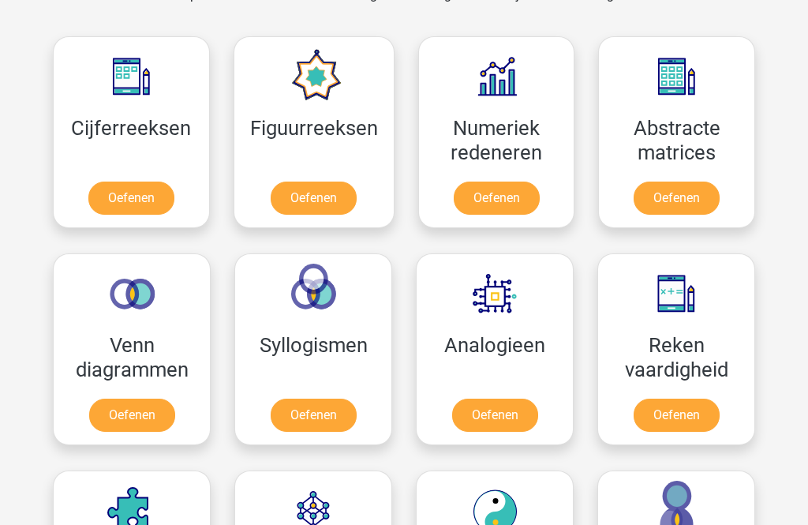
scroll to position [706, 0]
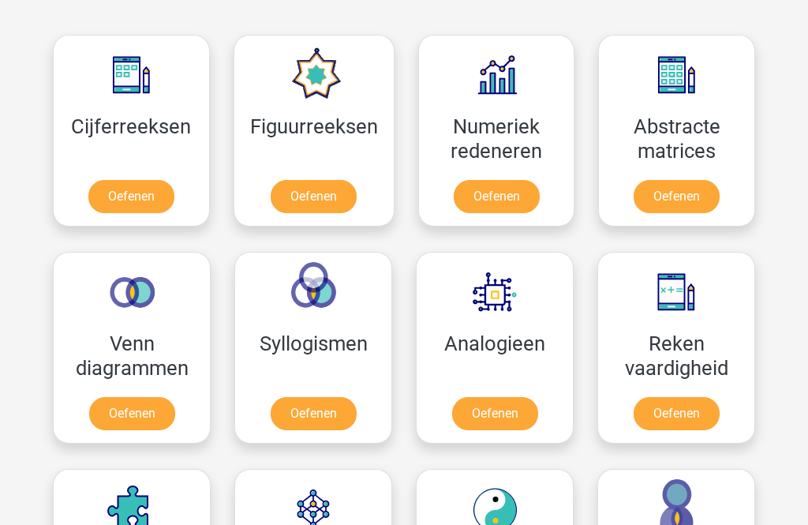
click at [114, 186] on link "Oefenen" at bounding box center [131, 196] width 86 height 33
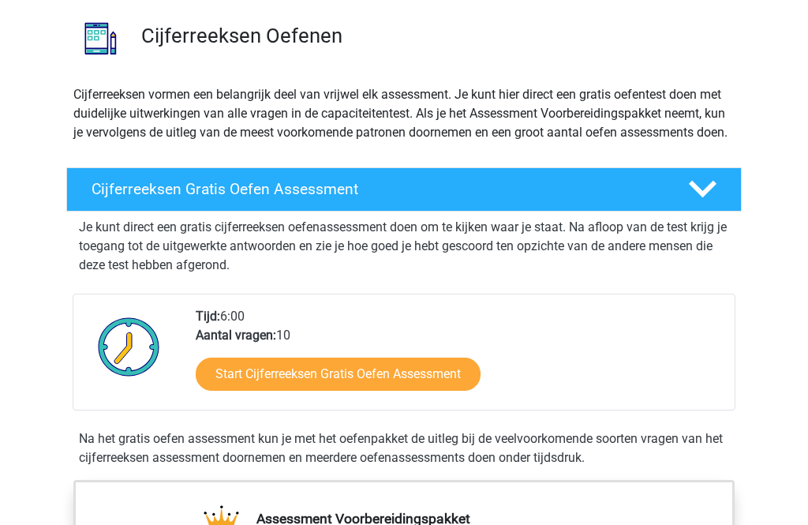
scroll to position [135, 0]
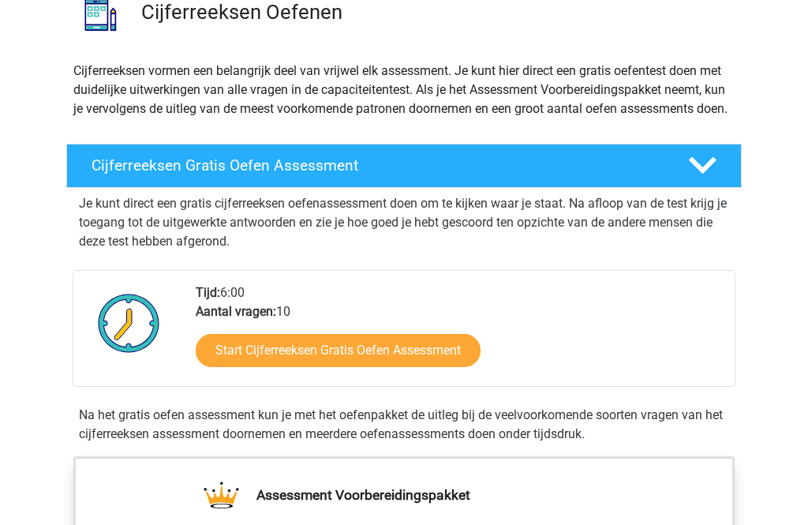
click at [376, 368] on link "Start Cijferreeksen Gratis Oefen Assessment" at bounding box center [338, 351] width 285 height 33
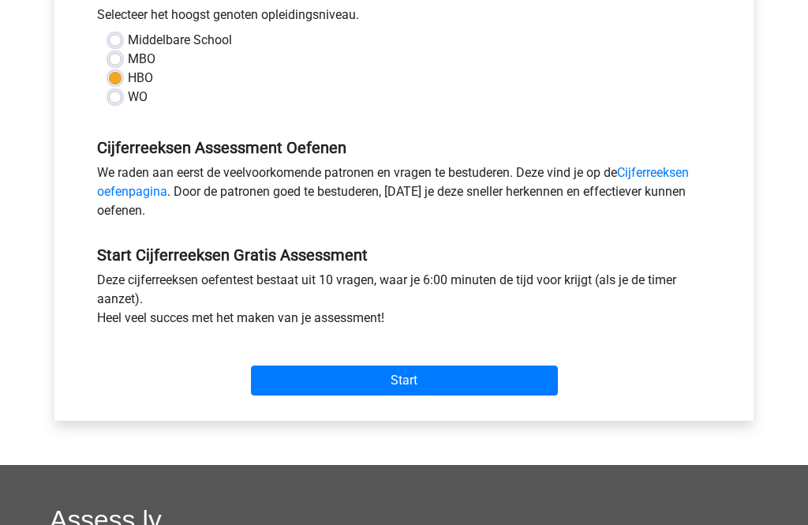
scroll to position [416, 0]
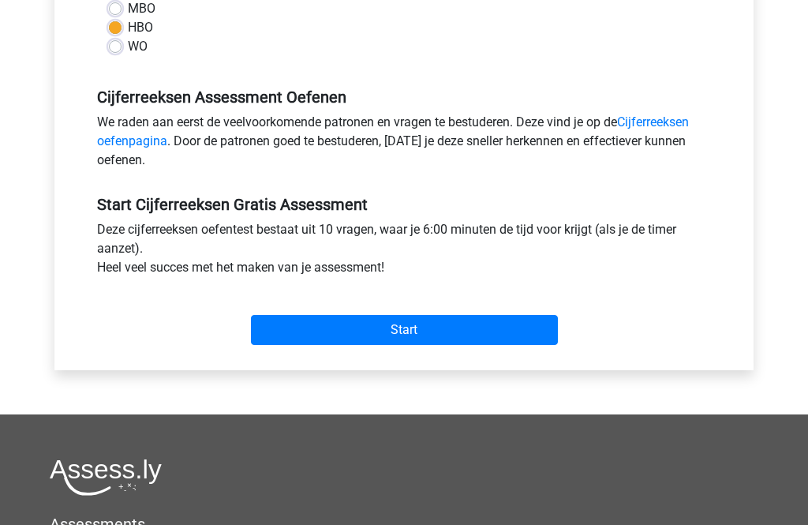
click at [464, 330] on input "Start" at bounding box center [404, 330] width 307 height 30
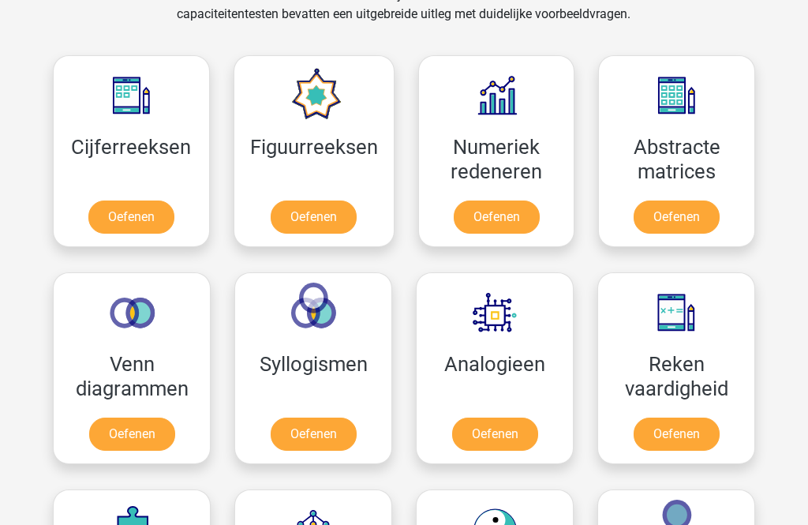
scroll to position [667, 0]
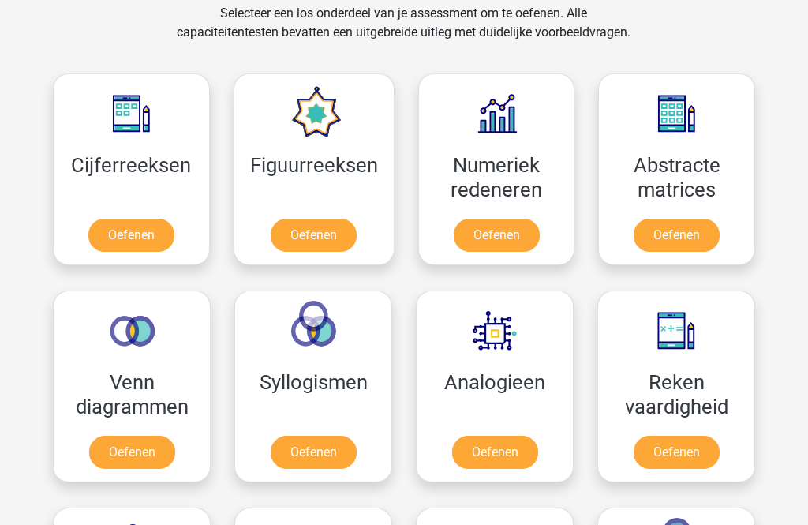
click at [332, 239] on link "Oefenen" at bounding box center [314, 235] width 86 height 33
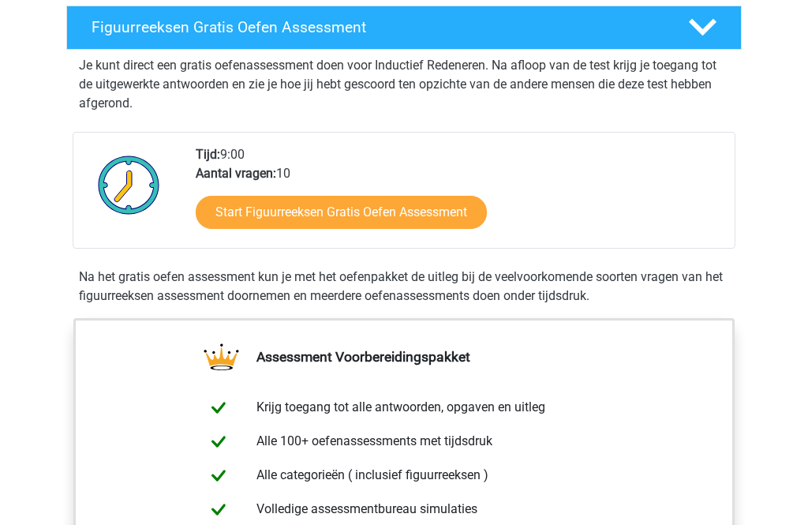
scroll to position [306, 0]
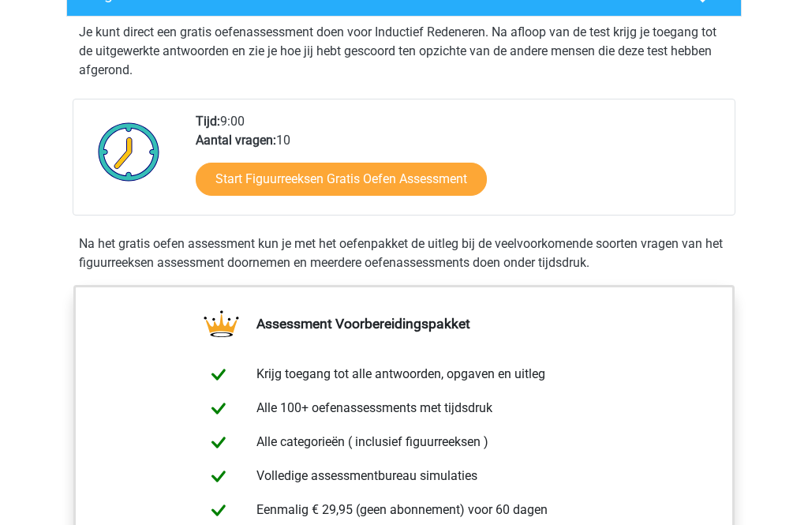
click at [451, 179] on link "Start Figuurreeksen Gratis Oefen Assessment" at bounding box center [341, 179] width 291 height 33
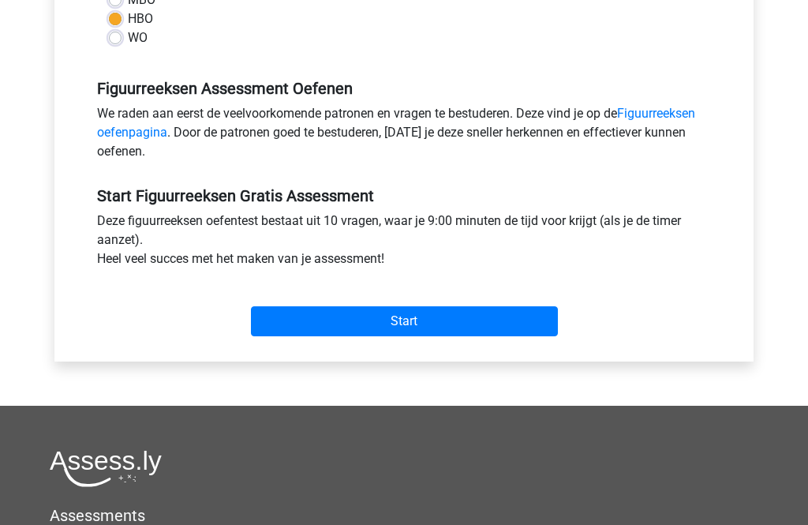
scroll to position [449, 0]
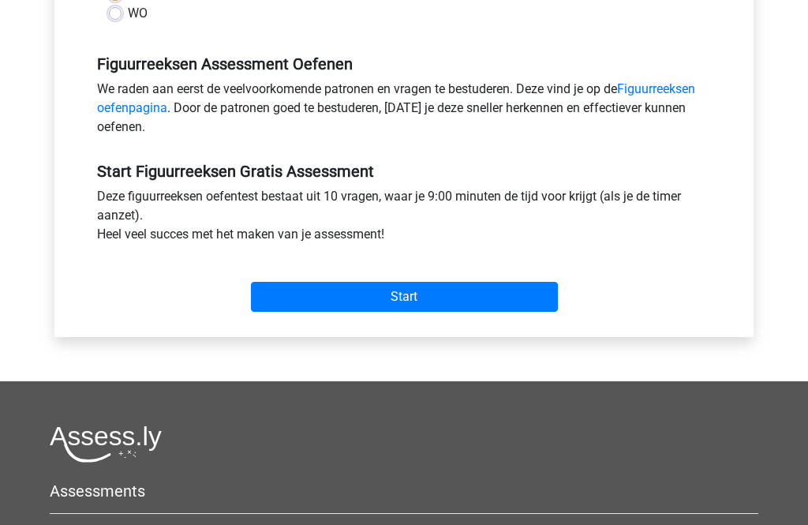
click at [466, 290] on input "Start" at bounding box center [404, 297] width 307 height 30
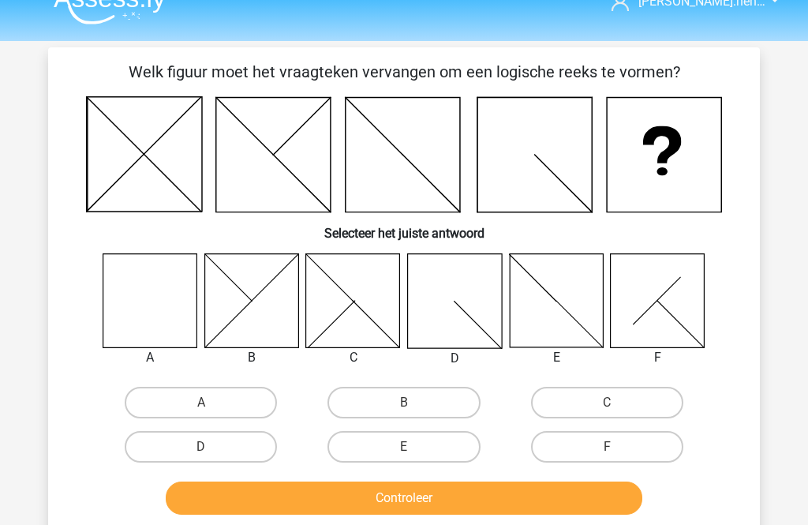
scroll to position [16, 0]
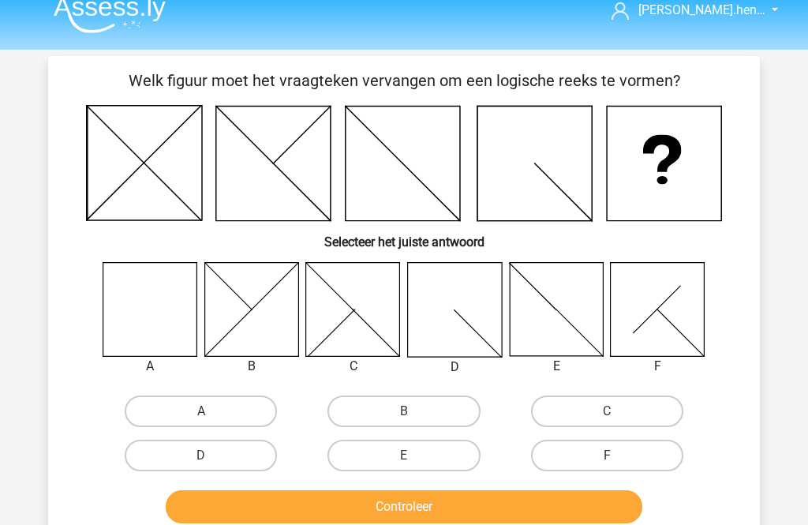
click at [129, 295] on icon at bounding box center [150, 310] width 94 height 94
click at [245, 406] on label "A" at bounding box center [201, 412] width 152 height 32
click at [211, 412] on input "A" at bounding box center [206, 417] width 10 height 10
radio input "true"
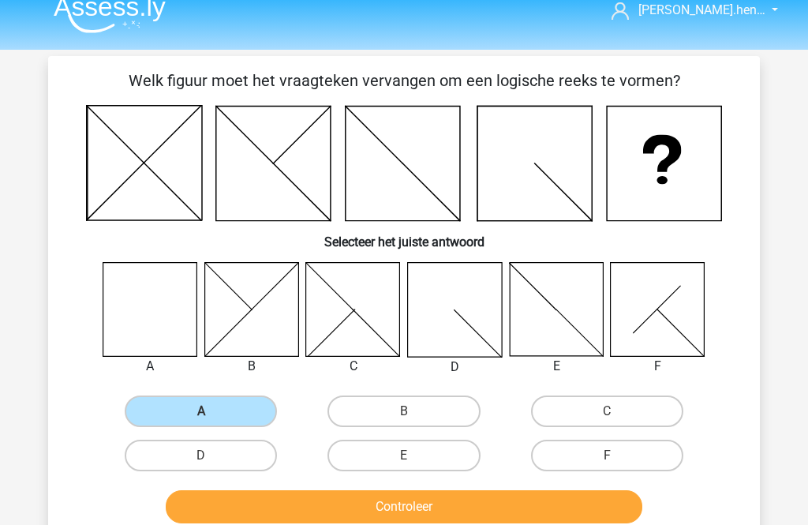
click at [410, 506] on button "Controleer" at bounding box center [404, 506] width 477 height 33
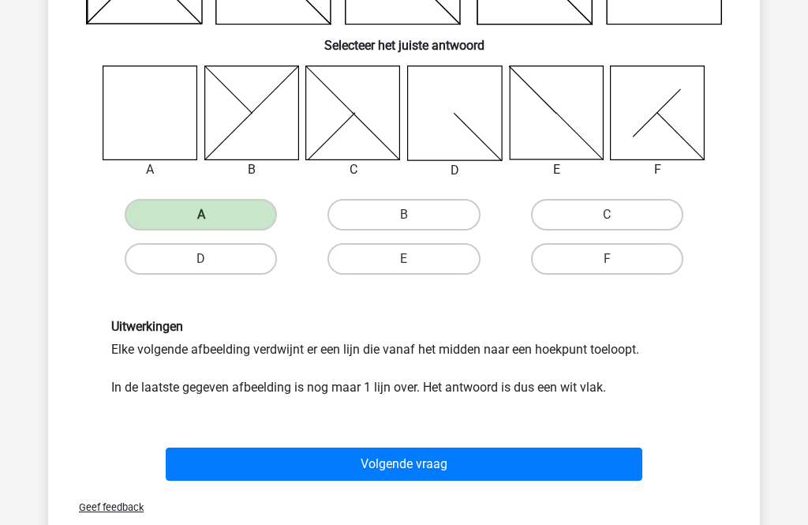
scroll to position [230, 0]
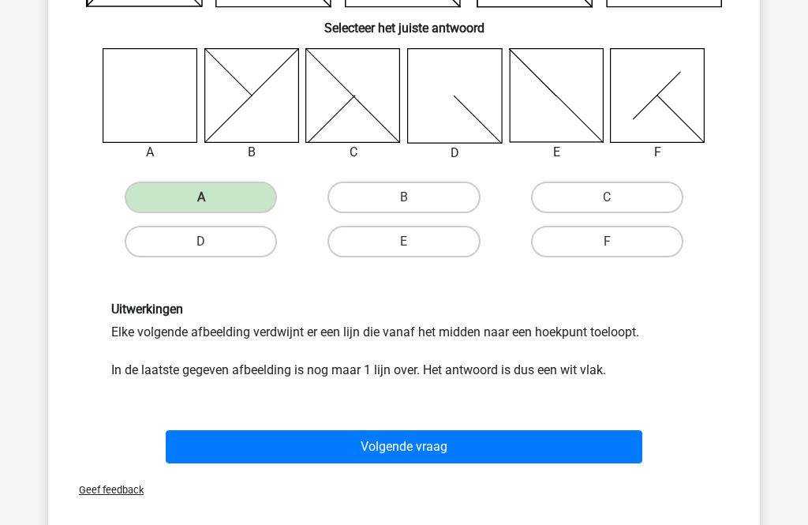
click at [518, 424] on div "Volgende vraag" at bounding box center [403, 443] width 661 height 52
click at [444, 442] on button "Volgende vraag" at bounding box center [404, 446] width 477 height 33
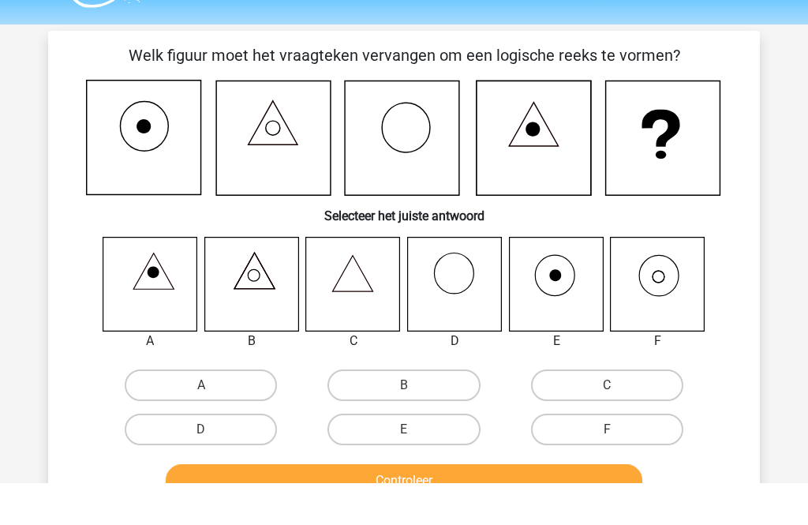
scroll to position [42, 0]
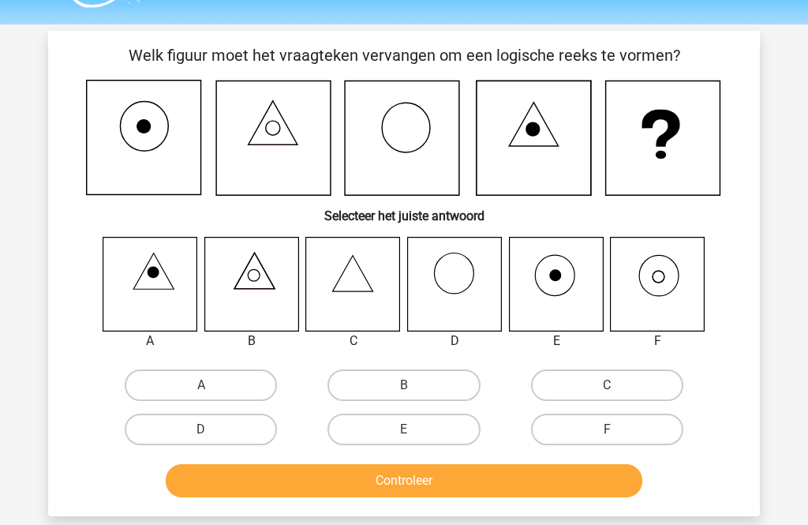
click at [677, 271] on icon at bounding box center [658, 284] width 94 height 94
click at [619, 427] on label "F" at bounding box center [607, 430] width 152 height 32
click at [617, 429] on input "F" at bounding box center [612, 434] width 10 height 10
radio input "true"
click at [575, 473] on button "Controleer" at bounding box center [404, 480] width 477 height 33
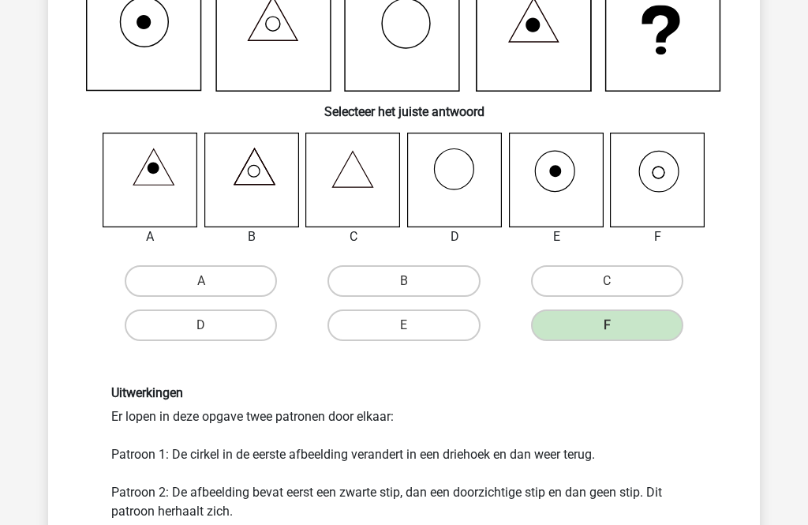
scroll to position [144, 0]
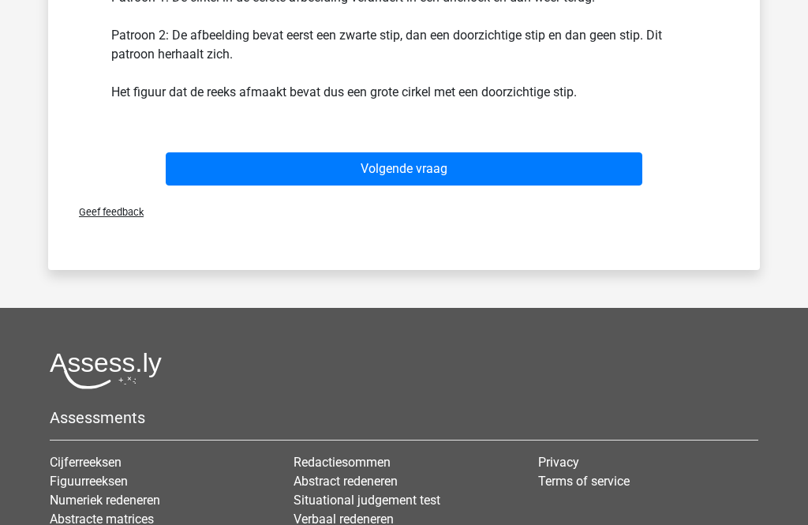
click at [512, 157] on button "Volgende vraag" at bounding box center [404, 168] width 477 height 33
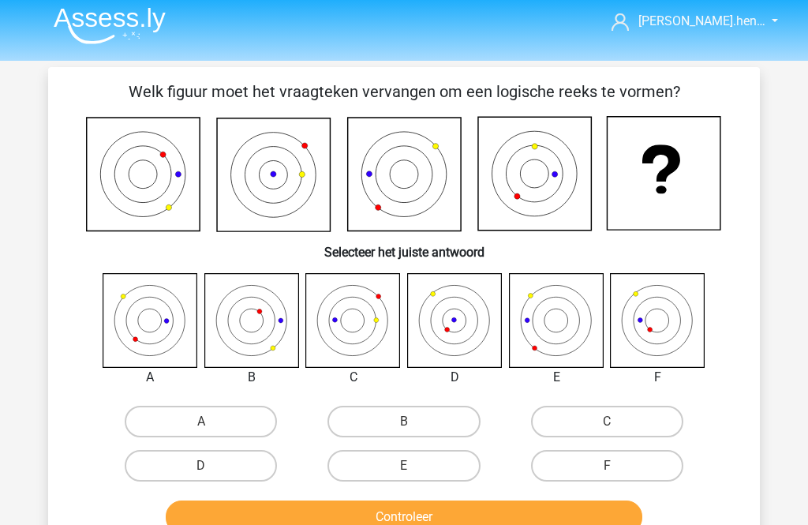
scroll to position [5, 0]
click at [640, 460] on label "F" at bounding box center [607, 467] width 152 height 32
click at [617, 466] on input "F" at bounding box center [612, 471] width 10 height 10
radio input "true"
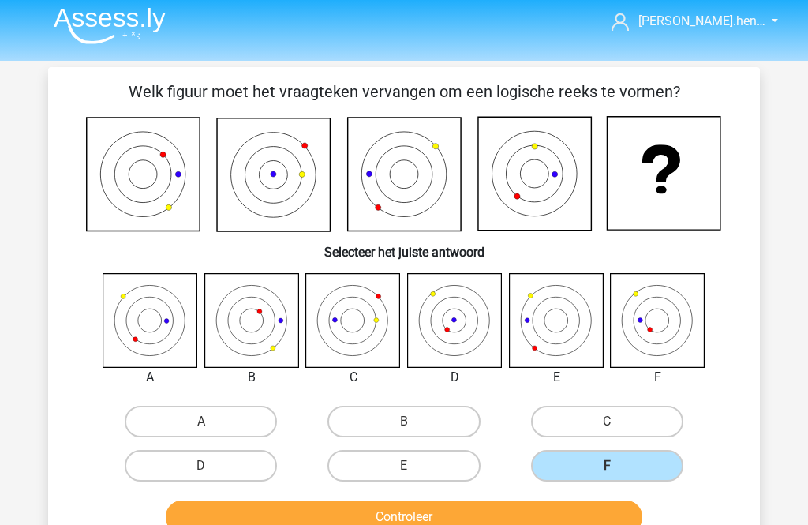
click at [582, 504] on button "Controleer" at bounding box center [404, 516] width 477 height 33
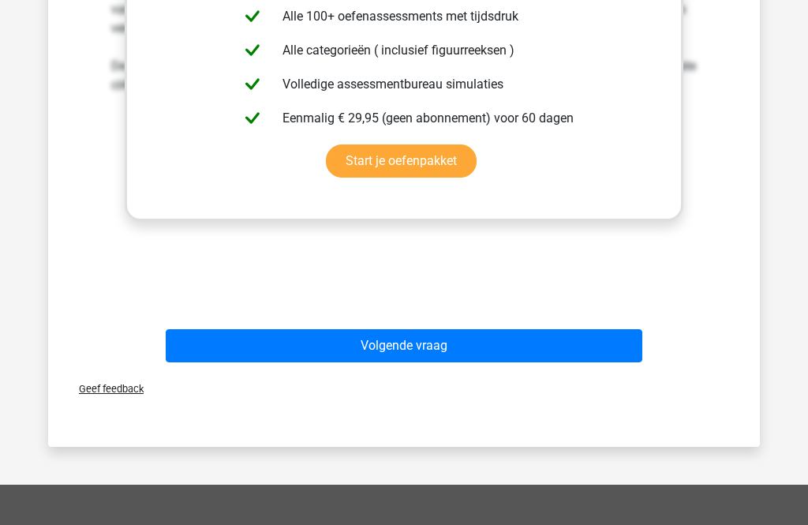
scroll to position [703, 0]
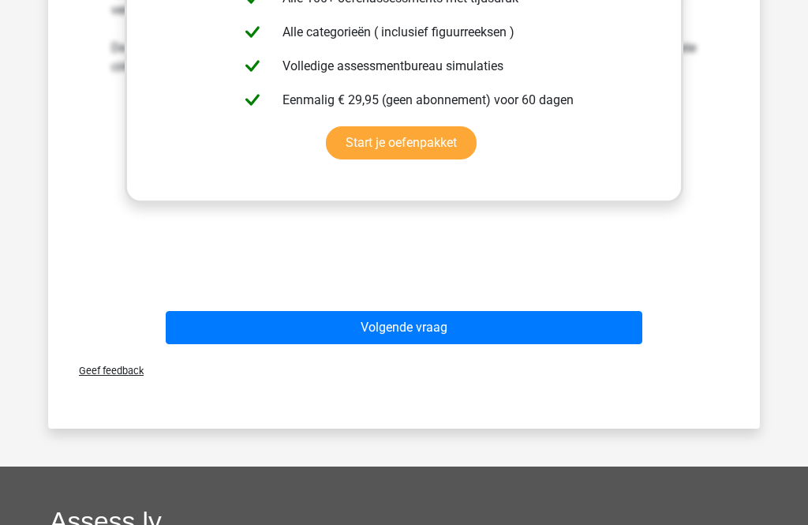
click at [518, 308] on div "Volgende vraag" at bounding box center [403, 324] width 661 height 52
click at [493, 326] on button "Volgende vraag" at bounding box center [404, 327] width 477 height 33
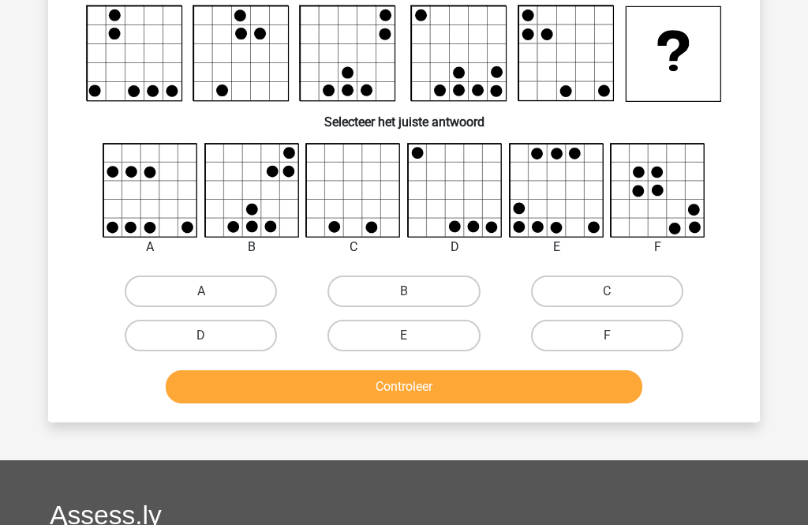
scroll to position [118, 0]
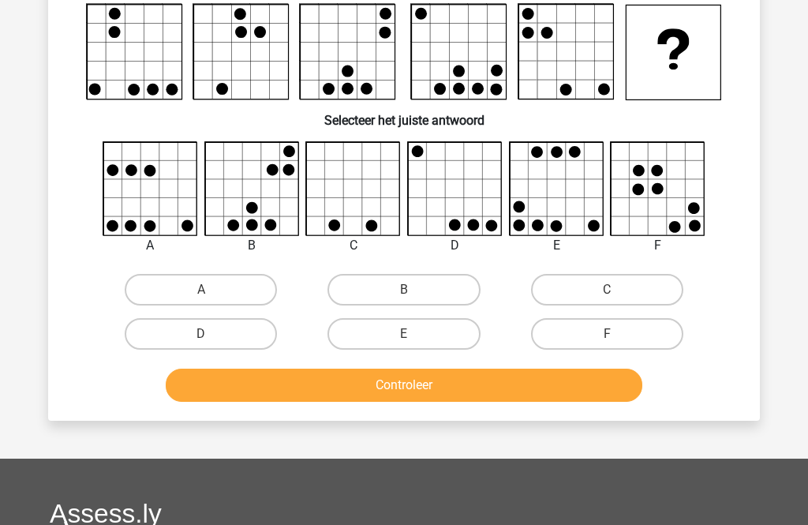
click at [195, 185] on div at bounding box center [252, 189] width 119 height 95
click at [238, 290] on label "A" at bounding box center [201, 291] width 152 height 32
click at [211, 290] on input "A" at bounding box center [206, 295] width 10 height 10
radio input "true"
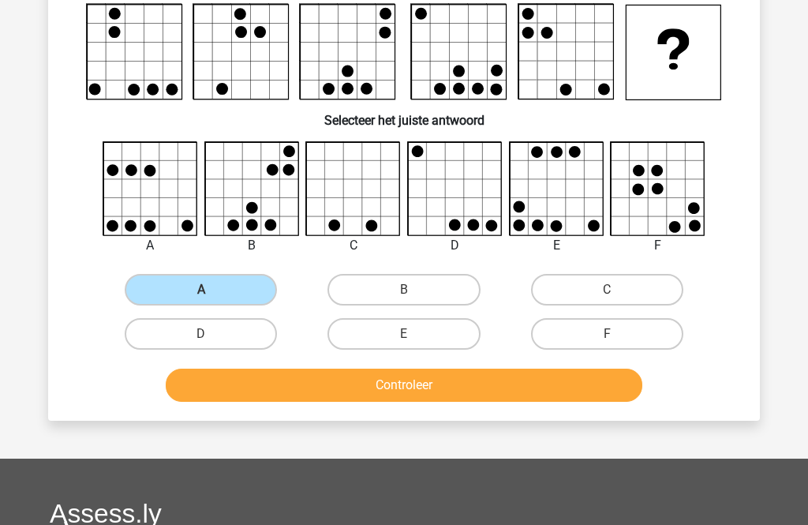
click at [349, 399] on button "Controleer" at bounding box center [404, 385] width 477 height 33
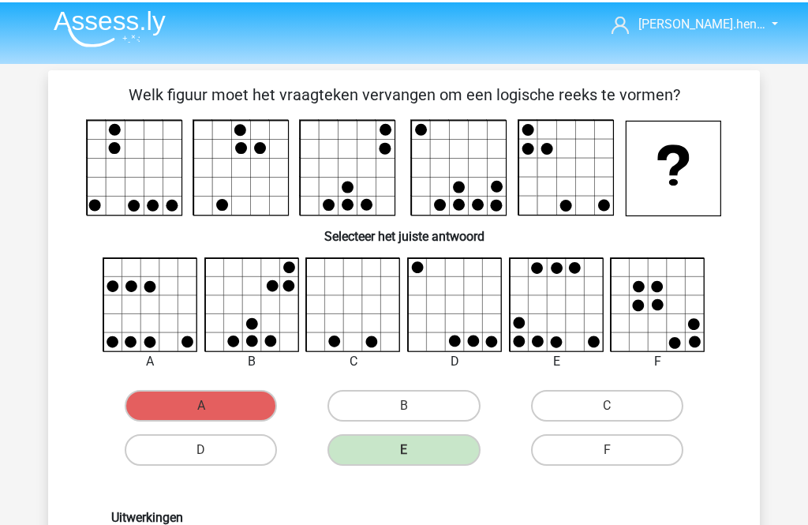
scroll to position [2, 0]
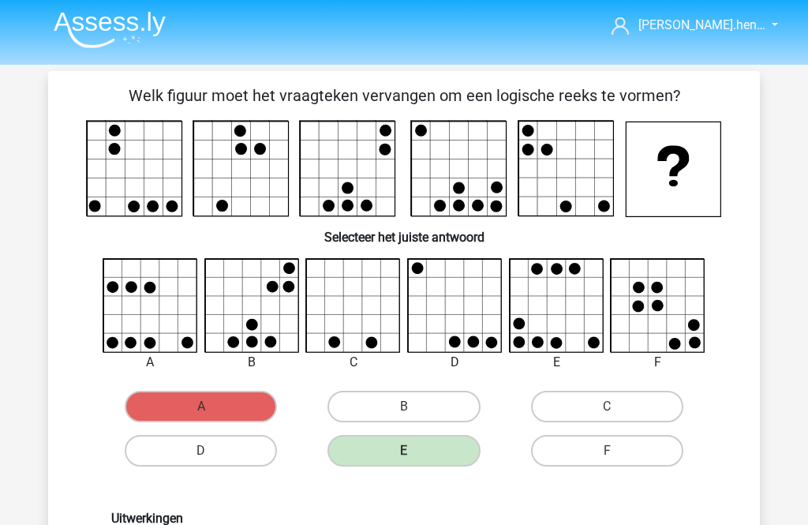
click at [149, 144] on rect at bounding box center [135, 169] width 95 height 95
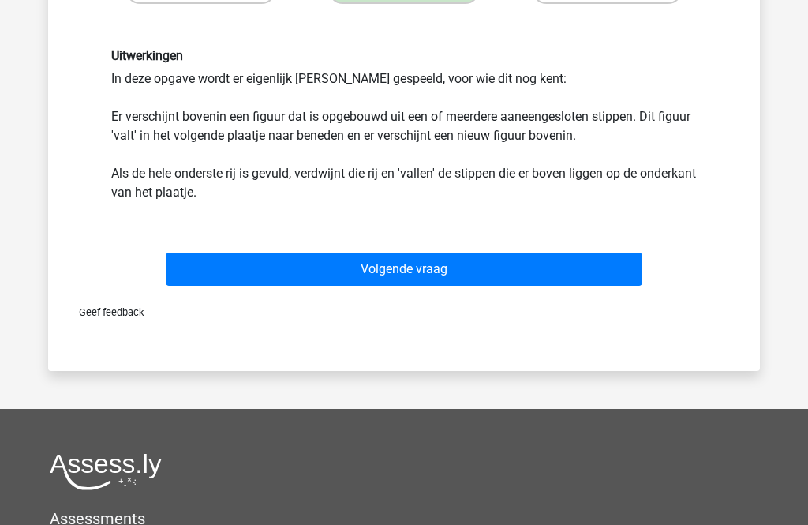
click at [491, 254] on button "Volgende vraag" at bounding box center [404, 269] width 477 height 33
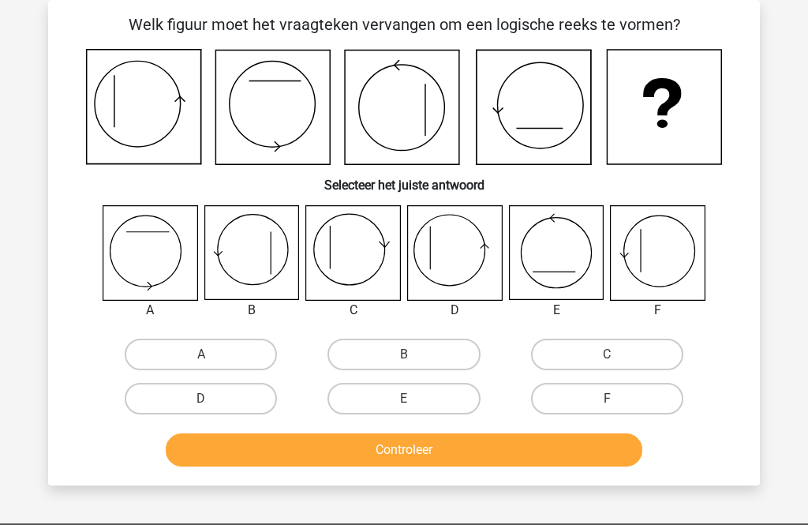
scroll to position [74, 0]
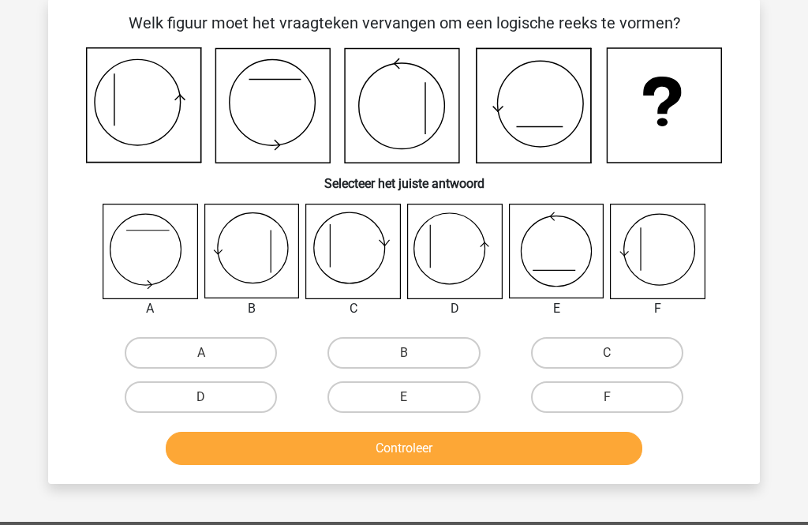
click at [339, 241] on icon at bounding box center [353, 251] width 94 height 94
click at [597, 361] on label "C" at bounding box center [607, 353] width 152 height 32
click at [607, 361] on input "C" at bounding box center [612, 358] width 10 height 10
radio input "true"
click at [408, 445] on button "Controleer" at bounding box center [404, 448] width 477 height 33
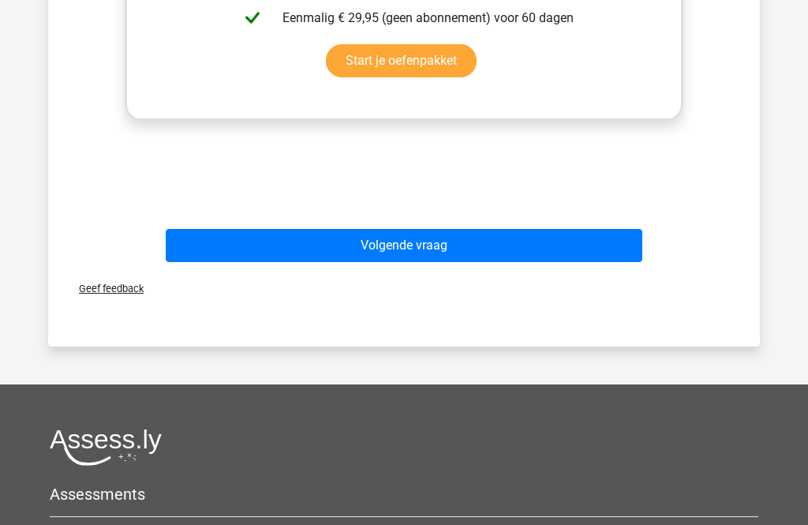
scroll to position [784, 0]
click at [416, 226] on div "Volgende vraag" at bounding box center [403, 243] width 661 height 52
click at [429, 247] on button "Volgende vraag" at bounding box center [404, 246] width 477 height 33
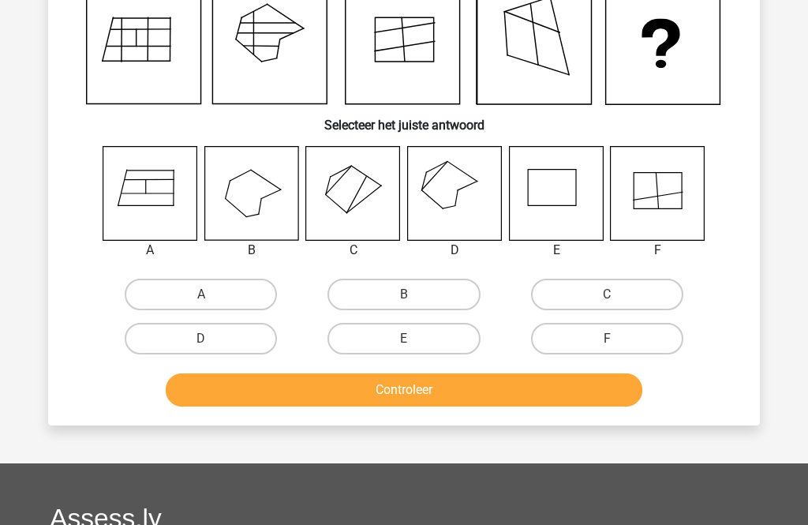
scroll to position [129, 0]
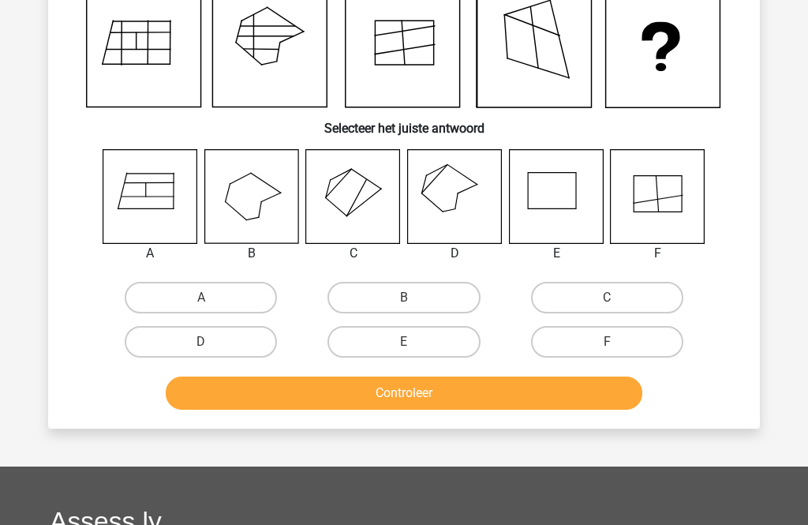
click at [142, 294] on label "A" at bounding box center [201, 298] width 152 height 32
click at [201, 298] on input "A" at bounding box center [206, 303] width 10 height 10
radio input "true"
click at [211, 372] on div "Controleer" at bounding box center [403, 390] width 661 height 52
click at [217, 382] on button "Controleer" at bounding box center [404, 392] width 477 height 33
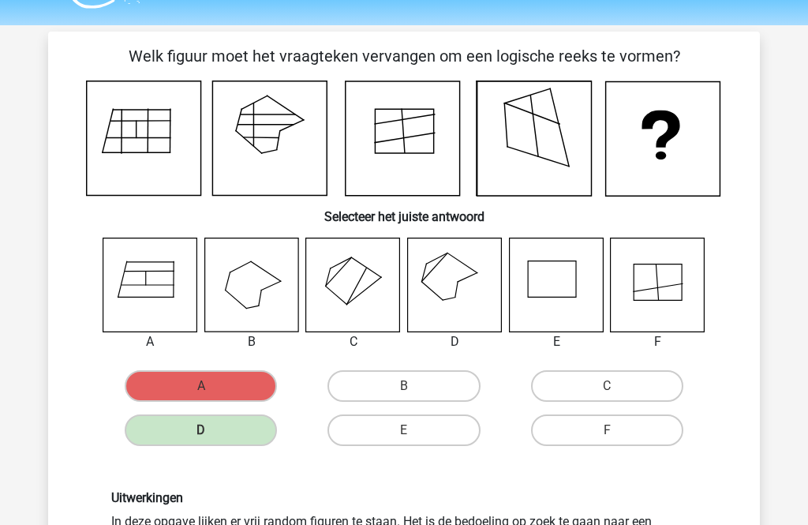
scroll to position [15, 0]
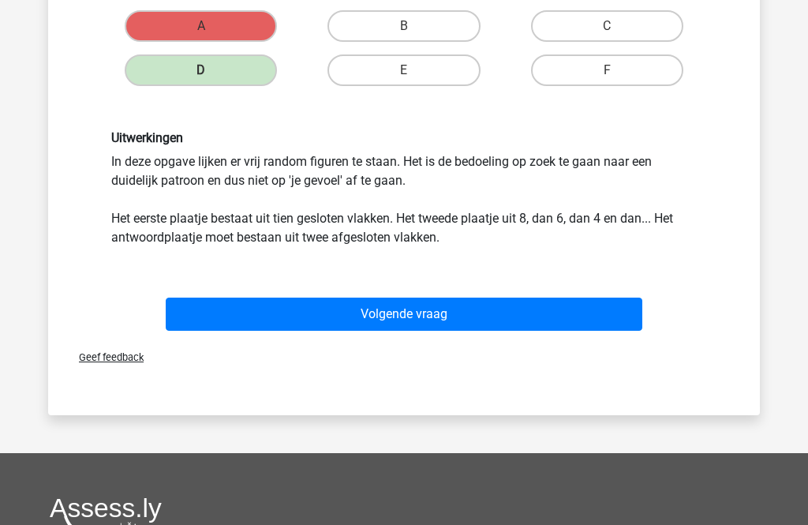
click at [198, 298] on button "Volgende vraag" at bounding box center [404, 314] width 477 height 33
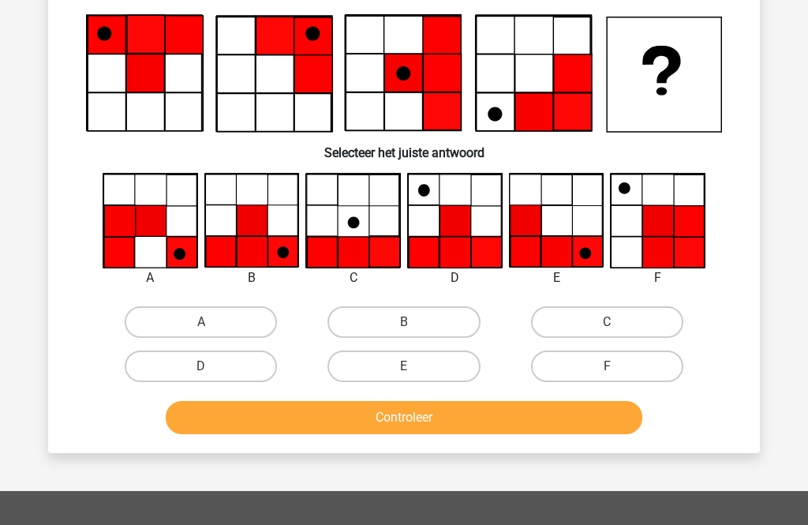
scroll to position [107, 0]
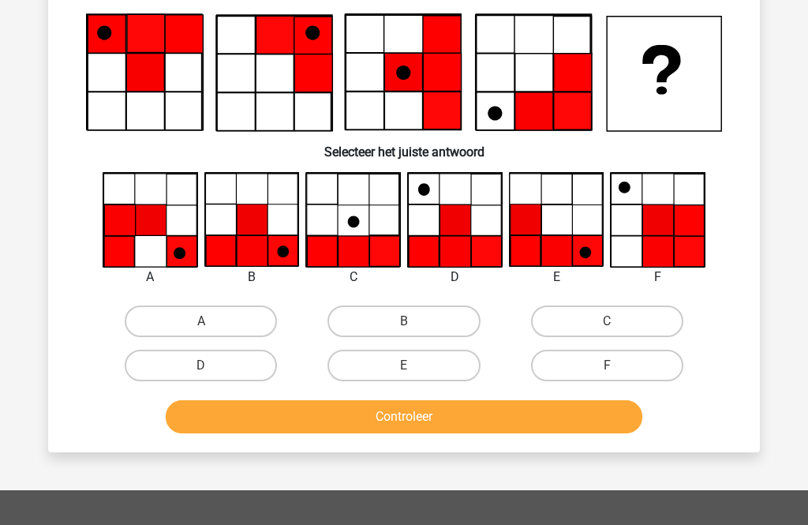
click at [584, 308] on label "C" at bounding box center [607, 322] width 152 height 32
click at [607, 322] on input "C" at bounding box center [612, 327] width 10 height 10
radio input "true"
click at [369, 421] on button "Controleer" at bounding box center [404, 416] width 477 height 33
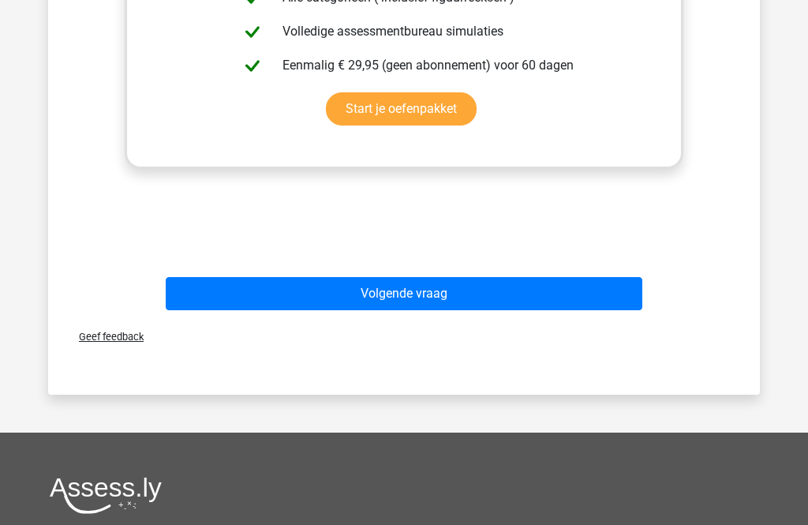
click at [170, 310] on button "Volgende vraag" at bounding box center [404, 294] width 477 height 33
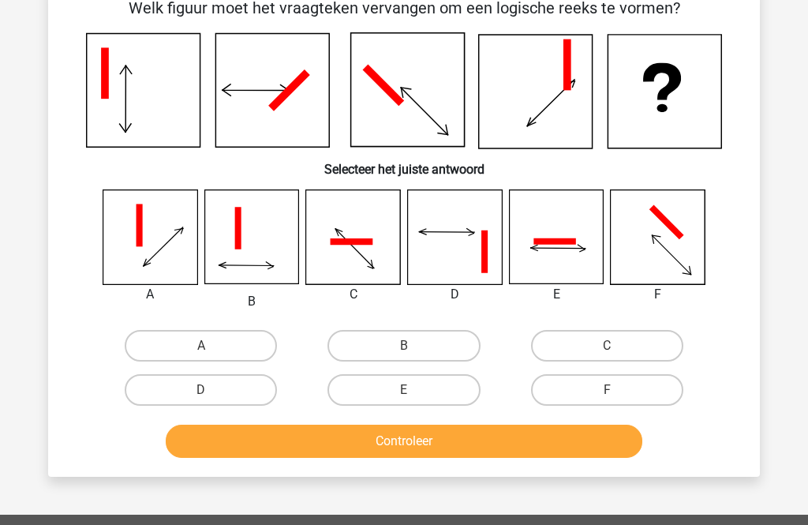
scroll to position [87, 0]
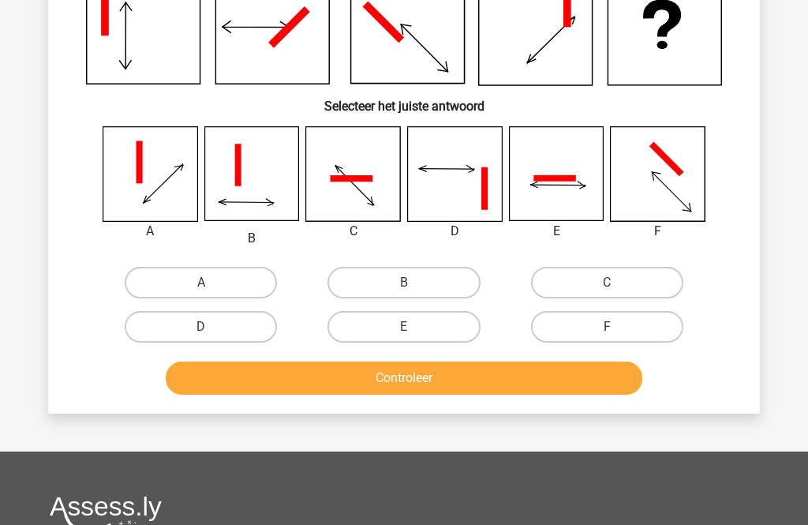
click at [164, 324] on label "D" at bounding box center [201, 328] width 152 height 32
click at [201, 328] on input "D" at bounding box center [206, 333] width 10 height 10
radio input "true"
click at [208, 387] on button "Controleer" at bounding box center [404, 377] width 477 height 33
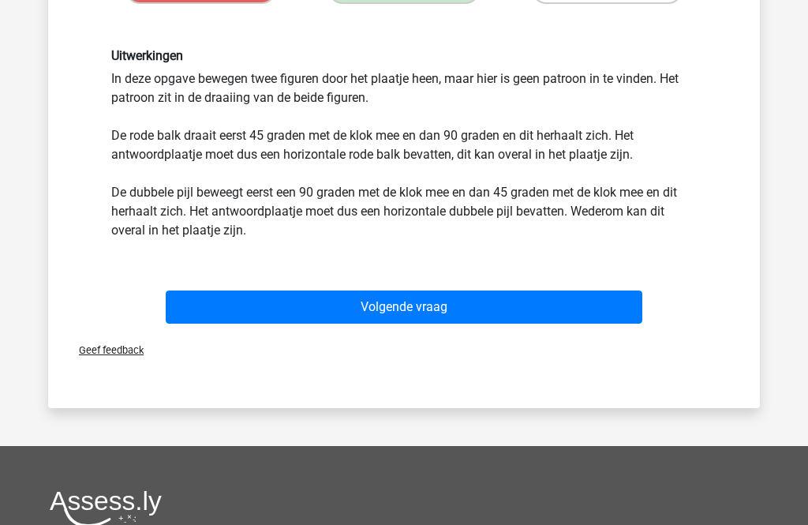
scroll to position [491, 0]
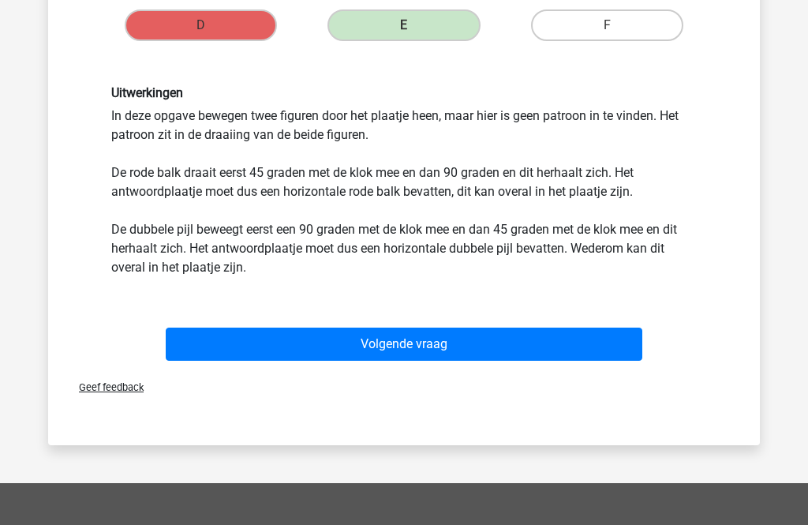
click at [179, 342] on button "Volgende vraag" at bounding box center [404, 344] width 477 height 33
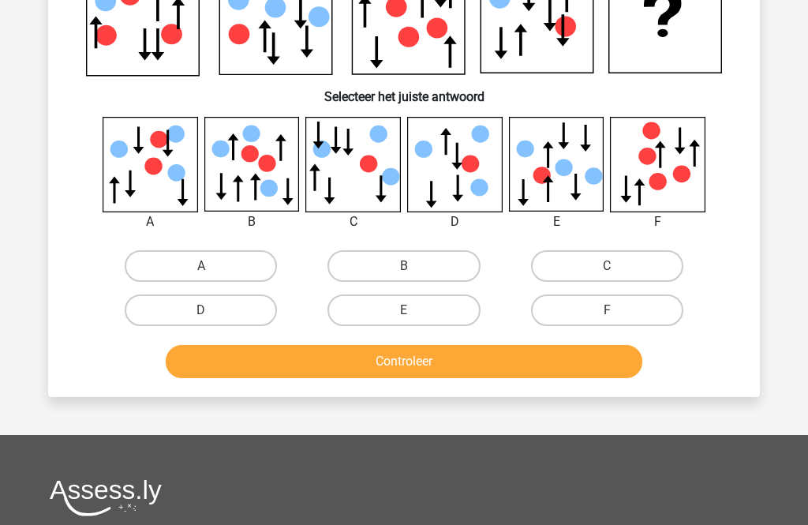
scroll to position [168, 0]
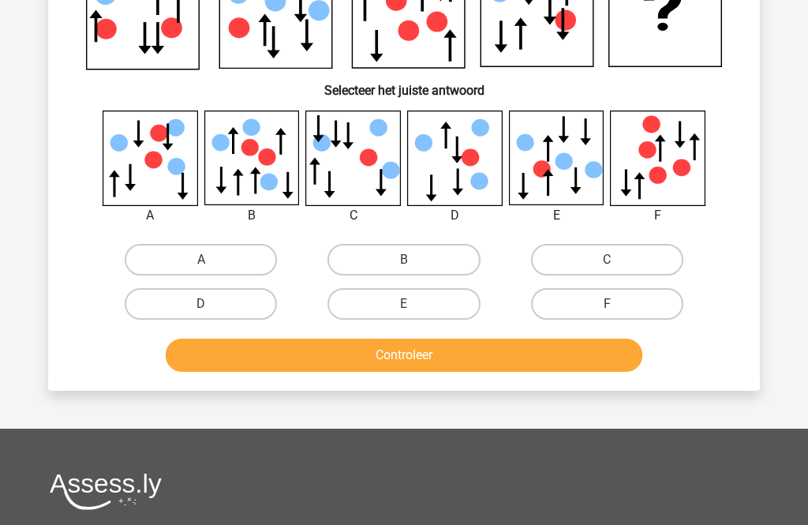
click at [590, 251] on label "C" at bounding box center [607, 260] width 152 height 32
click at [607, 260] on input "C" at bounding box center [612, 265] width 10 height 10
radio input "true"
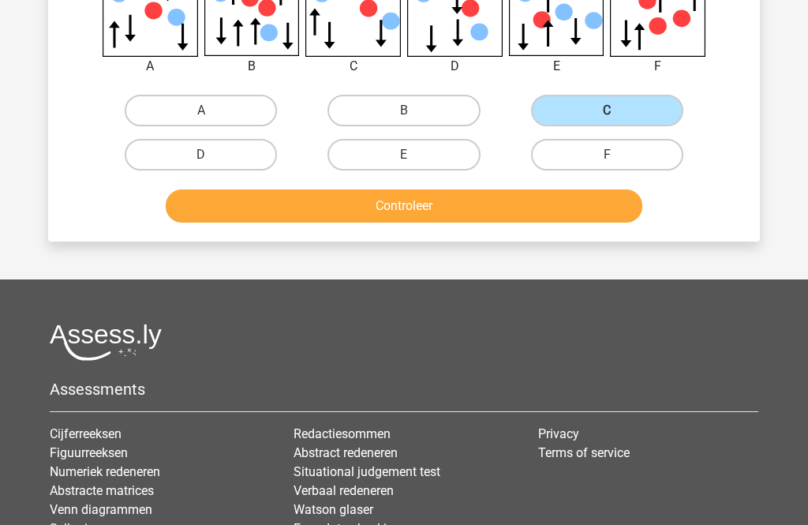
scroll to position [318, 0]
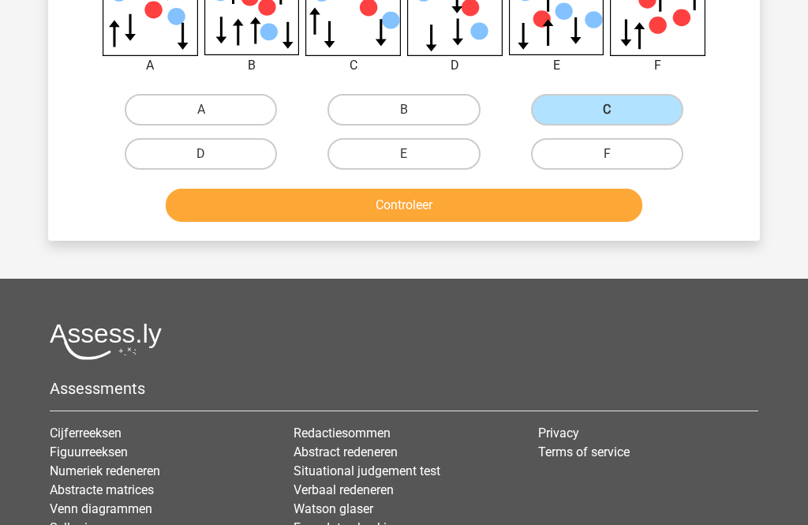
click at [451, 211] on button "Controleer" at bounding box center [404, 205] width 477 height 33
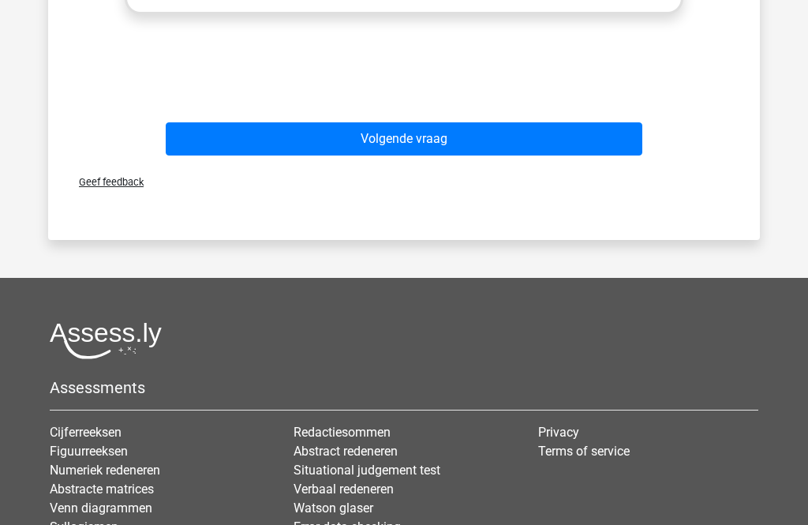
click at [452, 144] on button "Volgende vraag" at bounding box center [404, 139] width 477 height 33
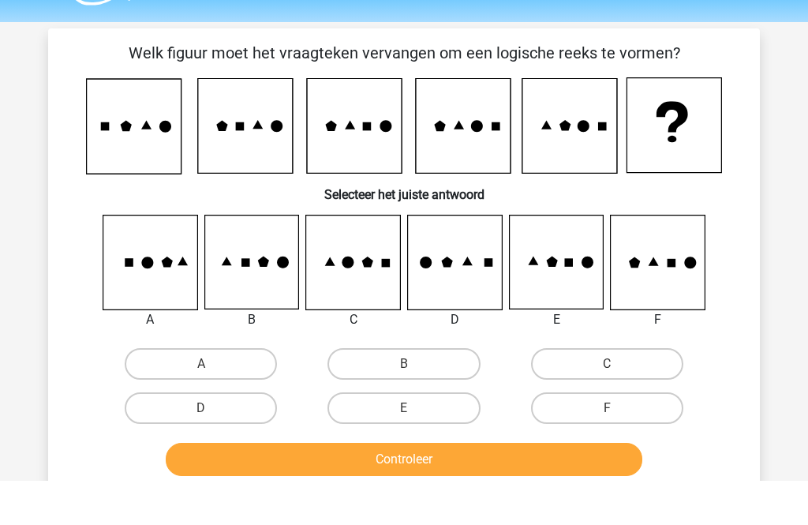
scroll to position [46, 0]
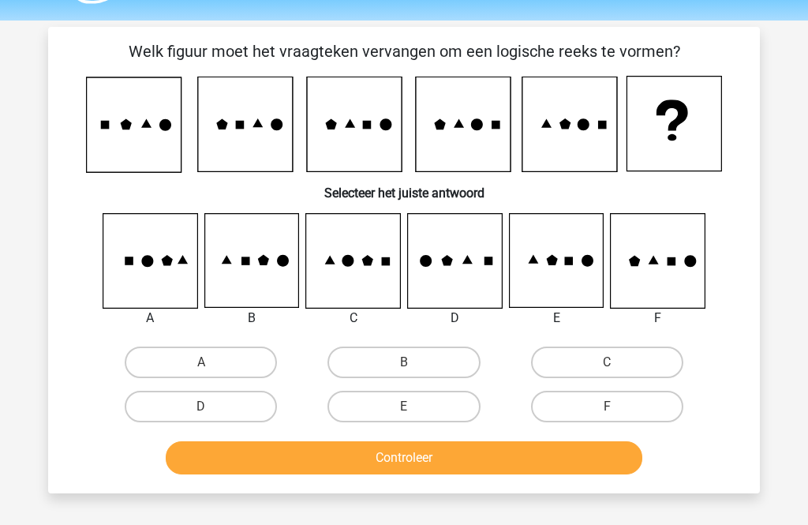
click at [420, 411] on label "E" at bounding box center [404, 407] width 152 height 32
click at [414, 411] on input "E" at bounding box center [409, 411] width 10 height 10
radio input "true"
click at [435, 446] on button "Controleer" at bounding box center [404, 457] width 477 height 33
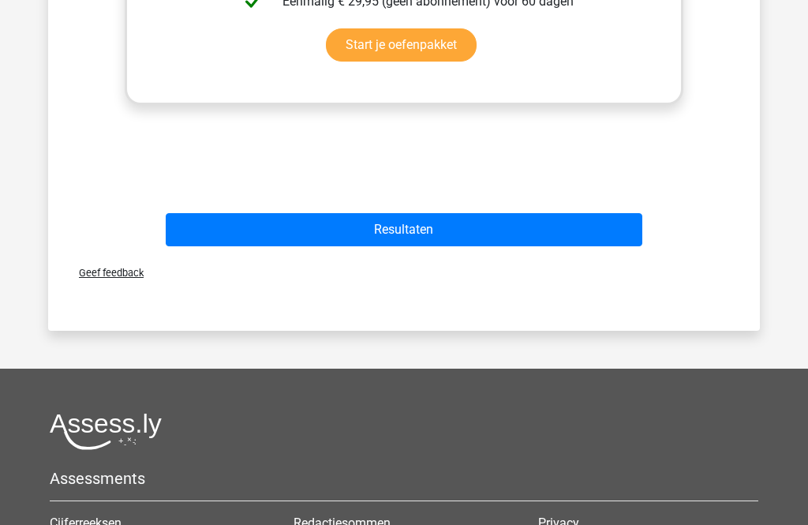
scroll to position [794, 0]
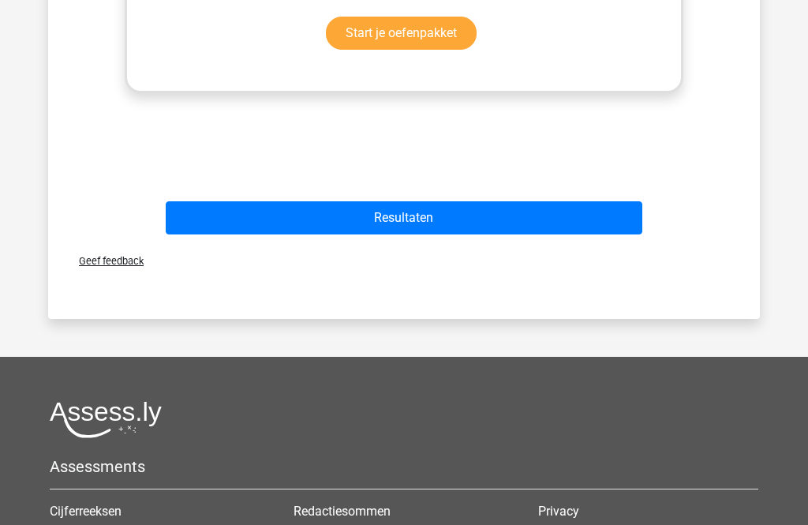
click at [406, 204] on button "Resultaten" at bounding box center [404, 217] width 477 height 33
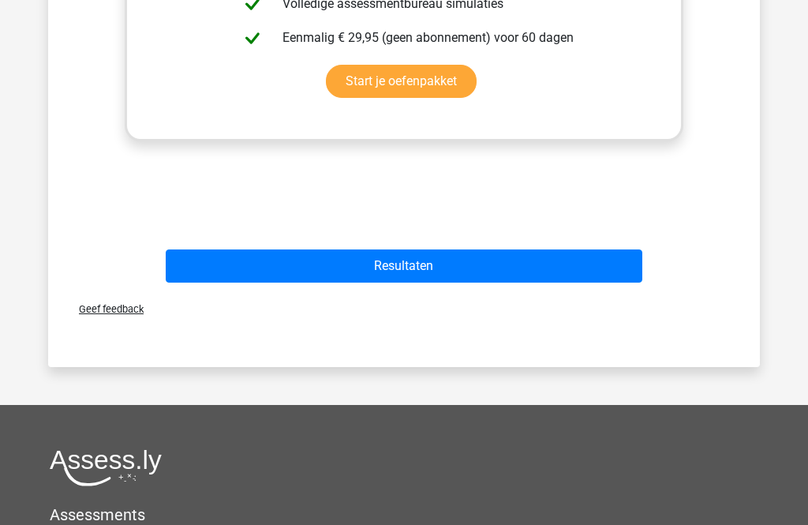
scroll to position [643, 0]
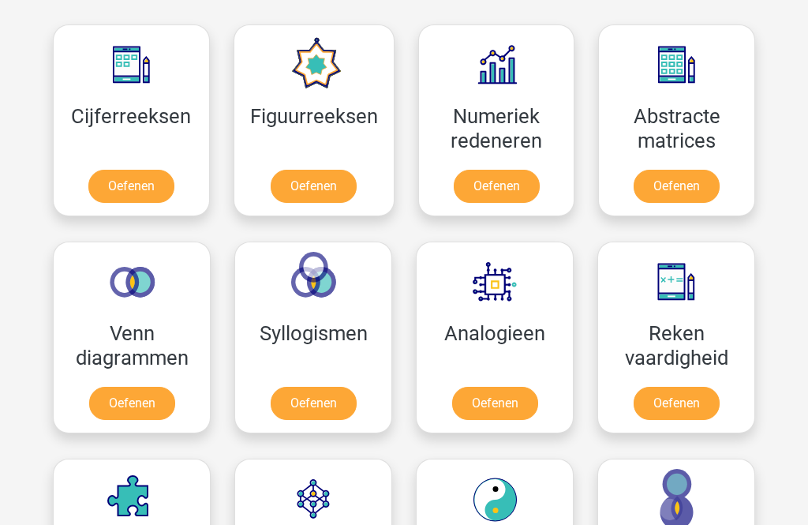
scroll to position [724, 0]
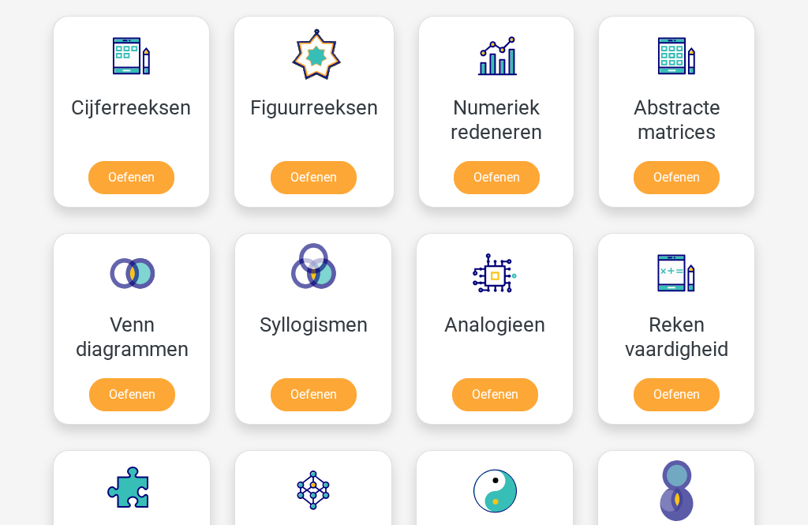
click at [659, 190] on link "Oefenen" at bounding box center [677, 177] width 86 height 33
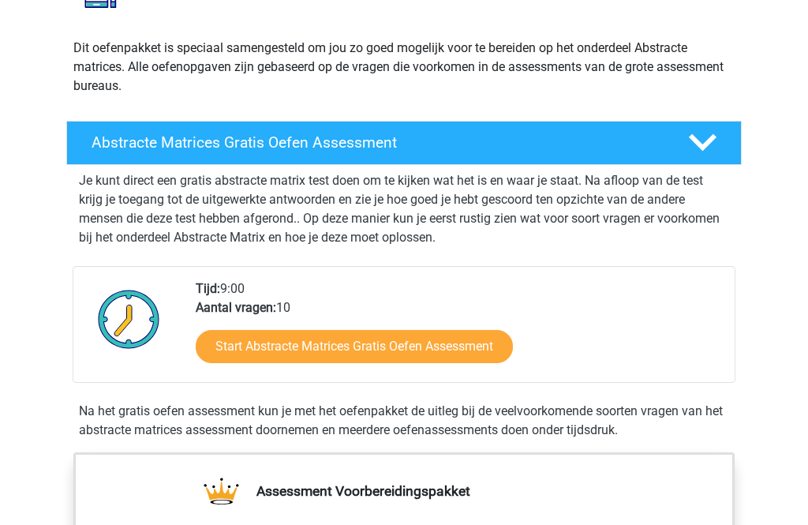
scroll to position [200, 0]
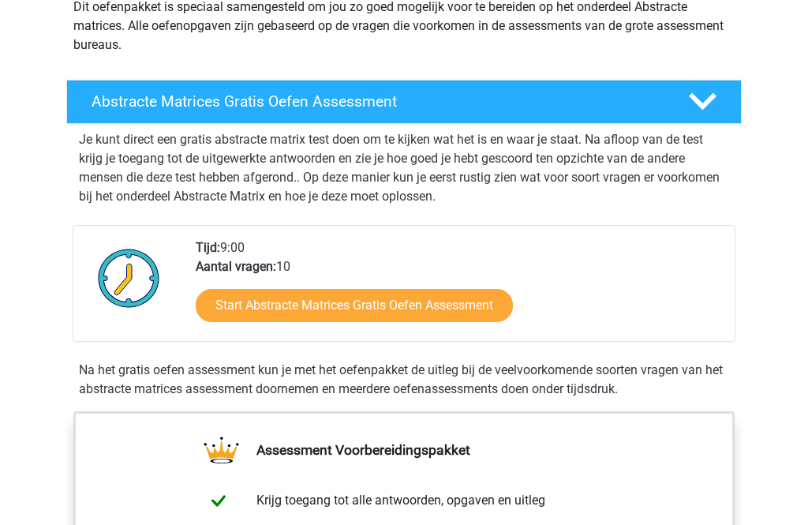
click at [421, 306] on link "Start Abstracte Matrices Gratis Oefen Assessment" at bounding box center [354, 305] width 317 height 33
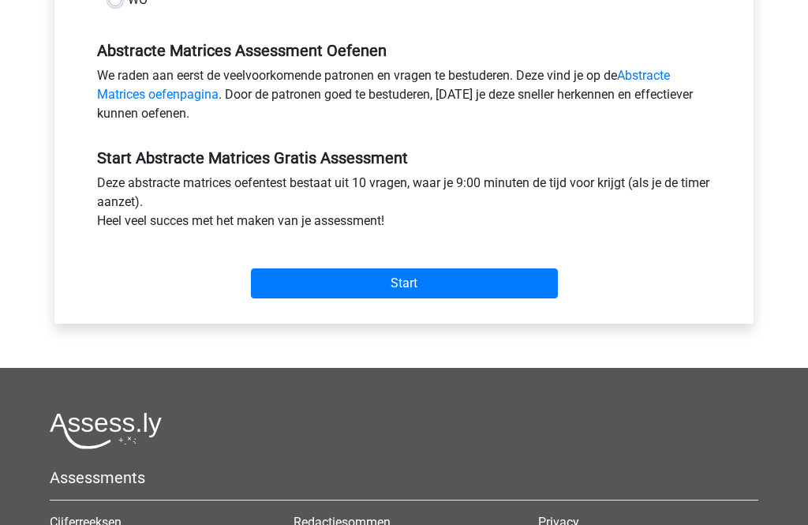
scroll to position [493, 0]
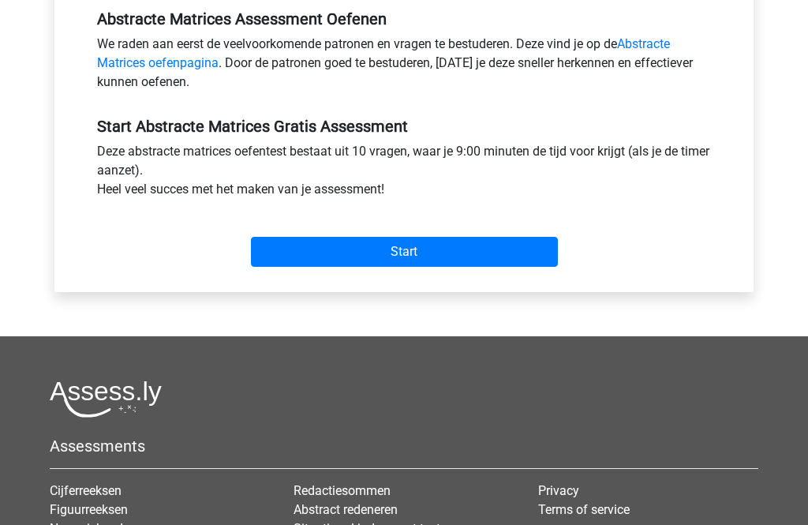
click at [464, 247] on input "Start" at bounding box center [404, 253] width 307 height 30
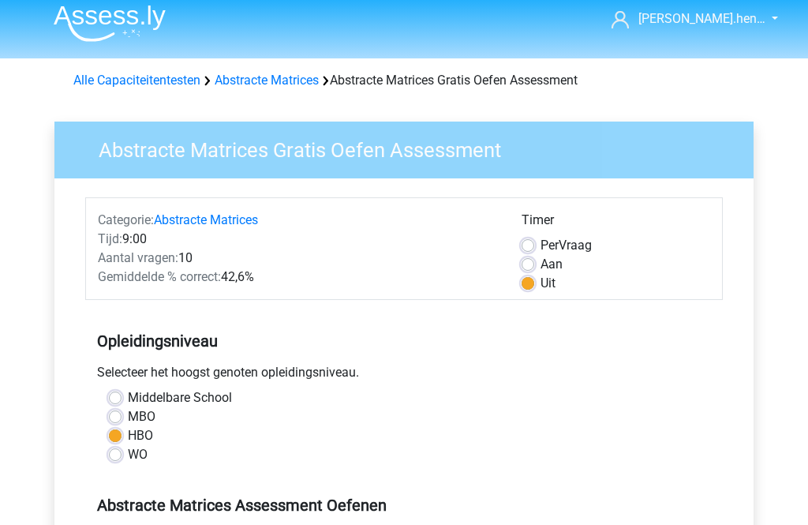
scroll to position [0, 0]
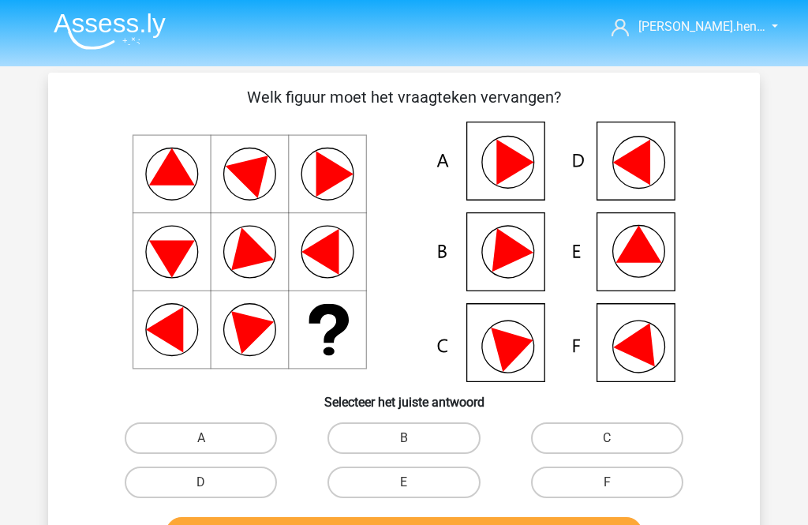
click at [669, 160] on icon at bounding box center [404, 252] width 636 height 260
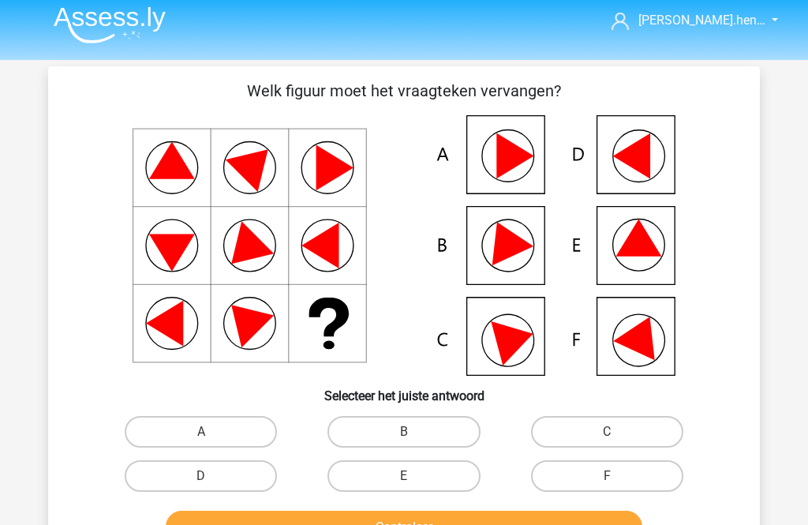
click at [224, 470] on label "D" at bounding box center [201, 477] width 152 height 32
click at [211, 477] on input "D" at bounding box center [206, 482] width 10 height 10
radio input "true"
click at [328, 524] on button "Controleer" at bounding box center [404, 527] width 477 height 33
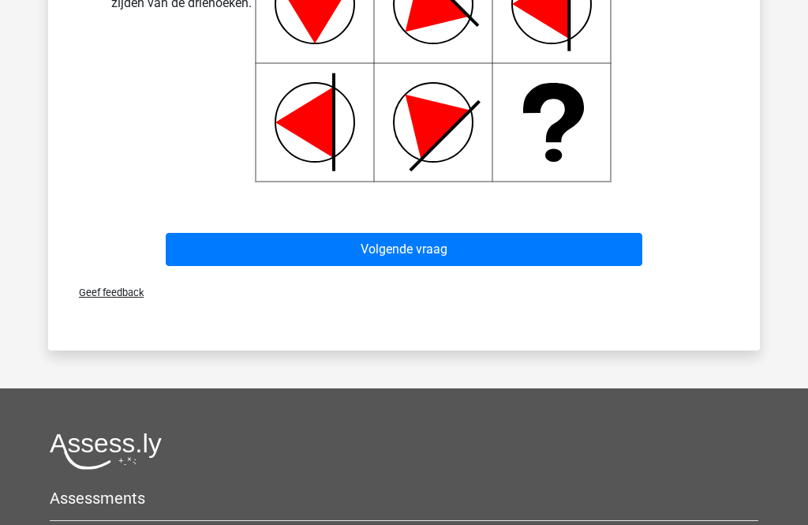
scroll to position [844, 0]
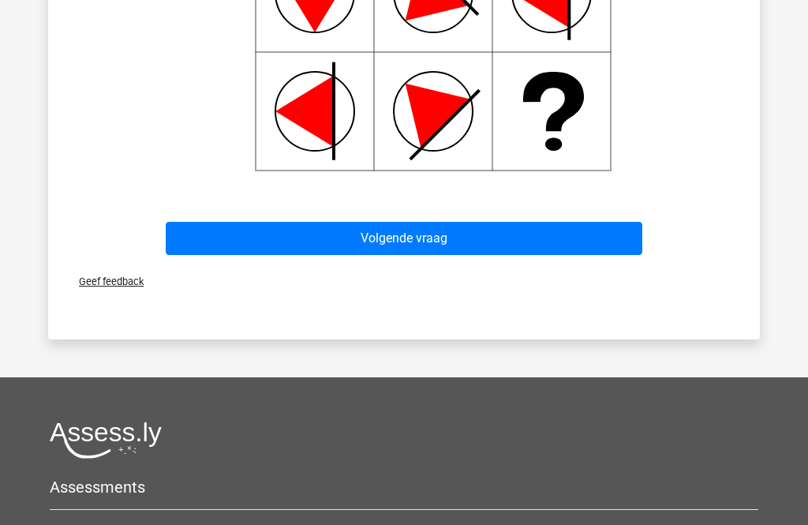
click at [466, 213] on div "Volgende vraag" at bounding box center [403, 235] width 661 height 52
click at [453, 226] on button "Volgende vraag" at bounding box center [404, 238] width 477 height 33
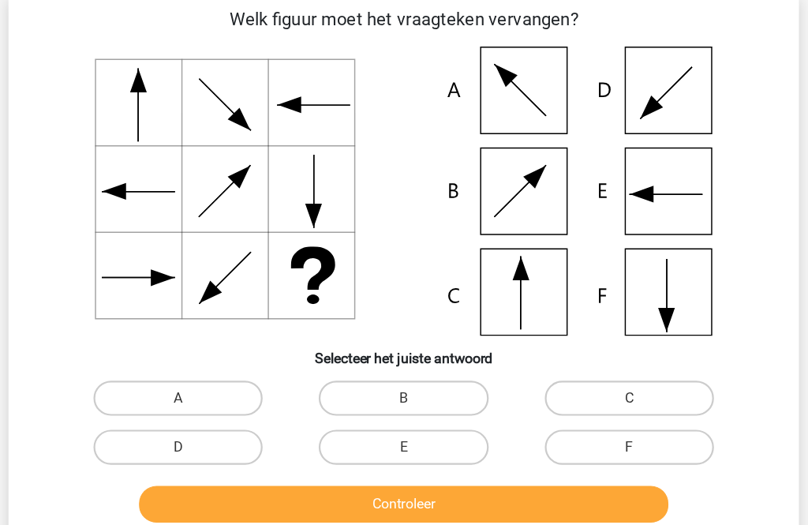
scroll to position [72, 0]
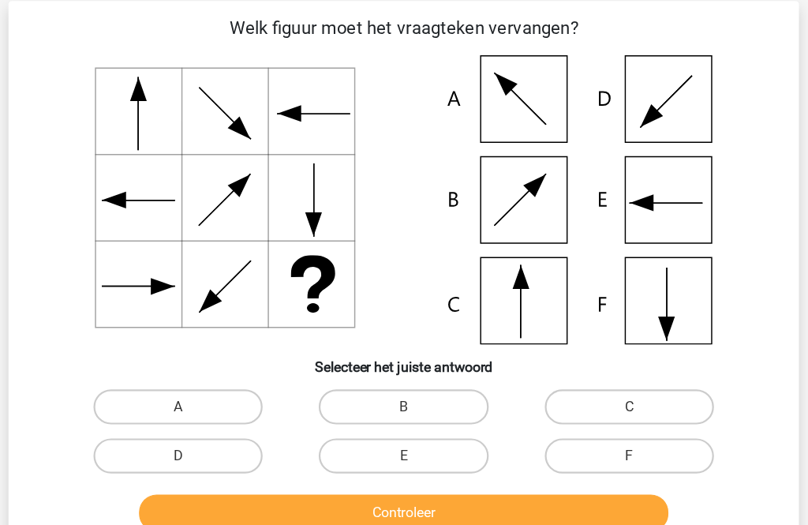
click at [476, 262] on icon at bounding box center [404, 180] width 636 height 260
click at [547, 363] on label "C" at bounding box center [607, 366] width 152 height 32
click at [607, 366] on input "C" at bounding box center [612, 371] width 10 height 10
radio input "true"
click at [376, 470] on button "Controleer" at bounding box center [404, 461] width 477 height 33
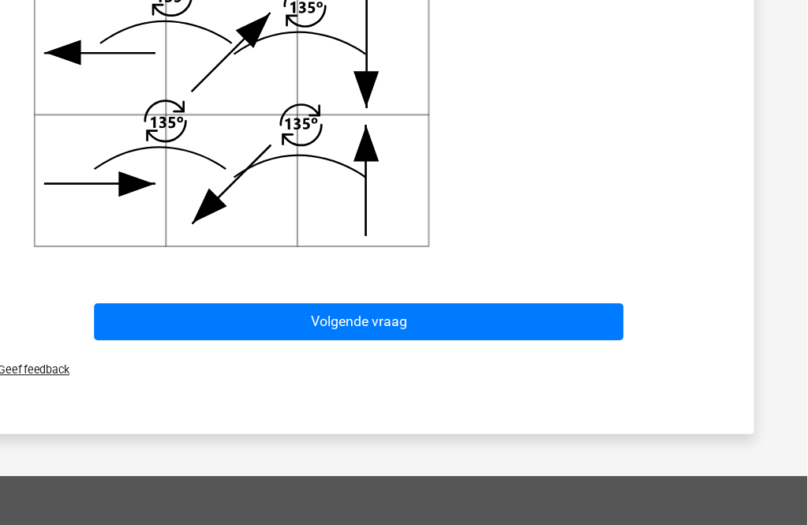
click at [166, 289] on button "Volgende vraag" at bounding box center [404, 296] width 477 height 33
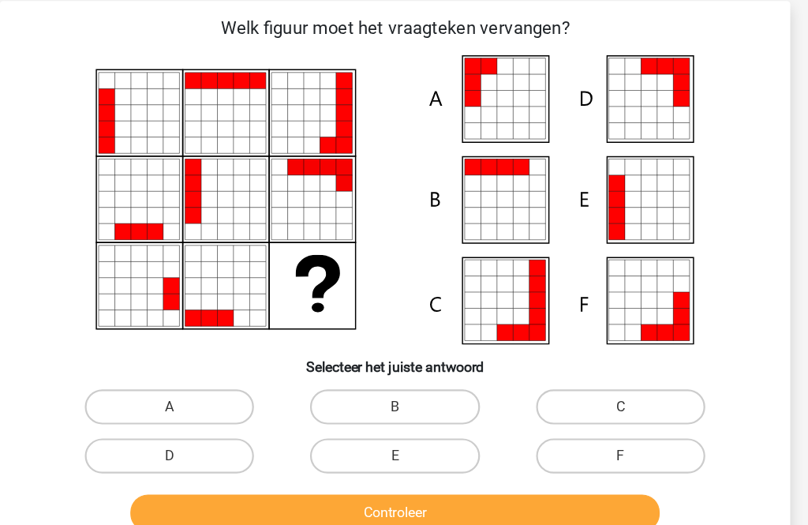
click at [387, 417] on label "E" at bounding box center [404, 411] width 152 height 32
click at [404, 417] on input "E" at bounding box center [409, 415] width 10 height 10
radio input "true"
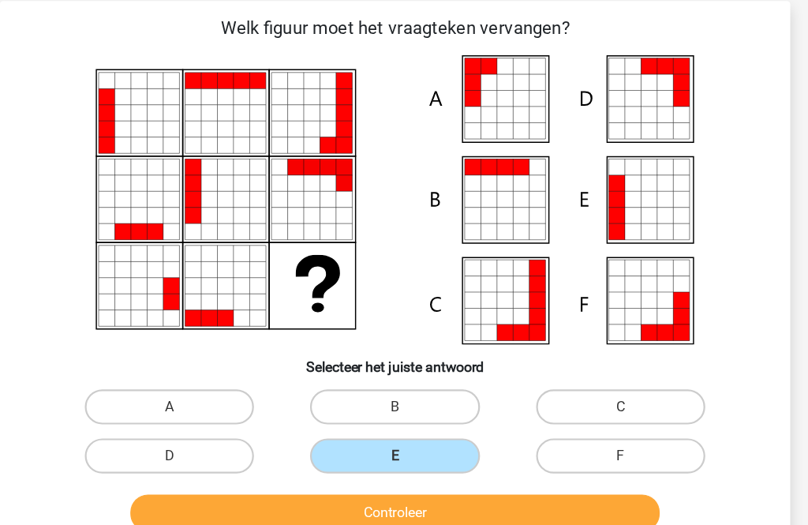
click at [407, 474] on button "Controleer" at bounding box center [404, 461] width 477 height 33
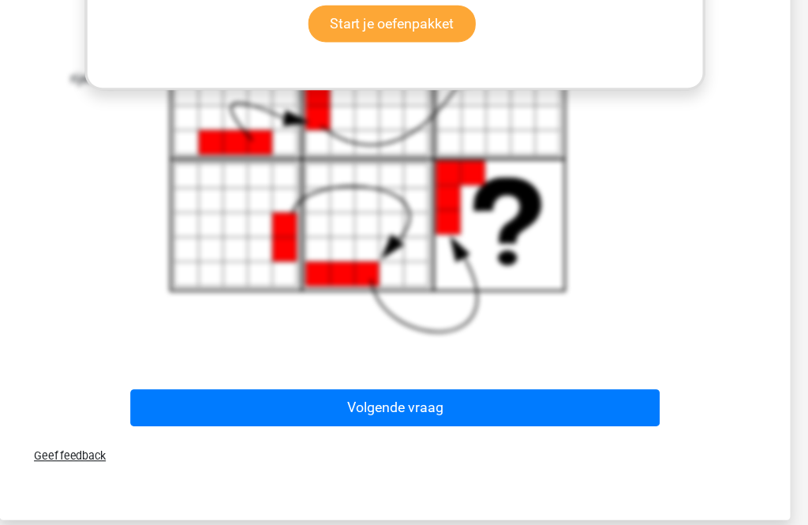
scroll to position [832, 0]
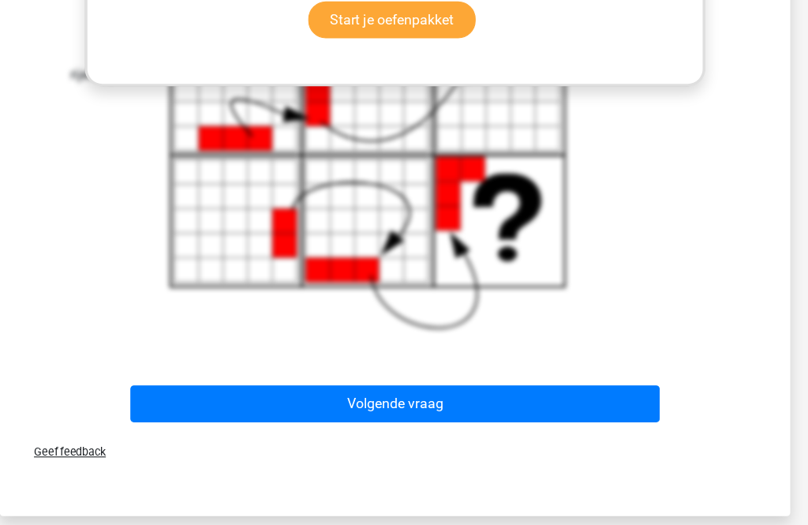
click at [175, 354] on button "Volgende vraag" at bounding box center [404, 370] width 477 height 33
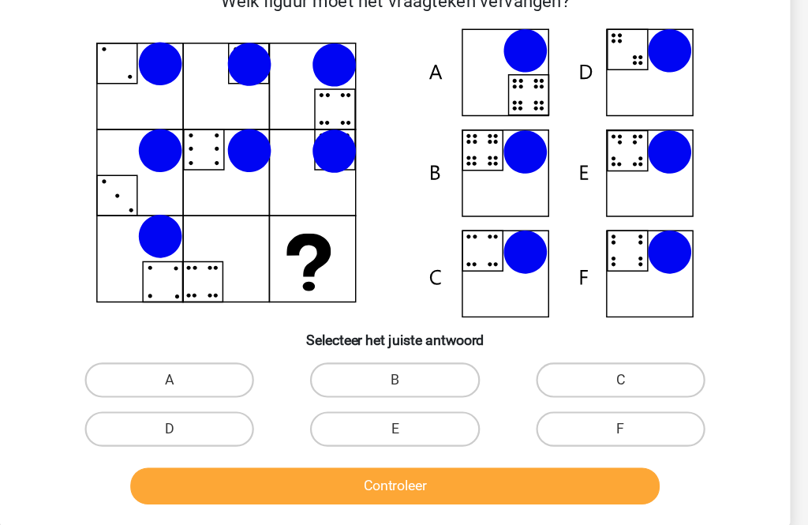
scroll to position [72, 0]
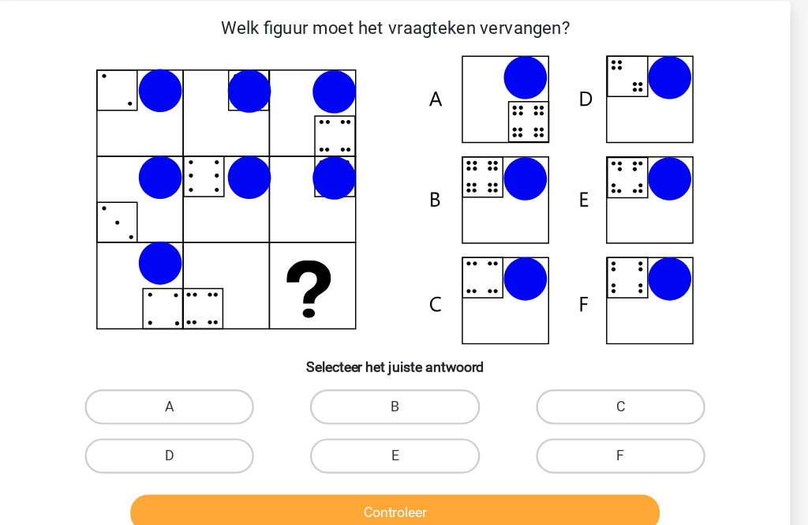
click at [631, 245] on icon at bounding box center [651, 251] width 40 height 40
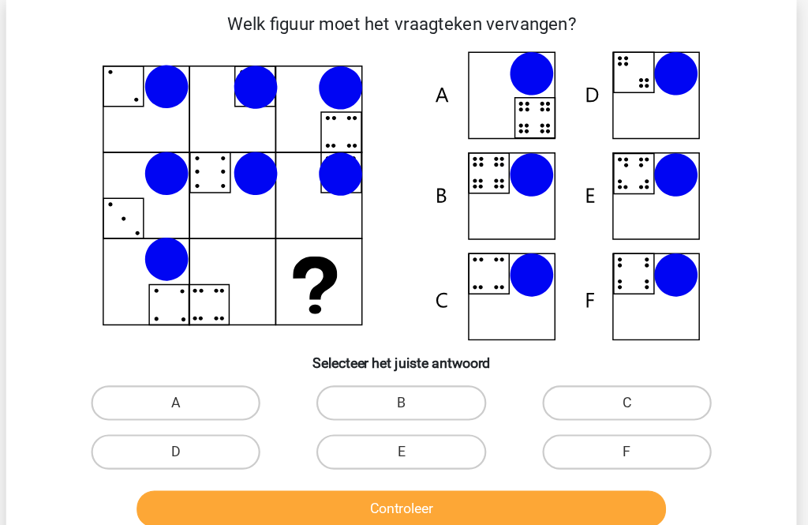
click at [556, 409] on label "F" at bounding box center [607, 411] width 152 height 32
click at [607, 410] on input "F" at bounding box center [612, 415] width 10 height 10
radio input "true"
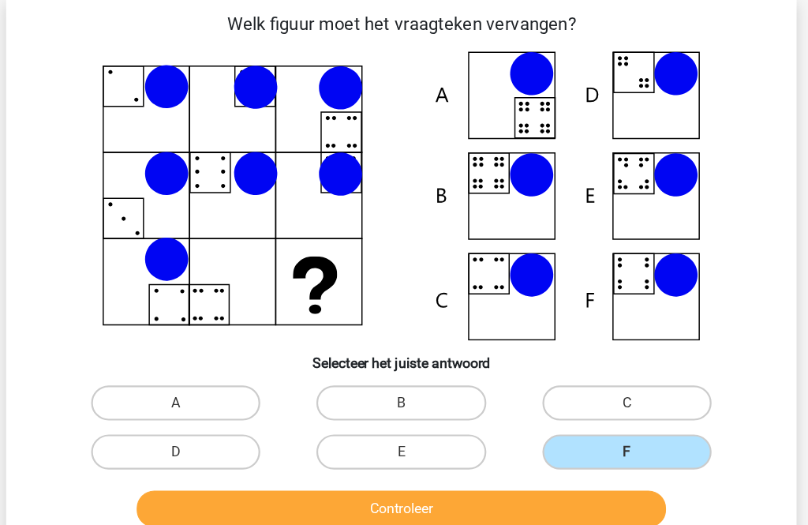
click at [496, 462] on button "Controleer" at bounding box center [404, 461] width 477 height 33
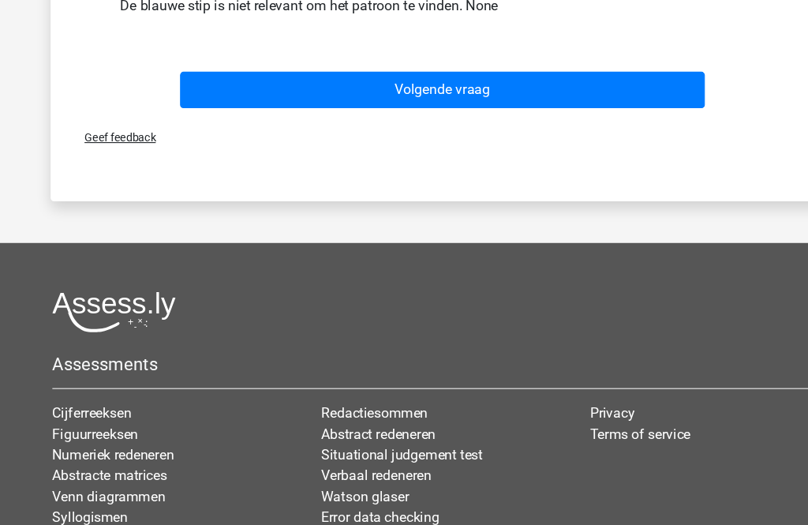
scroll to position [637, 0]
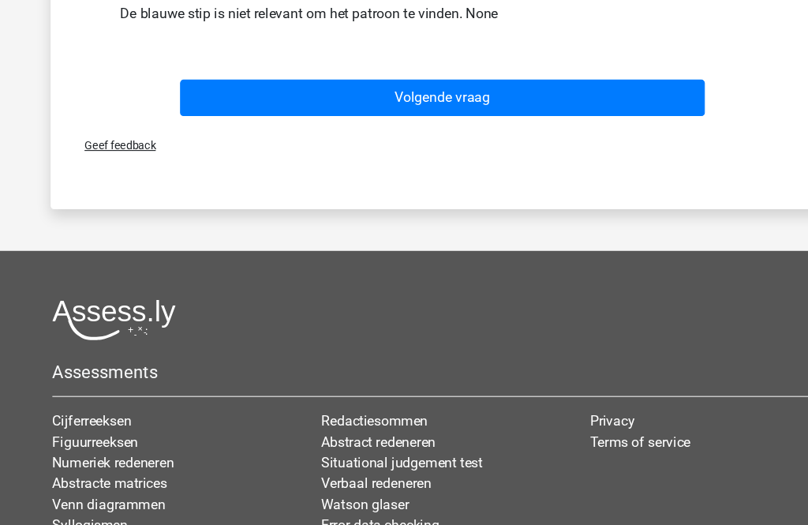
click at [298, 92] on button "Volgende vraag" at bounding box center [404, 89] width 477 height 33
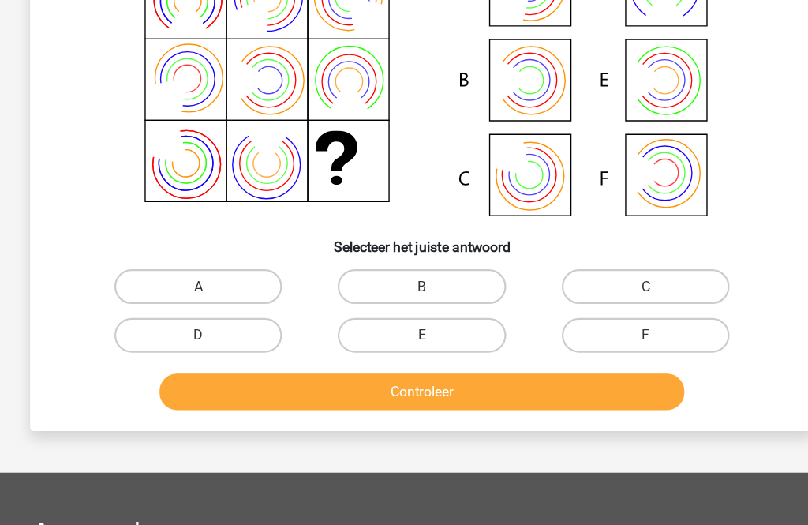
scroll to position [73, 0]
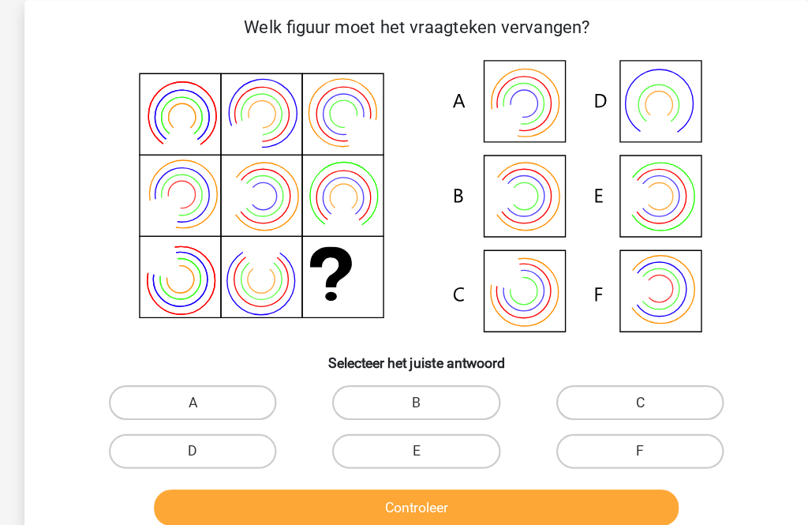
click at [381, 471] on button "Controleer" at bounding box center [404, 460] width 477 height 33
click at [370, 471] on button "Controleer" at bounding box center [404, 460] width 477 height 33
click at [484, 270] on icon at bounding box center [404, 179] width 636 height 260
click at [572, 366] on label "C" at bounding box center [607, 366] width 152 height 32
click at [607, 366] on input "C" at bounding box center [612, 370] width 10 height 10
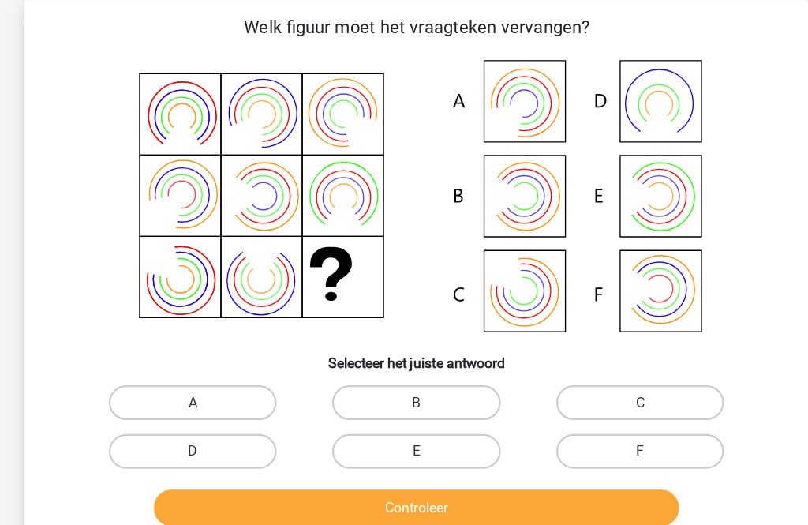
radio input "true"
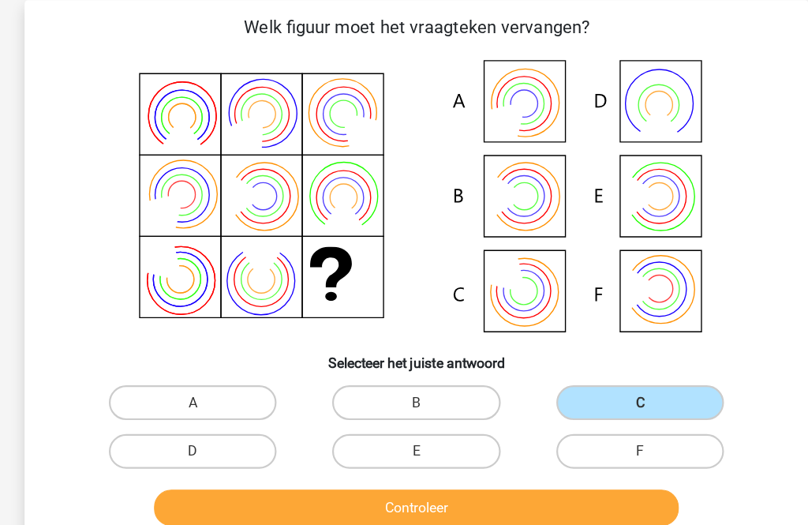
click at [541, 467] on button "Controleer" at bounding box center [404, 460] width 477 height 33
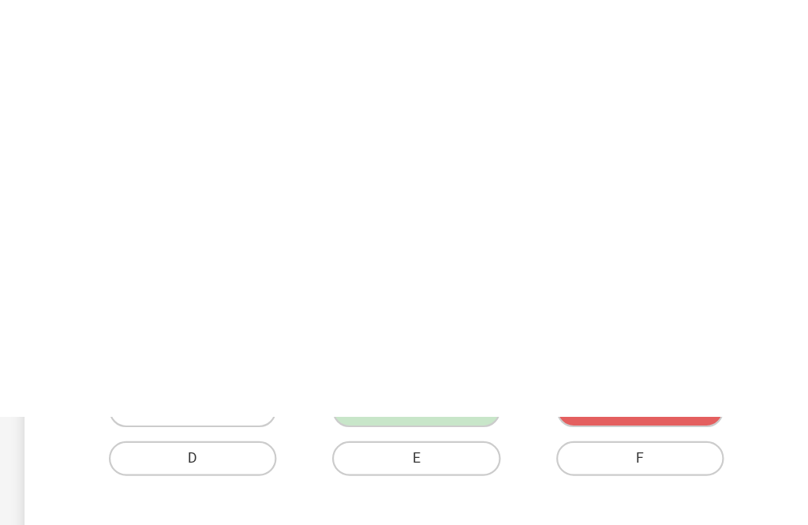
scroll to position [0, 0]
